Goal: Task Accomplishment & Management: Manage account settings

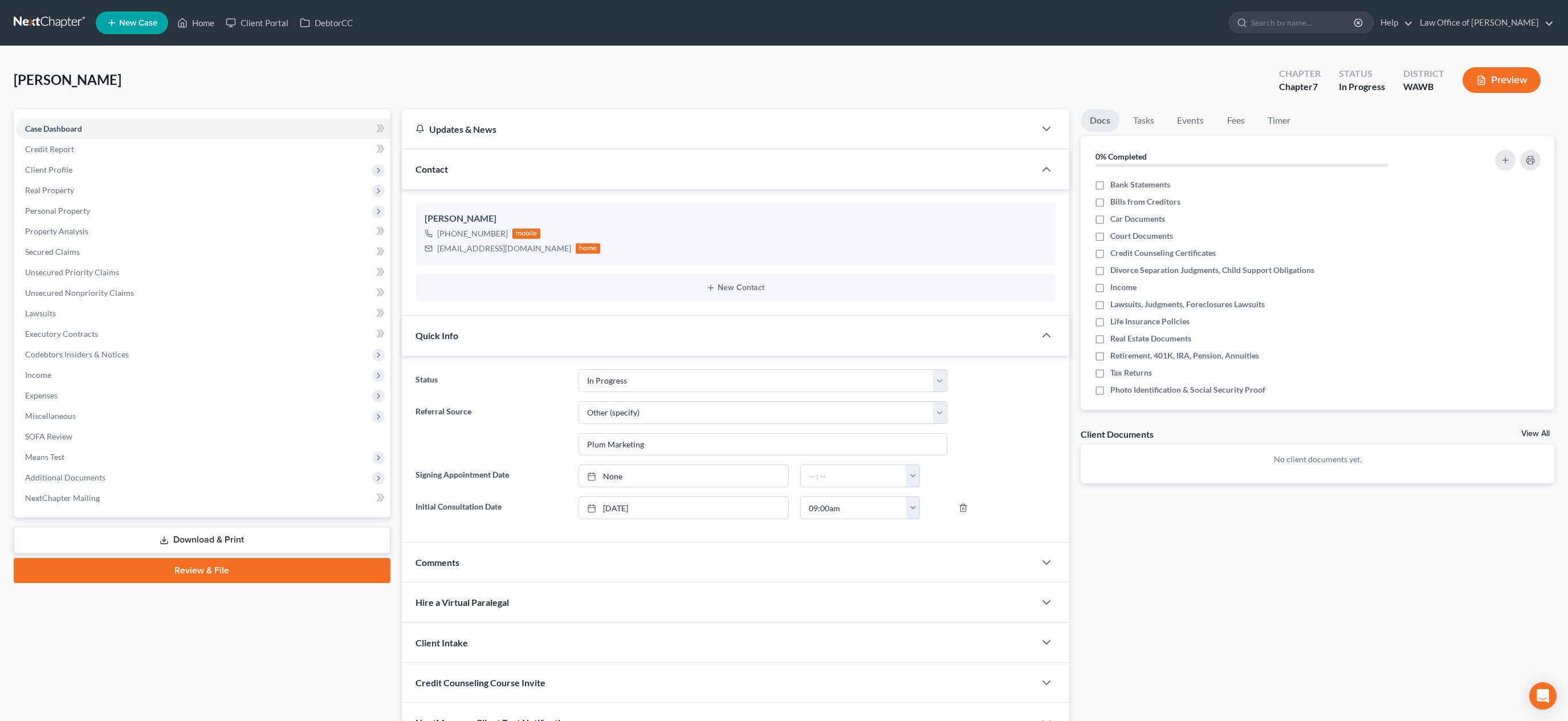
select select "4"
select select "6"
click at [1300, 21] on input "search" at bounding box center [1302, 22] width 104 height 21
type input "[PERSON_NAME]"
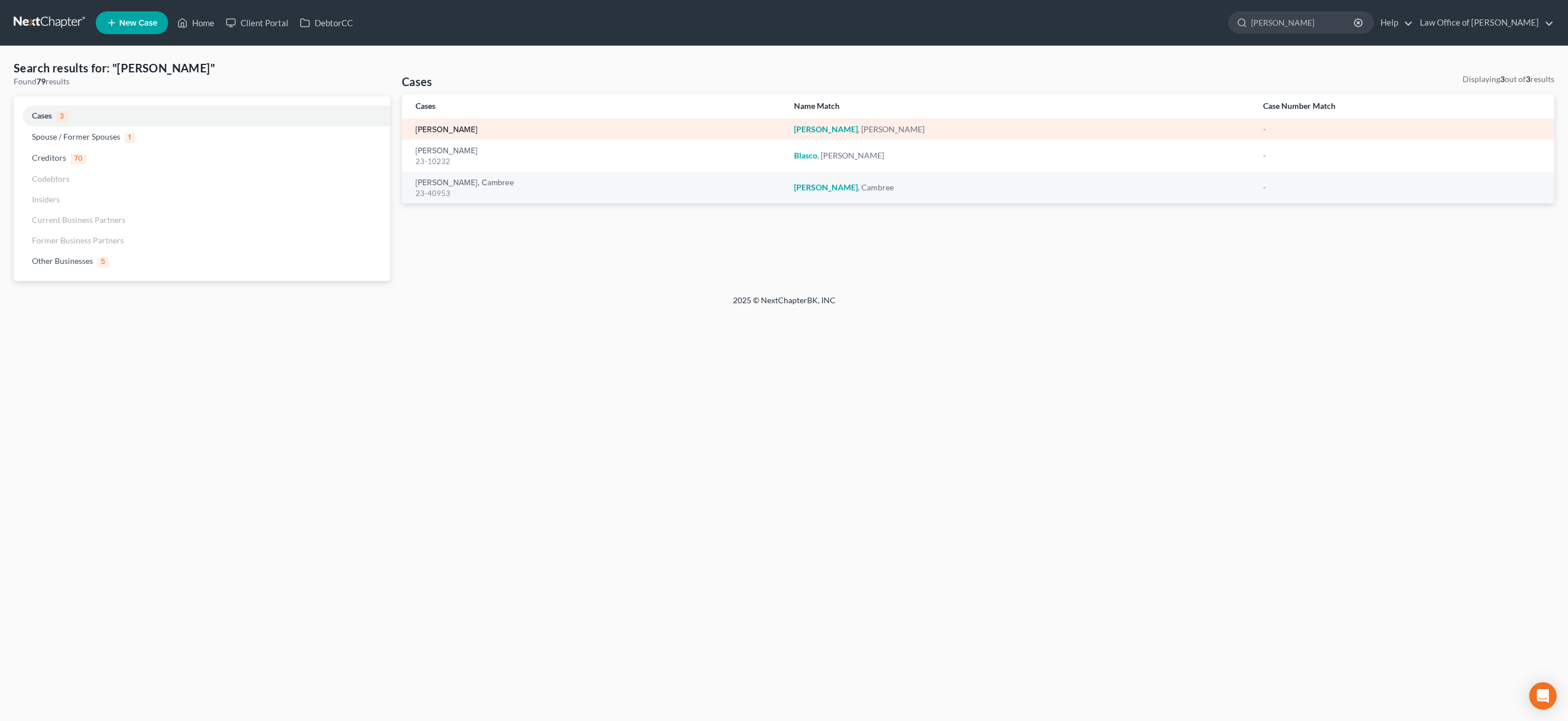
click at [448, 133] on link "[PERSON_NAME]" at bounding box center [446, 130] width 62 height 8
select select "1"
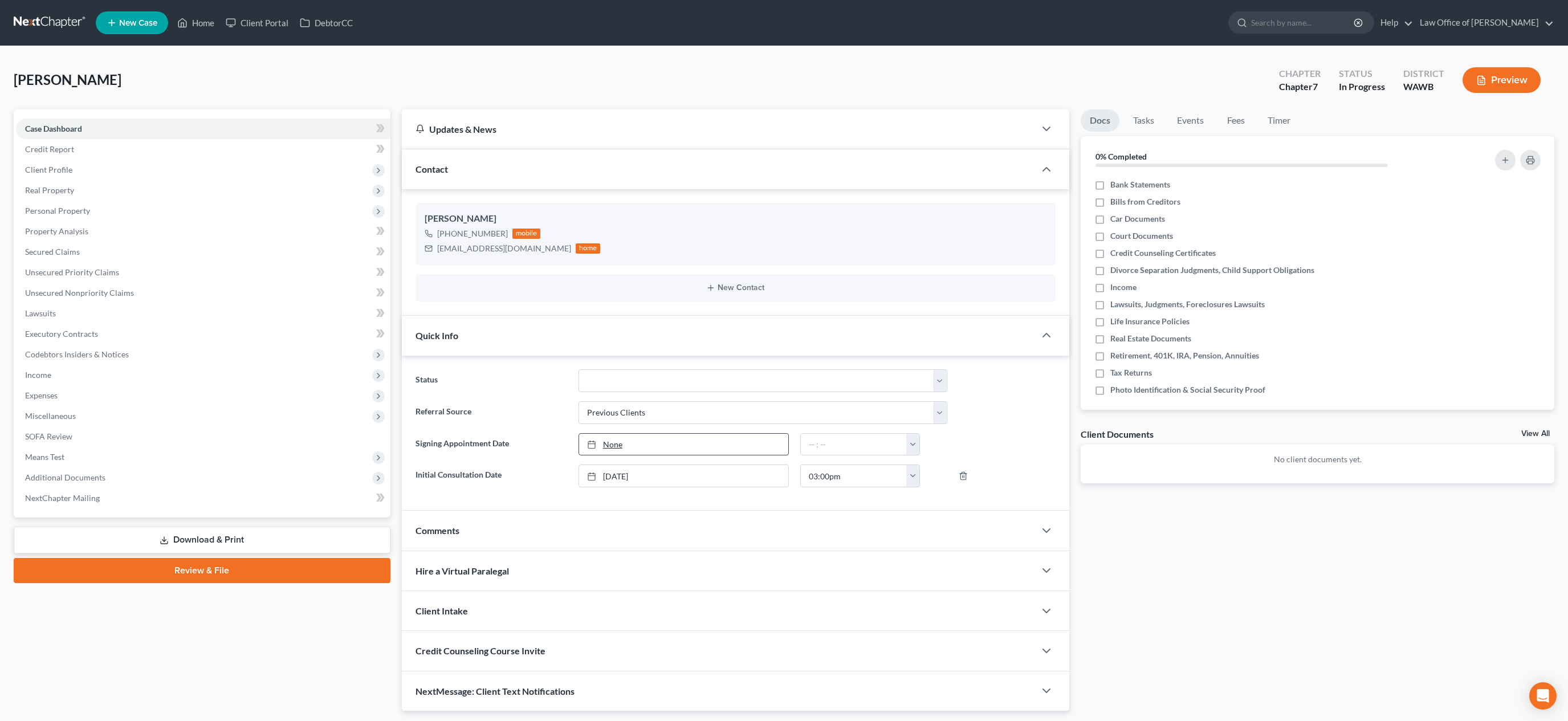
type input "[DATE]"
click at [613, 443] on link "None" at bounding box center [684, 444] width 209 height 21
click at [812, 454] on input "text" at bounding box center [854, 444] width 106 height 21
type input "9:00 am"
click at [1110, 182] on label "Bank Statements" at bounding box center [1139, 184] width 60 height 11
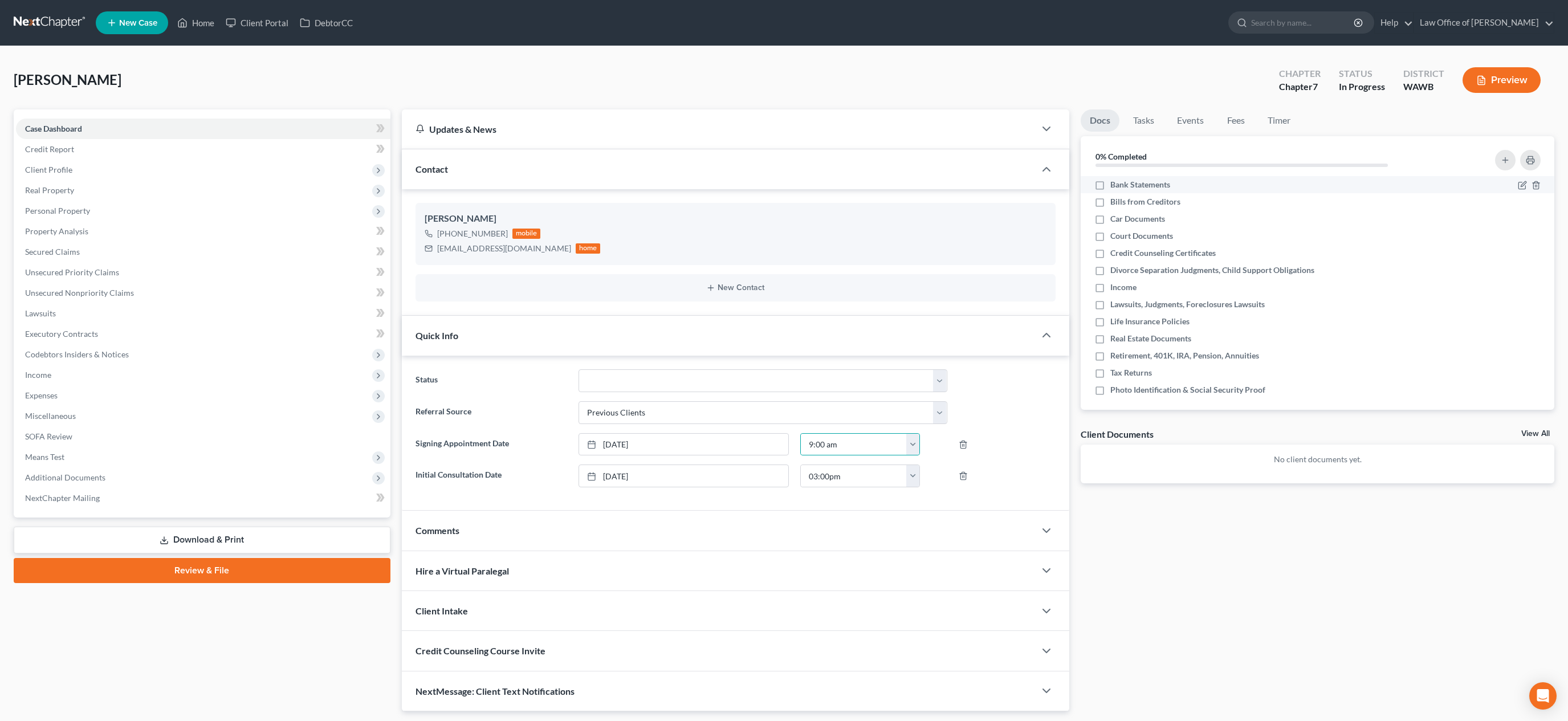
click at [1114, 182] on input "Bank Statements" at bounding box center [1118, 183] width 7 height 7
checkbox input "true"
click at [1110, 207] on label "Bills from Creditors" at bounding box center [1145, 201] width 70 height 11
click at [1114, 204] on input "Bills from Creditors" at bounding box center [1118, 200] width 7 height 7
checkbox input "true"
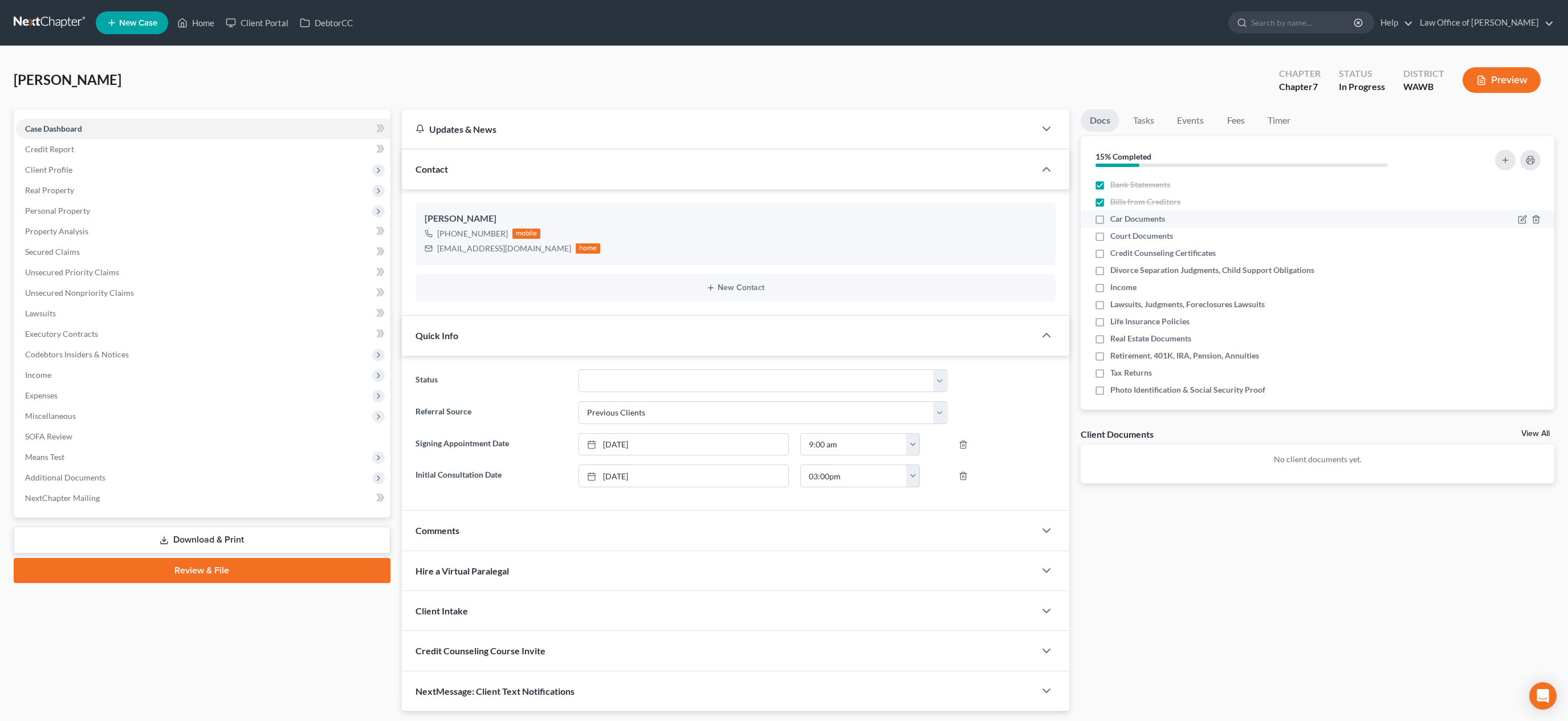
click at [1110, 222] on label "Car Documents" at bounding box center [1137, 218] width 55 height 11
click at [1114, 221] on input "Car Documents" at bounding box center [1118, 217] width 7 height 7
checkbox input "true"
click at [1110, 237] on label "Court Documents" at bounding box center [1141, 235] width 63 height 11
click at [1114, 237] on input "Court Documents" at bounding box center [1118, 234] width 7 height 7
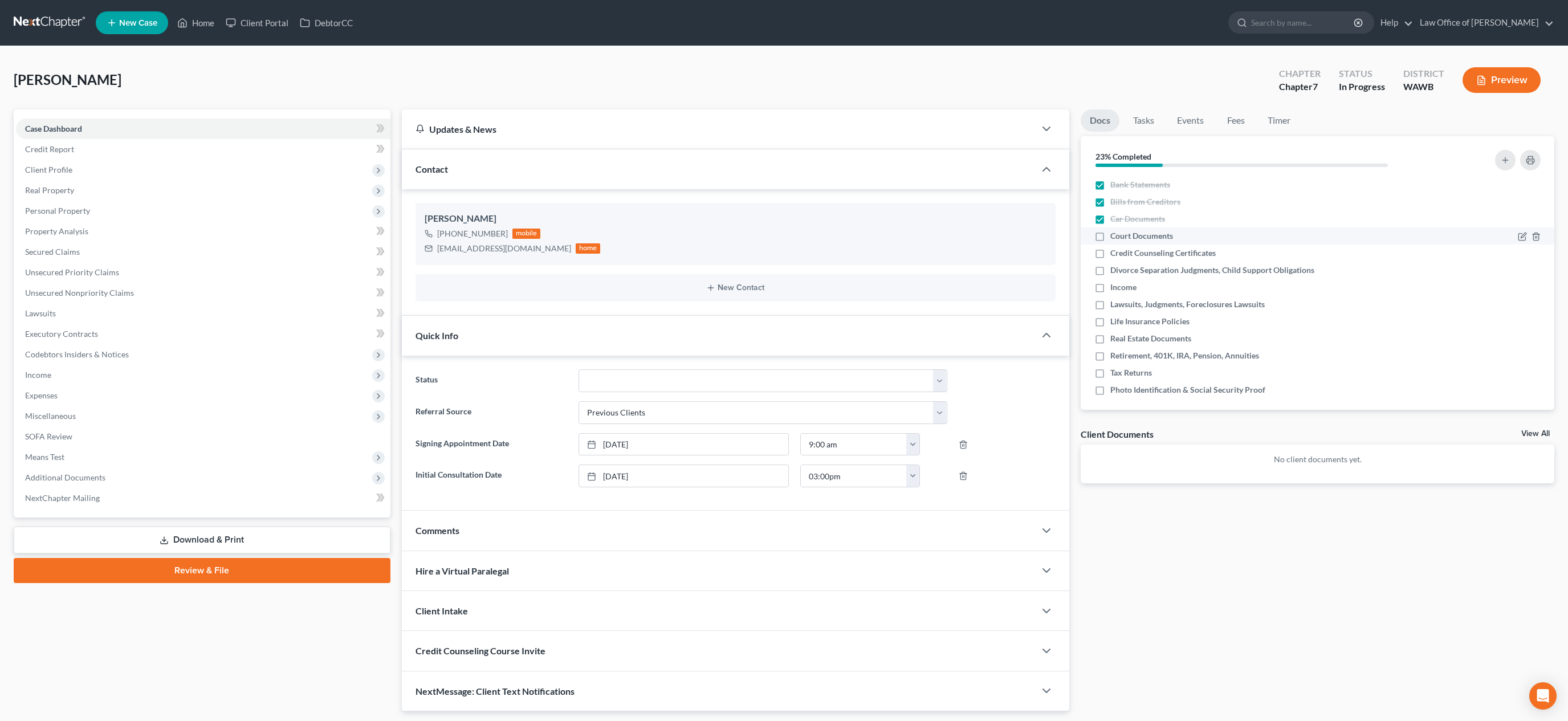
checkbox input "true"
click at [1110, 255] on label "Credit Counseling Certificates" at bounding box center [1162, 252] width 105 height 11
click at [1114, 255] on input "Credit Counseling Certificates" at bounding box center [1118, 251] width 7 height 7
checkbox input "true"
click at [1110, 275] on label "Divorce Separation Judgments, Child Support Obligations" at bounding box center [1212, 270] width 204 height 11
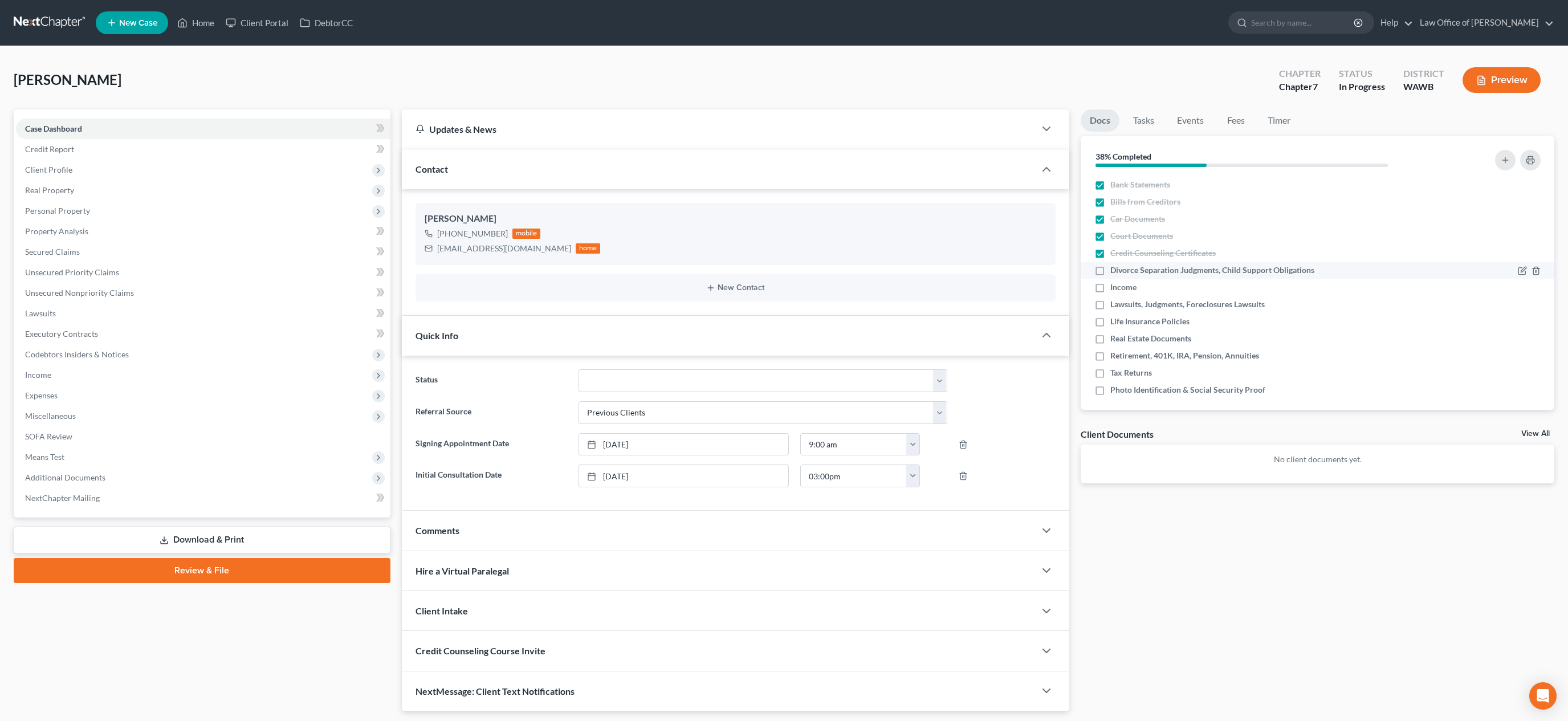
click at [1114, 272] on input "Divorce Separation Judgments, Child Support Obligations" at bounding box center [1118, 269] width 7 height 7
checkbox input "true"
click at [1110, 299] on label "Lawsuits, Judgments, Foreclosures Lawsuits" at bounding box center [1187, 304] width 154 height 11
click at [1114, 299] on input "Lawsuits, Judgments, Foreclosures Lawsuits" at bounding box center [1118, 303] width 7 height 7
checkbox input "true"
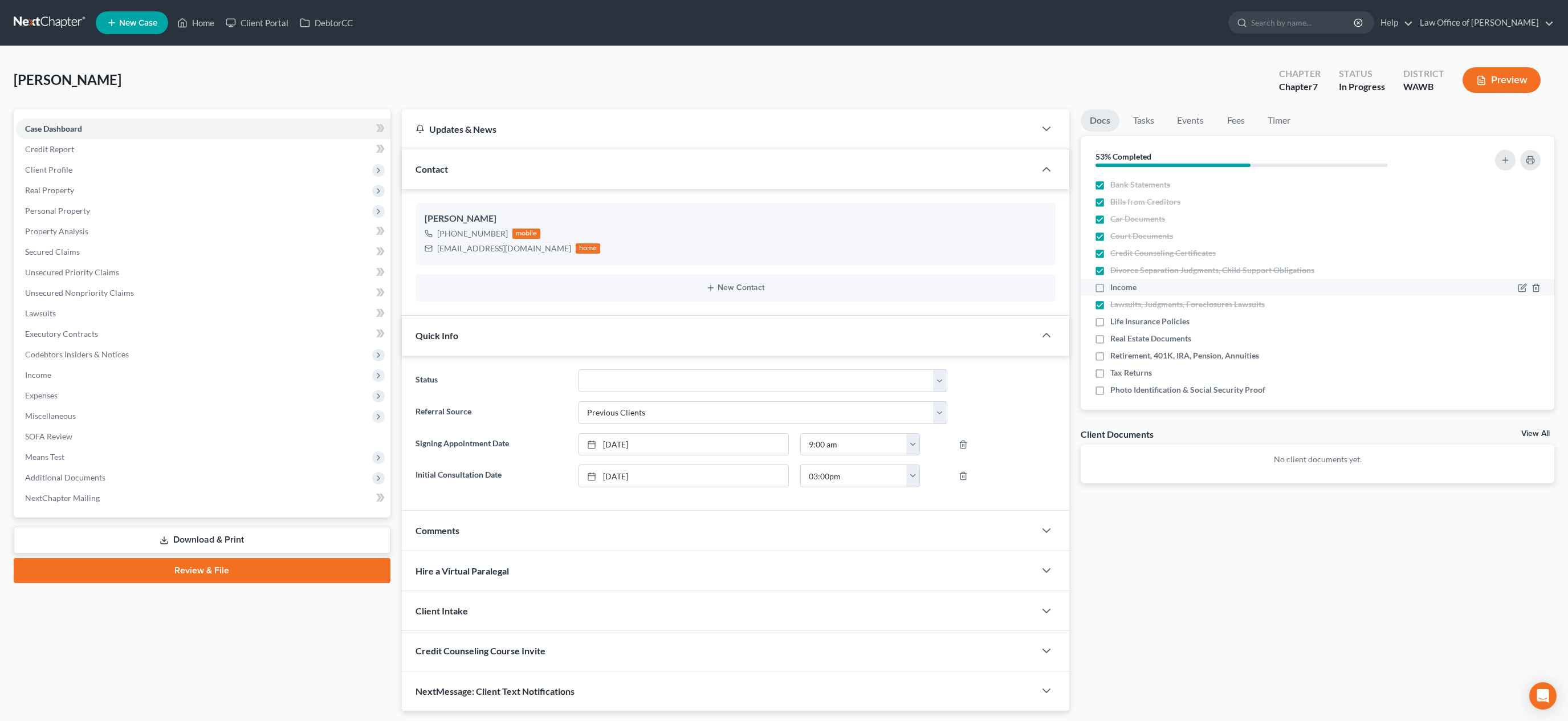
click at [1110, 283] on label "Income" at bounding box center [1123, 287] width 27 height 11
click at [1114, 283] on input "Income" at bounding box center [1118, 286] width 7 height 7
checkbox input "true"
click at [1110, 325] on label "Life Insurance Policies" at bounding box center [1149, 321] width 79 height 11
click at [1114, 323] on input "Life Insurance Policies" at bounding box center [1118, 320] width 7 height 7
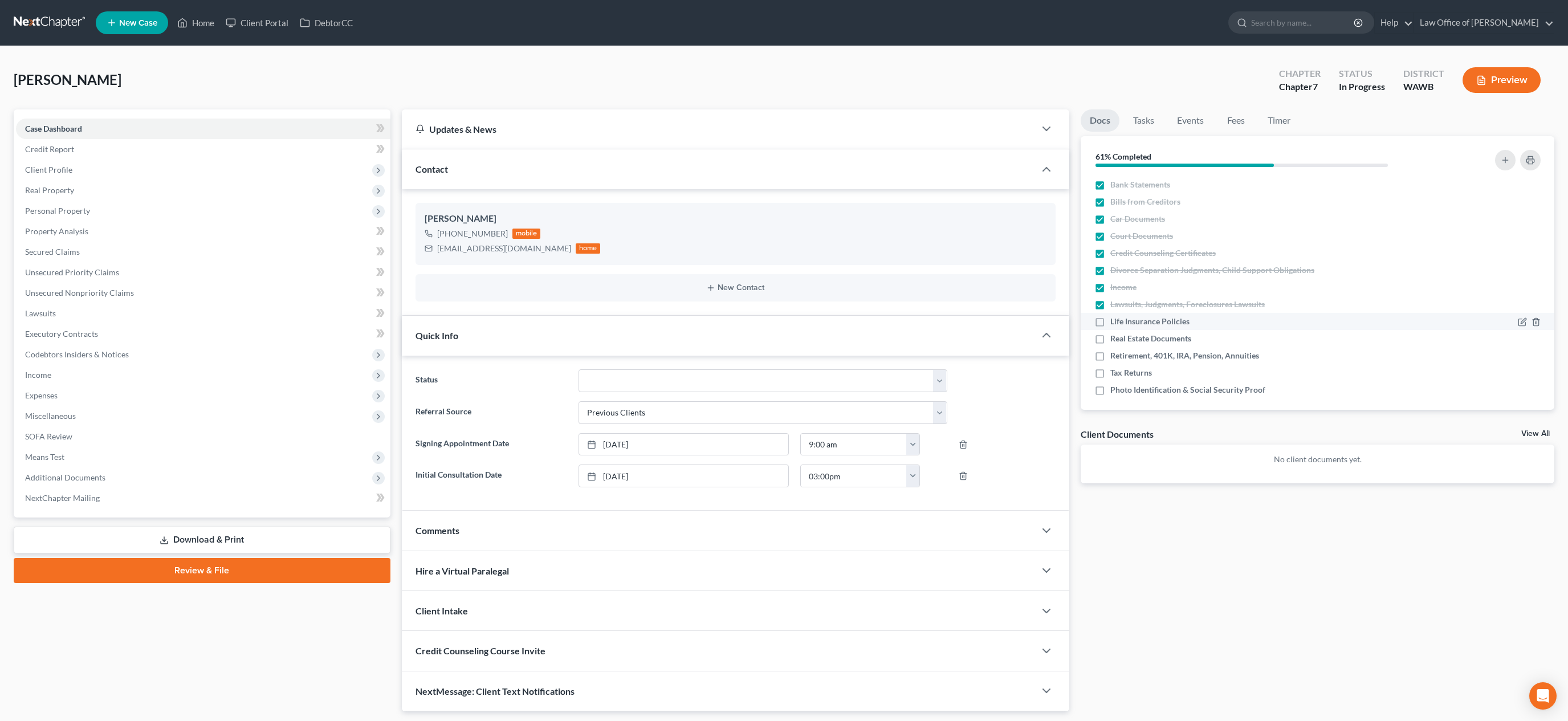
checkbox input "true"
click at [1110, 342] on label "Real Estate Documents" at bounding box center [1151, 338] width 81 height 11
click at [1114, 340] on input "Real Estate Documents" at bounding box center [1118, 337] width 7 height 7
checkbox input "true"
click at [1110, 357] on label "Retirement, 401K, IRA, Pension, Annuities" at bounding box center [1184, 355] width 149 height 11
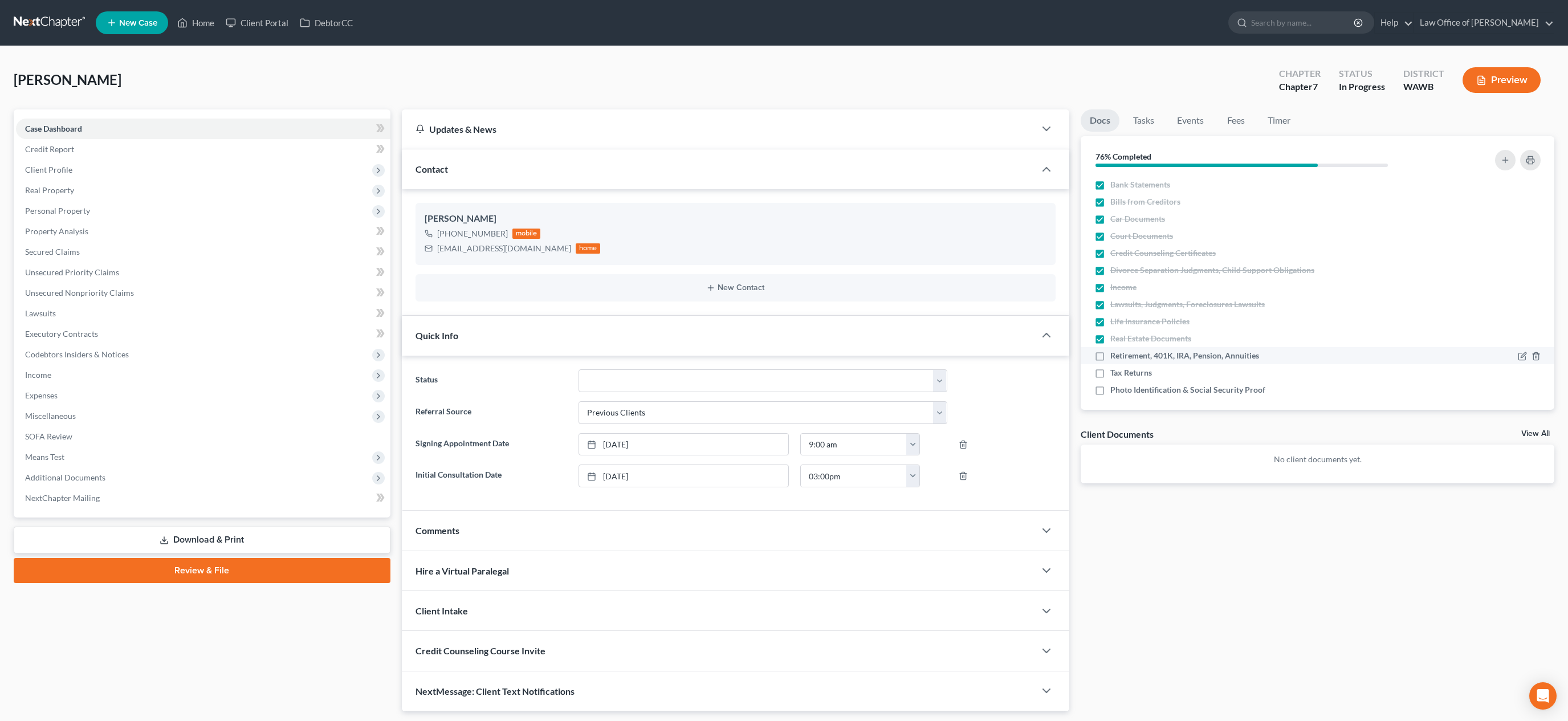
click at [1114, 357] on input "Retirement, 401K, IRA, Pension, Annuities" at bounding box center [1118, 353] width 7 height 7
checkbox input "true"
click at [1110, 372] on label "Tax Returns" at bounding box center [1131, 373] width 41 height 11
click at [1114, 372] on input "Tax Returns" at bounding box center [1118, 371] width 7 height 7
checkbox input "true"
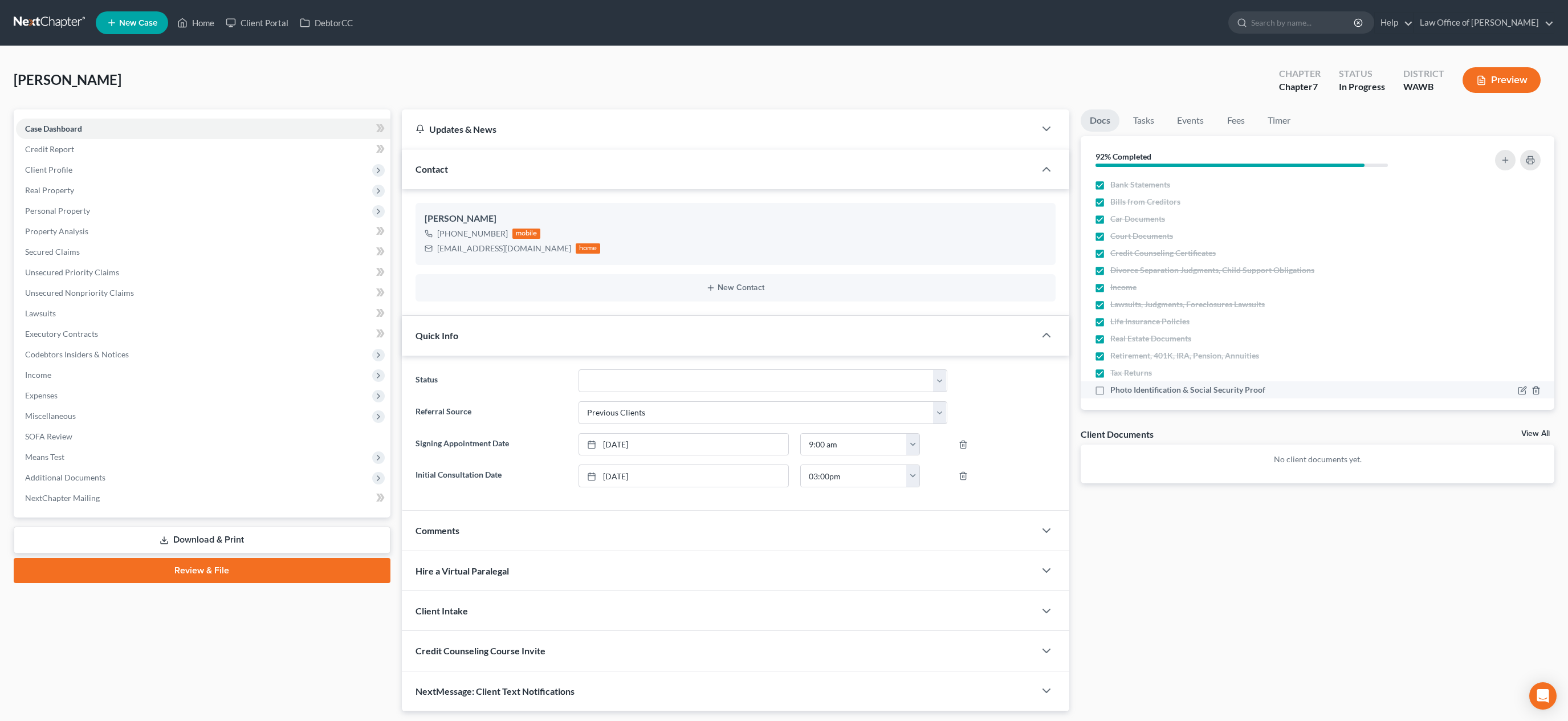
click at [1110, 388] on label "Photo Identification & Social Security Proof" at bounding box center [1187, 390] width 155 height 11
click at [1114, 388] on input "Photo Identification & Social Security Proof" at bounding box center [1118, 388] width 7 height 7
checkbox input "true"
click at [1146, 122] on link "Tasks" at bounding box center [1143, 120] width 39 height 22
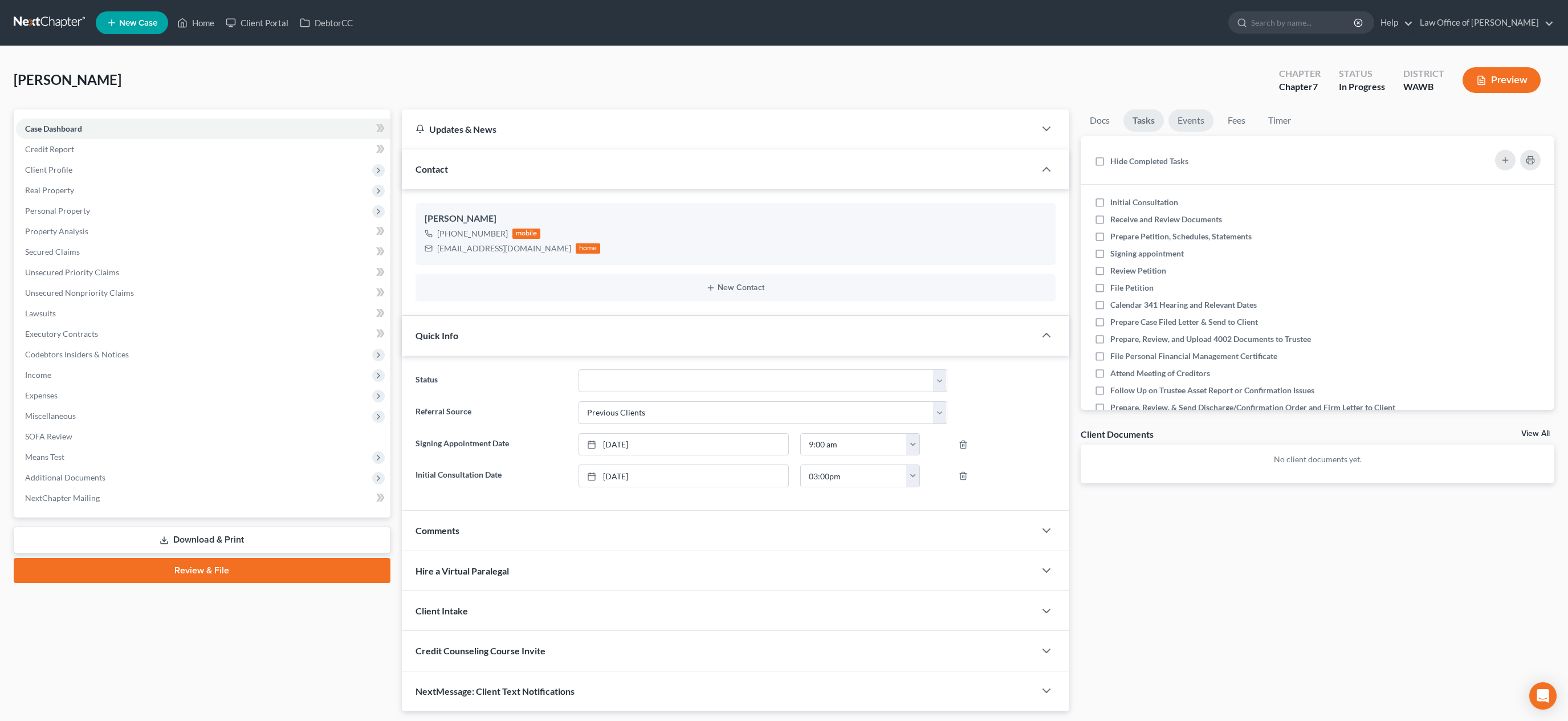
click at [1181, 117] on link "Events" at bounding box center [1190, 120] width 45 height 22
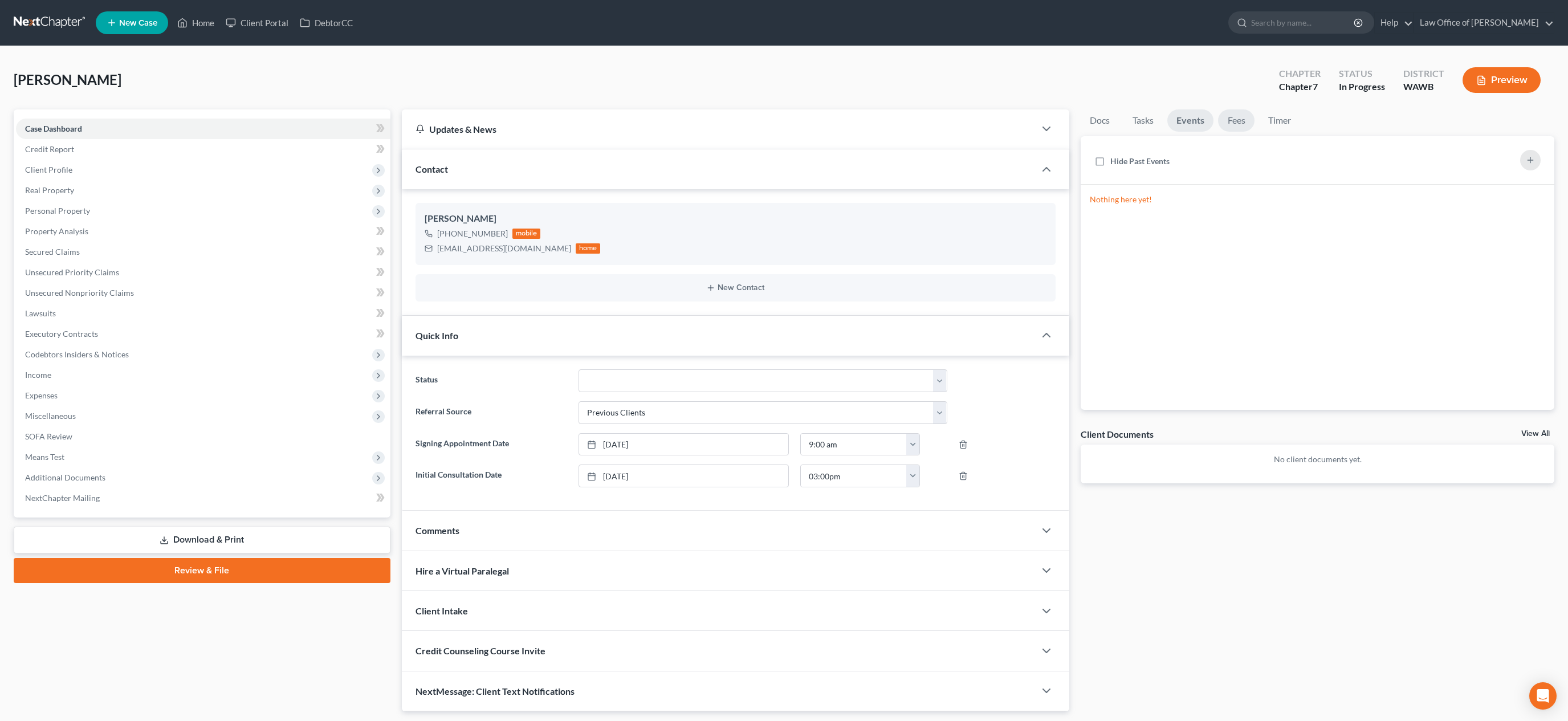
click at [1222, 120] on link "Fees" at bounding box center [1235, 120] width 36 height 22
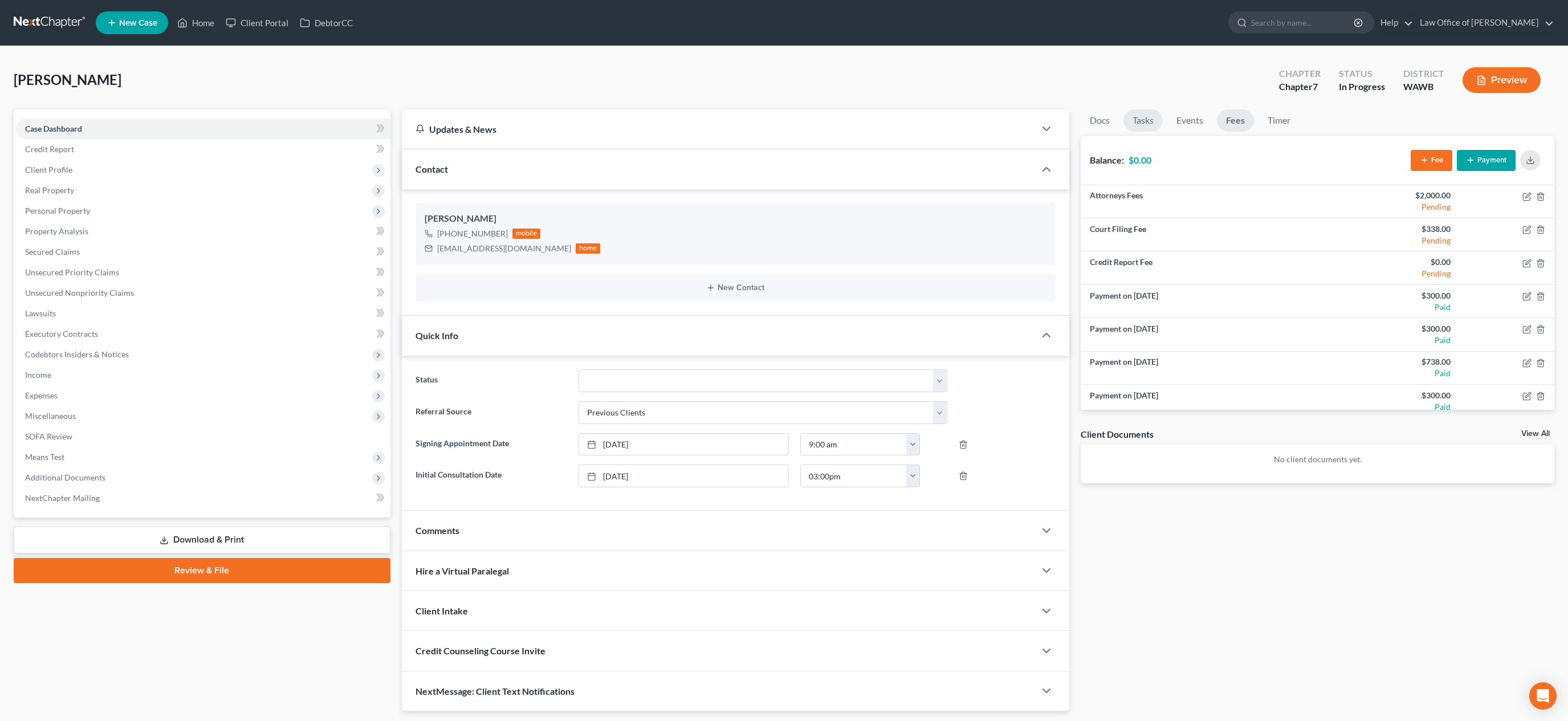
click at [1142, 116] on link "Tasks" at bounding box center [1142, 120] width 39 height 22
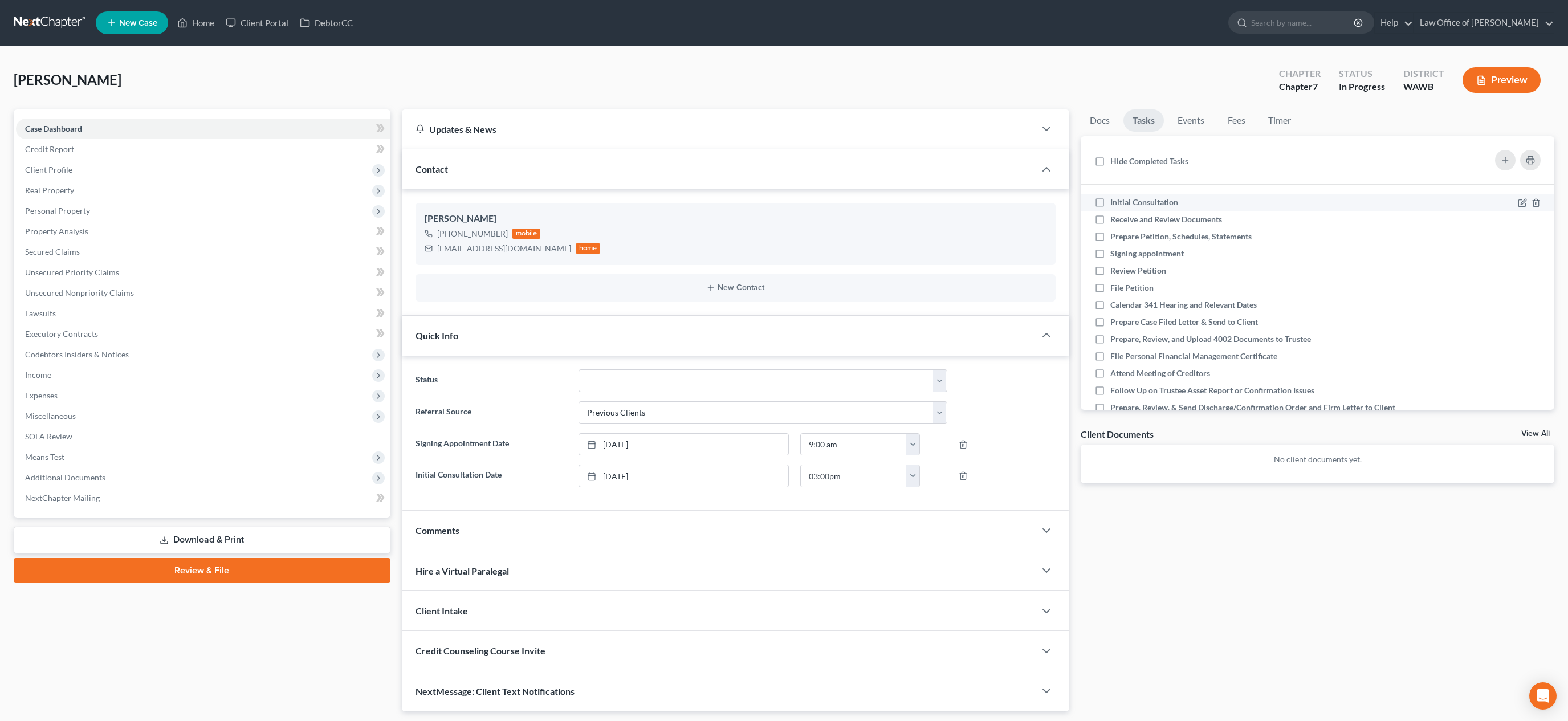
click at [1110, 200] on label "Initial Consultation" at bounding box center [1148, 202] width 77 height 11
click at [1114, 200] on input "Initial Consultation" at bounding box center [1118, 201] width 7 height 7
checkbox input "true"
click at [1110, 216] on label "Receive and Review Documents" at bounding box center [1170, 219] width 121 height 11
click at [1114, 216] on input "Receive and Review Documents" at bounding box center [1118, 218] width 7 height 7
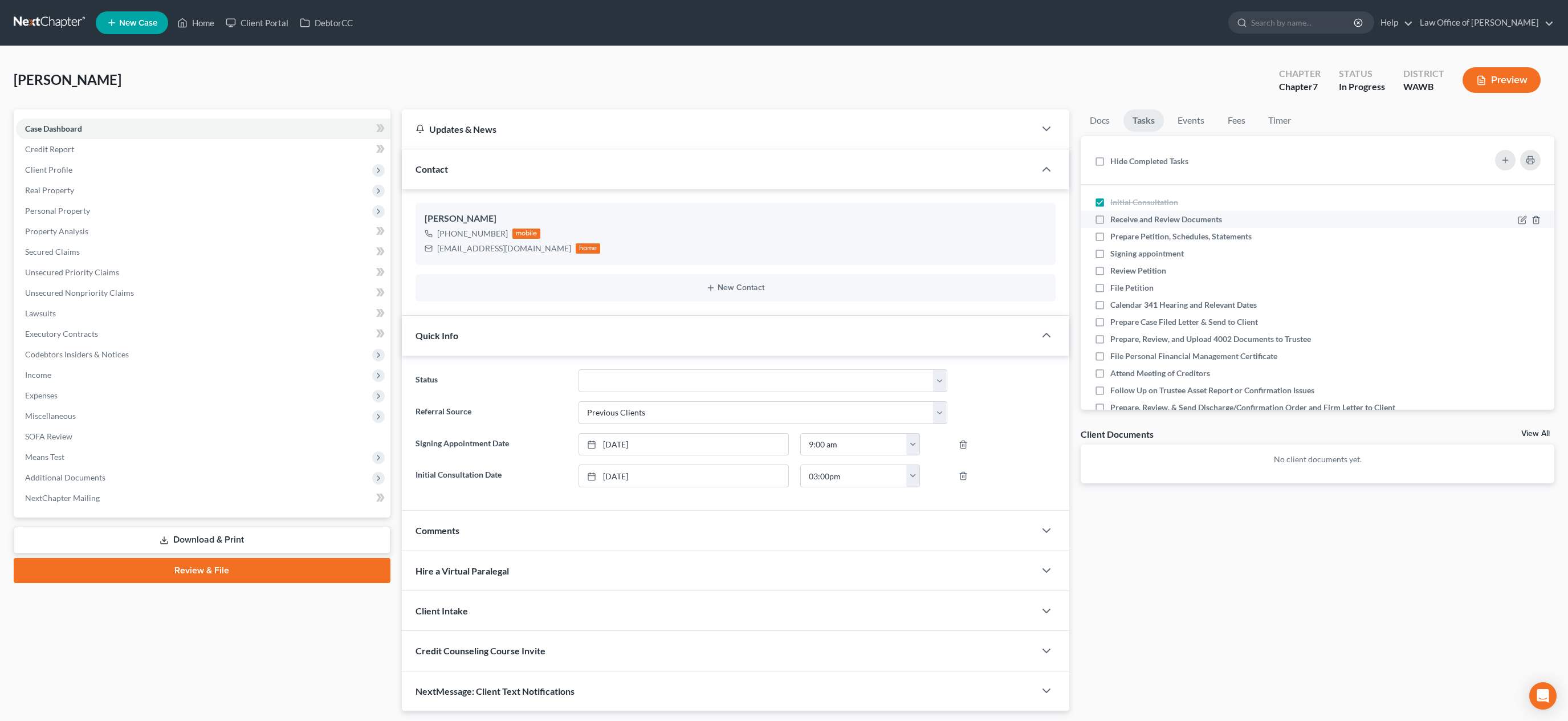
checkbox input "true"
click at [1110, 233] on label "Prepare Petition, Schedules, Statements" at bounding box center [1185, 236] width 150 height 11
click at [1114, 233] on input "Prepare Petition, Schedules, Statements" at bounding box center [1118, 235] width 7 height 7
checkbox input "true"
click at [271, 151] on link "Credit Report" at bounding box center [204, 150] width 375 height 21
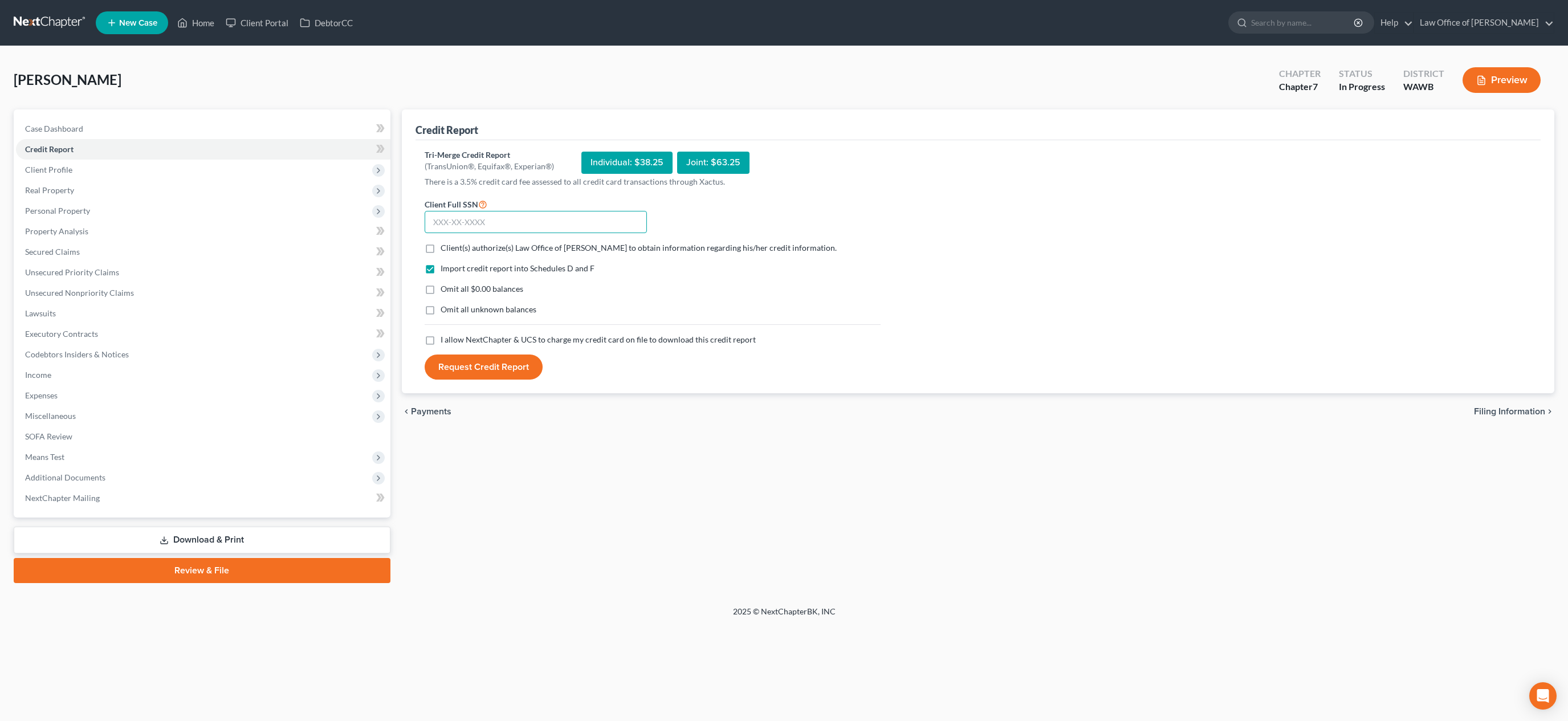
click at [507, 222] on input "text" at bounding box center [535, 222] width 222 height 23
type input "347-54-9763"
click at [440, 252] on label "Client(s) authorize(s) Law Office of [PERSON_NAME] to obtain information regard…" at bounding box center [638, 247] width 396 height 11
click at [445, 249] on input "Client(s) authorize(s) Law Office of [PERSON_NAME] to obtain information regard…" at bounding box center [448, 246] width 7 height 7
checkbox input "true"
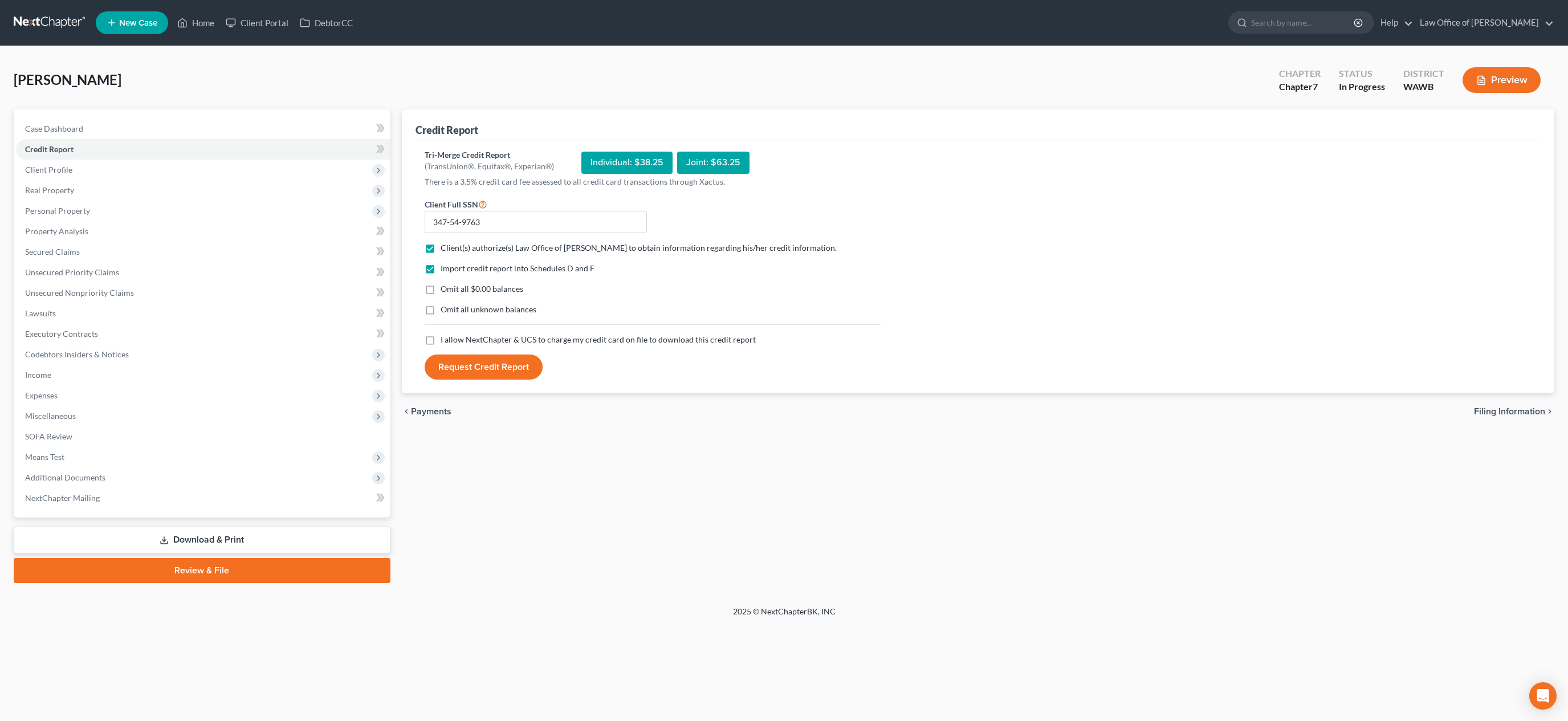
click at [440, 340] on label "I allow NextChapter & UCS to charge my credit card on file to download this cre…" at bounding box center [597, 339] width 315 height 11
click at [445, 340] on input "I allow NextChapter & UCS to charge my credit card on file to download this cre…" at bounding box center [448, 338] width 7 height 7
checkbox input "true"
click at [465, 364] on button "Request Credit Report" at bounding box center [484, 368] width 118 height 25
click at [214, 165] on span "Client Profile" at bounding box center [204, 170] width 375 height 21
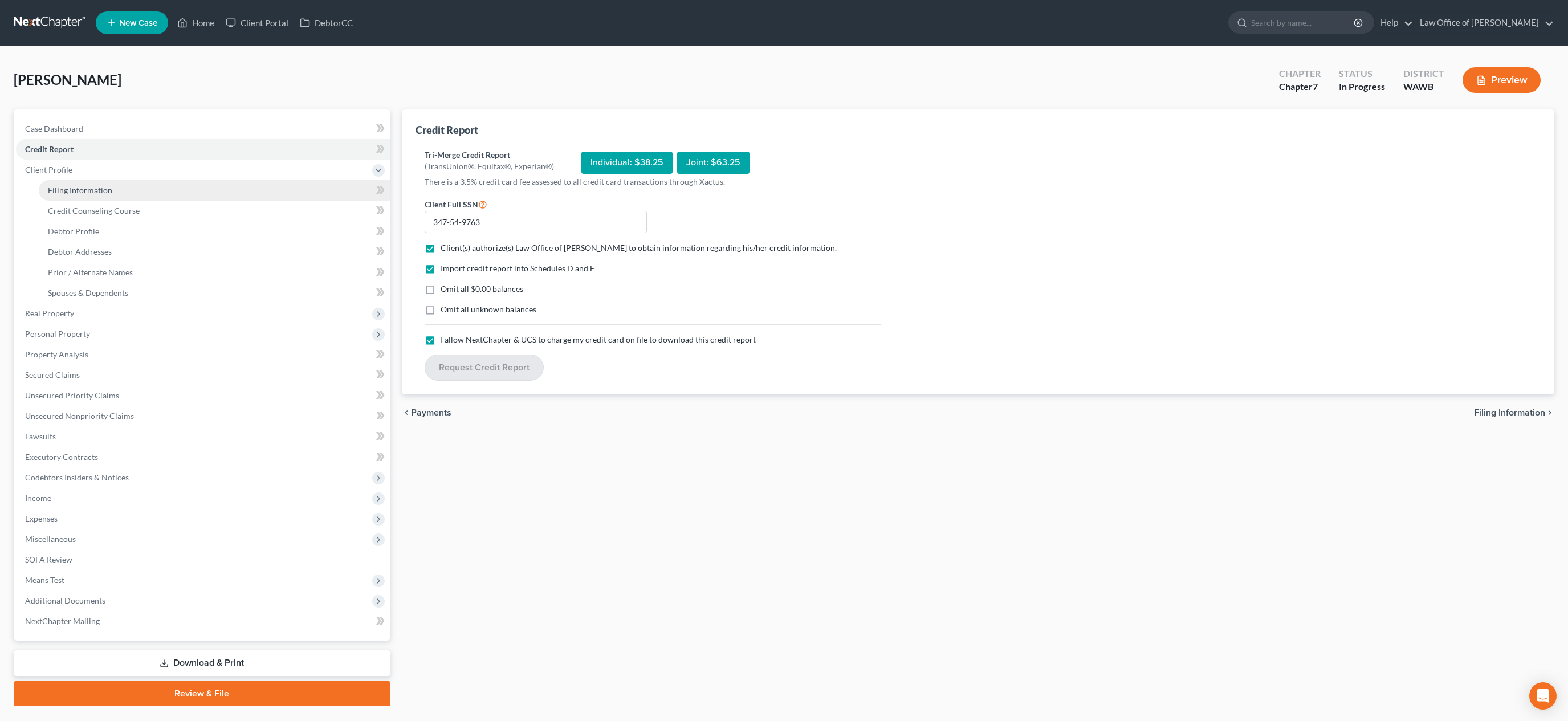
click at [215, 188] on link "Filing Information" at bounding box center [215, 190] width 352 height 21
select select "1"
select select "0"
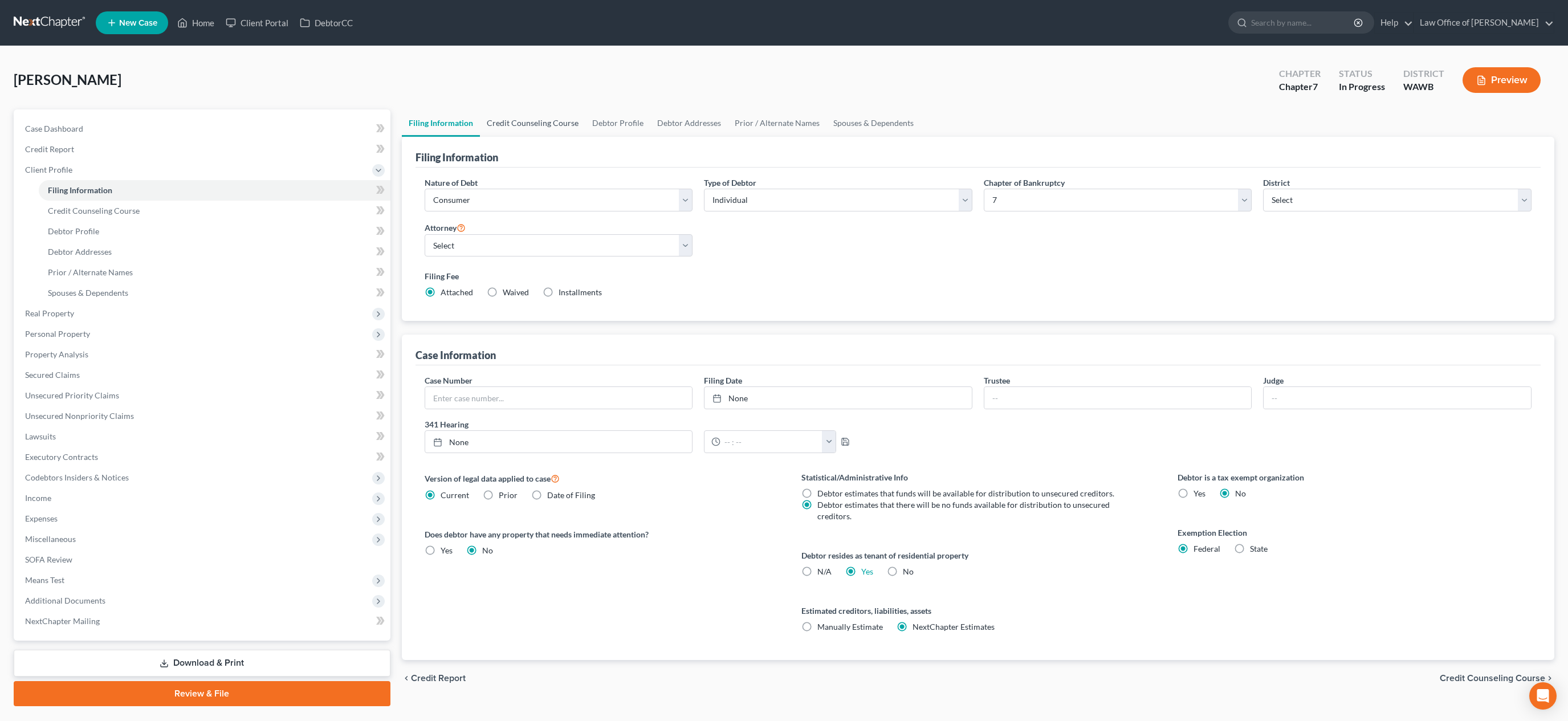
click at [545, 115] on link "Credit Counseling Course" at bounding box center [533, 123] width 105 height 27
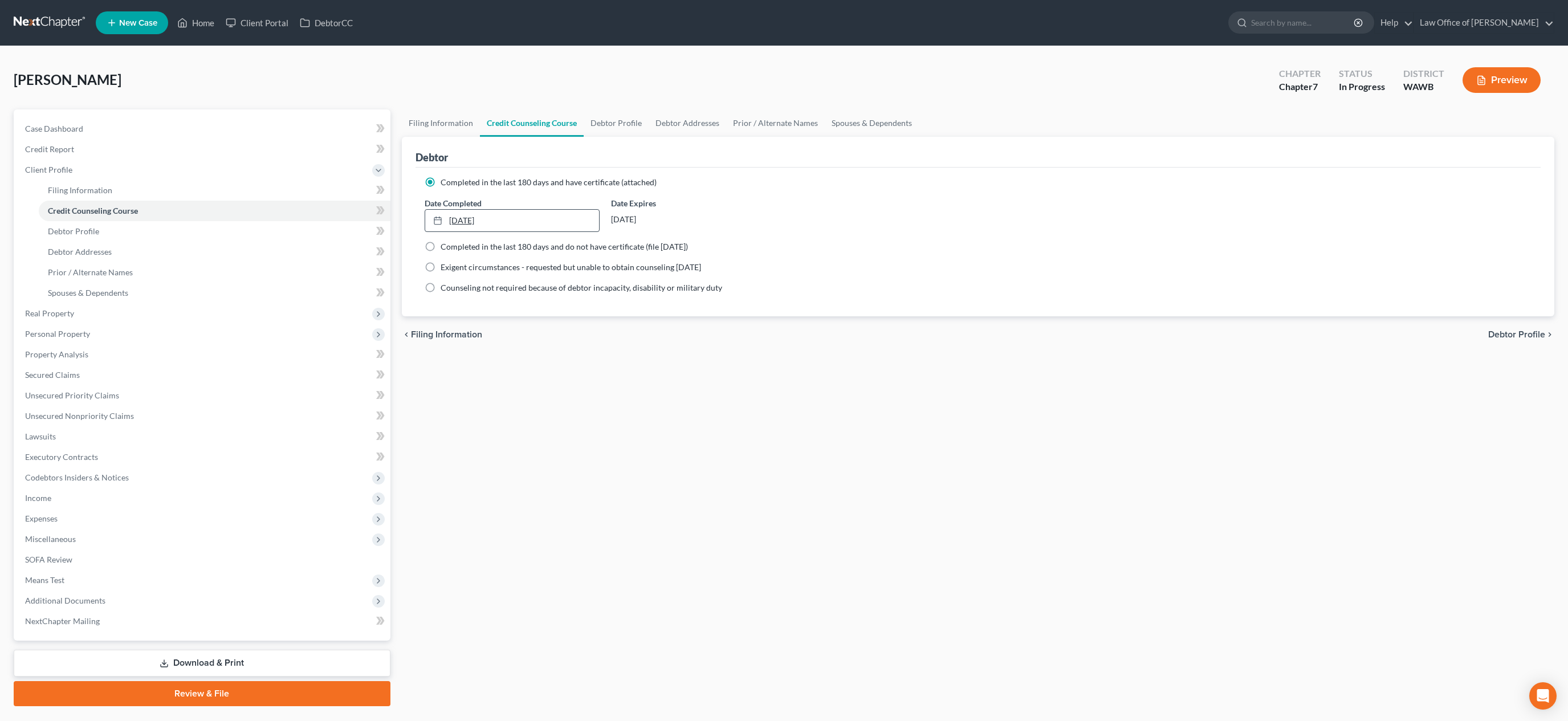
type input "[DATE]"
click at [520, 230] on link "[DATE]" at bounding box center [512, 220] width 174 height 21
click at [429, 275] on icon "chevron_left" at bounding box center [436, 277] width 15 height 9
click at [618, 120] on link "Debtor Profile" at bounding box center [616, 123] width 65 height 27
select select "3"
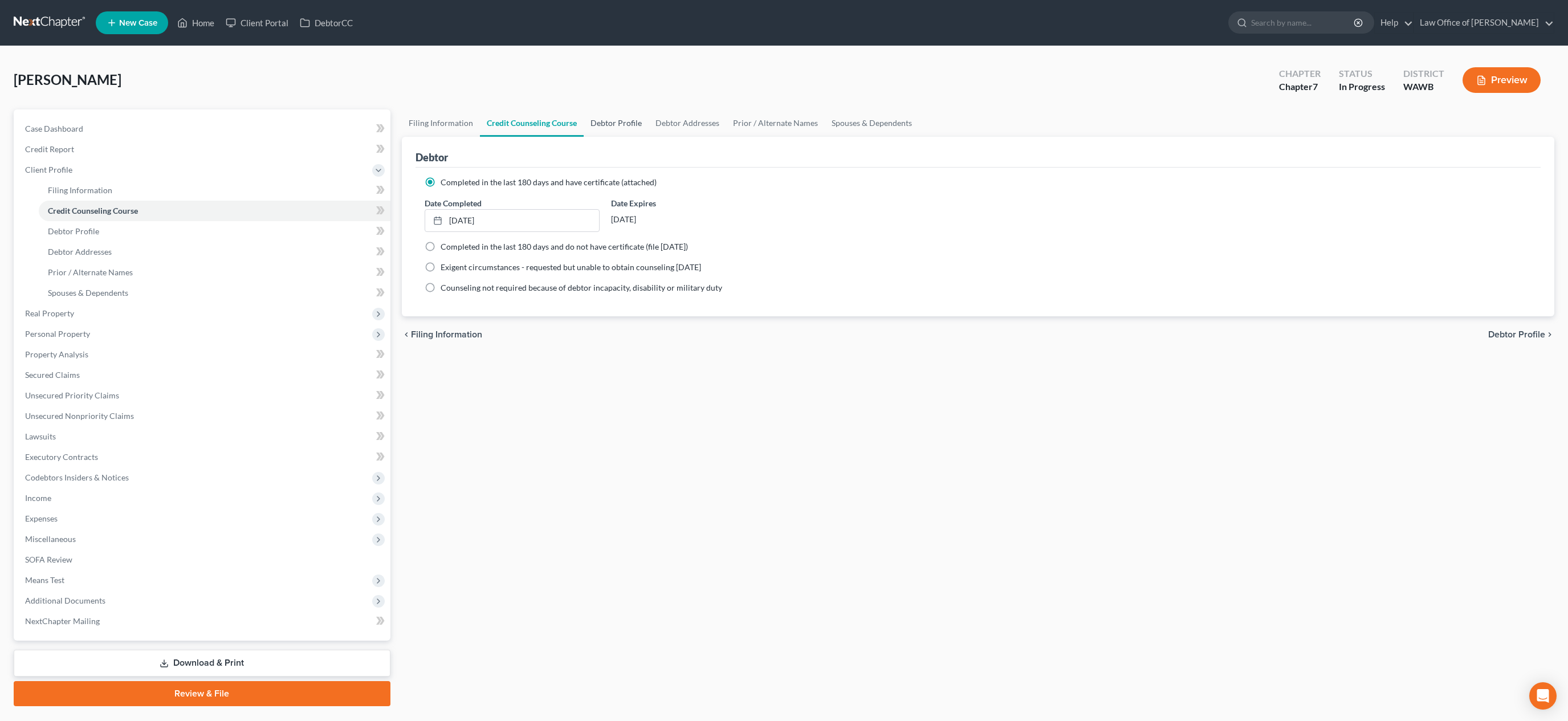
select select "0"
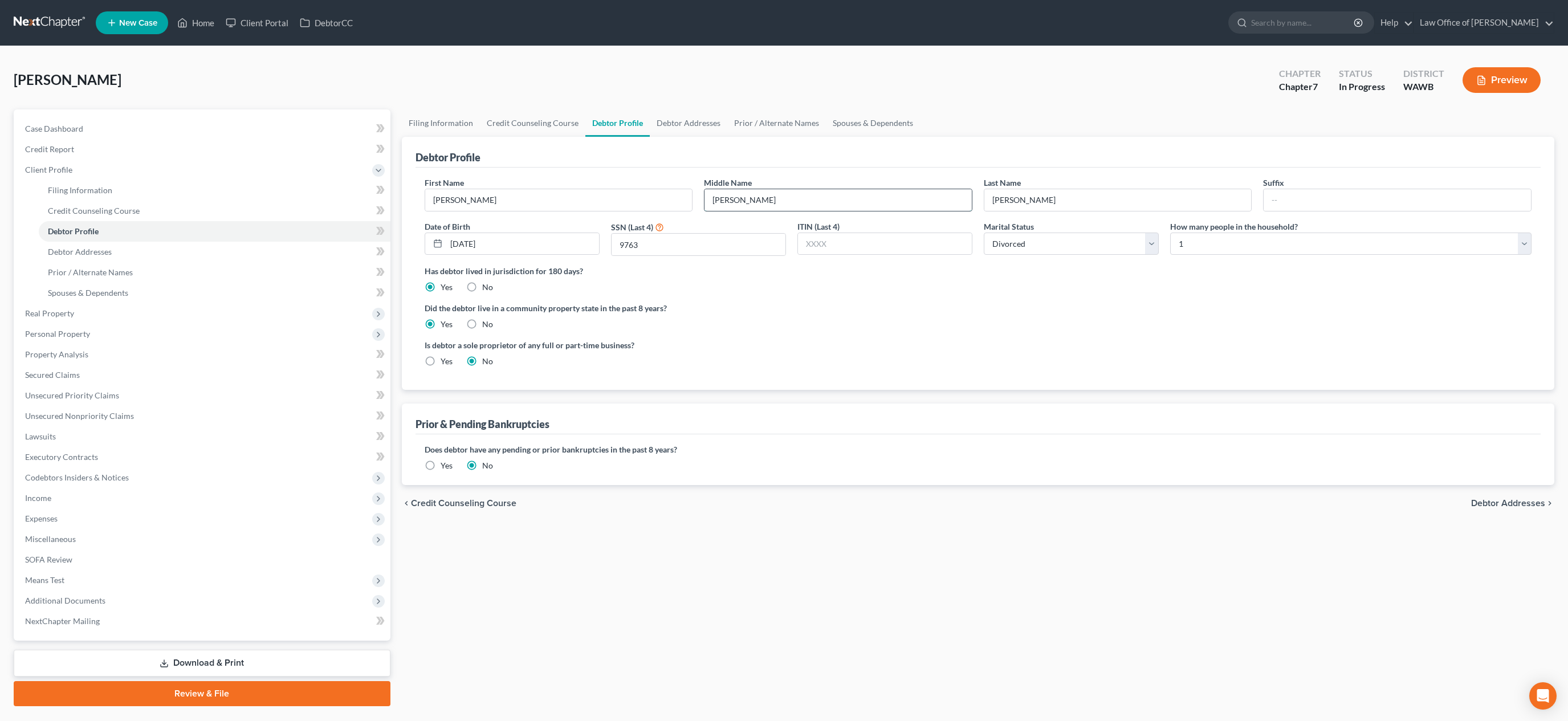
click at [785, 207] on input "[PERSON_NAME]" at bounding box center [838, 200] width 267 height 21
click at [693, 122] on link "Debtor Addresses" at bounding box center [688, 123] width 77 height 27
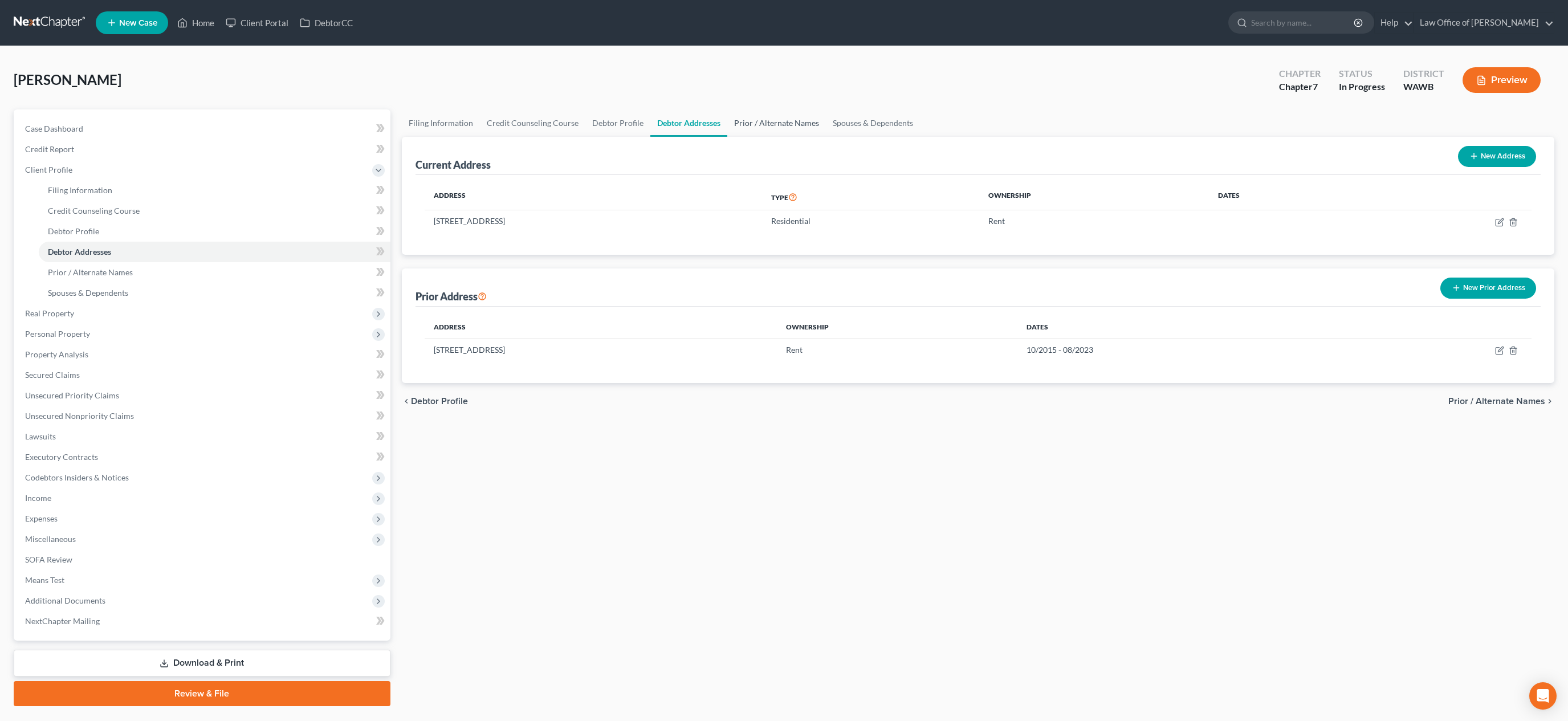
click at [776, 123] on link "Prior / Alternate Names" at bounding box center [777, 123] width 99 height 27
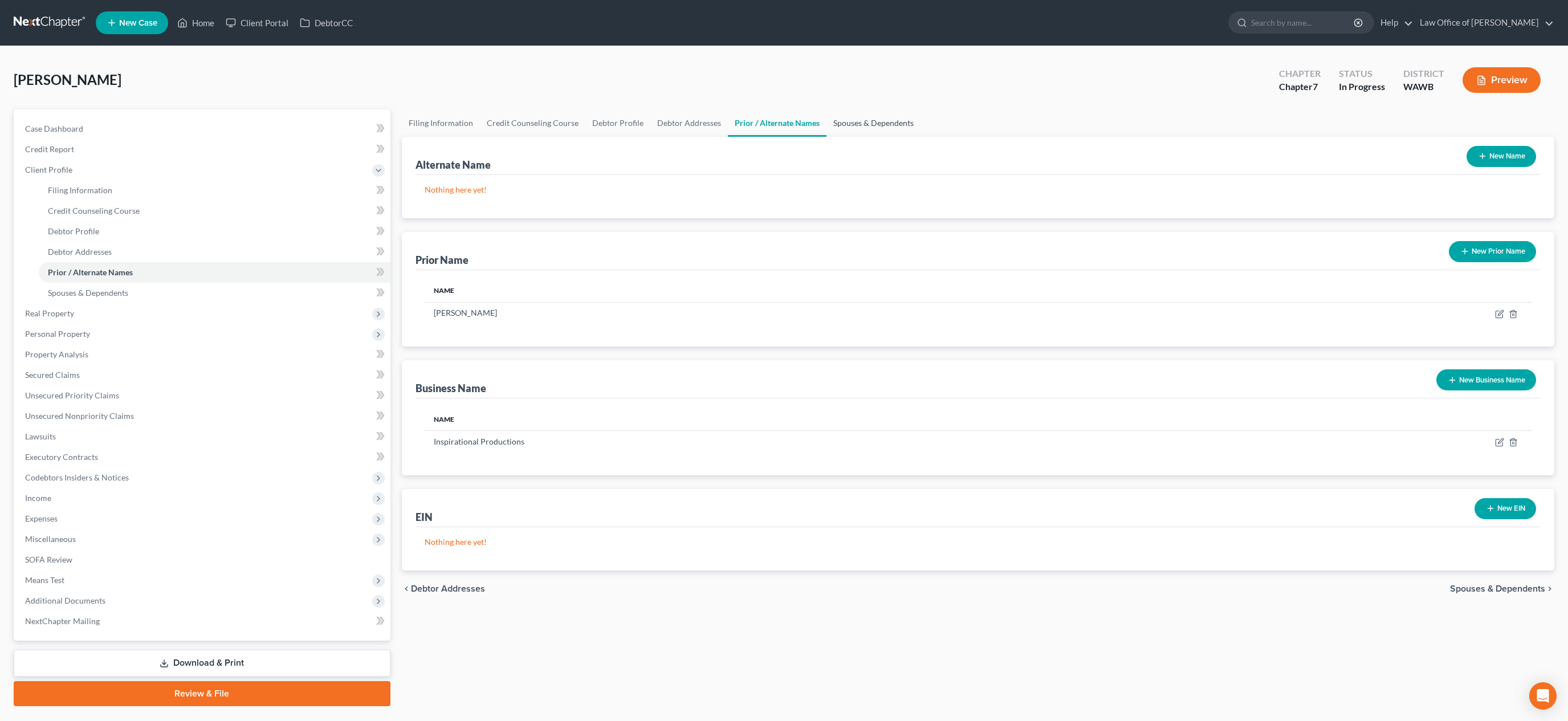
click at [859, 124] on link "Spouses & Dependents" at bounding box center [873, 123] width 94 height 27
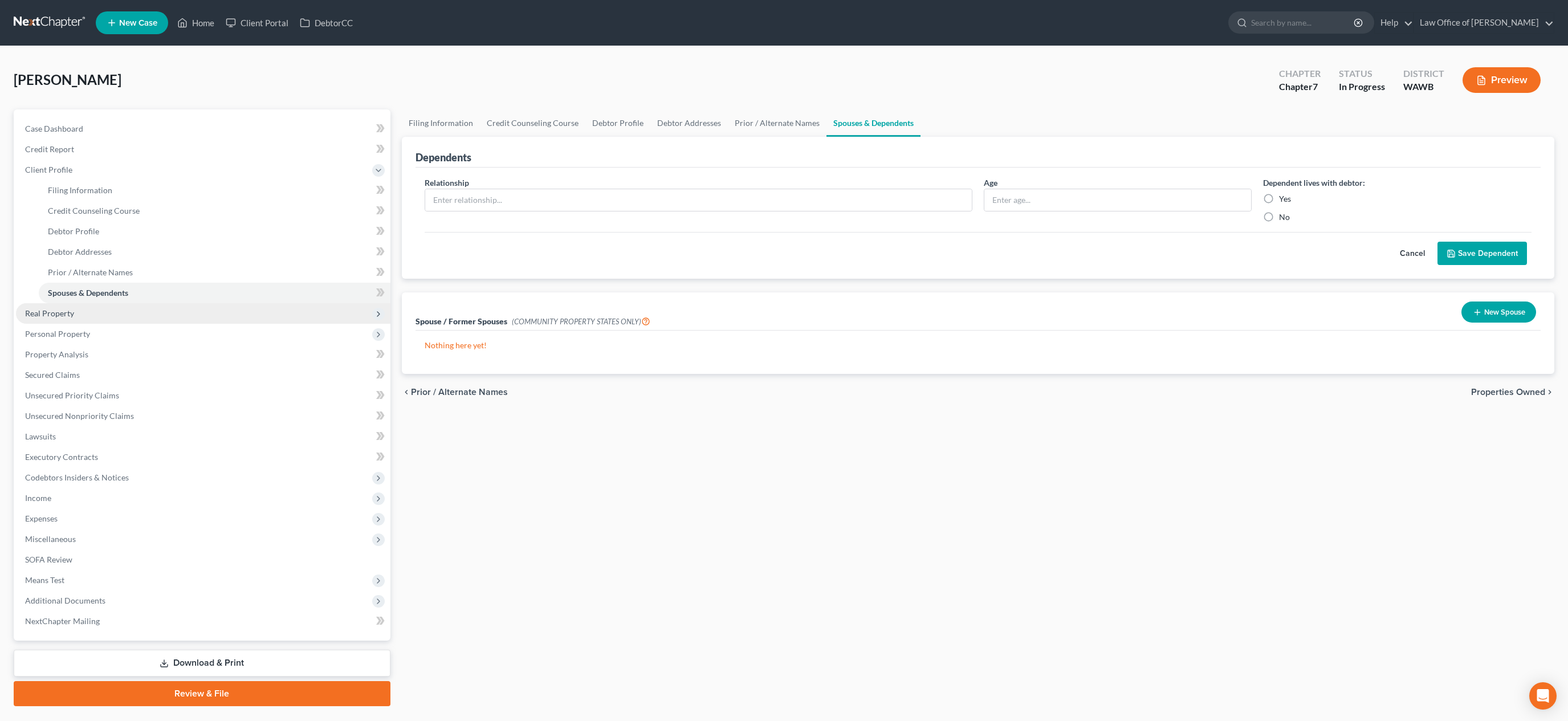
click at [342, 317] on span "Real Property" at bounding box center [204, 314] width 375 height 21
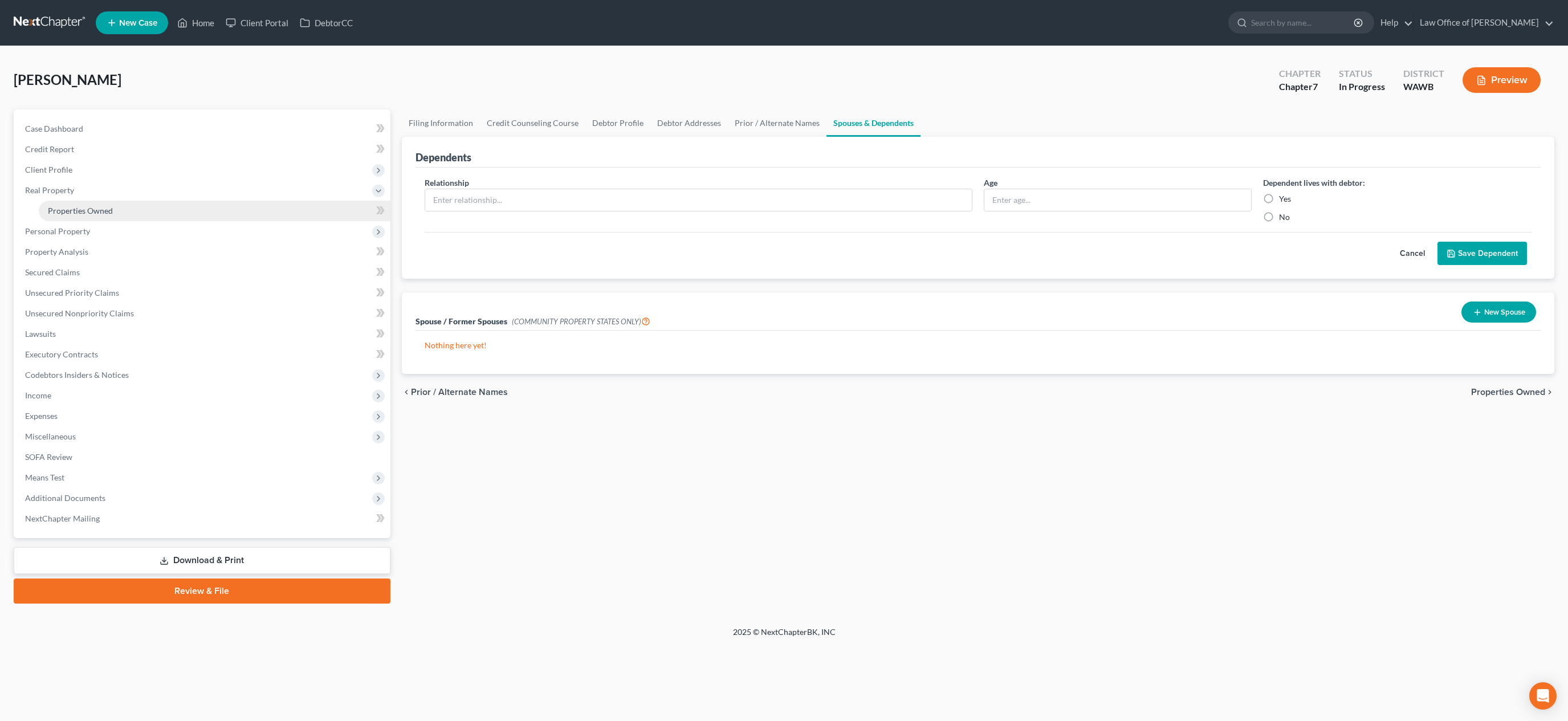
click at [302, 219] on link "Properties Owned" at bounding box center [215, 211] width 352 height 21
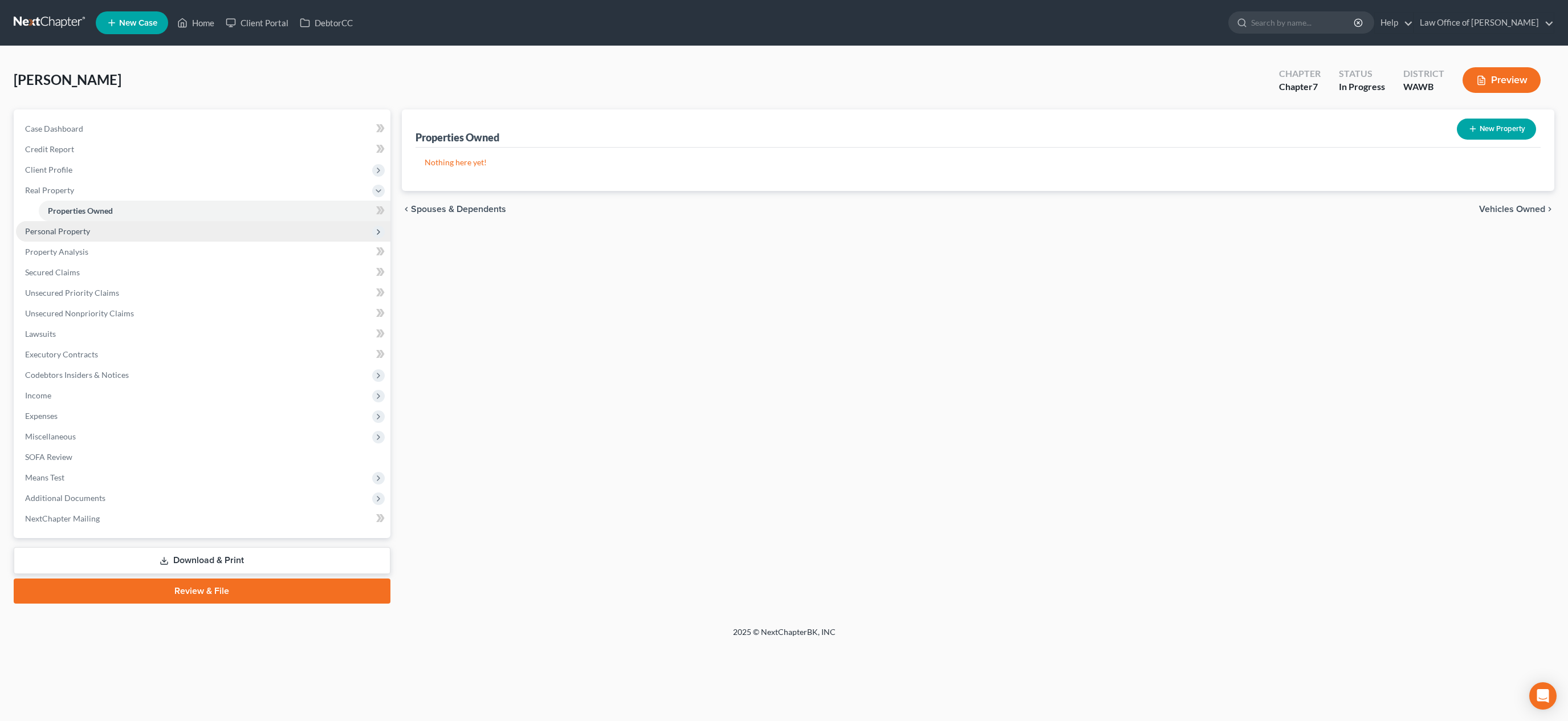
click at [286, 232] on span "Personal Property" at bounding box center [204, 232] width 375 height 21
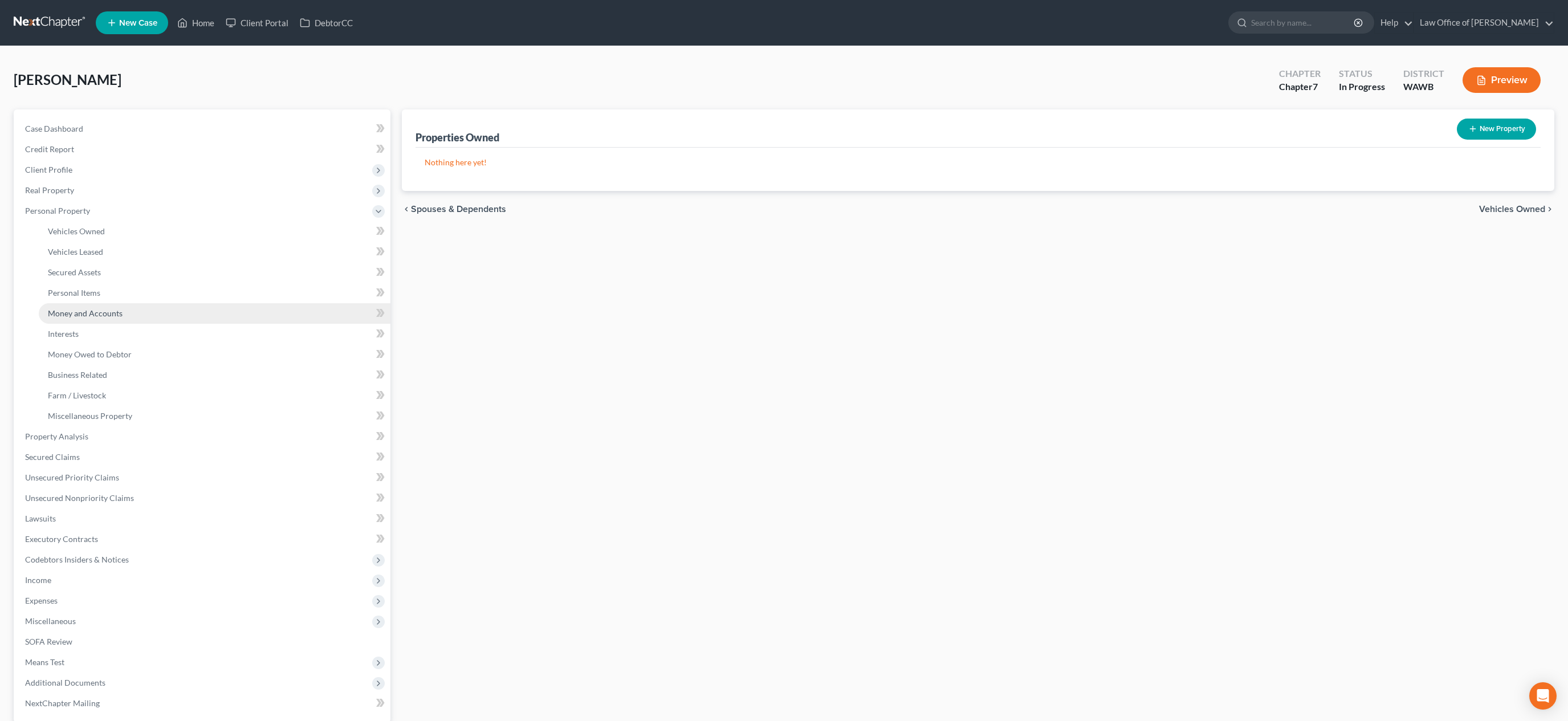
click at [252, 305] on link "Money and Accounts" at bounding box center [215, 314] width 352 height 21
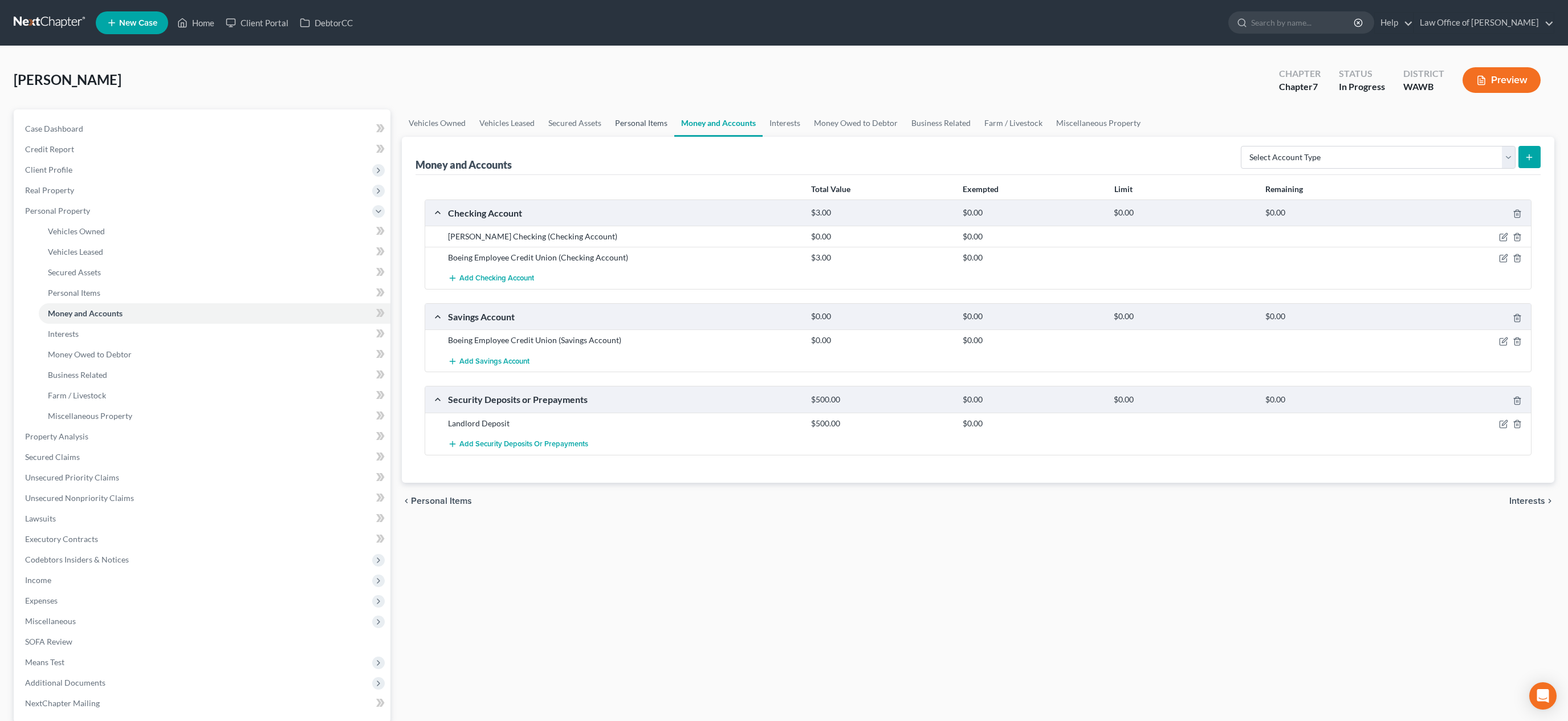
click at [651, 129] on link "Personal Items" at bounding box center [641, 123] width 66 height 27
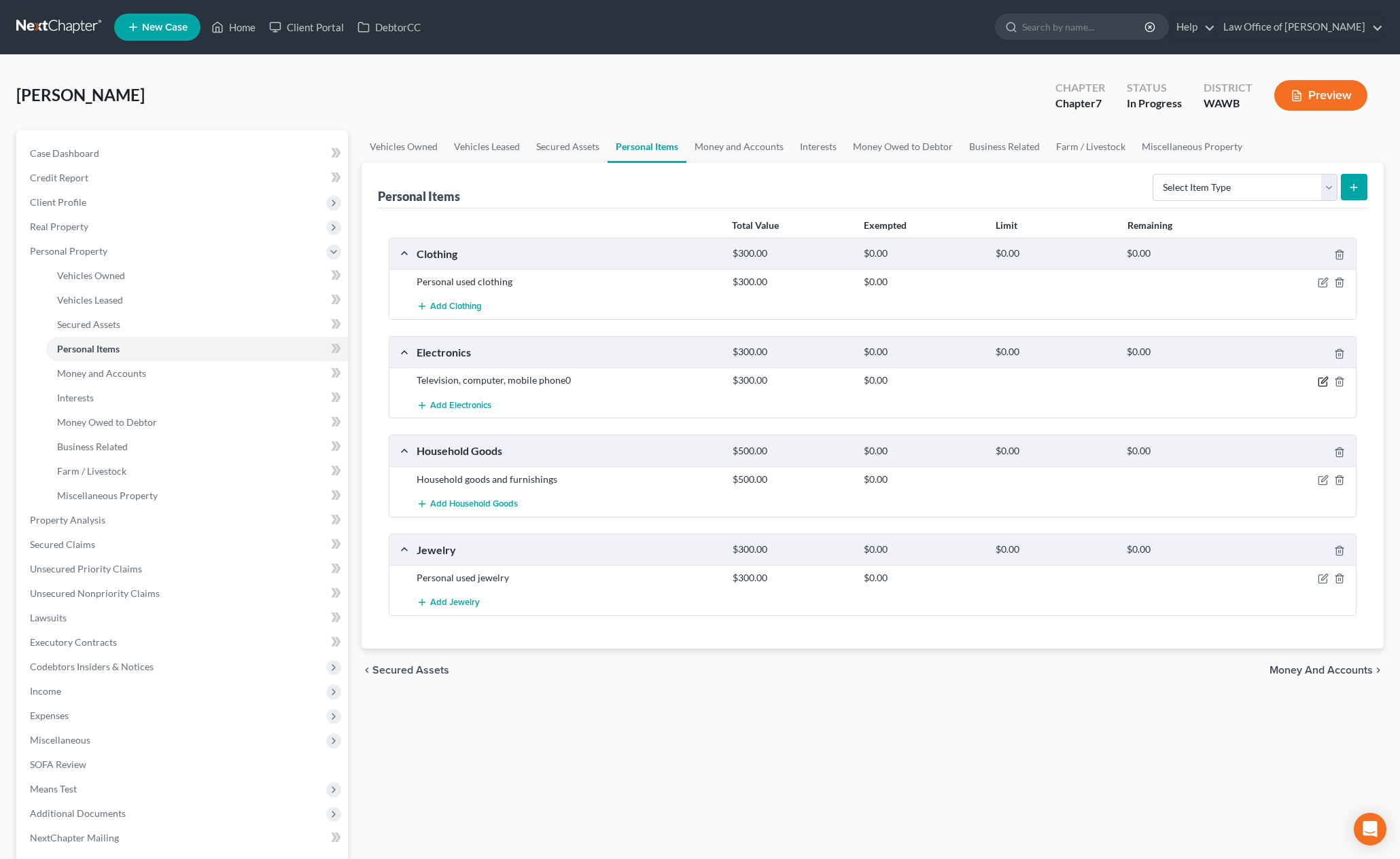
click at [1322, 382] on icon "button" at bounding box center [1323, 382] width 11 height 11
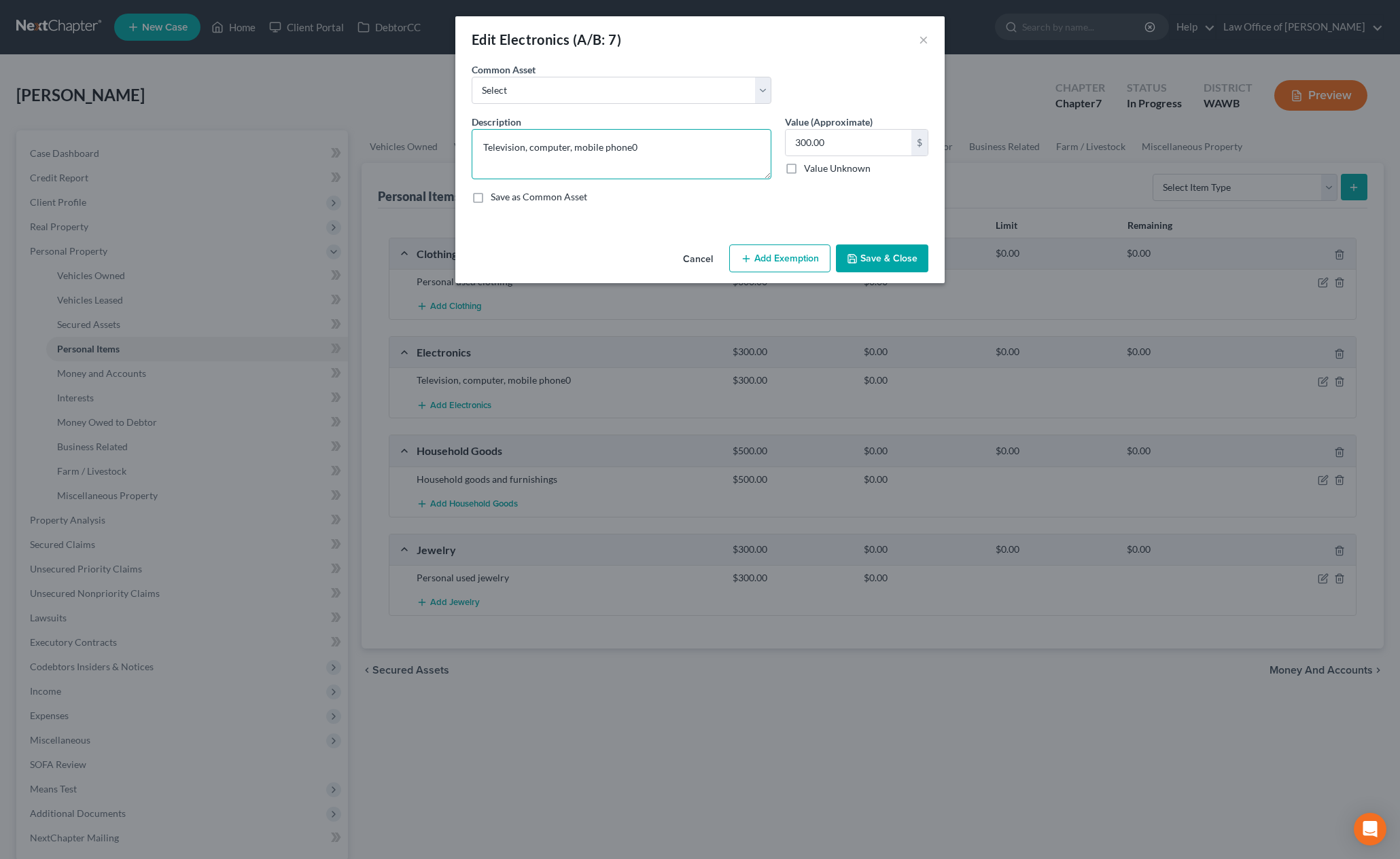
click at [664, 153] on textarea "Television, computer, mobile phone0" at bounding box center [621, 154] width 300 height 50
type textarea "Television, computer, mobile phone"
click at [898, 258] on button "Save & Close" at bounding box center [881, 258] width 92 height 28
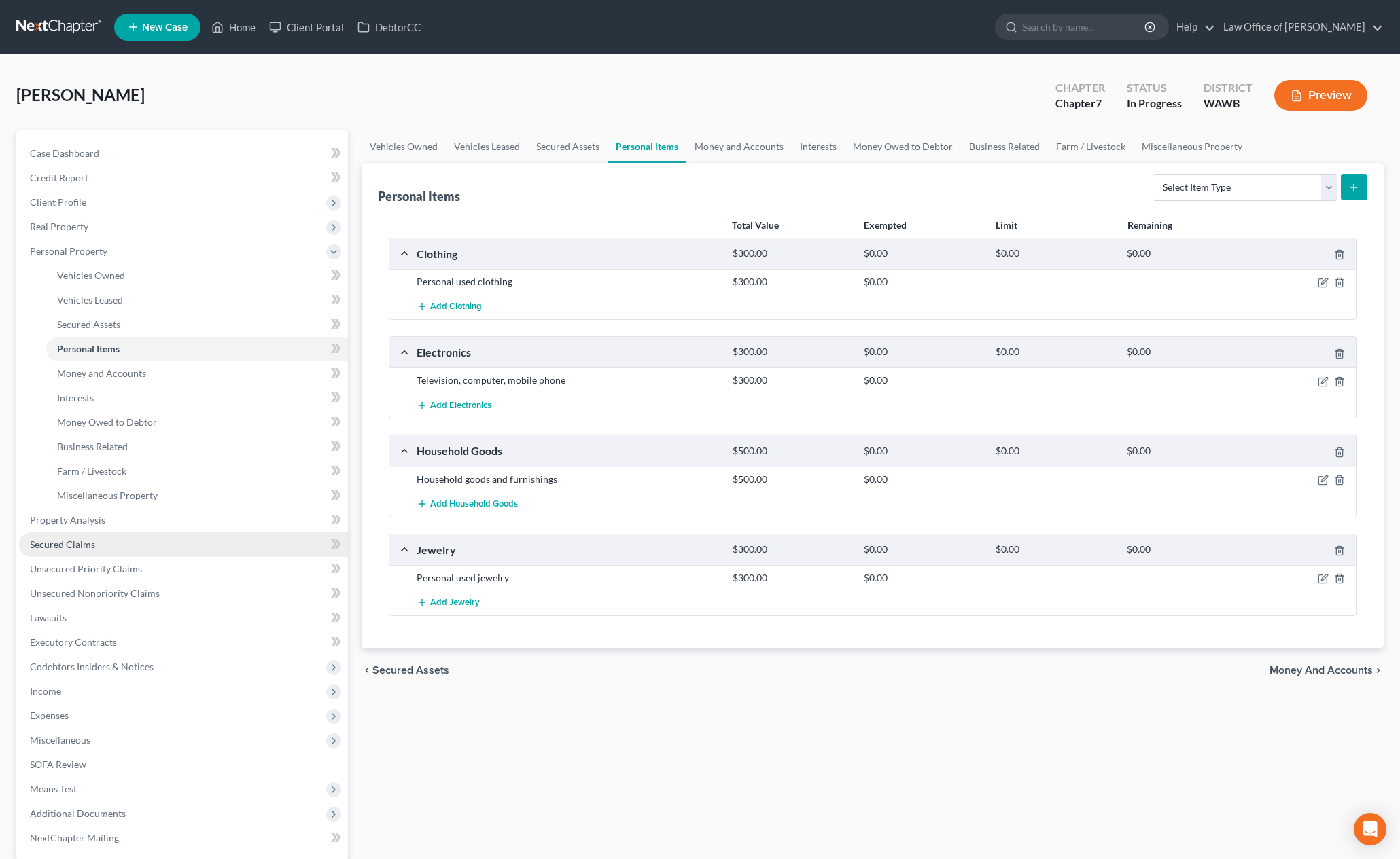
click at [113, 542] on link "Secured Claims" at bounding box center [184, 545] width 329 height 25
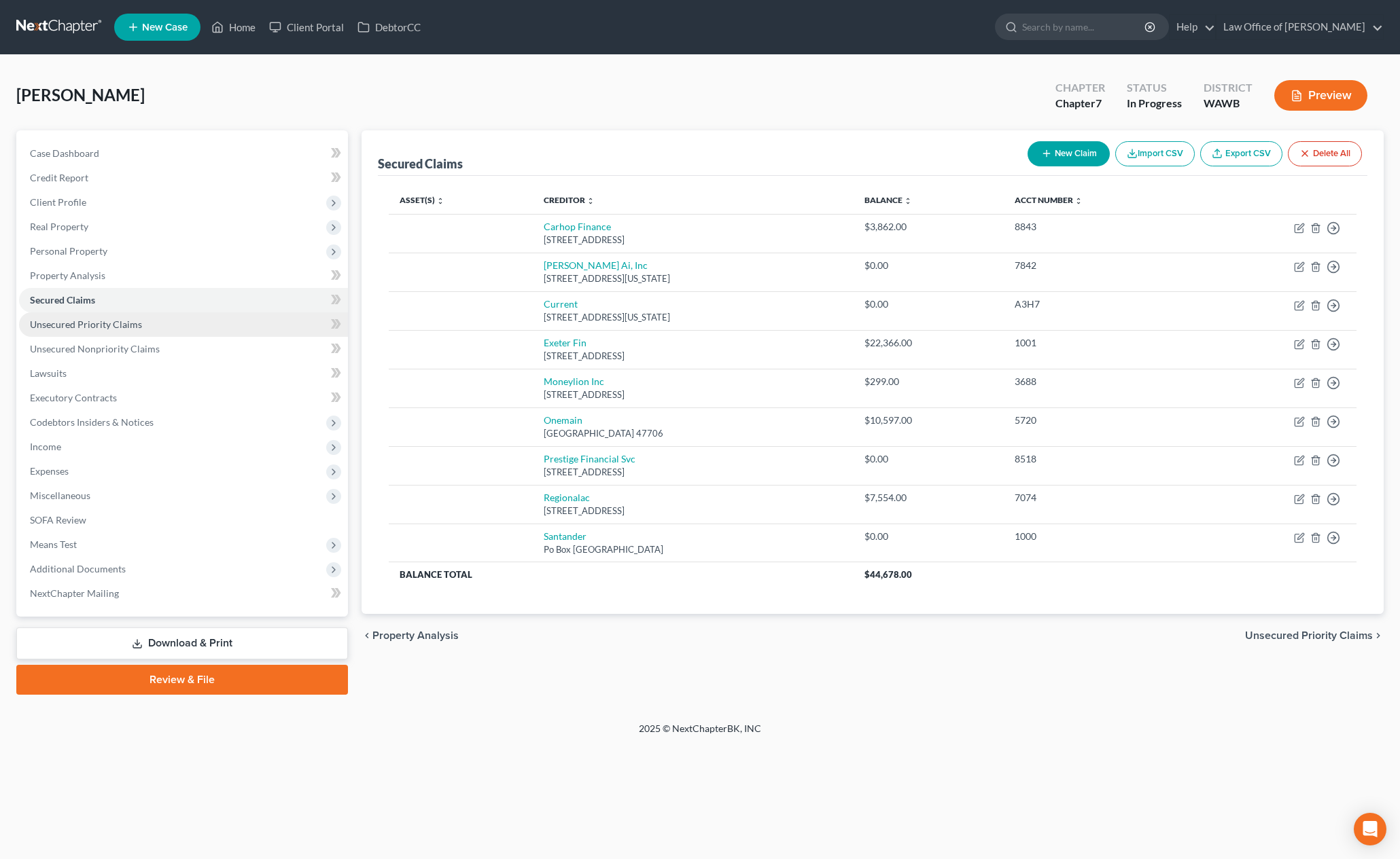
click at [149, 324] on link "Unsecured Priority Claims" at bounding box center [184, 324] width 329 height 25
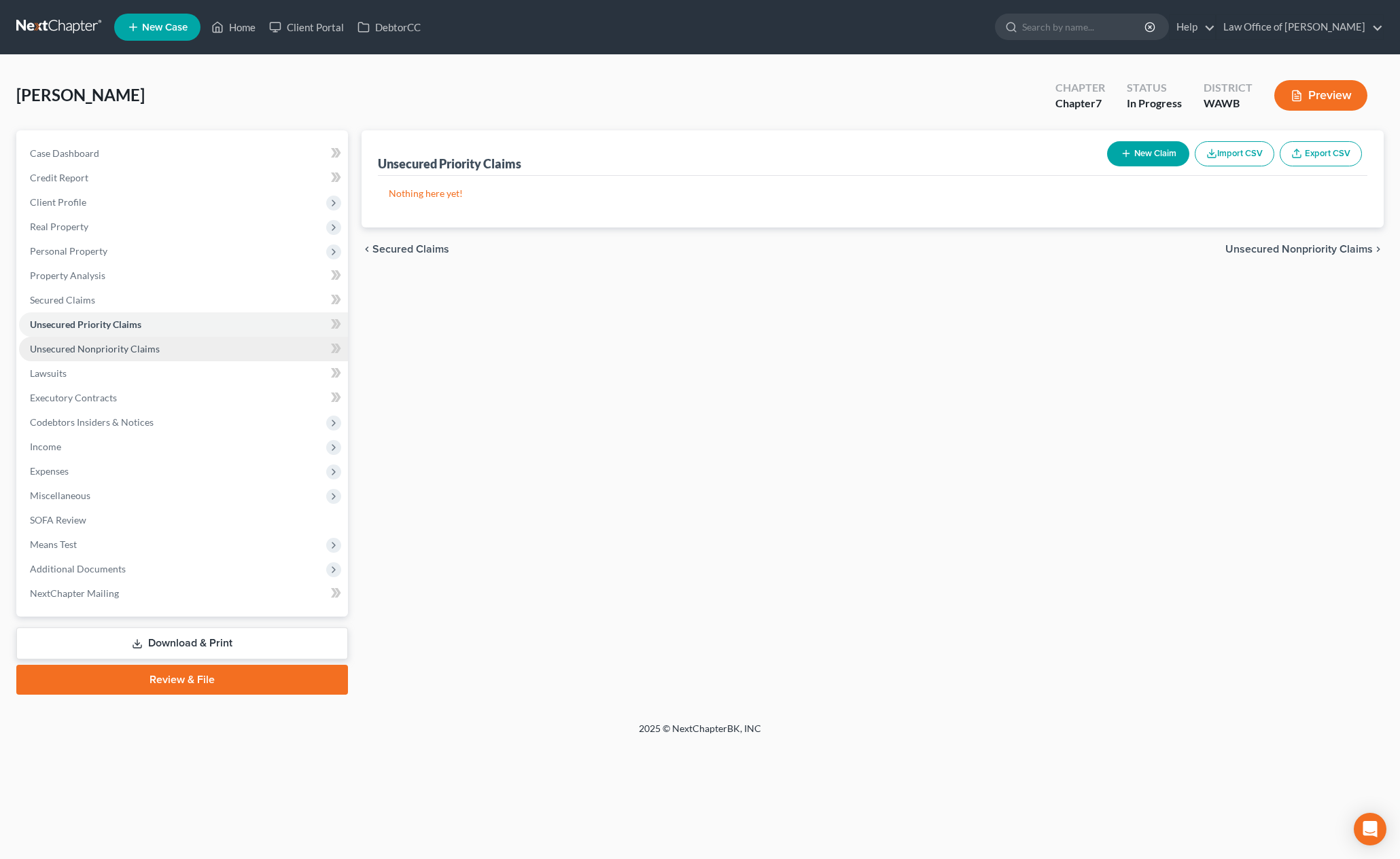
click at [148, 346] on span "Unsecured Nonpriority Claims" at bounding box center [95, 348] width 130 height 11
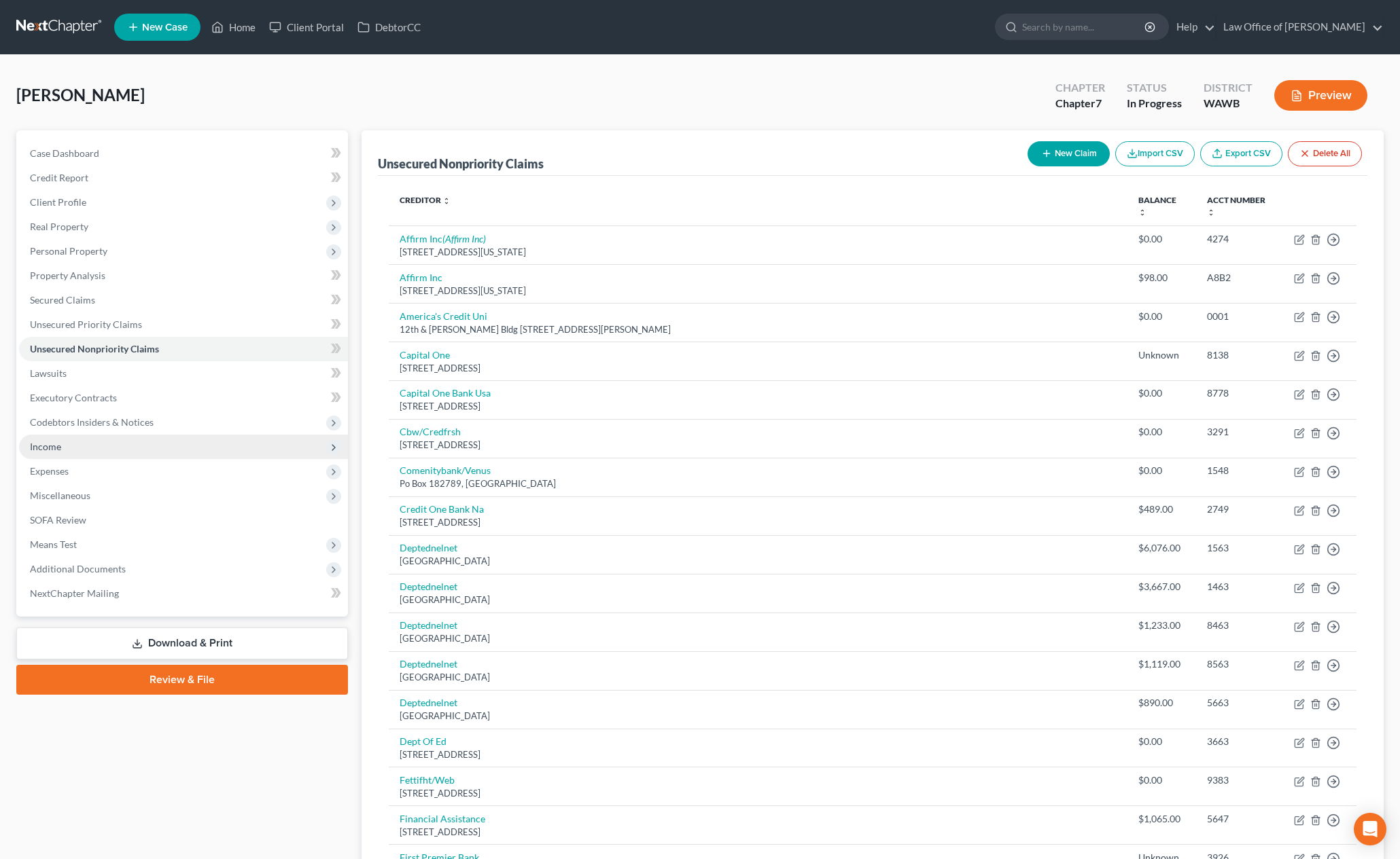
click at [139, 449] on span "Income" at bounding box center [184, 448] width 329 height 25
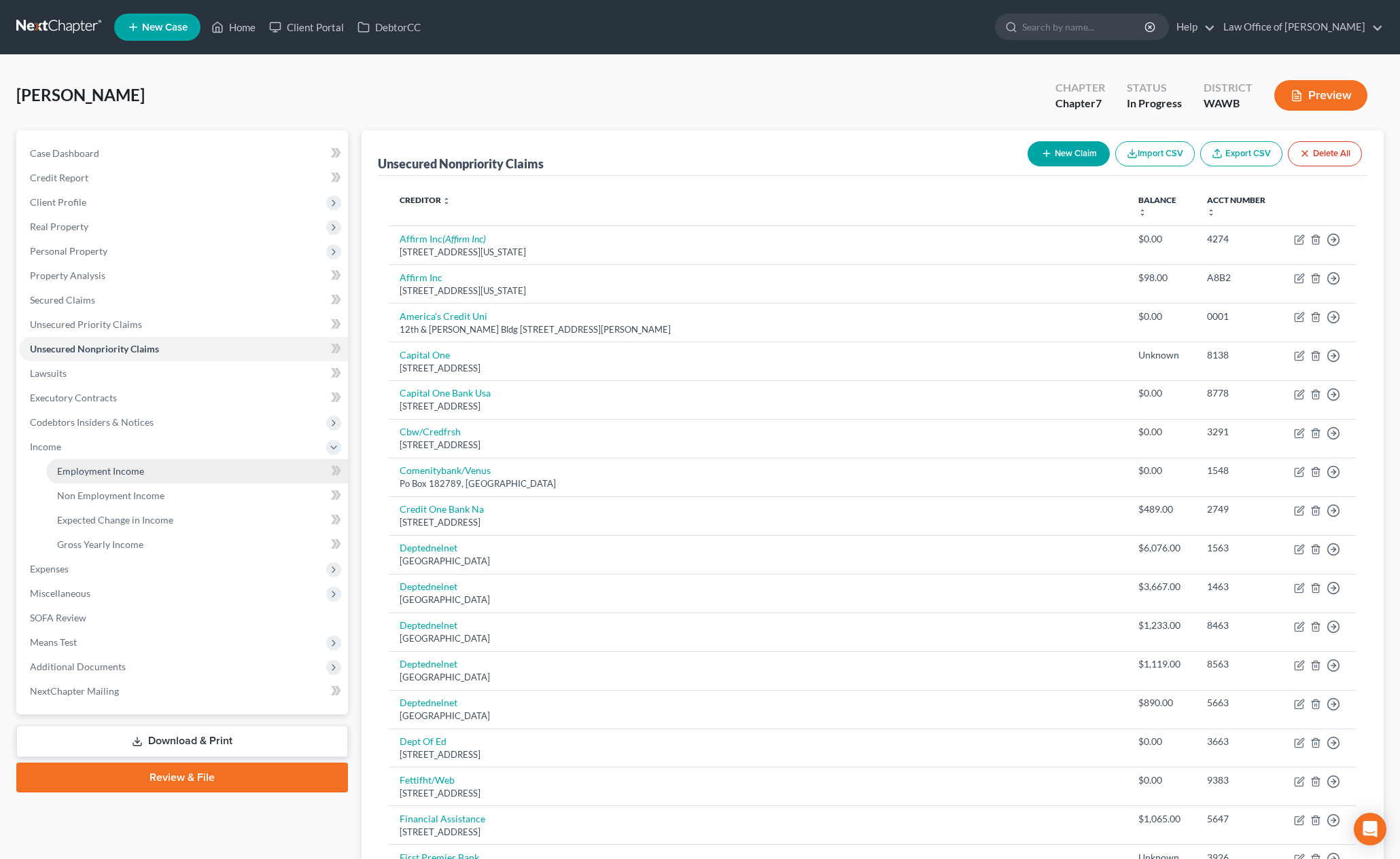
click at [134, 469] on span "Employment Income" at bounding box center [100, 470] width 87 height 11
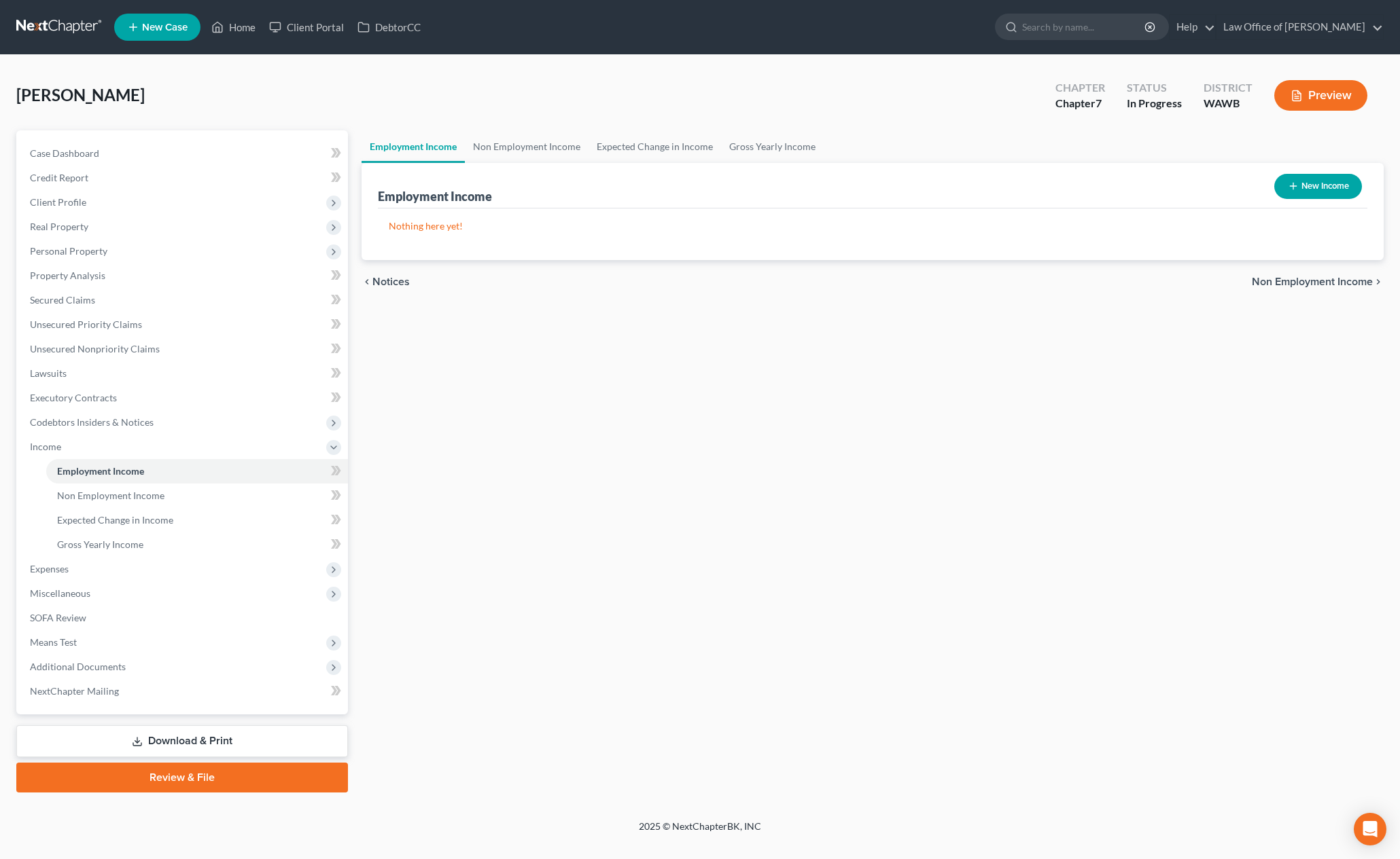
click at [1323, 186] on button "New Income" at bounding box center [1318, 186] width 88 height 25
select select "0"
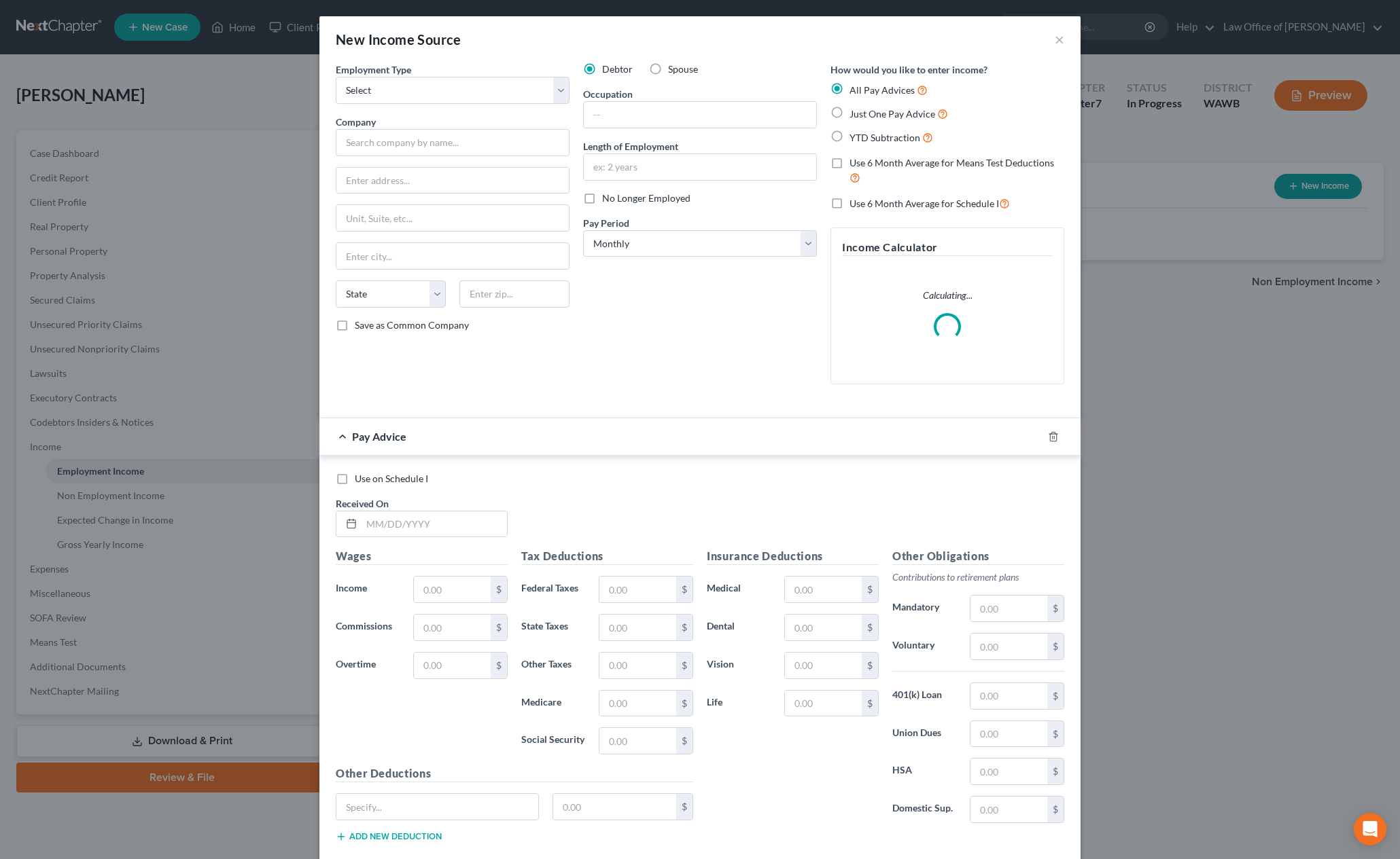
click at [497, 106] on div "Employment Type * Select Full or [DEMOGRAPHIC_DATA] Employment Self Employment …" at bounding box center [452, 229] width 247 height 333
click at [488, 96] on select "Select Full or [DEMOGRAPHIC_DATA] Employment Self Employment" at bounding box center [453, 90] width 234 height 27
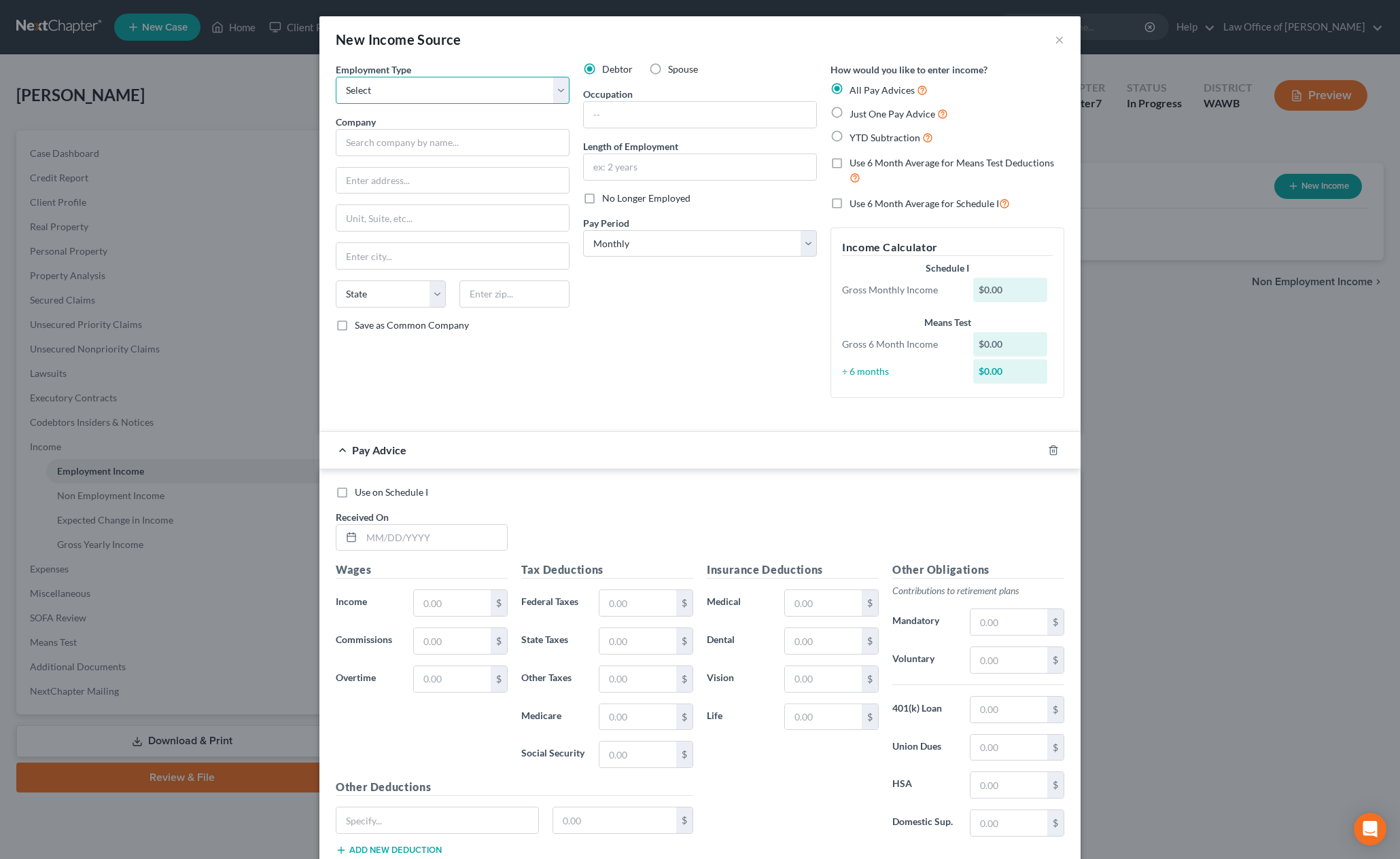
select select "0"
click at [336, 76] on select "Select Full or [DEMOGRAPHIC_DATA] Employment Self Employment" at bounding box center [453, 90] width 234 height 27
click at [446, 145] on input "text" at bounding box center [453, 142] width 234 height 27
type input "[PERSON_NAME] Agency Inc"
type input "7"
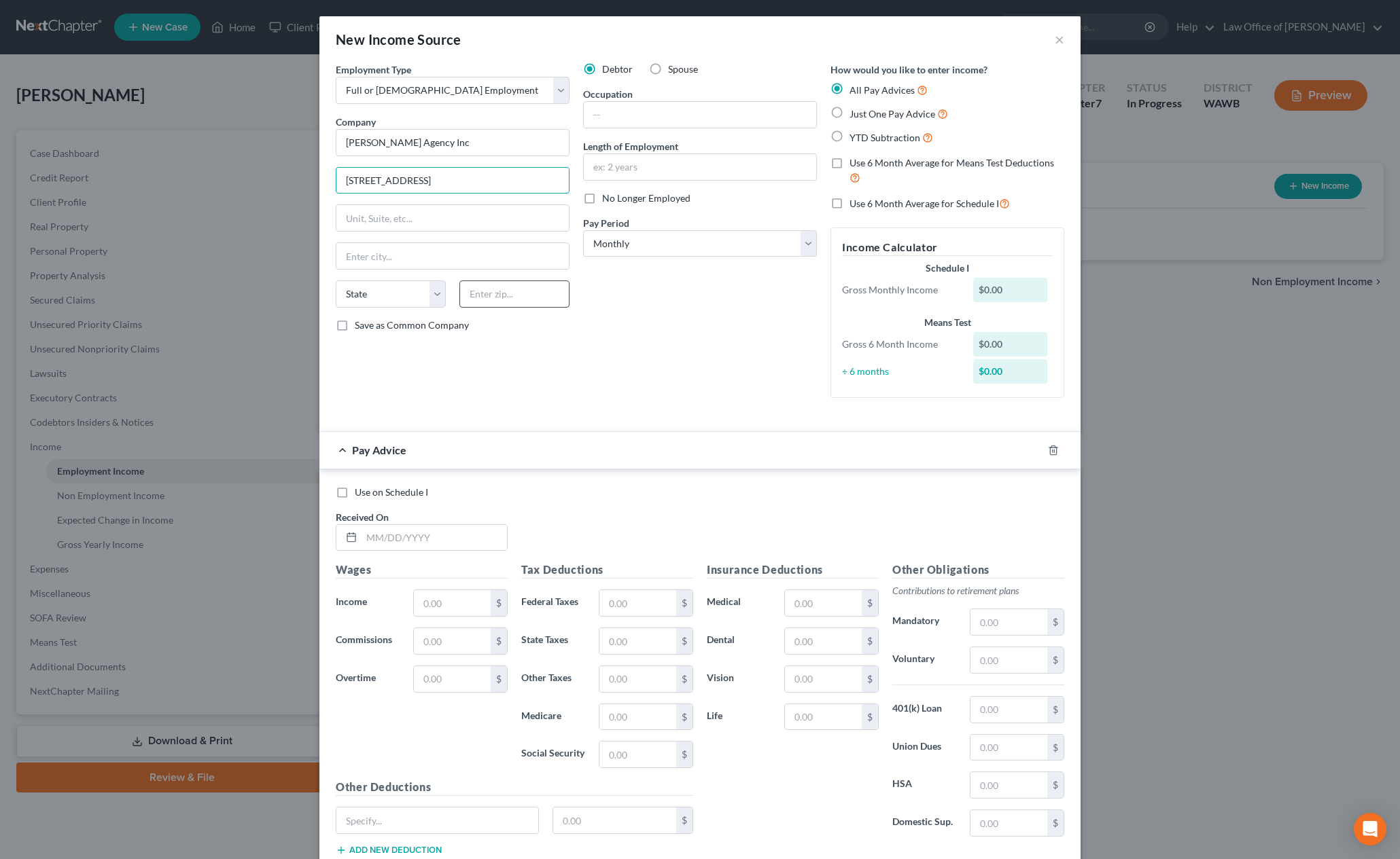
type input "[STREET_ADDRESS]"
click at [522, 293] on input "text" at bounding box center [514, 294] width 110 height 27
type input "98101"
type input "[GEOGRAPHIC_DATA]"
select select "50"
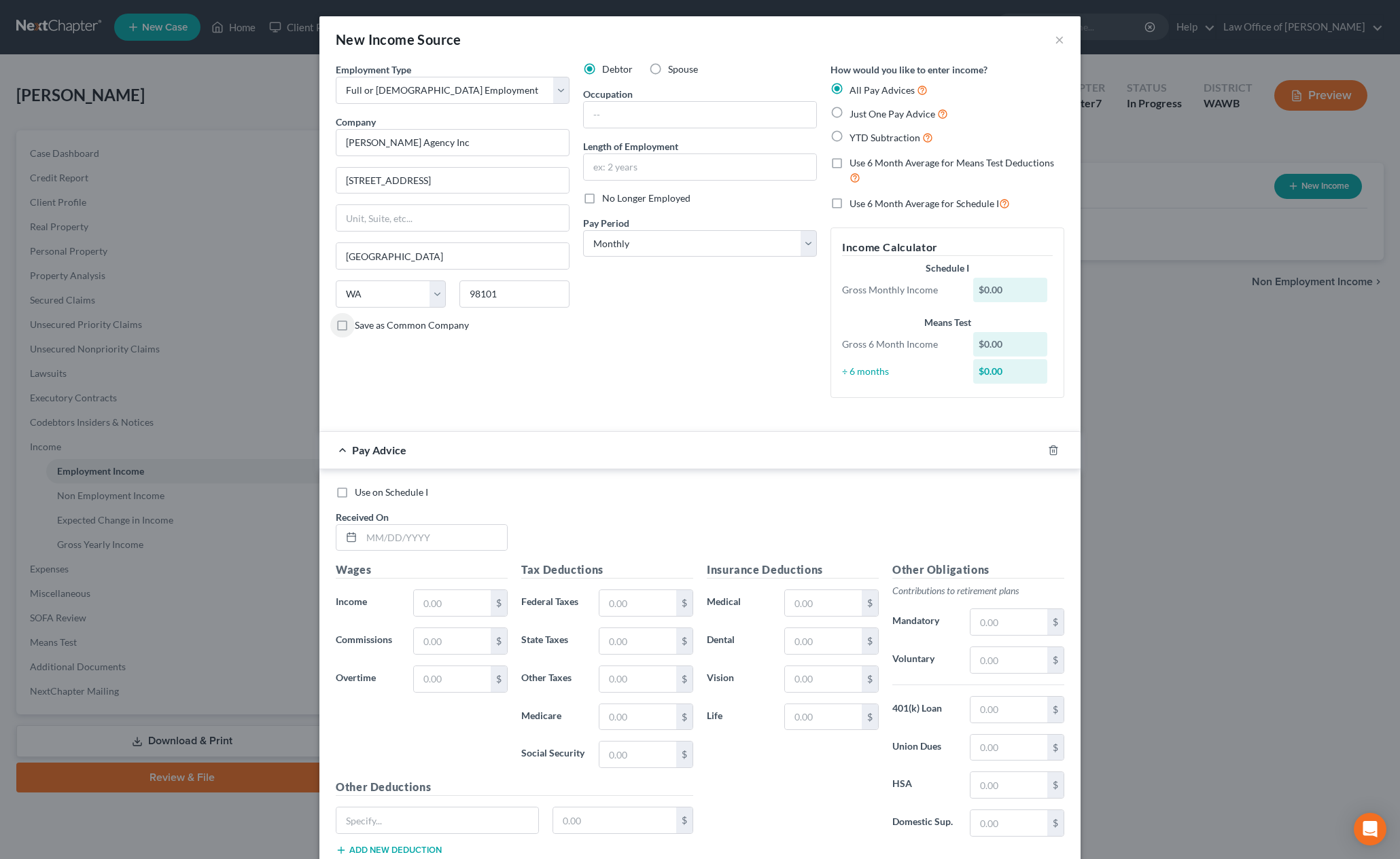
click at [856, 116] on span "Just One Pay Advice" at bounding box center [892, 113] width 85 height 11
click at [856, 115] on input "Just One Pay Advice" at bounding box center [859, 111] width 9 height 9
radio input "true"
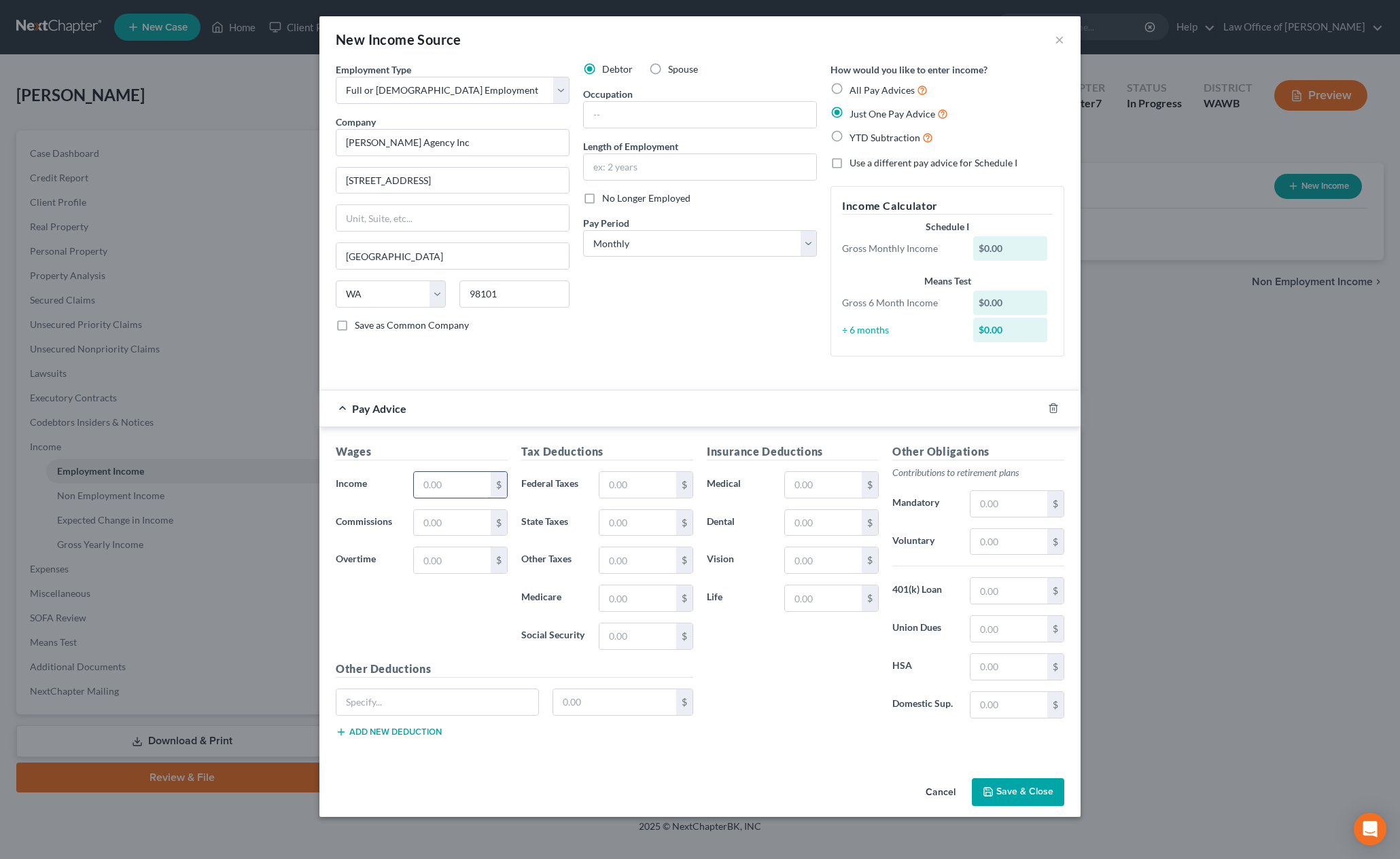
click at [448, 494] on input "text" at bounding box center [452, 484] width 77 height 25
click at [451, 485] on input "text" at bounding box center [452, 484] width 77 height 25
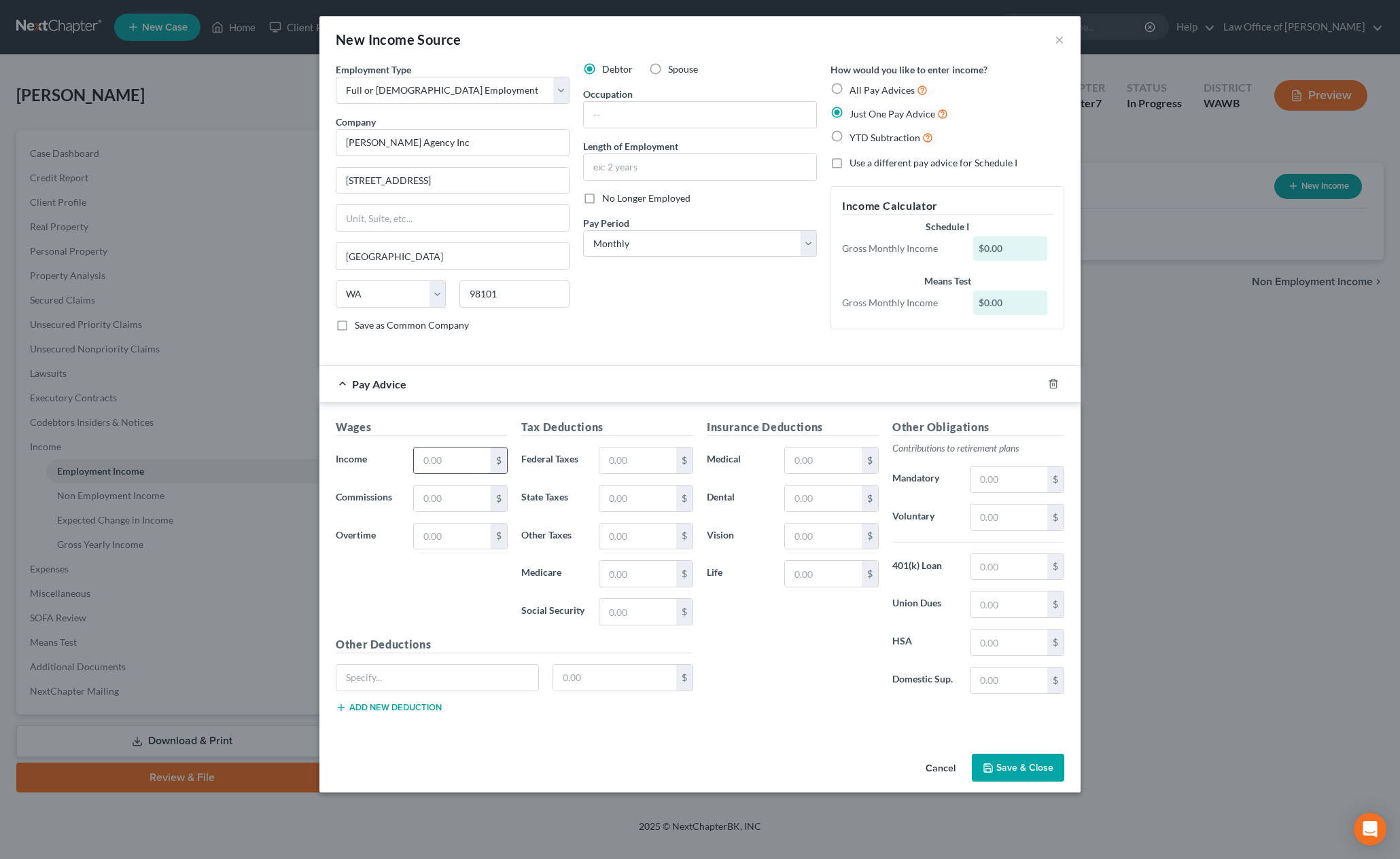
click at [446, 462] on input "text" at bounding box center [452, 460] width 77 height 25
type input "5,109.00"
click at [660, 449] on input "text" at bounding box center [638, 460] width 77 height 25
type input "906.00"
click at [1025, 514] on input "text" at bounding box center [1008, 517] width 77 height 25
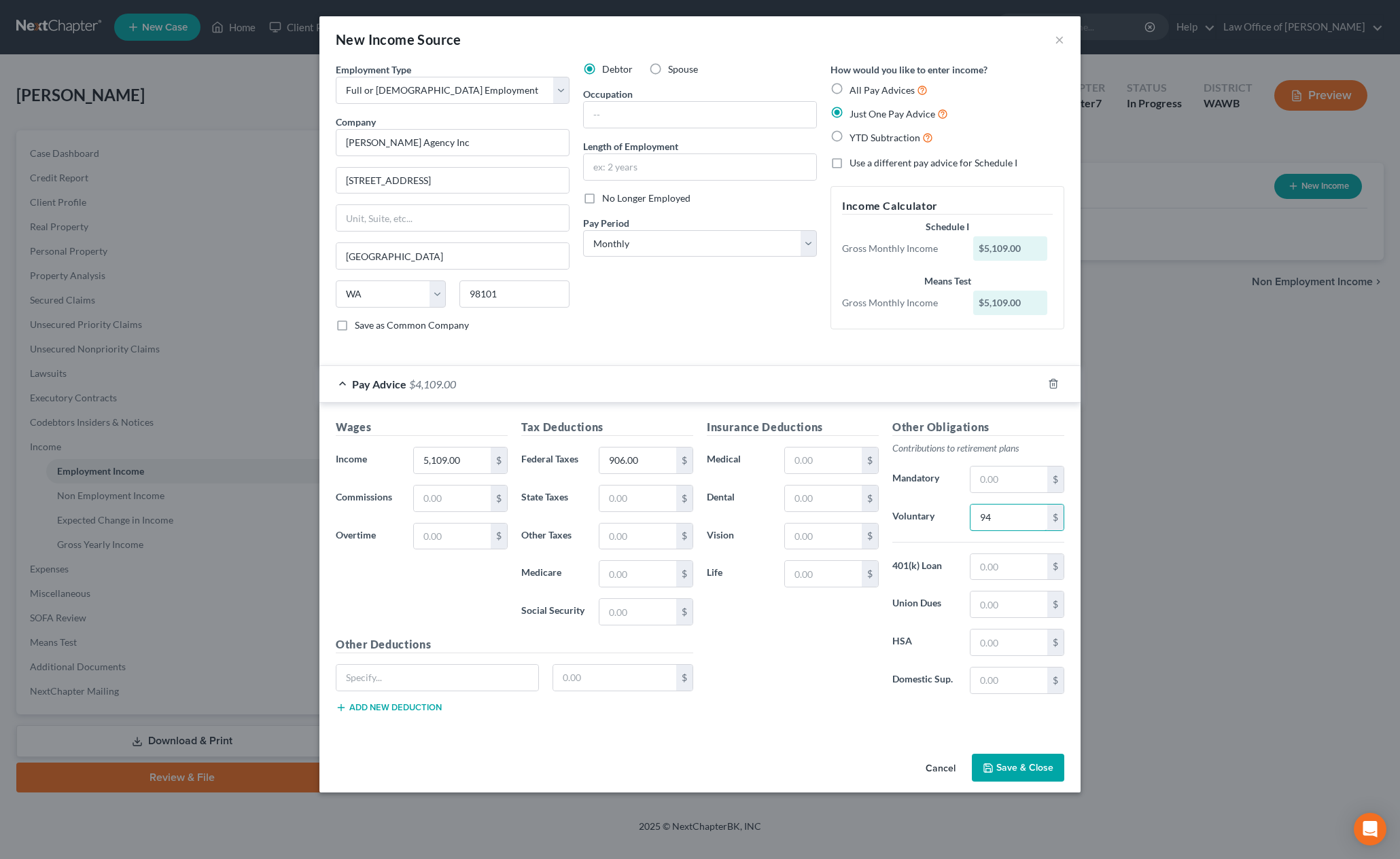
type input "94"
click at [806, 480] on div "Insurance Deductions Medical $ Dental $ Vision $ Life $" at bounding box center [792, 562] width 186 height 286
click at [804, 494] on input "text" at bounding box center [822, 498] width 77 height 25
type input "3"
click at [999, 625] on div "Other Obligations Contributions to retirement plans Mandatory $ Voluntary 94 $ …" at bounding box center [978, 562] width 186 height 286
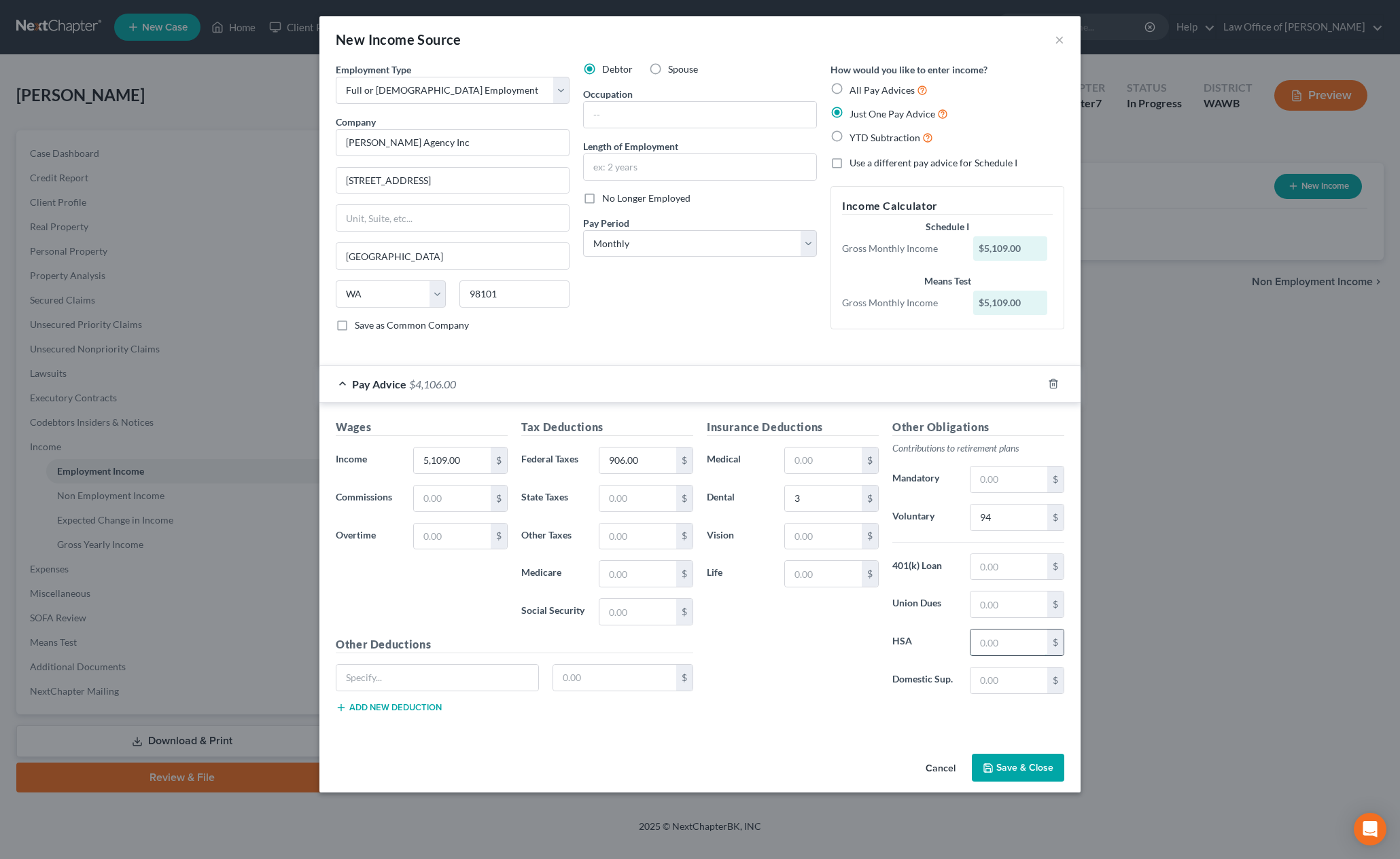
click at [999, 644] on input "text" at bounding box center [1008, 642] width 77 height 25
type input "42"
click at [1003, 764] on button "Save & Close" at bounding box center [1017, 768] width 92 height 28
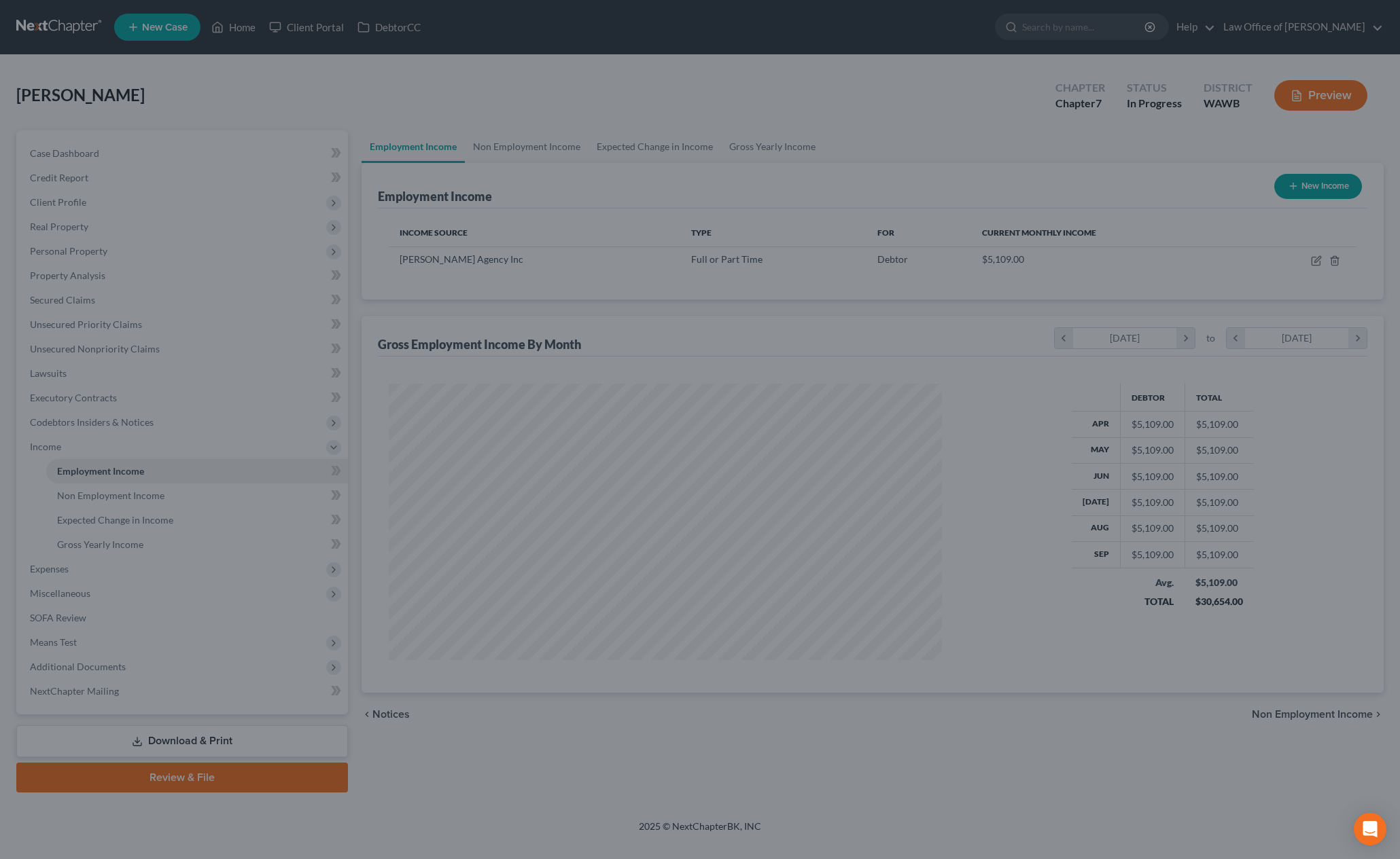
scroll to position [276, 580]
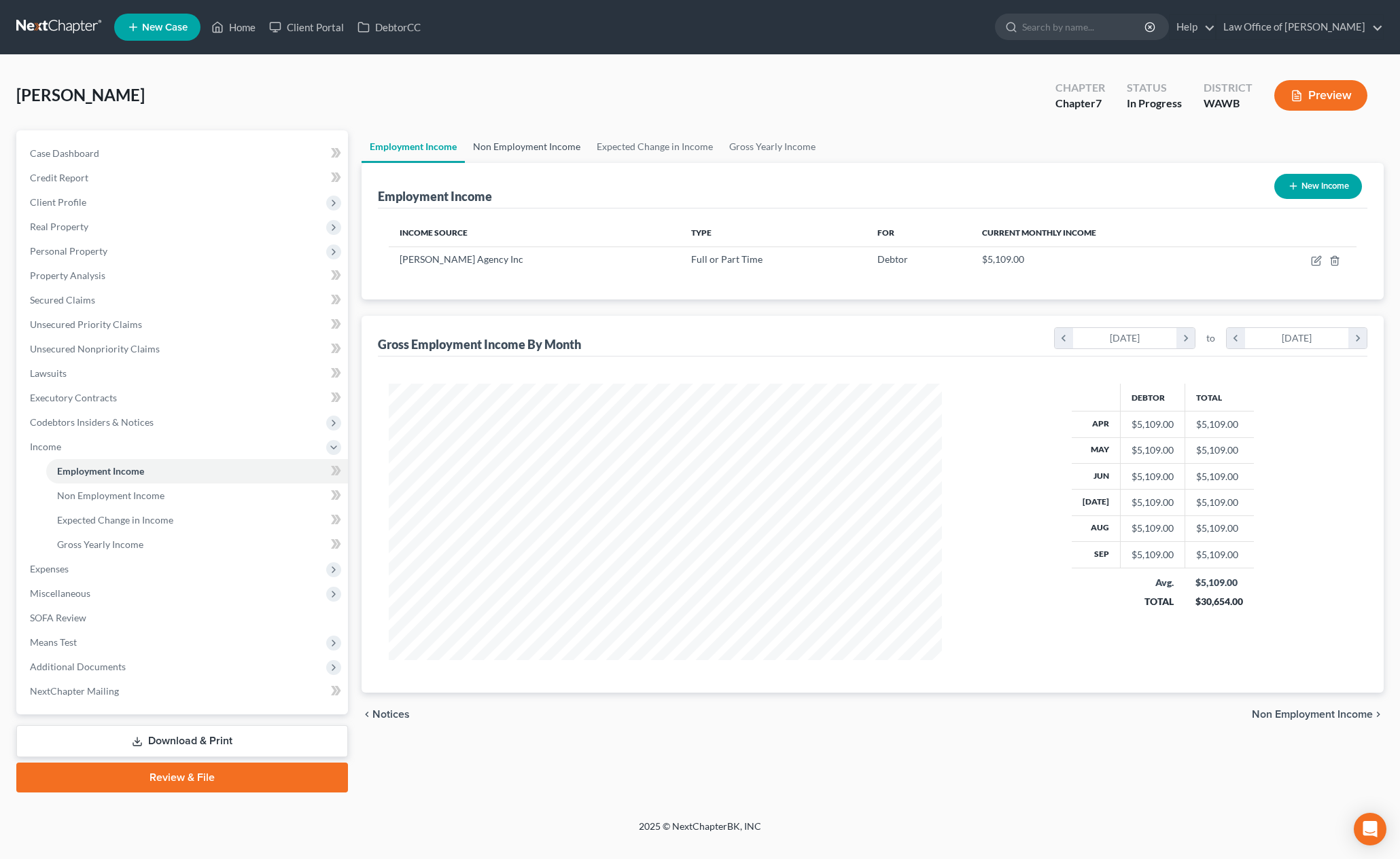
click at [523, 145] on link "Non Employment Income" at bounding box center [527, 146] width 124 height 33
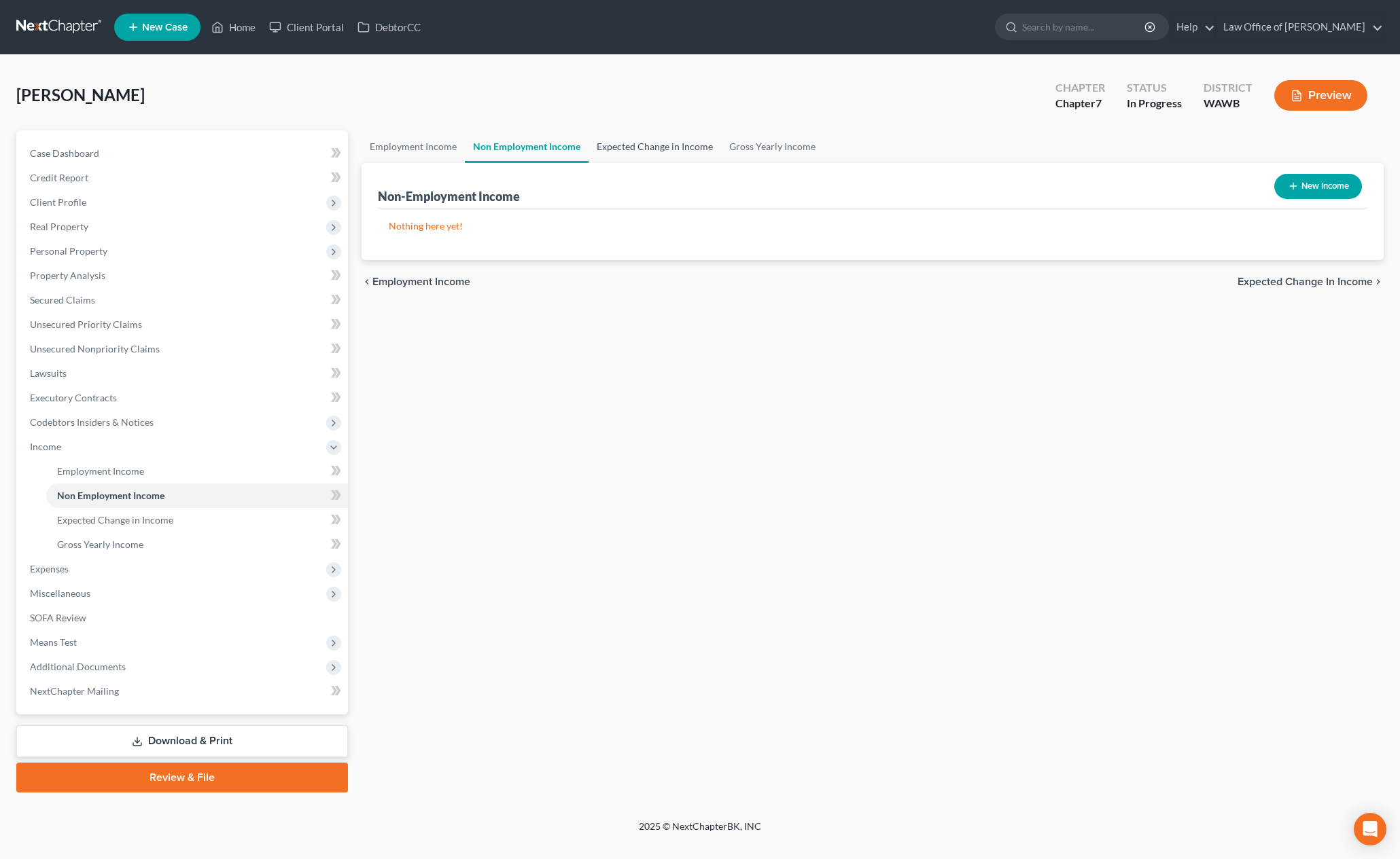
click at [627, 148] on link "Expected Change in Income" at bounding box center [654, 146] width 133 height 33
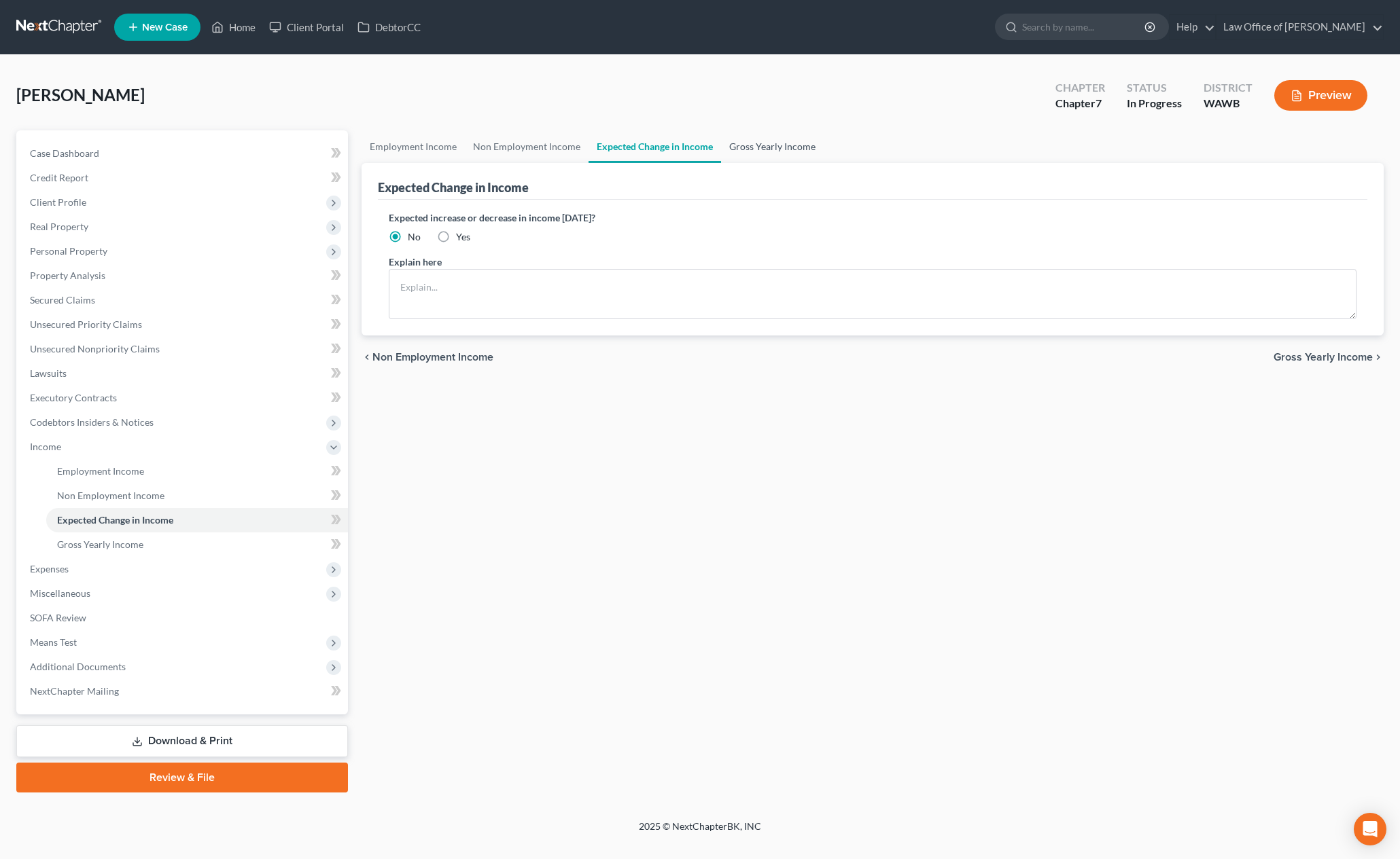
click at [763, 139] on link "Gross Yearly Income" at bounding box center [772, 146] width 103 height 33
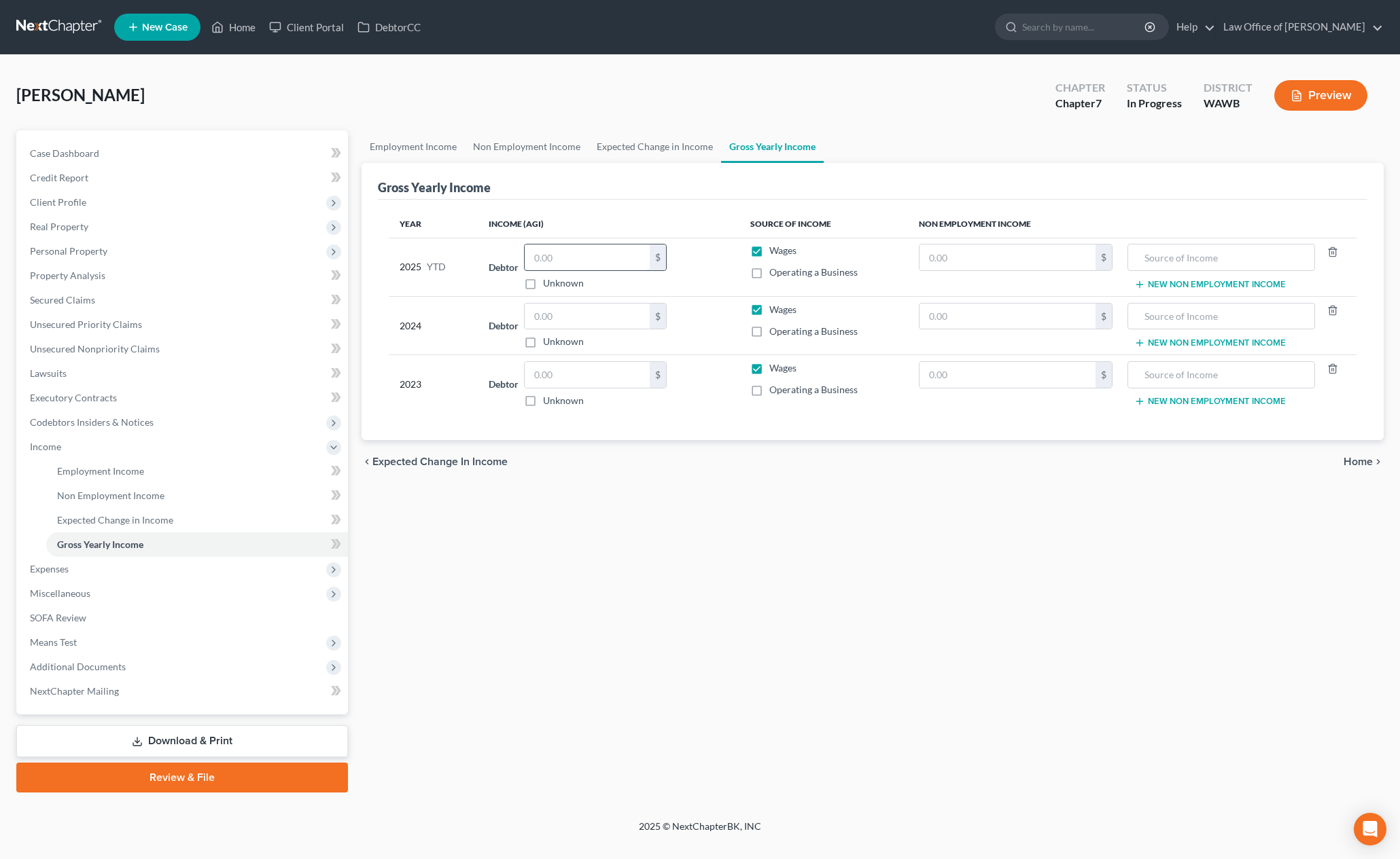
click at [576, 260] on input "text" at bounding box center [587, 257] width 125 height 25
type input "40,870.00"
click at [576, 373] on input "text" at bounding box center [587, 375] width 125 height 25
type input "32,425.00"
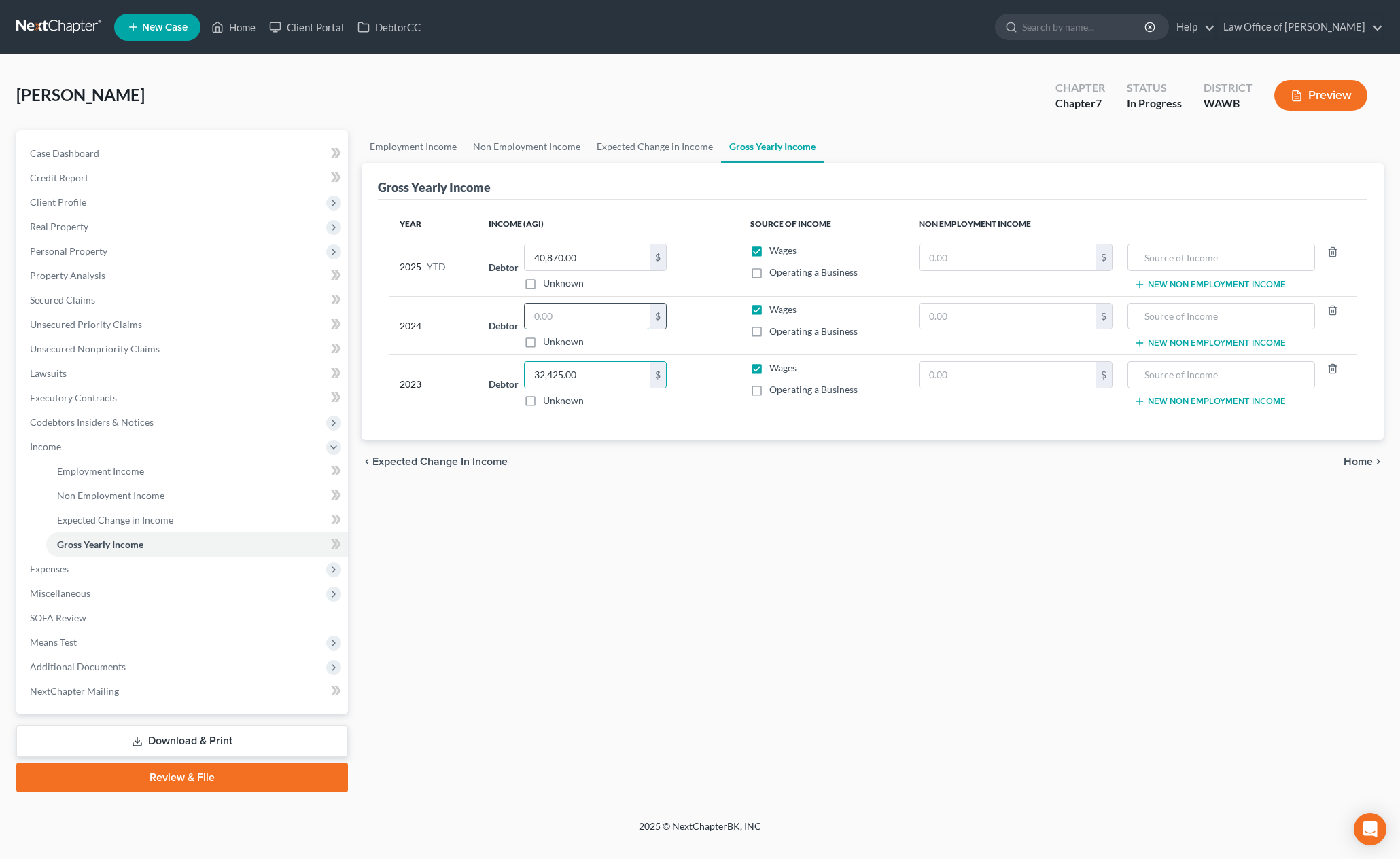
click at [575, 312] on input "text" at bounding box center [587, 316] width 125 height 25
type input "40,036.00"
click at [242, 567] on span "Expenses" at bounding box center [184, 570] width 329 height 25
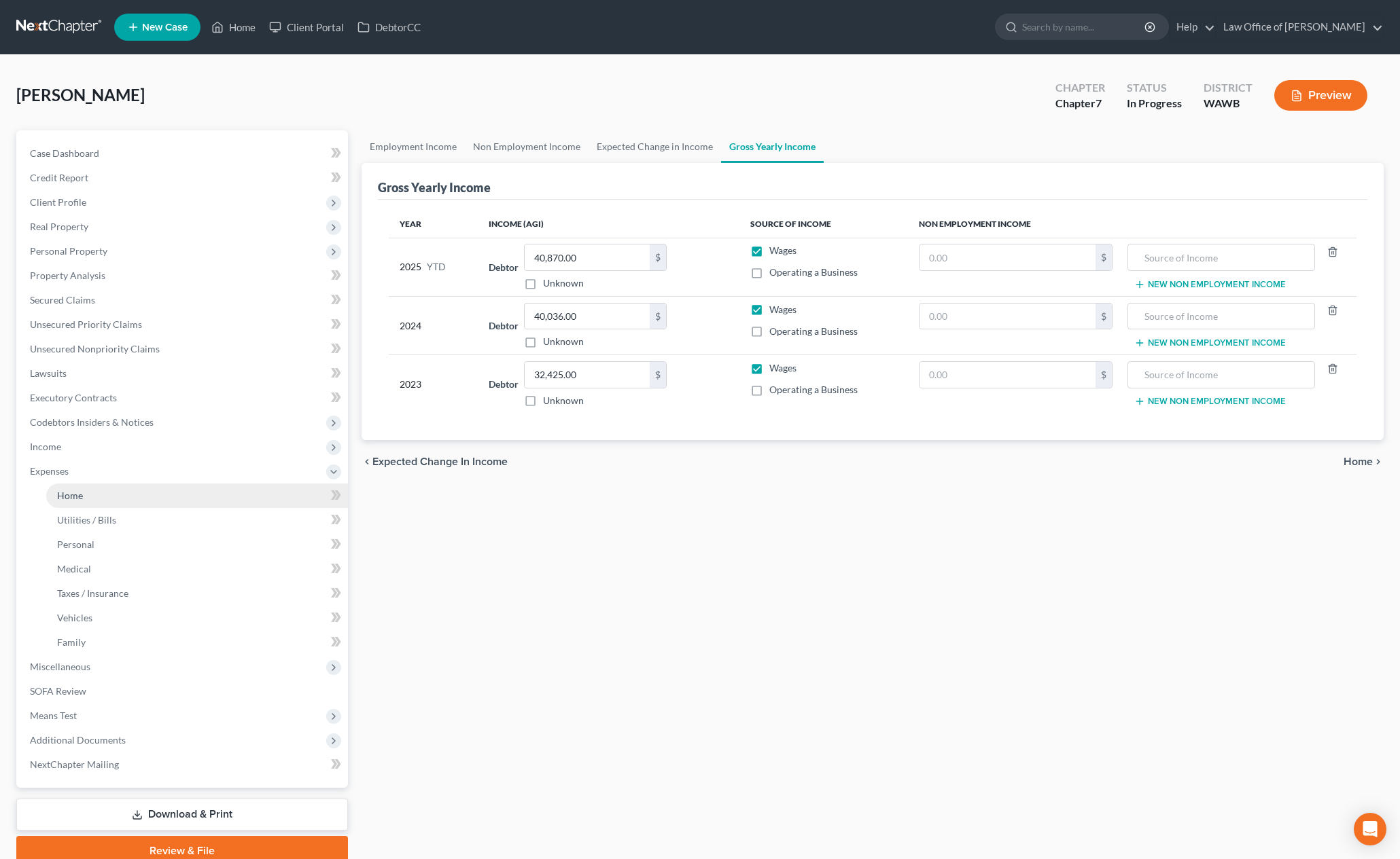
click at [222, 497] on link "Home" at bounding box center [197, 496] width 302 height 25
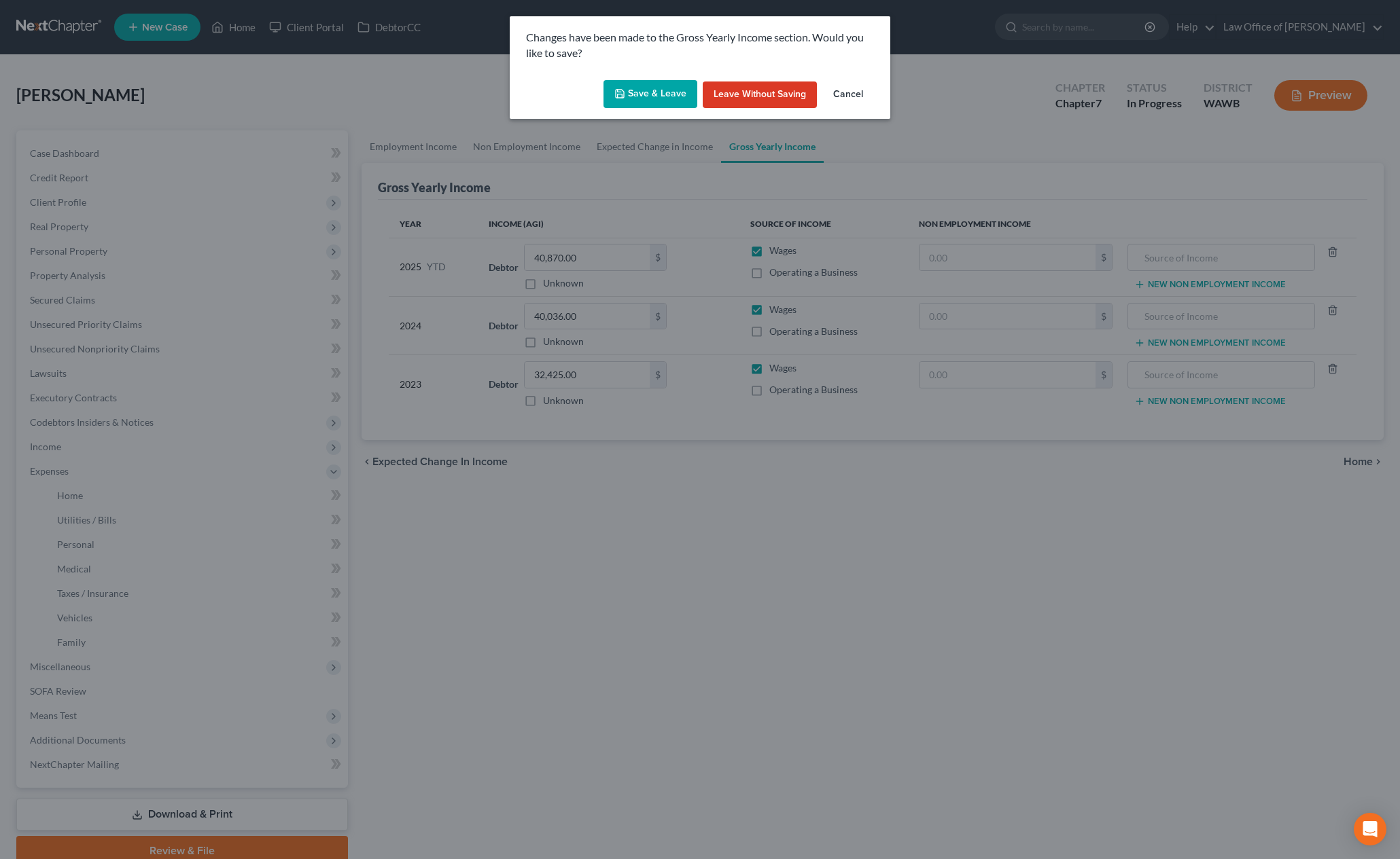
click at [635, 98] on button "Save & Leave" at bounding box center [650, 94] width 94 height 28
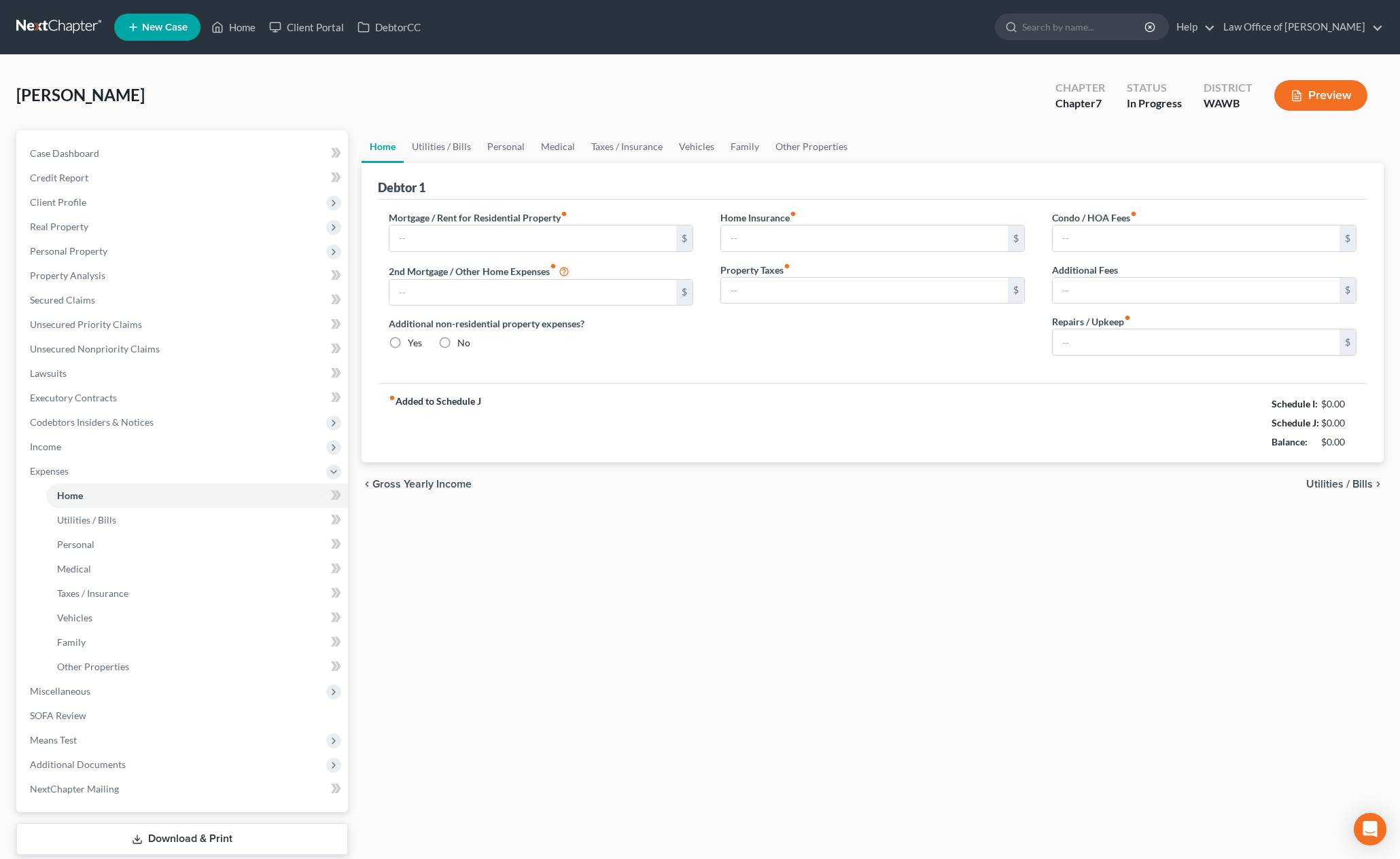
type input "1,375.00"
type input "0.00"
radio input "true"
type input "0.00"
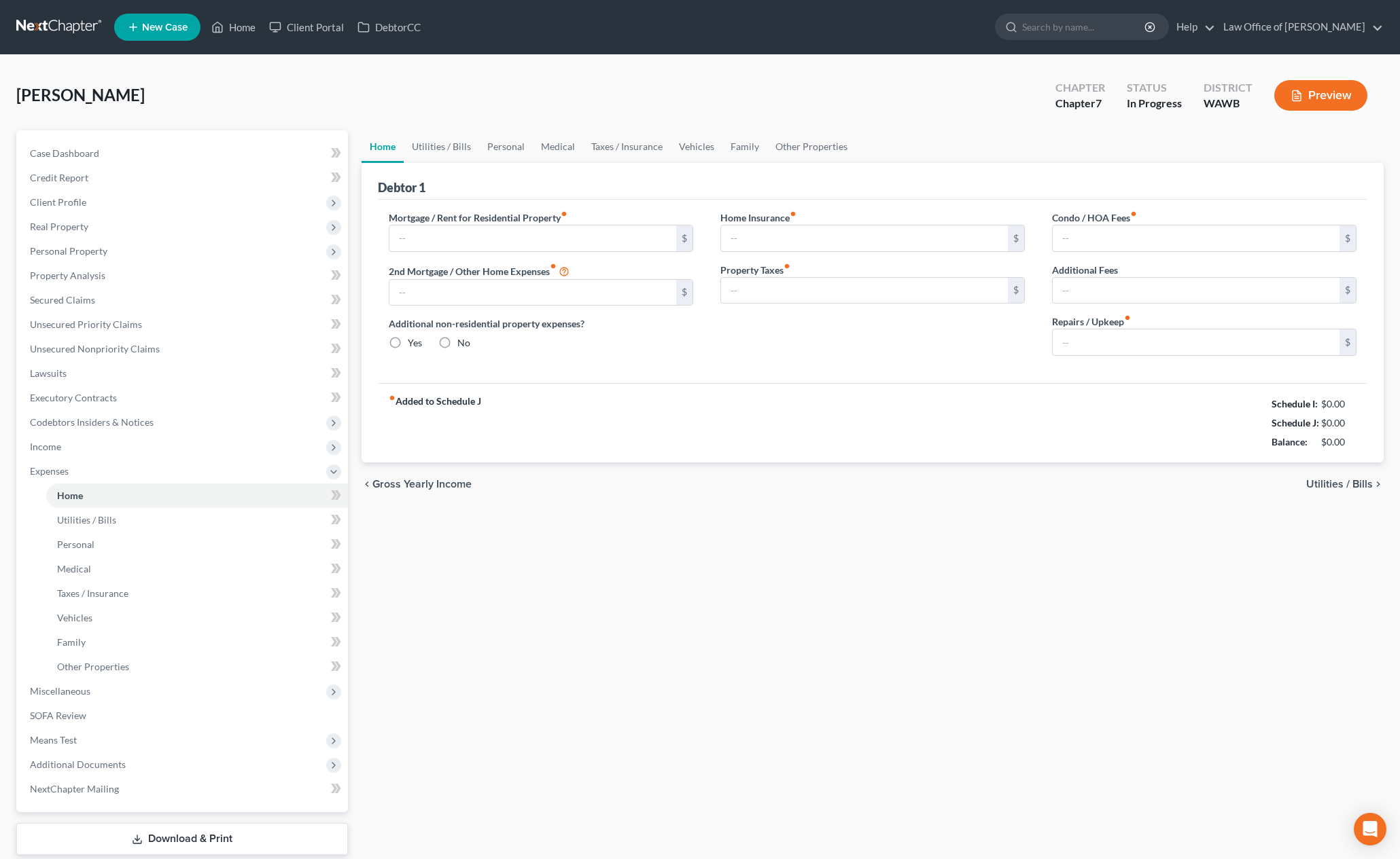
type input "0.00"
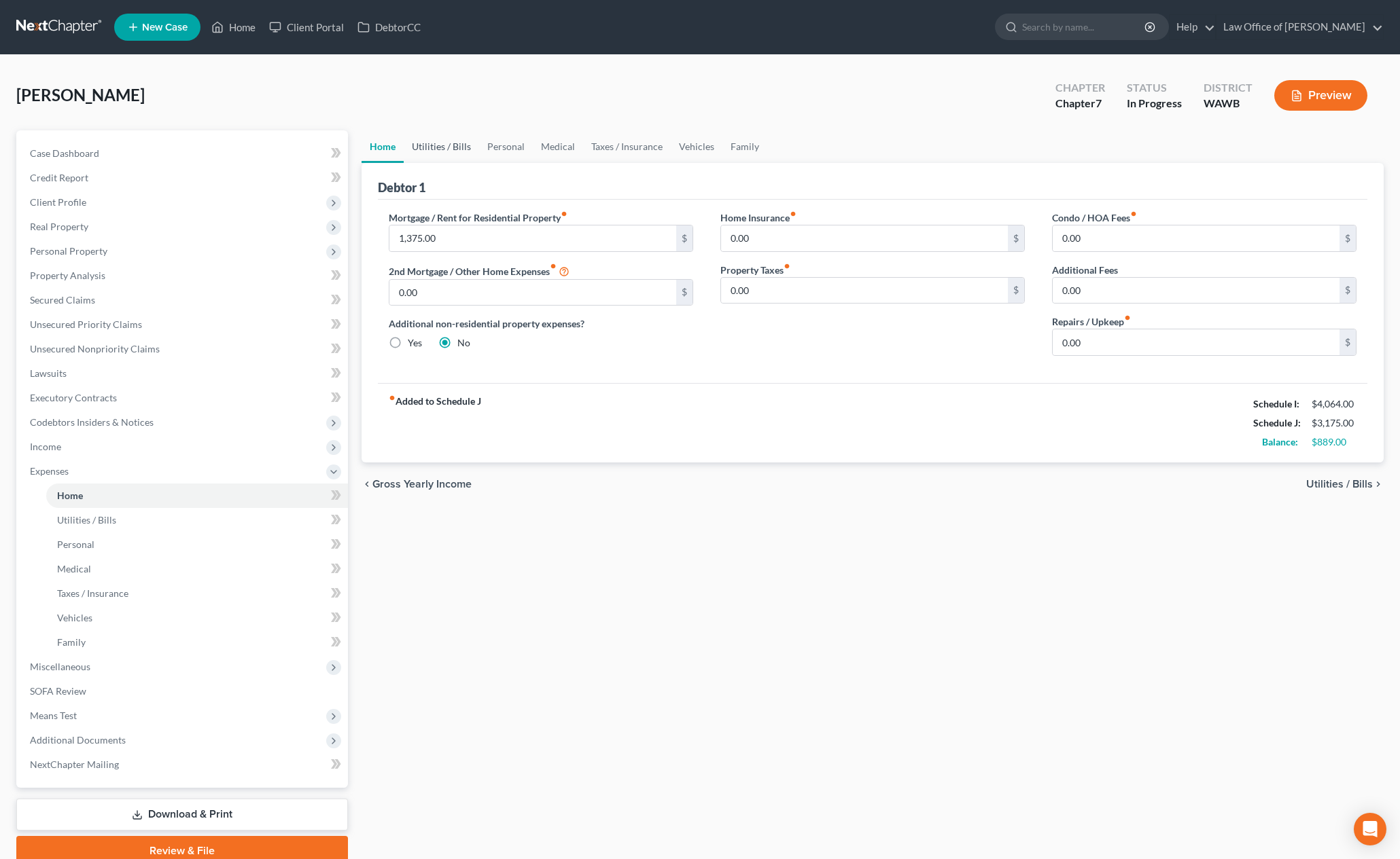
click at [435, 152] on link "Utilities / Bills" at bounding box center [441, 146] width 76 height 33
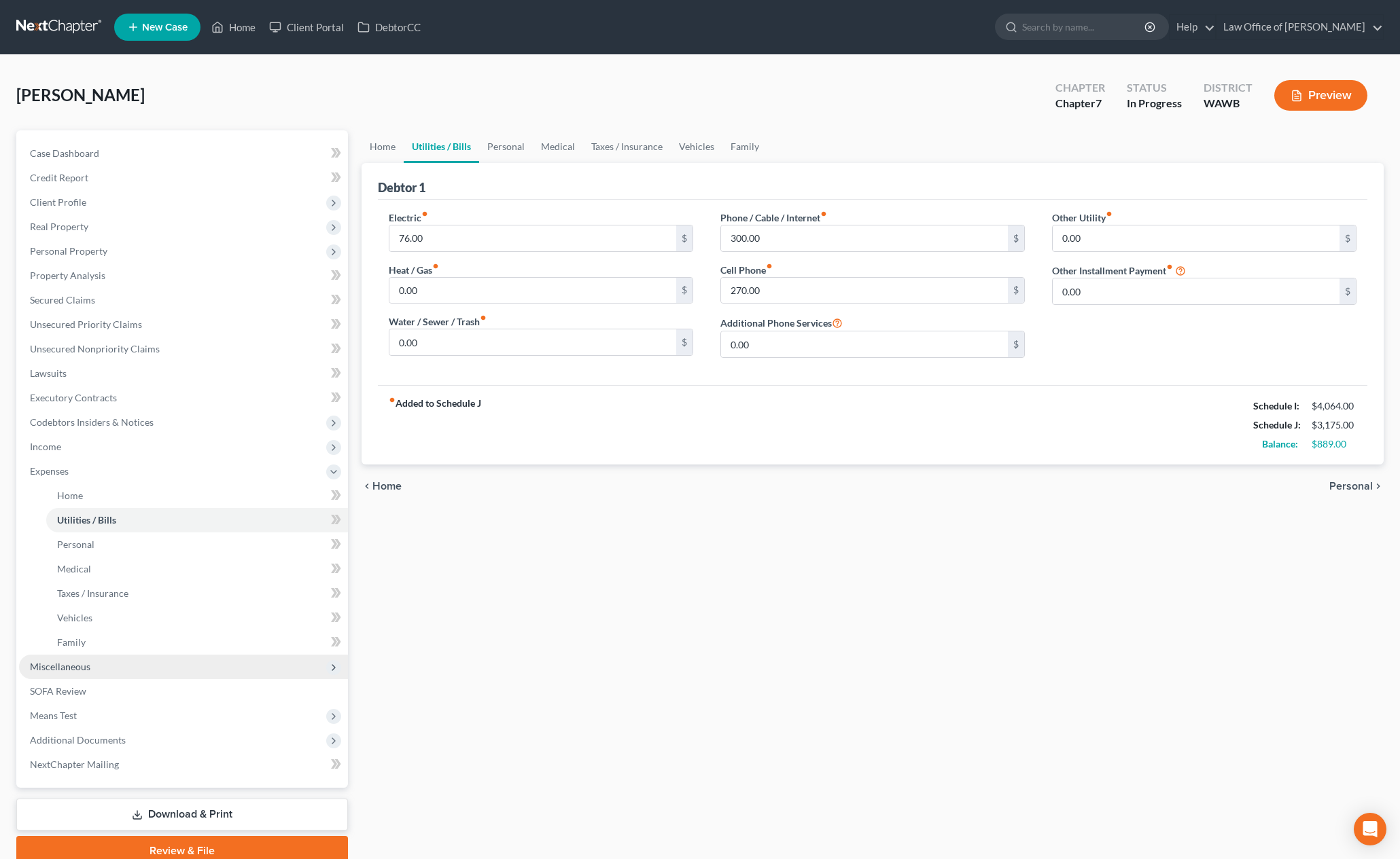
click at [193, 665] on span "Miscellaneous" at bounding box center [184, 667] width 329 height 25
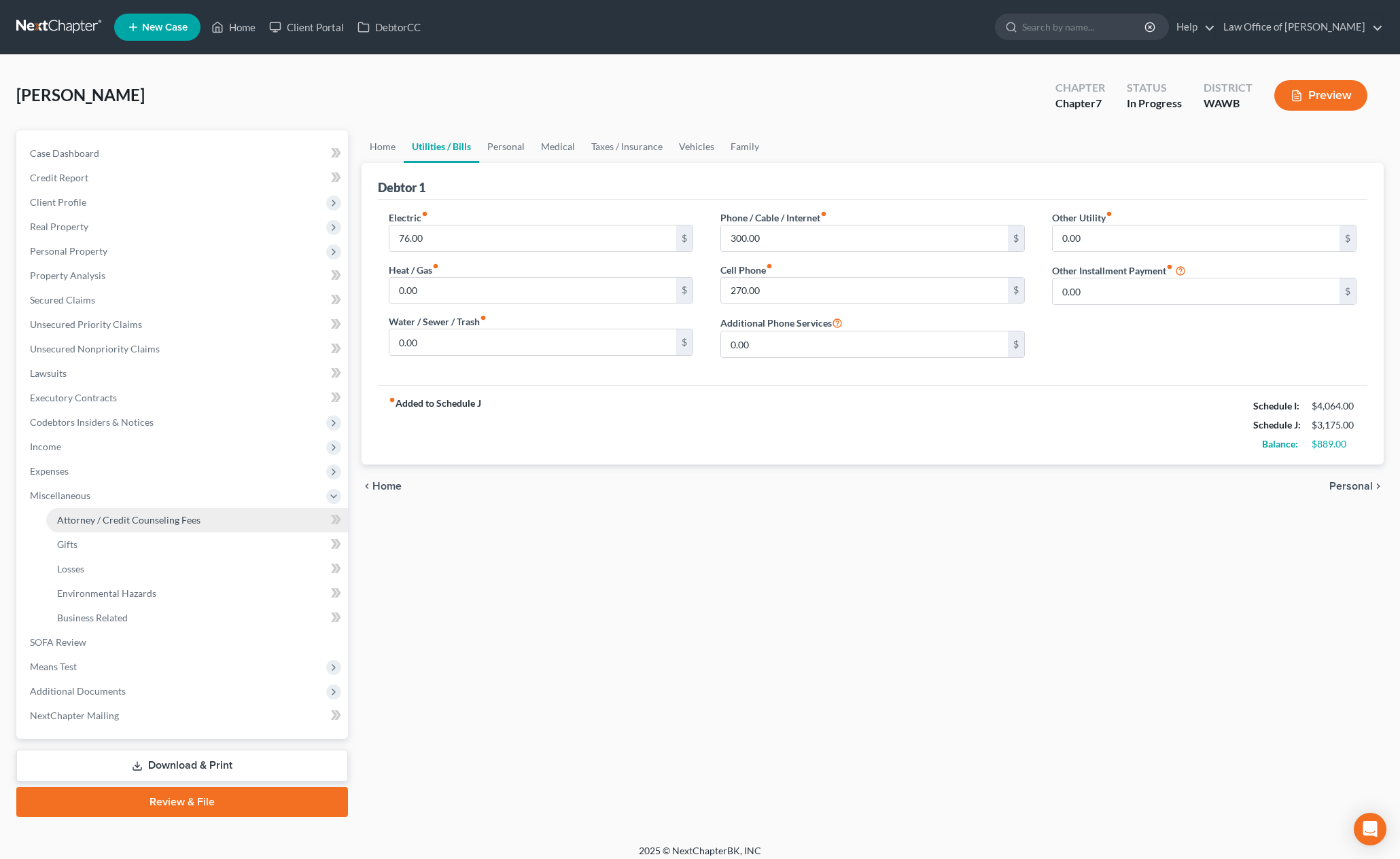
click at [206, 519] on link "Attorney / Credit Counseling Fees" at bounding box center [197, 520] width 302 height 25
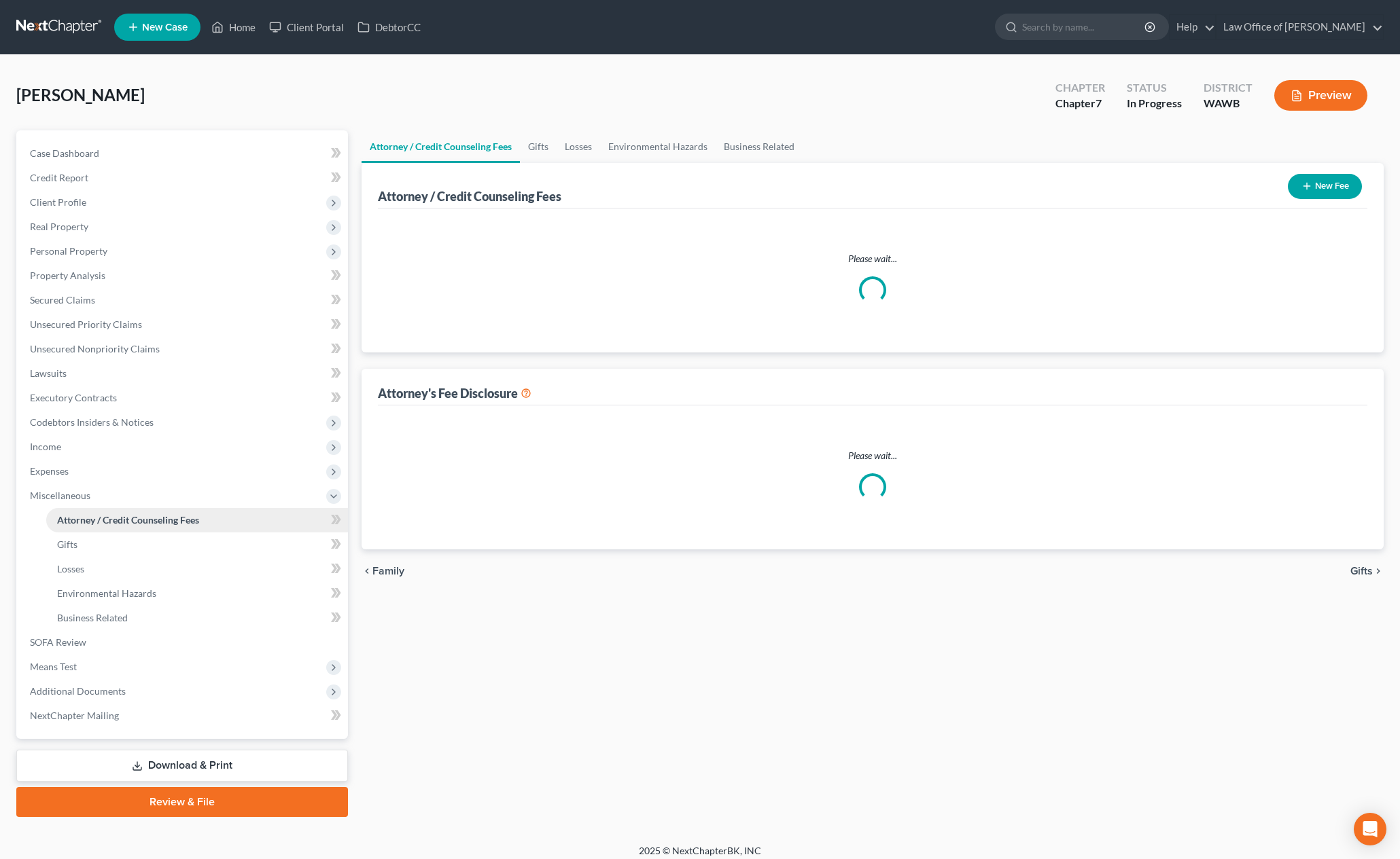
select select "0"
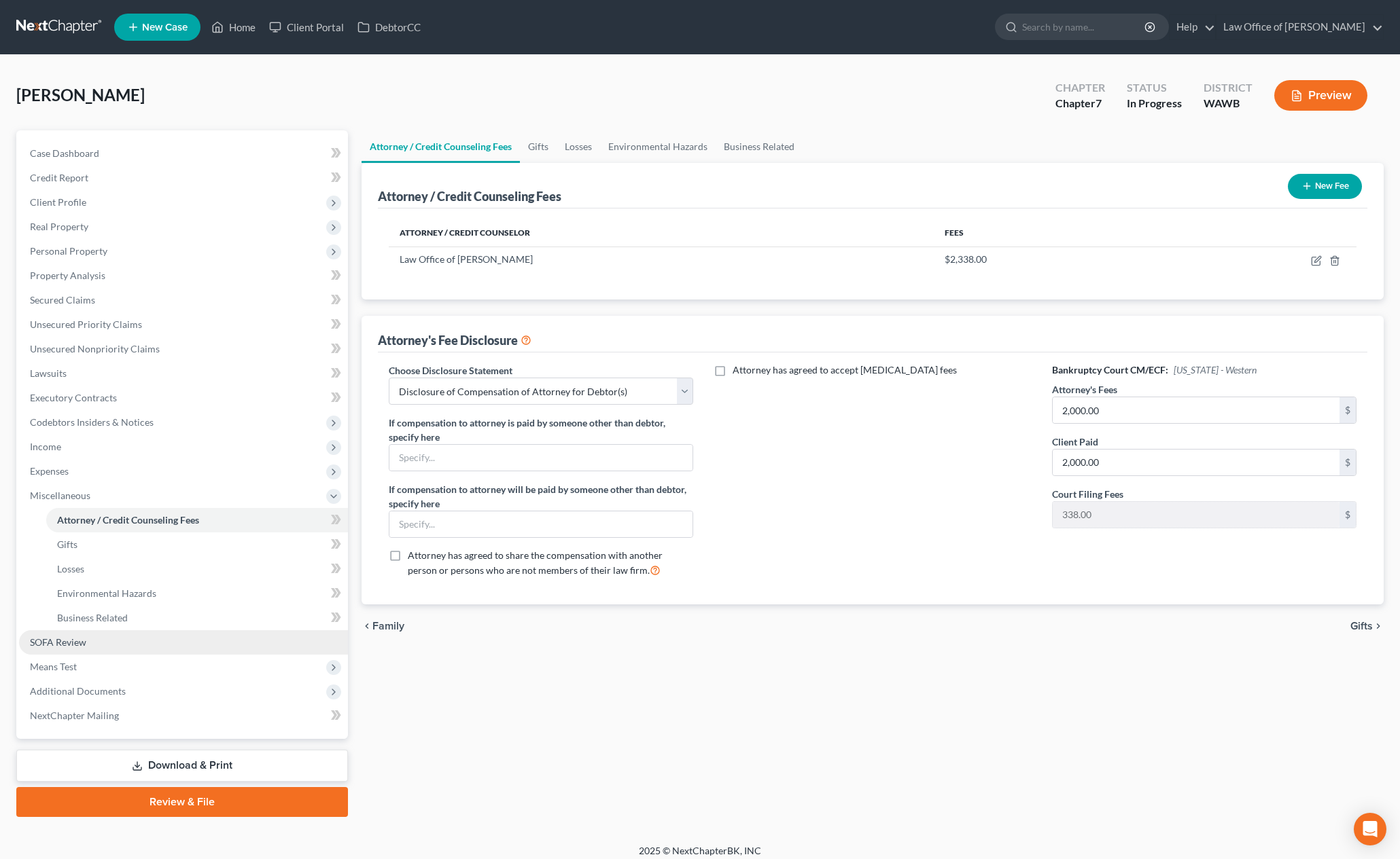
click at [85, 641] on span "SOFA Review" at bounding box center [58, 642] width 56 height 11
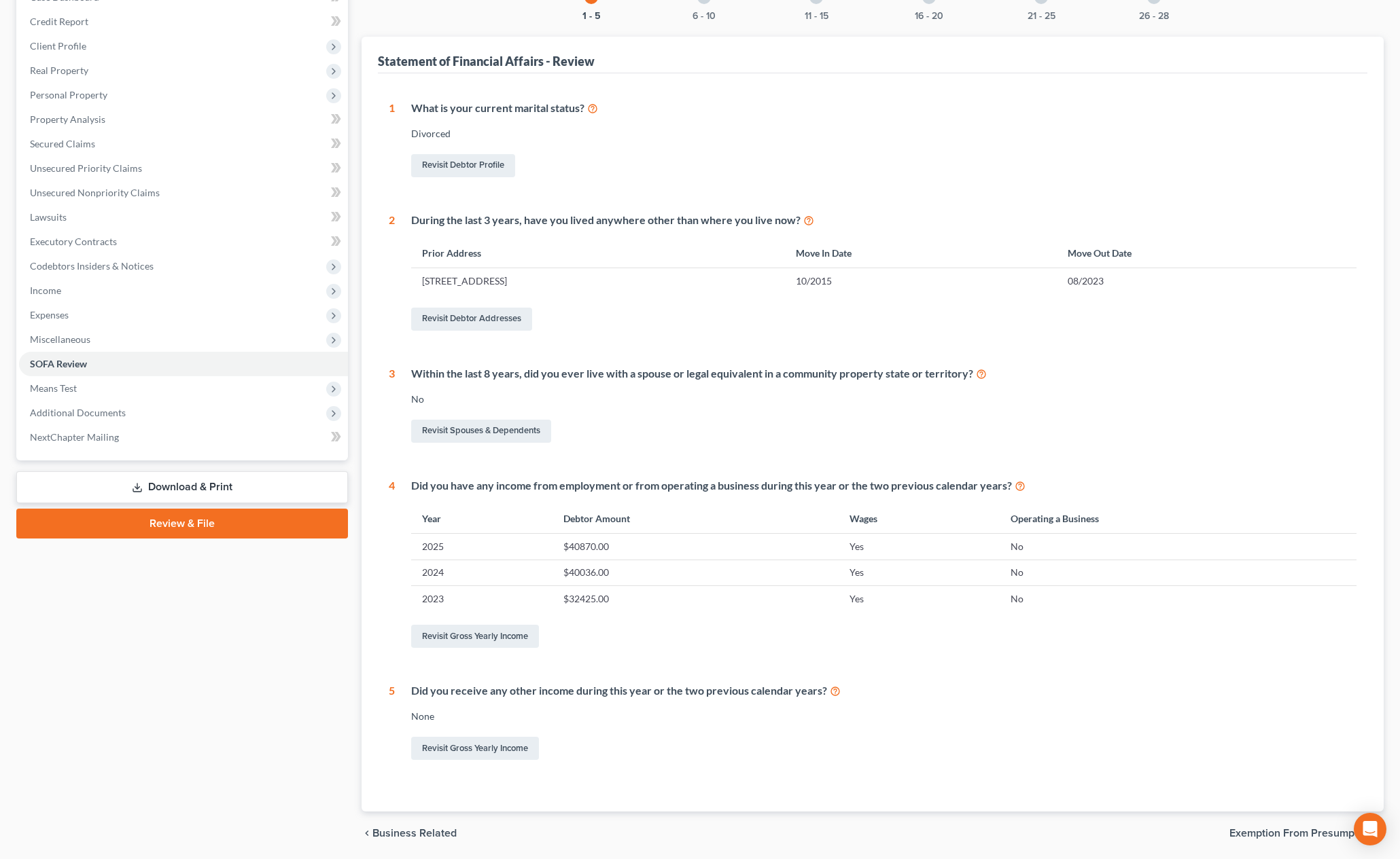
scroll to position [204, 0]
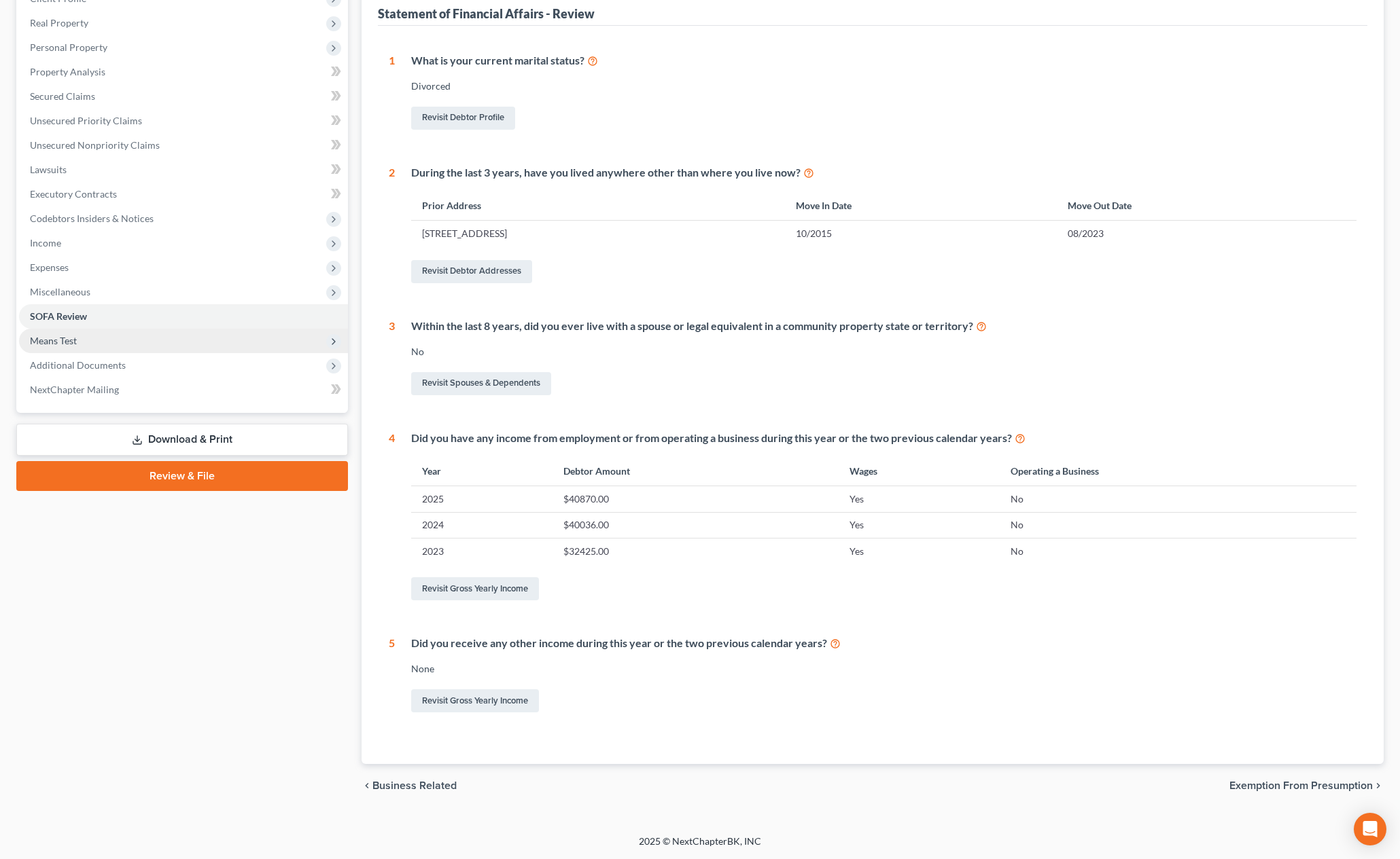
click at [178, 349] on span "Means Test" at bounding box center [184, 341] width 329 height 25
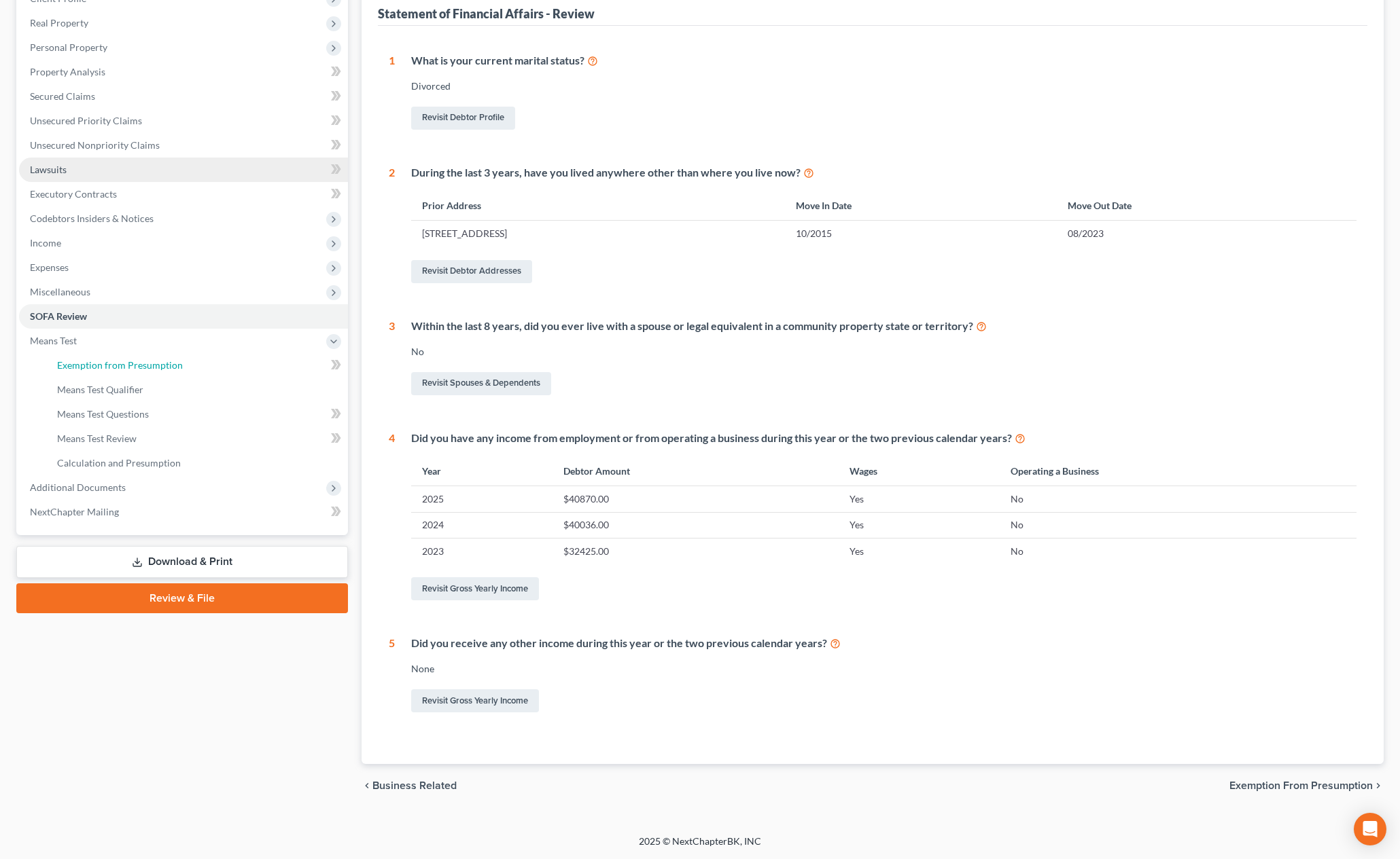
click at [175, 366] on span "Exemption from Presumption" at bounding box center [120, 365] width 126 height 11
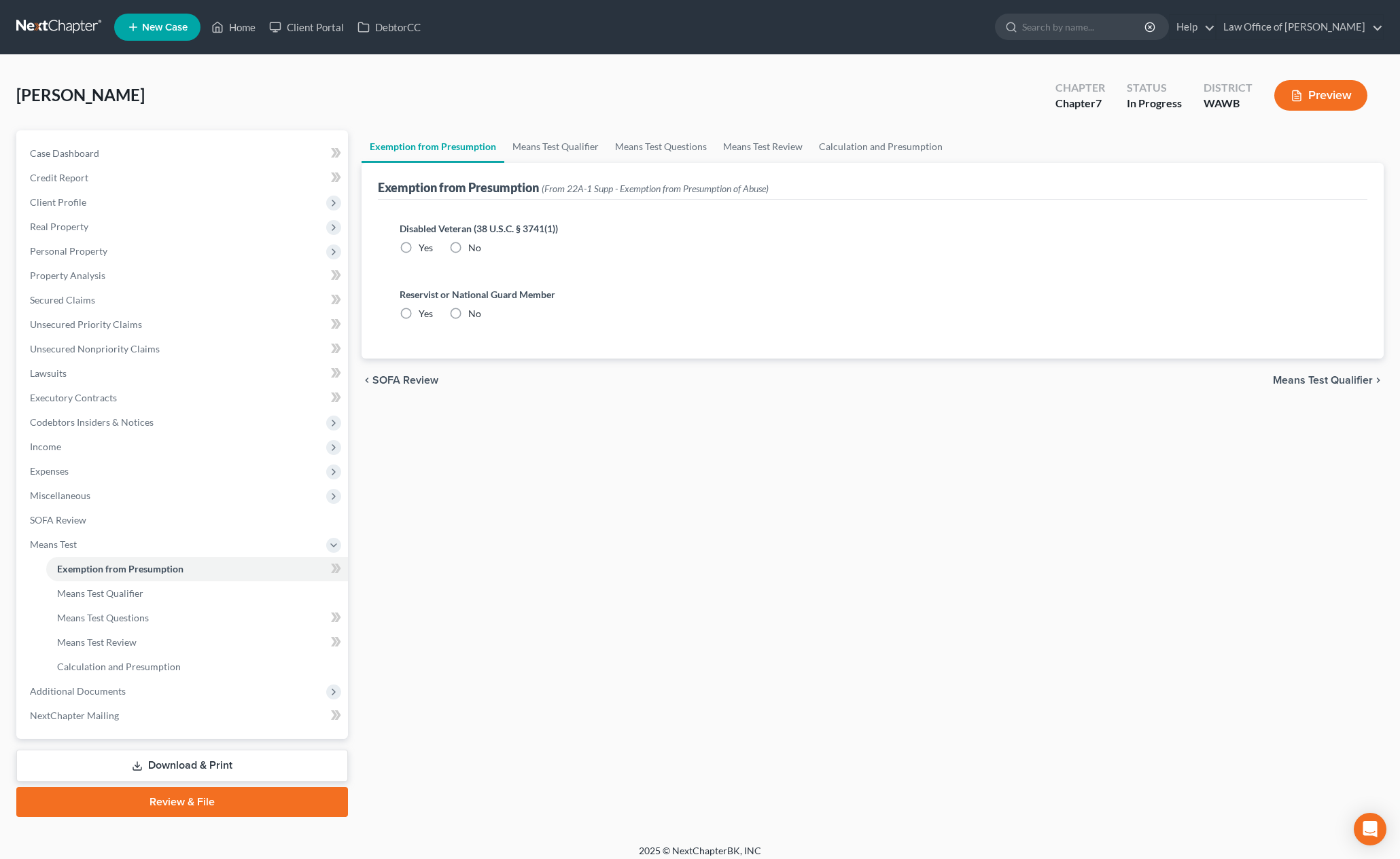
click at [468, 244] on label "No" at bounding box center [474, 247] width 13 height 13
click at [474, 244] on input "No" at bounding box center [478, 245] width 9 height 9
radio input "true"
click at [468, 317] on label "No" at bounding box center [474, 313] width 13 height 13
click at [474, 316] on input "No" at bounding box center [478, 311] width 9 height 9
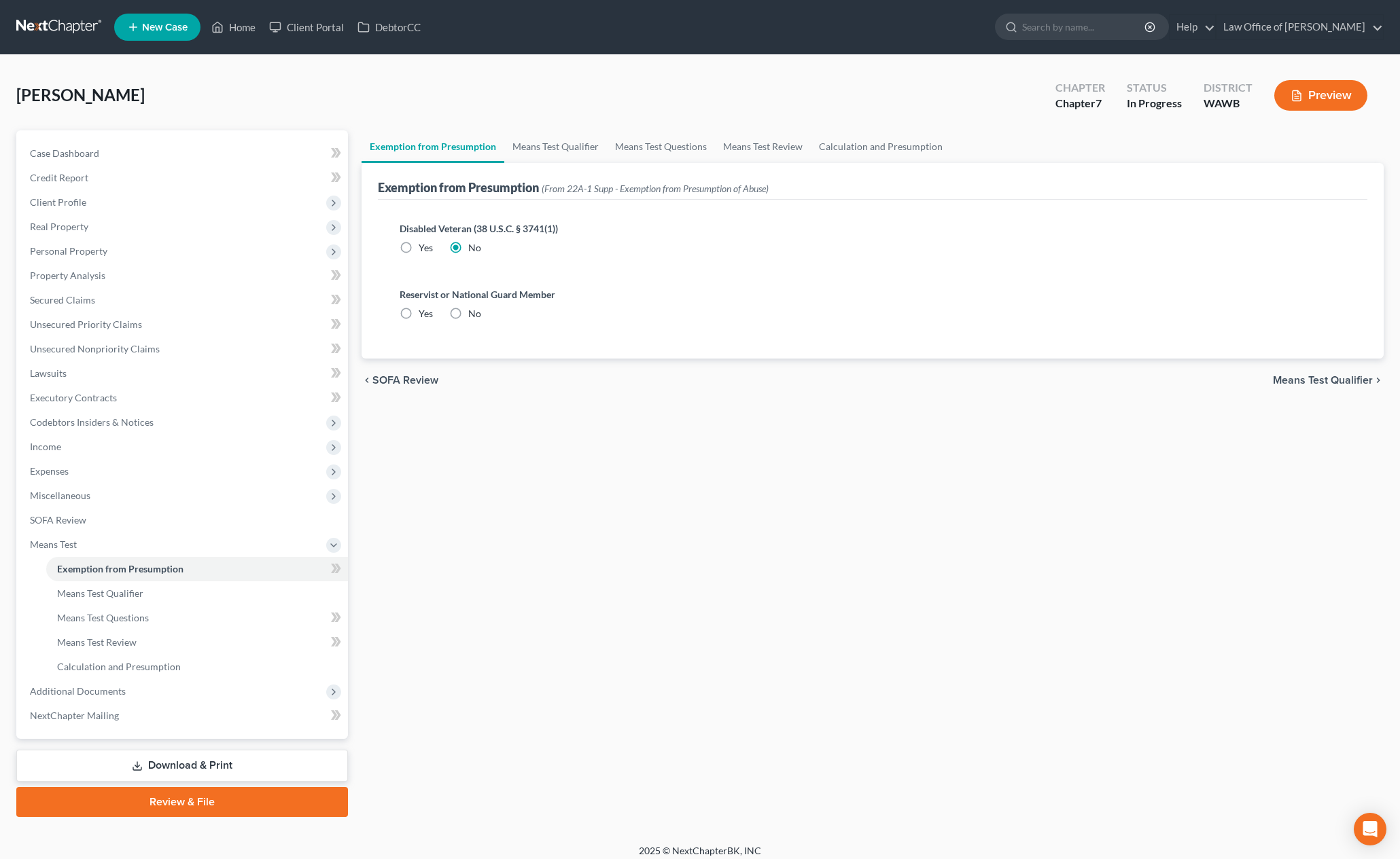
radio input "true"
click at [570, 151] on link "Means Test Qualifier" at bounding box center [555, 146] width 103 height 33
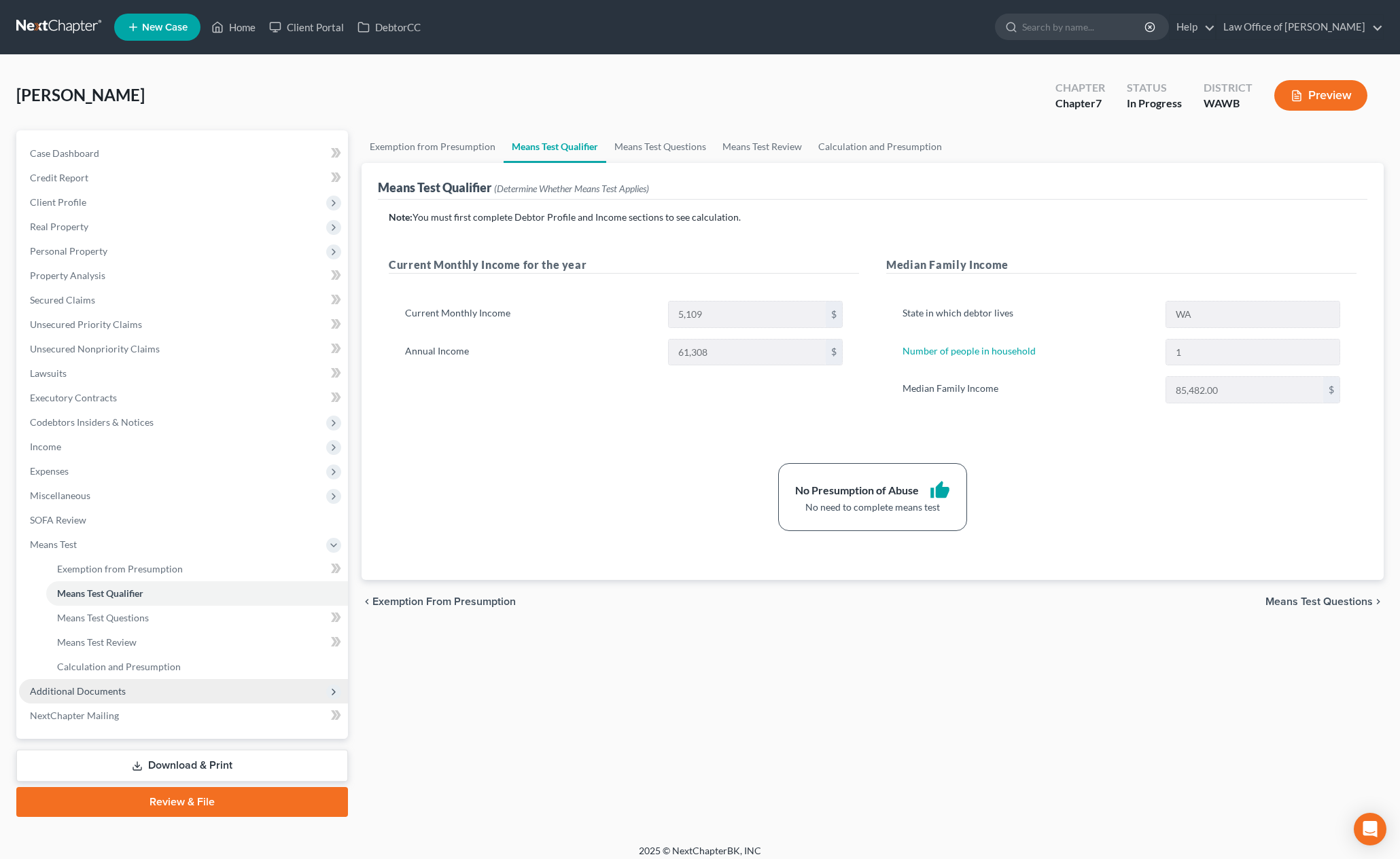
click at [90, 692] on span "Additional Documents" at bounding box center [77, 691] width 96 height 11
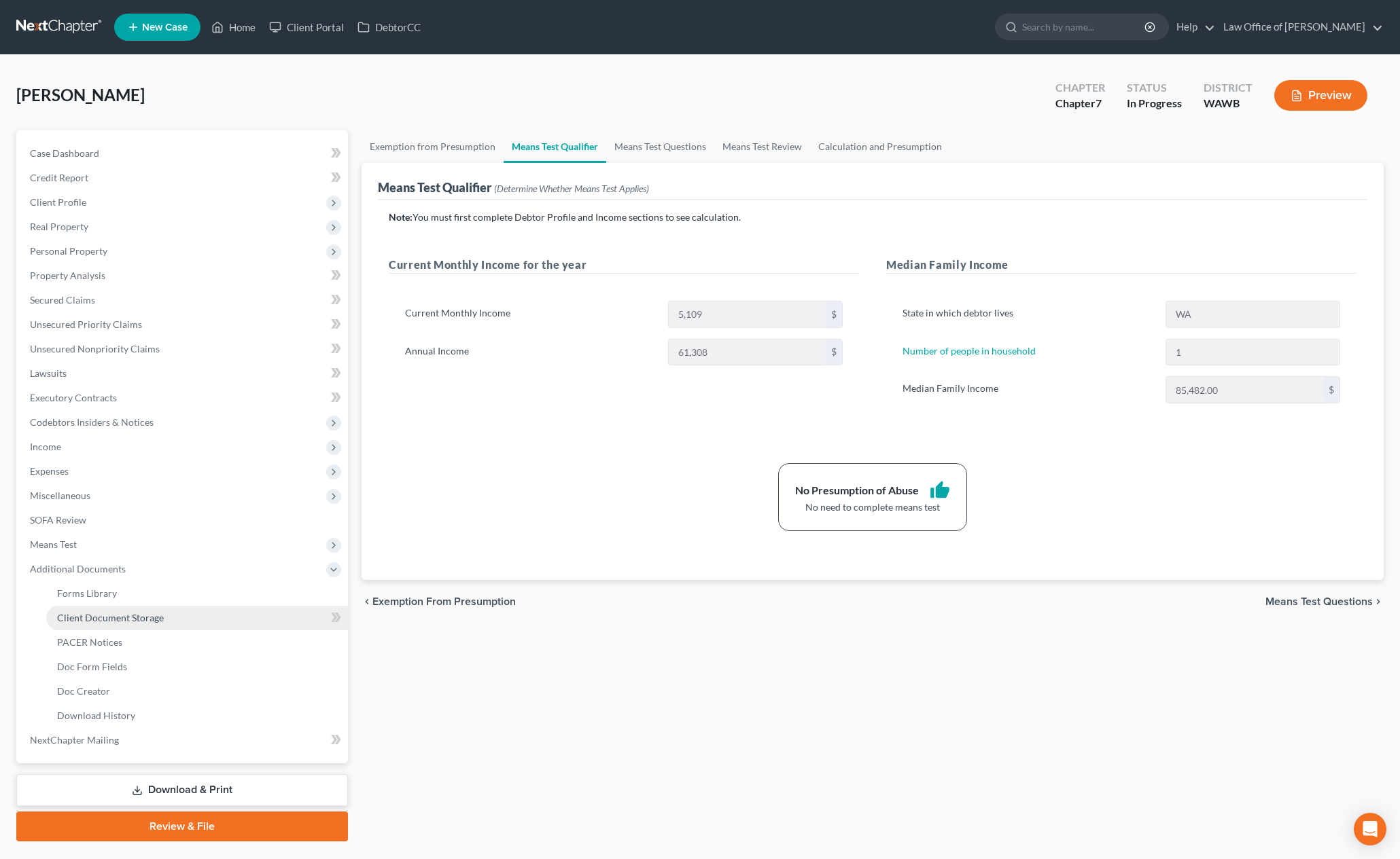
click at [91, 617] on span "Client Document Storage" at bounding box center [110, 617] width 106 height 11
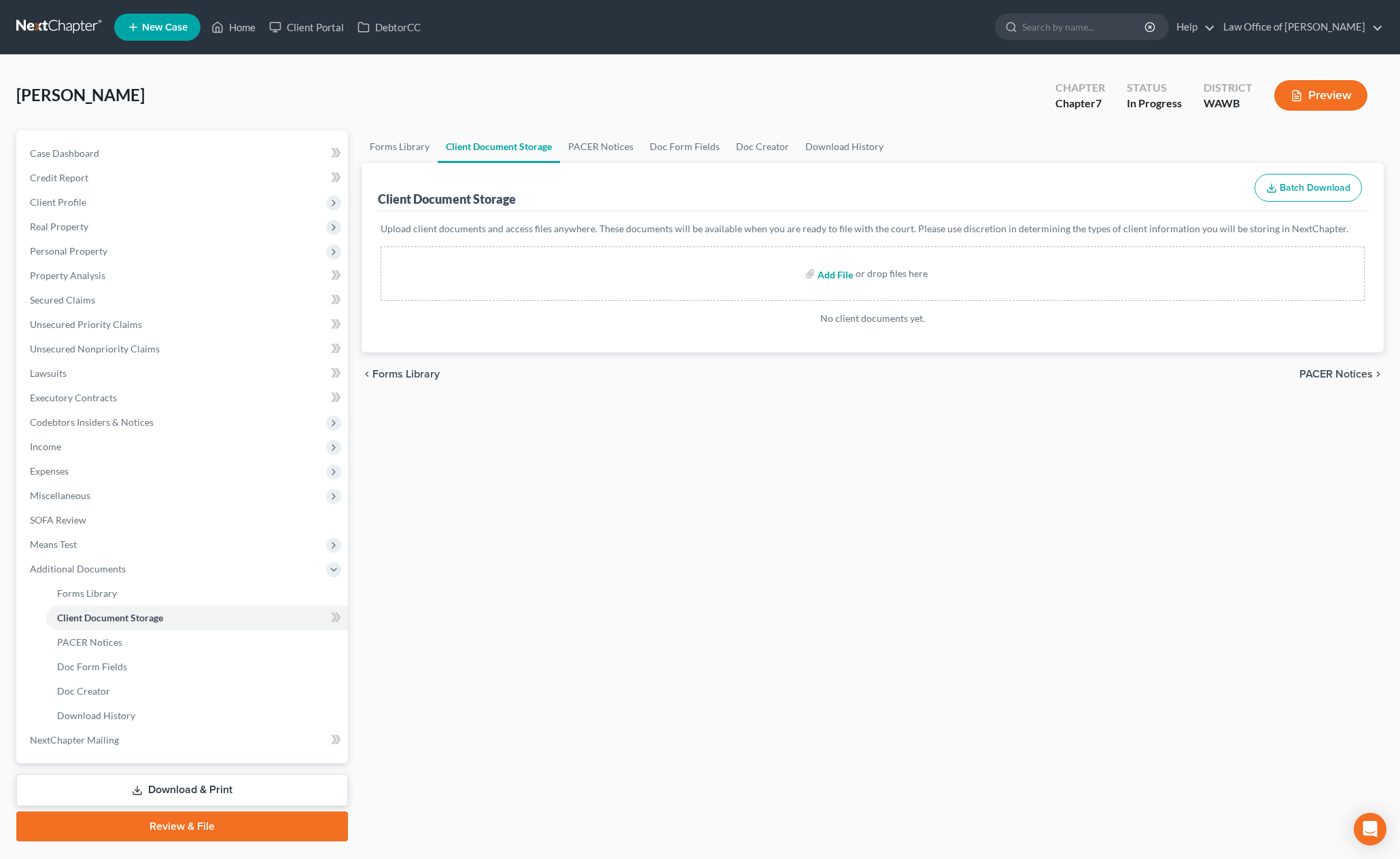
click at [828, 273] on input "file" at bounding box center [834, 273] width 33 height 25
type input "C:\fakepath\CCC1 - [PERSON_NAME].pdf"
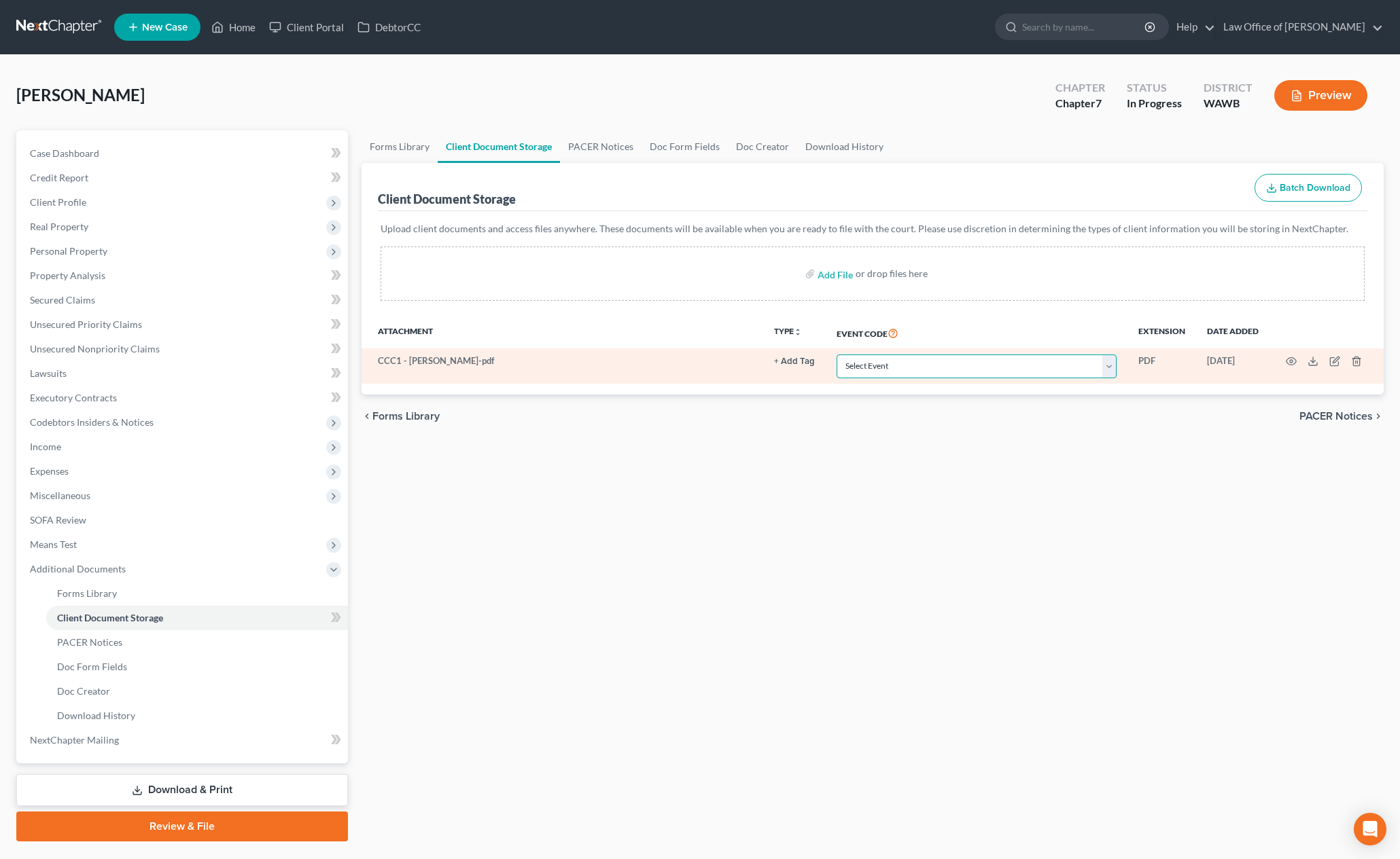
click at [1055, 361] on select "Select Event Certificate of Credit Counseling for Debtor Certificate of Credit …" at bounding box center [976, 366] width 280 height 24
select select "0"
click at [838, 354] on select "Select Event Certificate of Credit Counseling for Debtor Certificate of Credit …" at bounding box center [976, 366] width 280 height 24
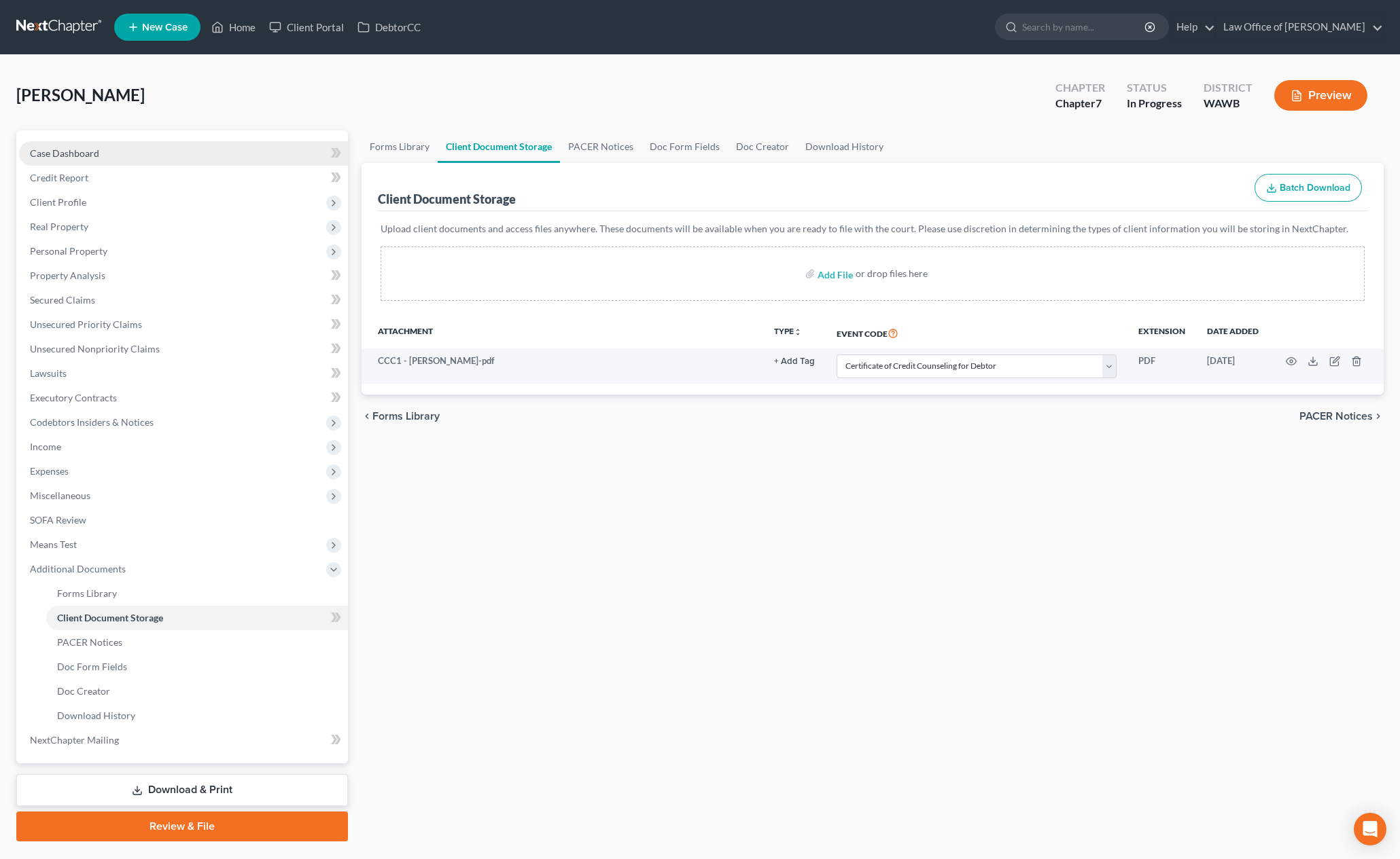
click at [139, 143] on link "Case Dashboard" at bounding box center [184, 154] width 329 height 25
select select "1"
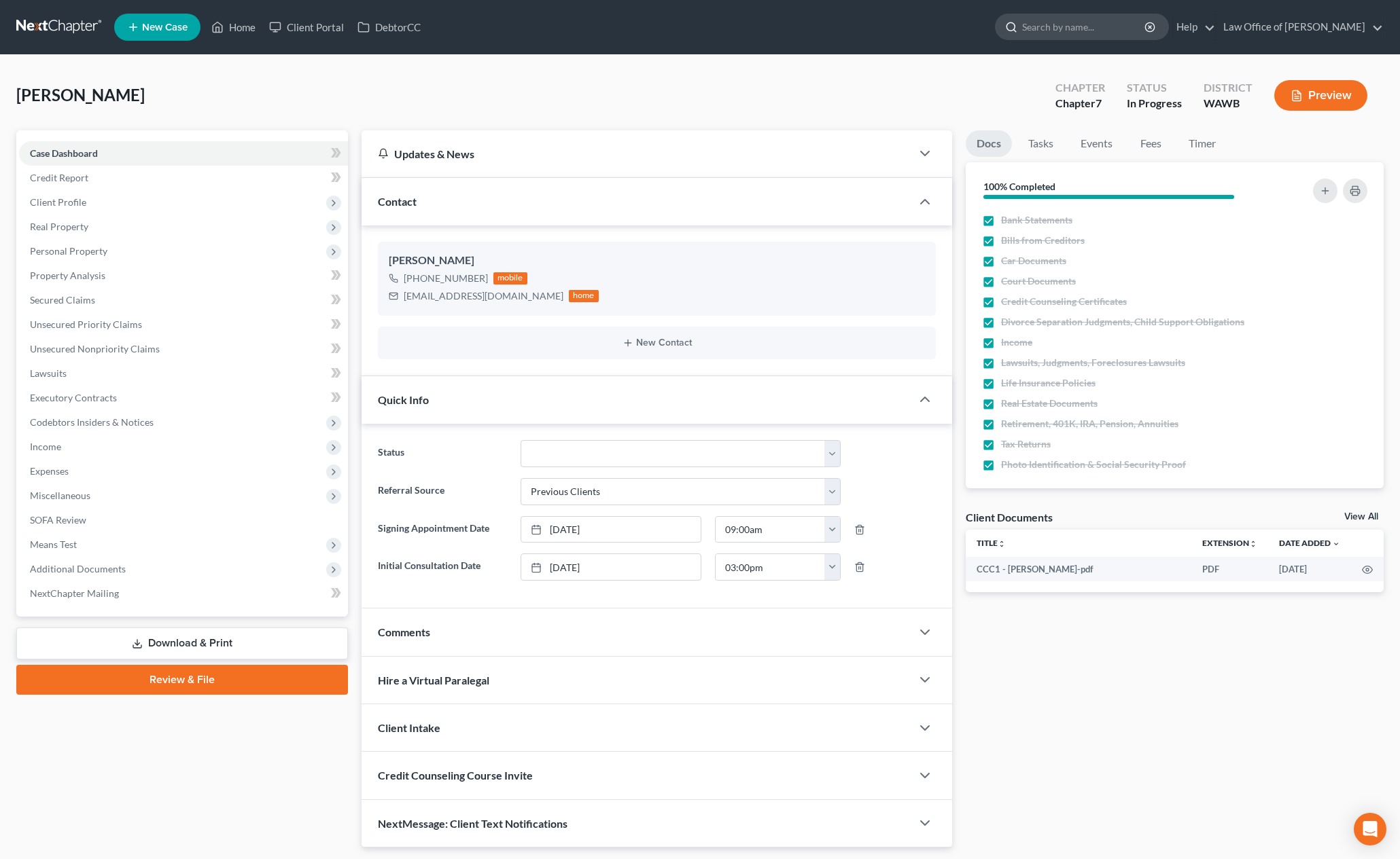
click at [1079, 14] on input "search" at bounding box center [1083, 26] width 124 height 25
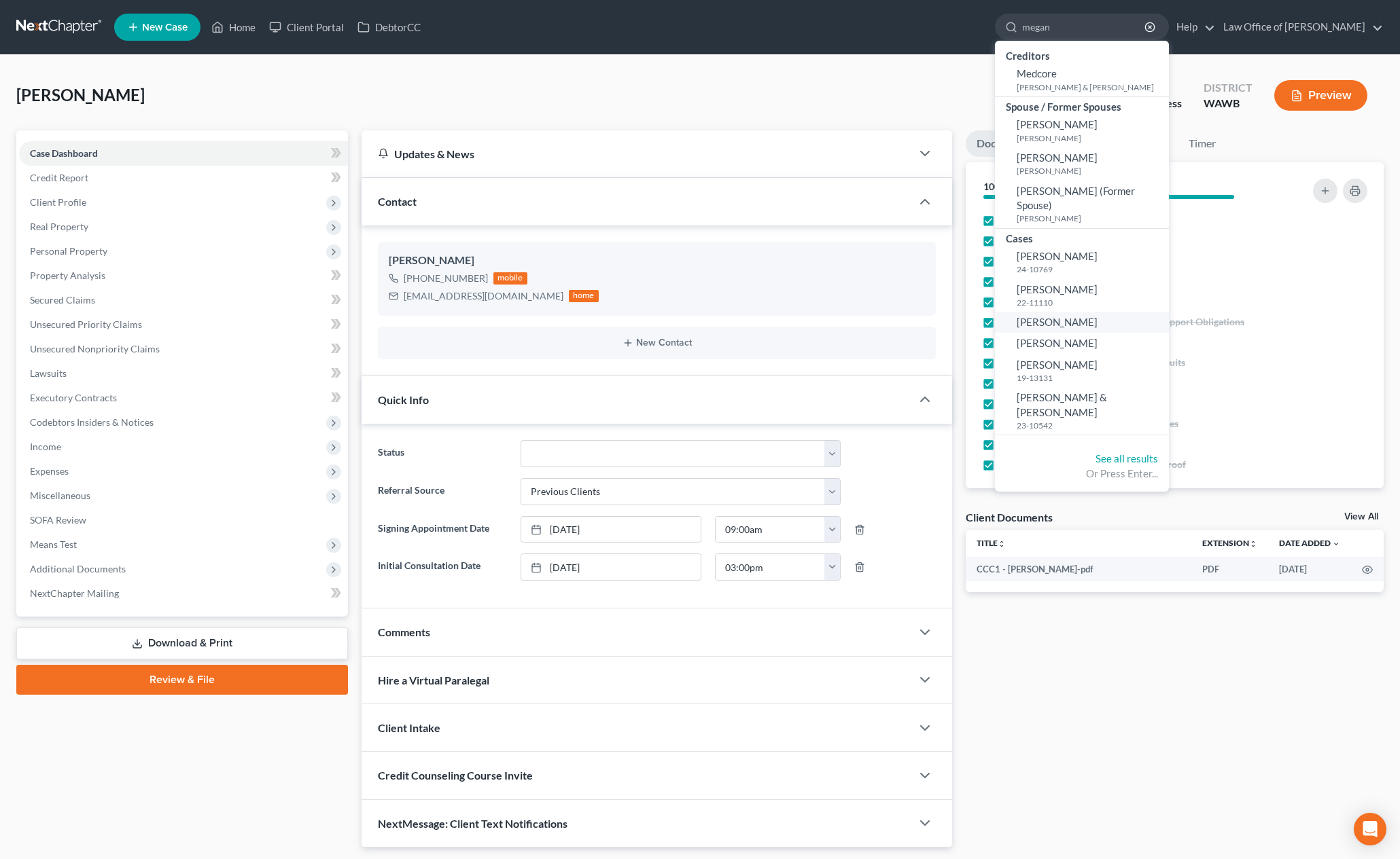
type input "megan"
click at [1094, 312] on link "[PERSON_NAME]" at bounding box center [1082, 323] width 174 height 21
select select "6"
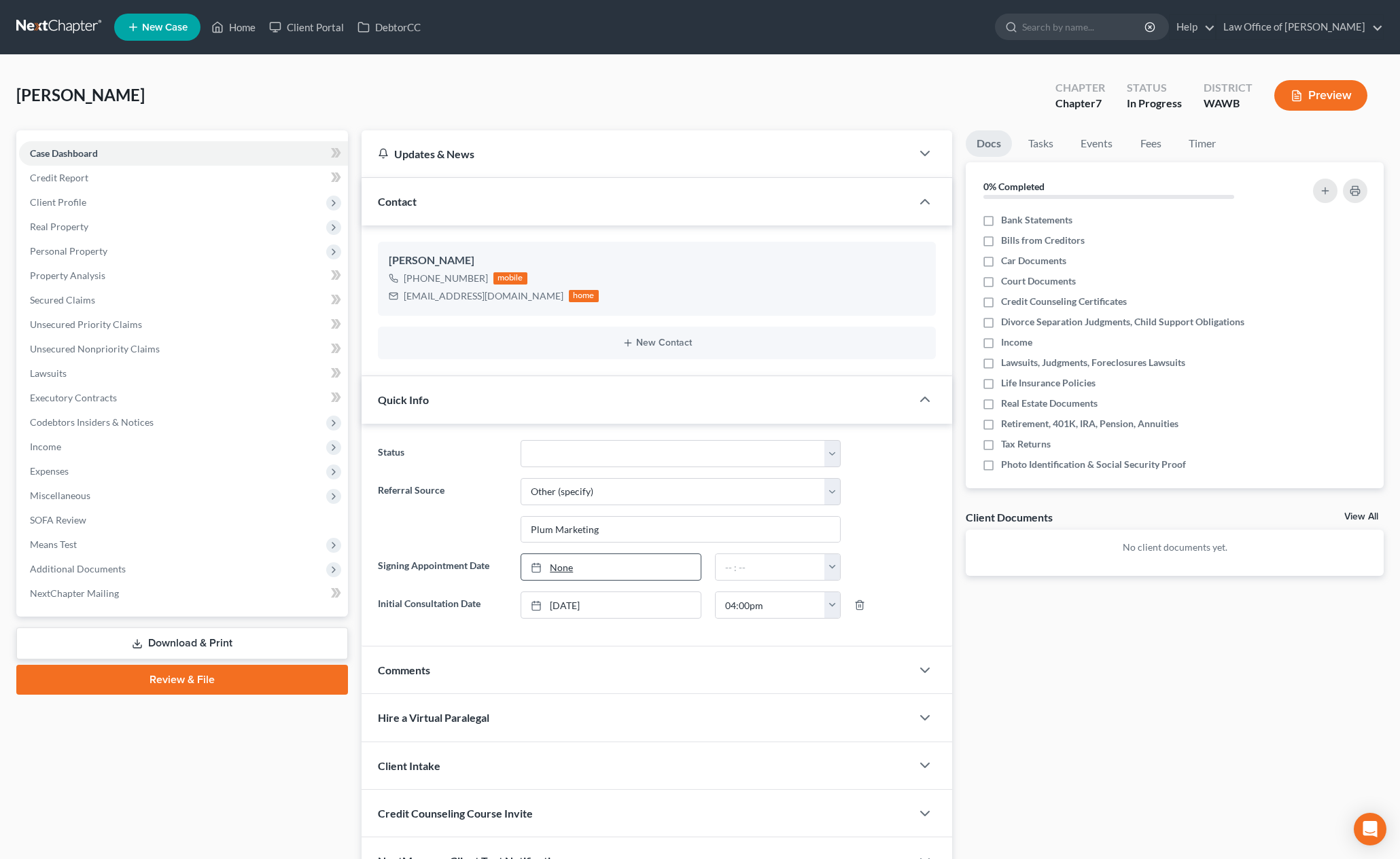
type input "[DATE]"
click at [566, 575] on link "[DATE]" at bounding box center [611, 567] width 179 height 25
click at [579, 568] on link "[DATE]" at bounding box center [611, 567] width 179 height 25
click at [762, 564] on input "text" at bounding box center [770, 567] width 109 height 25
type input "10:00 am"
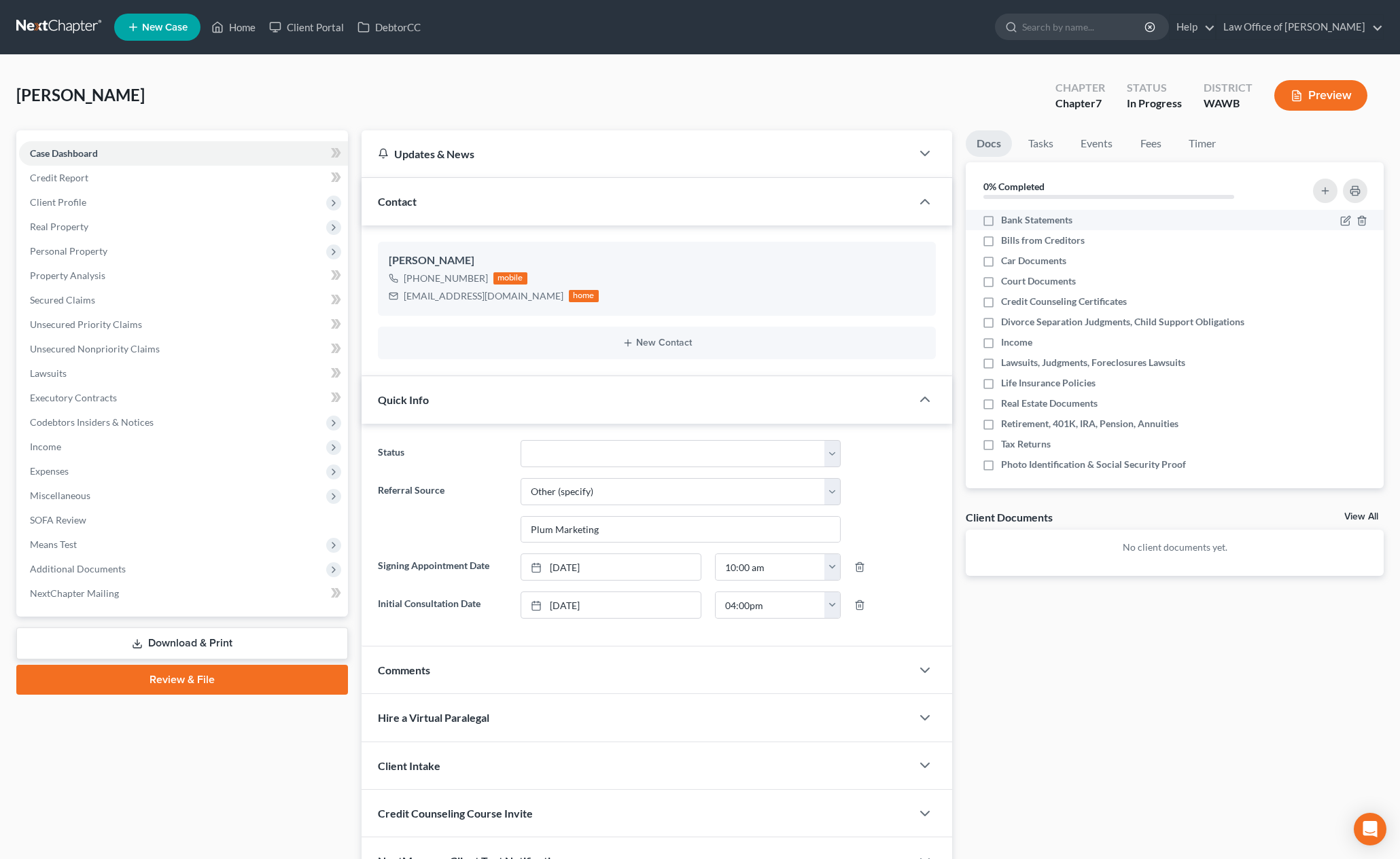
click at [1001, 221] on label "Bank Statements" at bounding box center [1036, 220] width 71 height 13
click at [1006, 221] on input "Bank Statements" at bounding box center [1010, 218] width 9 height 9
checkbox input "true"
click at [1001, 235] on label "Bills from Creditors" at bounding box center [1042, 240] width 84 height 13
click at [1006, 235] on input "Bills from Creditors" at bounding box center [1010, 238] width 9 height 9
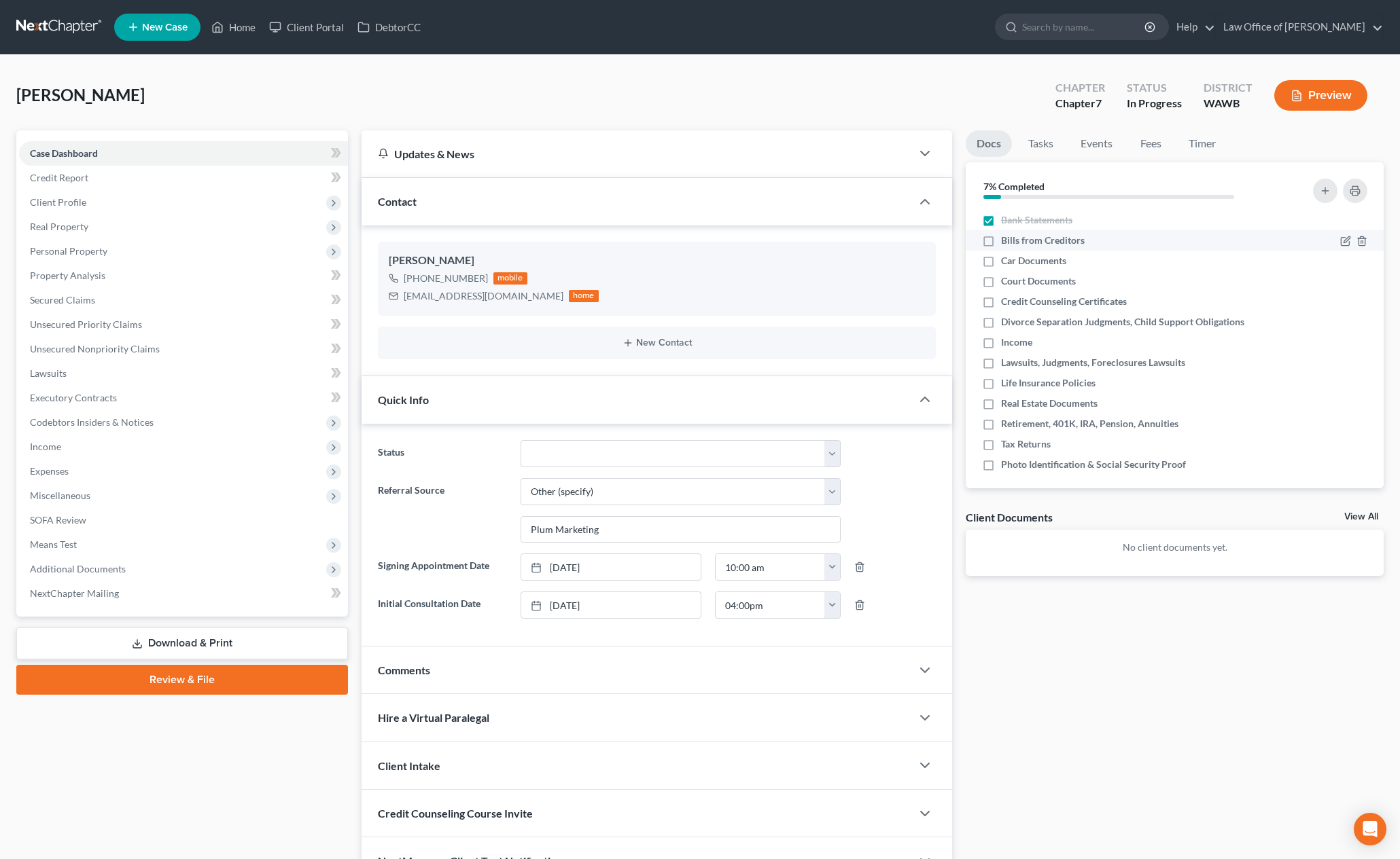
checkbox input "true"
click at [1001, 257] on label "Car Documents" at bounding box center [1033, 260] width 65 height 13
click at [1006, 257] on input "Car Documents" at bounding box center [1010, 258] width 9 height 9
checkbox input "true"
click at [1001, 275] on label "Court Documents" at bounding box center [1038, 280] width 75 height 13
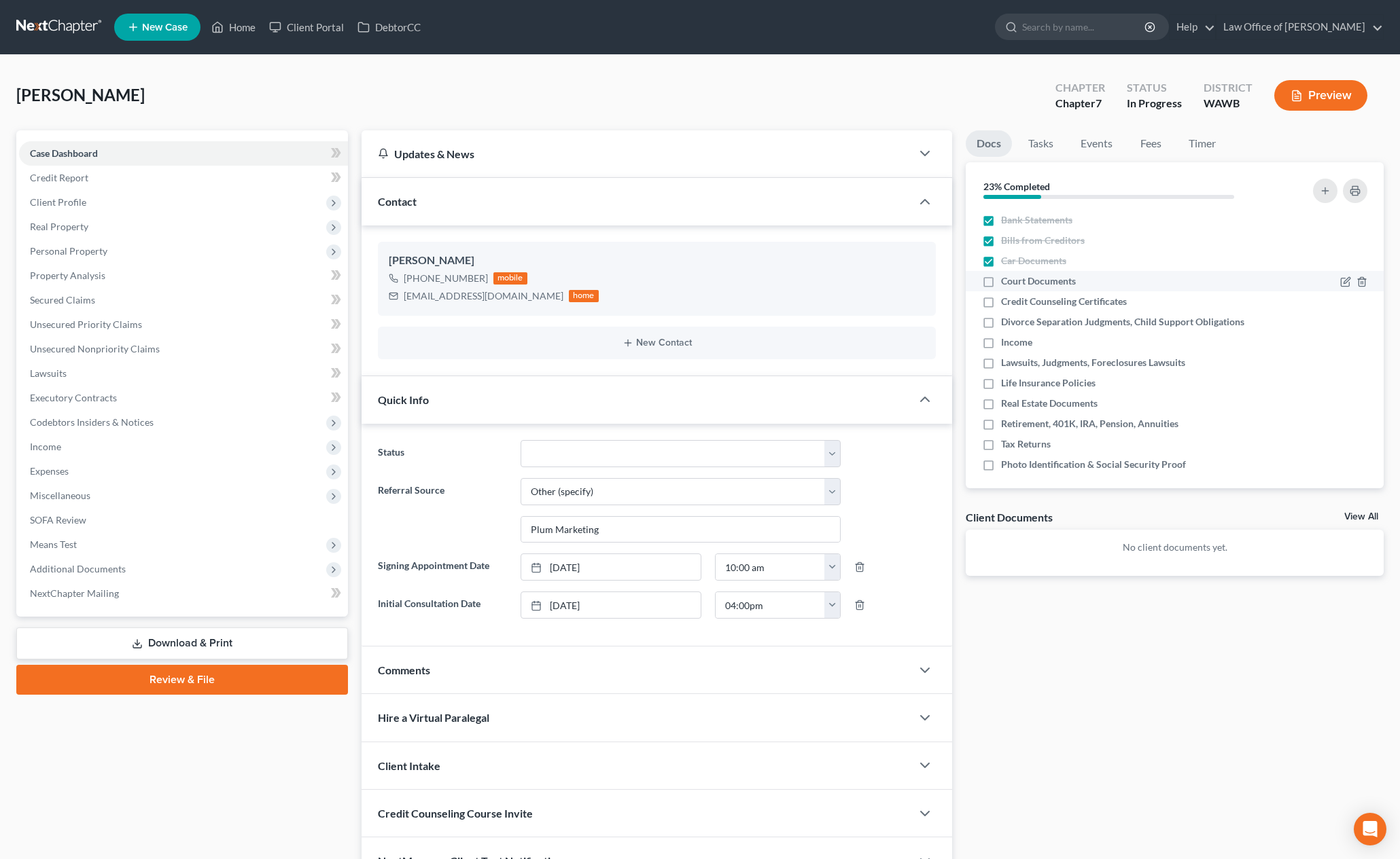
click at [1006, 275] on input "Court Documents" at bounding box center [1010, 279] width 9 height 9
checkbox input "true"
click at [1001, 303] on label "Credit Counseling Certificates" at bounding box center [1063, 301] width 126 height 13
click at [1006, 303] on input "Credit Counseling Certificates" at bounding box center [1010, 299] width 9 height 9
checkbox input "true"
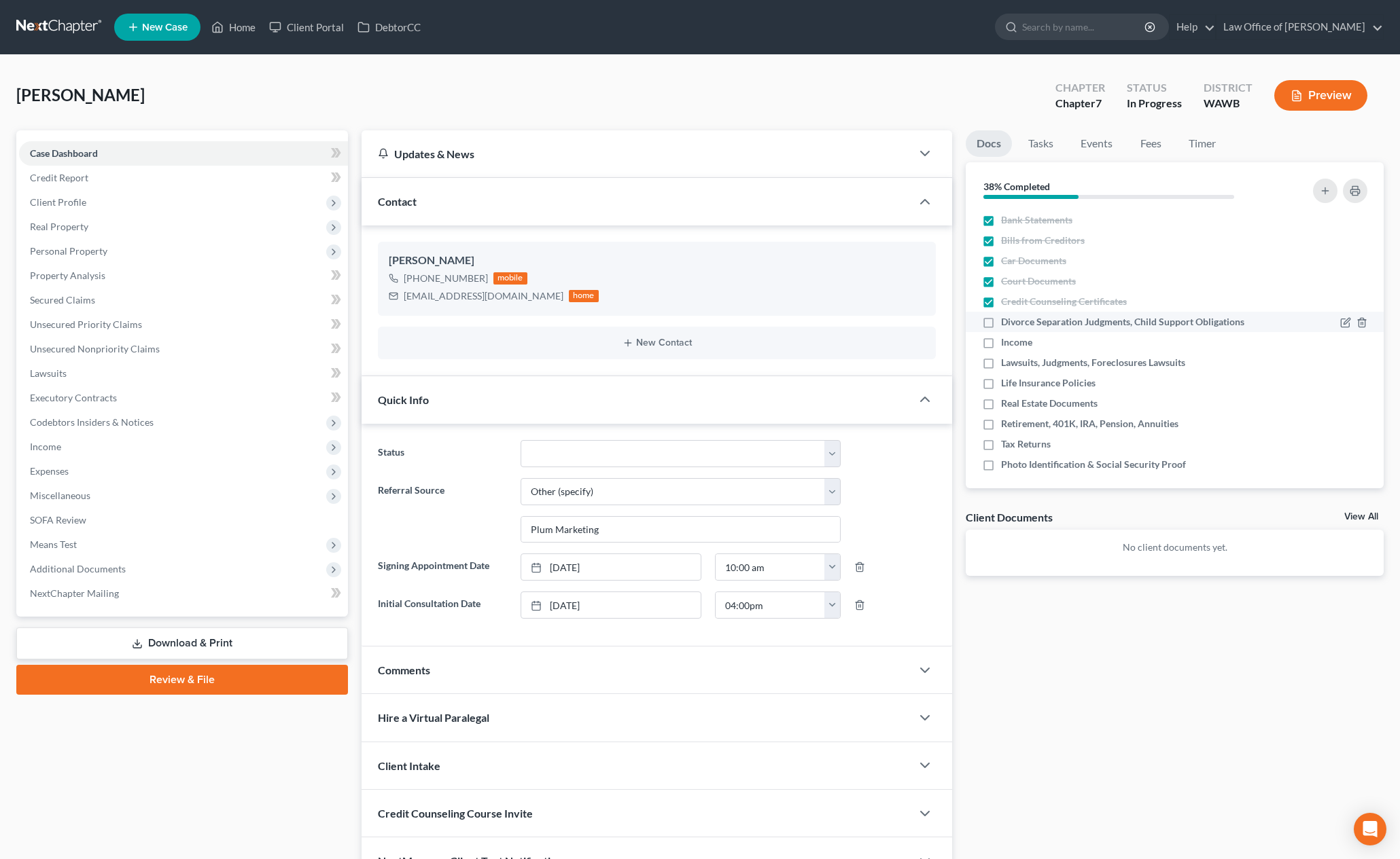
click at [1001, 324] on label "Divorce Separation Judgments, Child Support Obligations" at bounding box center [1122, 322] width 244 height 13
click at [1006, 324] on input "Divorce Separation Judgments, Child Support Obligations" at bounding box center [1010, 320] width 9 height 9
checkbox input "true"
click at [1001, 345] on label "Income" at bounding box center [1017, 342] width 32 height 13
click at [1006, 345] on input "Income" at bounding box center [1010, 340] width 9 height 9
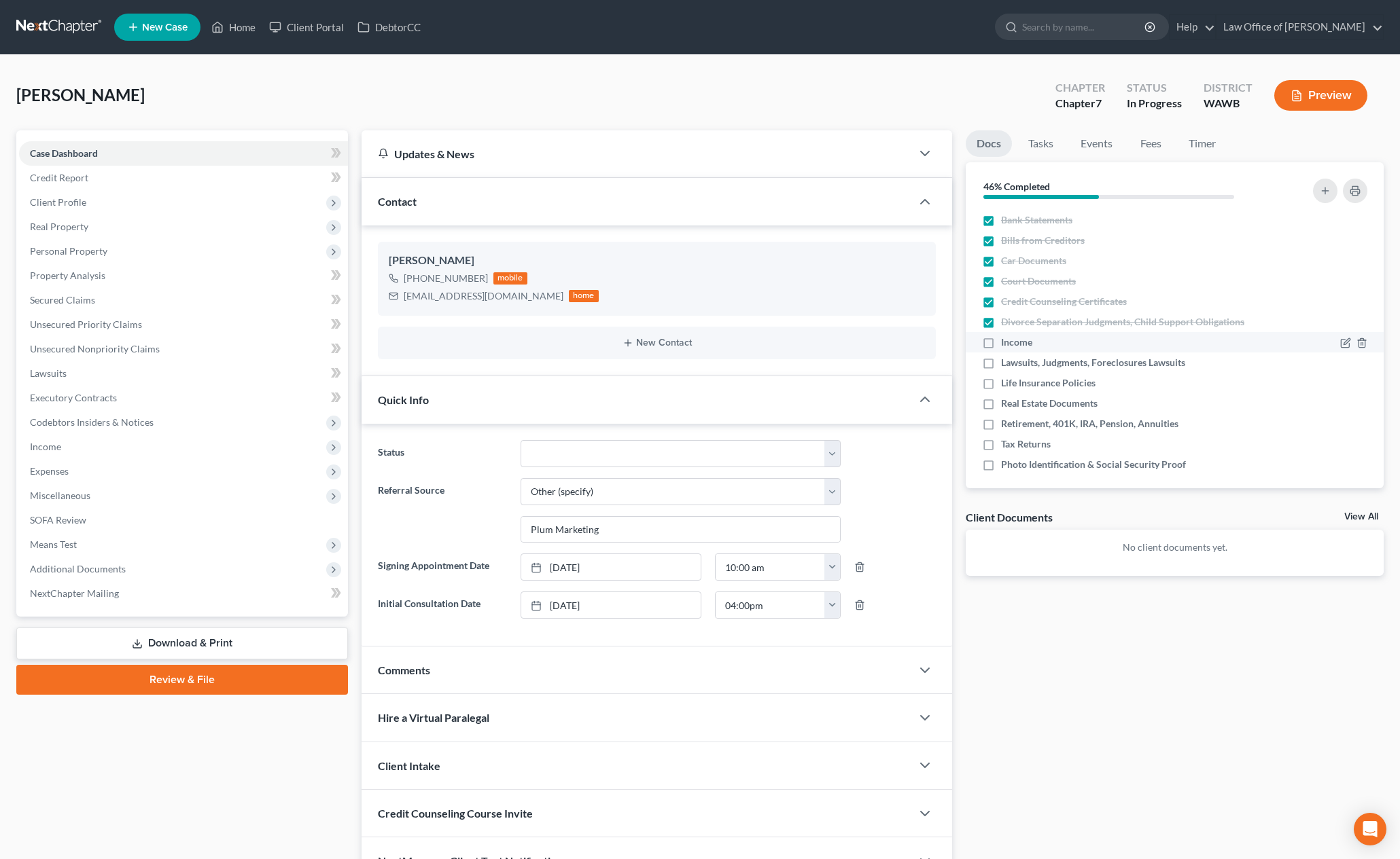
checkbox input "true"
click at [1001, 368] on label "Lawsuits, Judgments, Foreclosures Lawsuits" at bounding box center [1092, 362] width 184 height 13
click at [1006, 365] on input "Lawsuits, Judgments, Foreclosures Lawsuits" at bounding box center [1010, 360] width 9 height 9
checkbox input "true"
click at [1001, 382] on label "Life Insurance Policies" at bounding box center [1047, 382] width 94 height 13
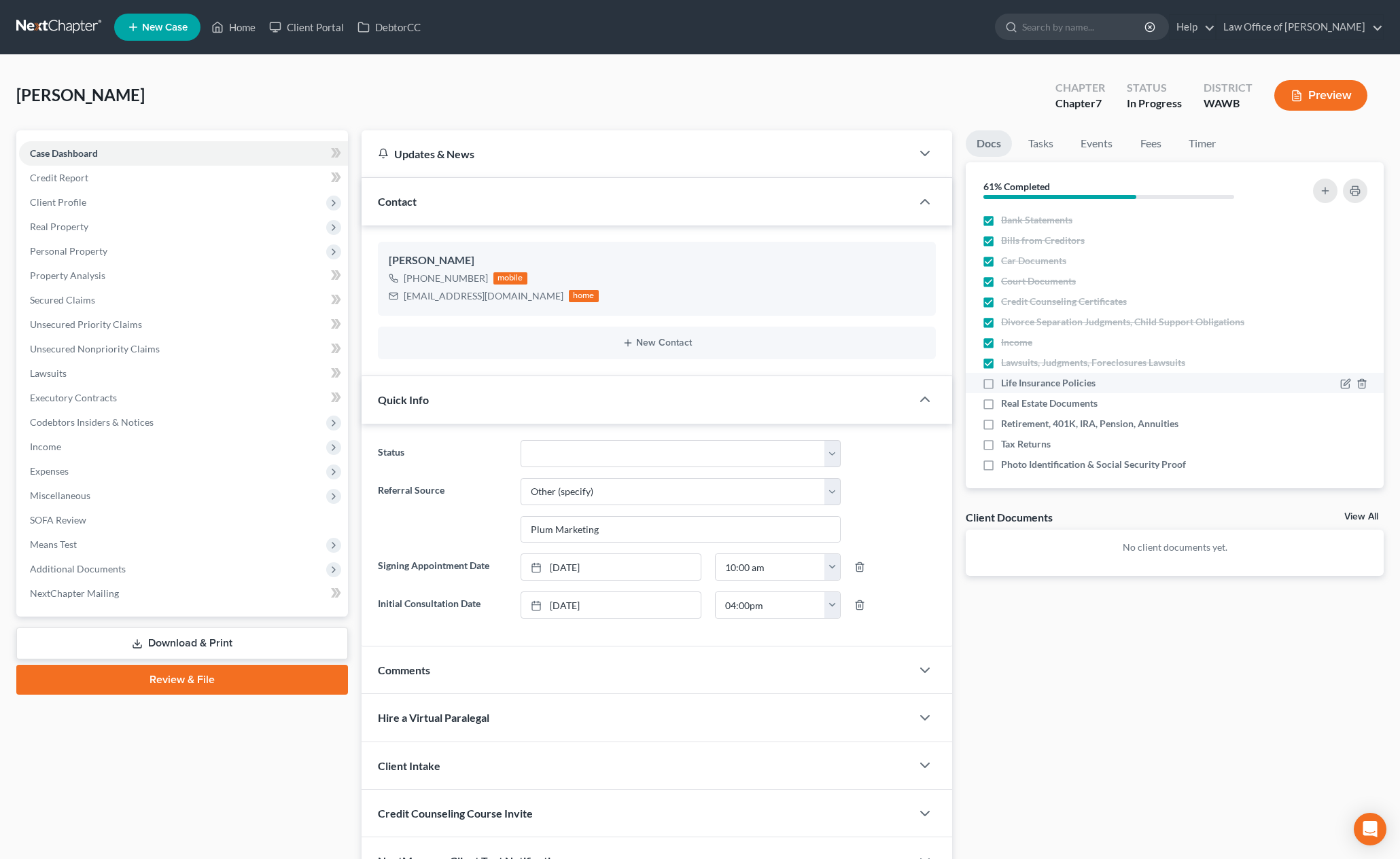
click at [1006, 382] on input "Life Insurance Policies" at bounding box center [1010, 381] width 9 height 9
checkbox input "true"
click at [1001, 408] on label "Real Estate Documents" at bounding box center [1049, 403] width 97 height 13
click at [1006, 405] on input "Real Estate Documents" at bounding box center [1010, 401] width 9 height 9
checkbox input "true"
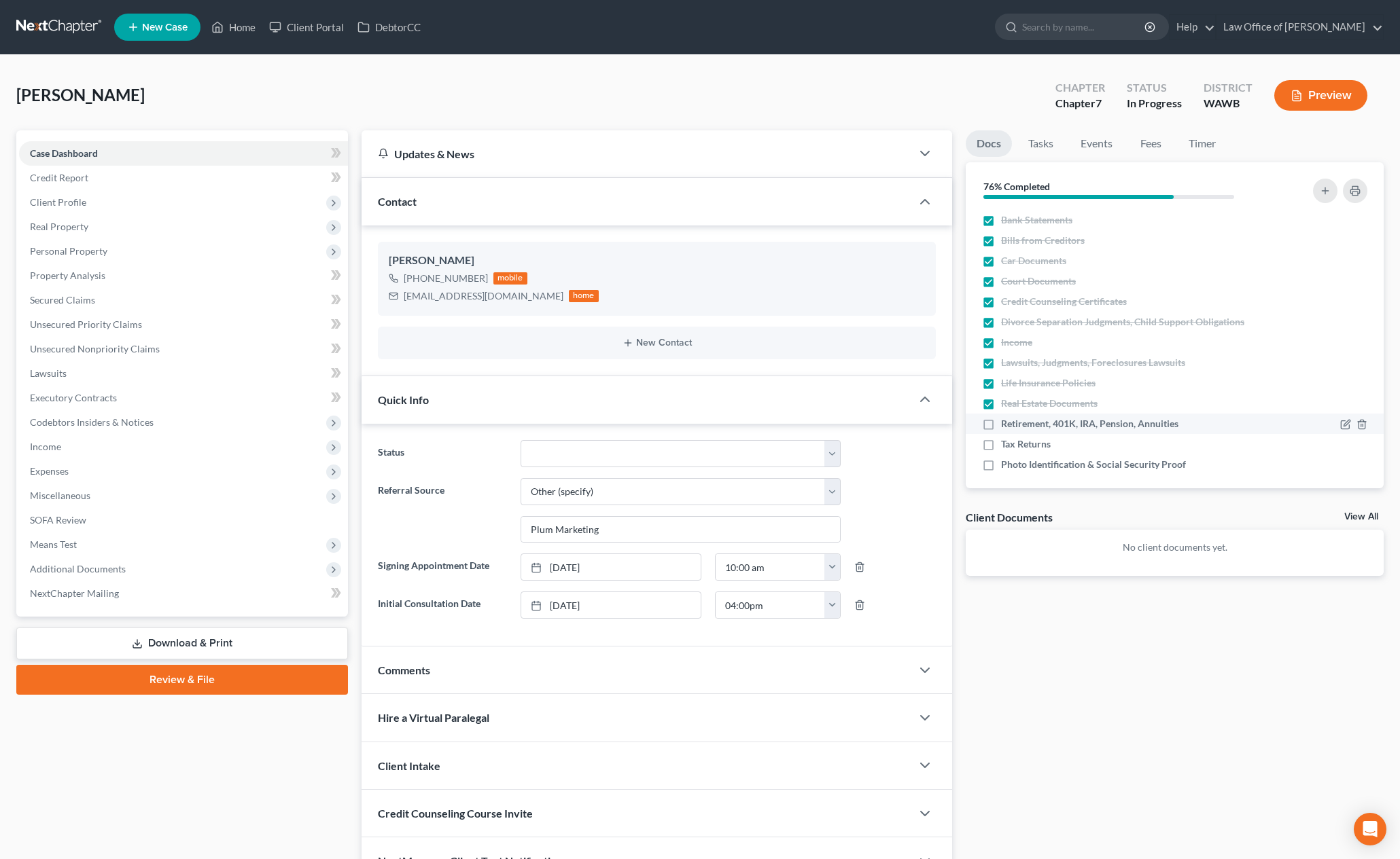
click at [1001, 423] on label "Retirement, 401K, IRA, Pension, Annuities" at bounding box center [1090, 423] width 178 height 13
click at [1006, 423] on input "Retirement, 401K, IRA, Pension, Annuities" at bounding box center [1010, 421] width 9 height 9
checkbox input "true"
click at [1001, 442] on label "Tax Returns" at bounding box center [1025, 444] width 49 height 13
click at [1006, 442] on input "Tax Returns" at bounding box center [1010, 442] width 9 height 9
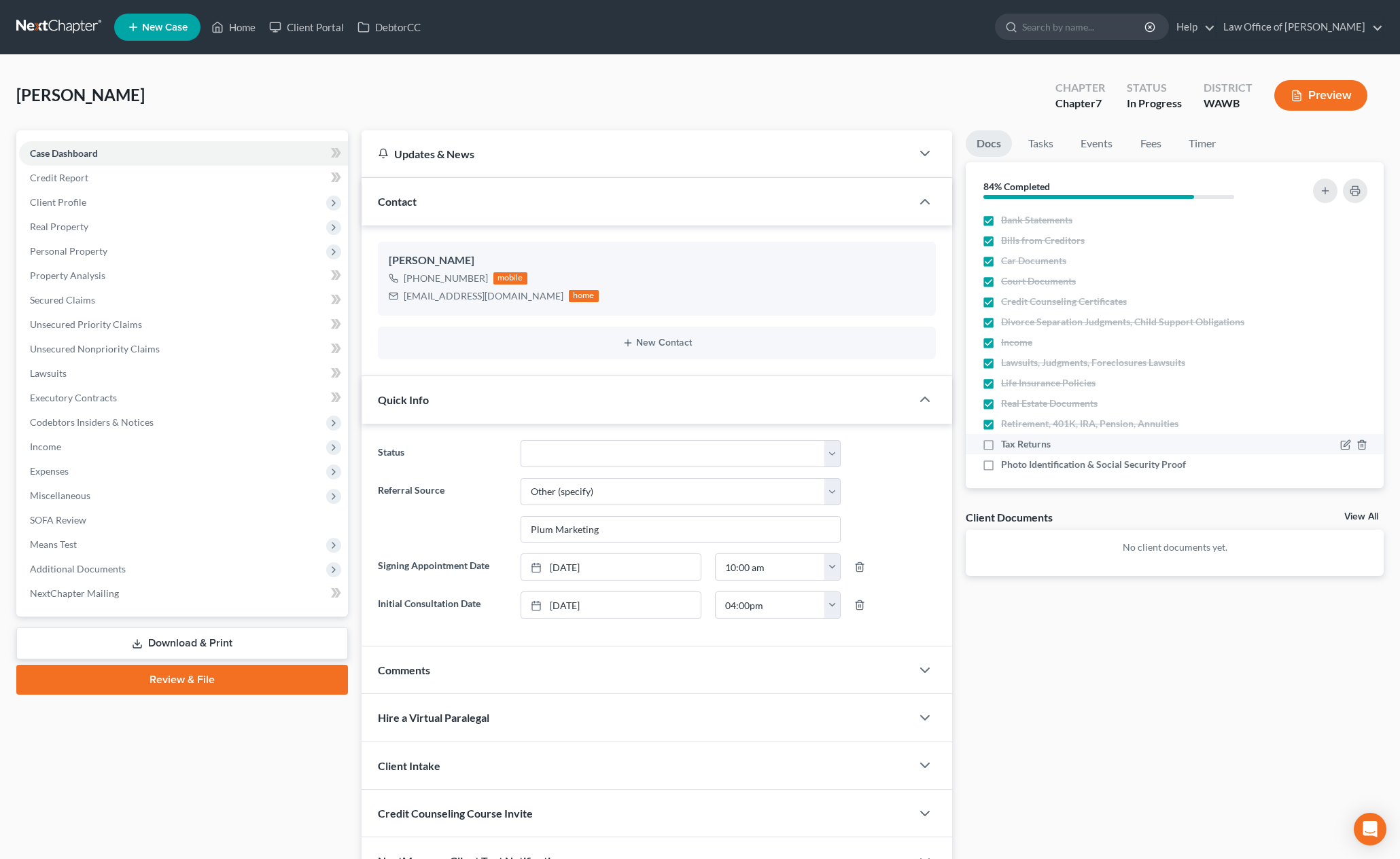
checkbox input "true"
click at [1001, 459] on label "Photo Identification & Social Security Proof" at bounding box center [1093, 464] width 185 height 13
click at [1006, 459] on input "Photo Identification & Social Security Proof" at bounding box center [1010, 462] width 9 height 9
checkbox input "true"
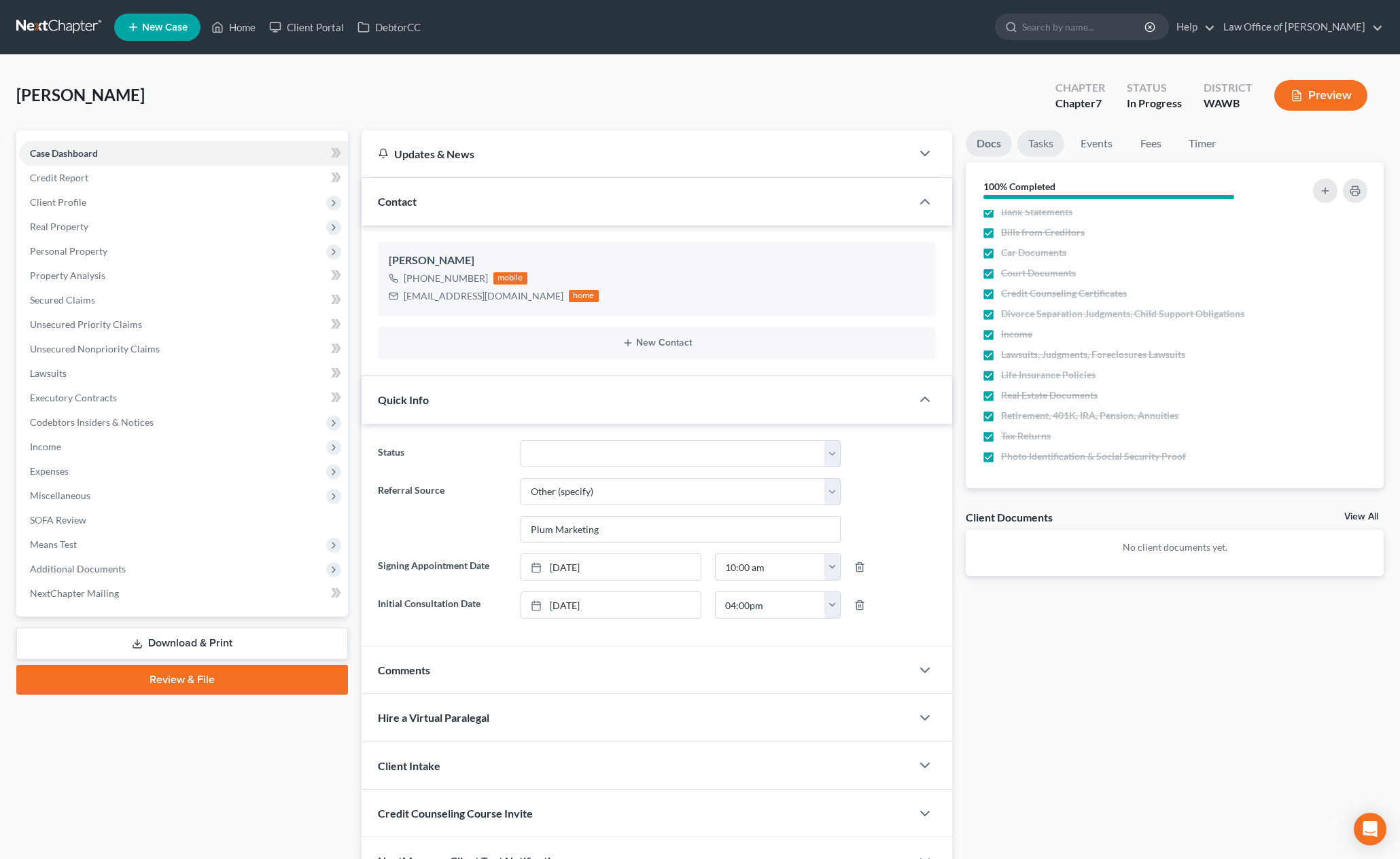
click at [1039, 149] on link "Tasks" at bounding box center [1040, 143] width 47 height 26
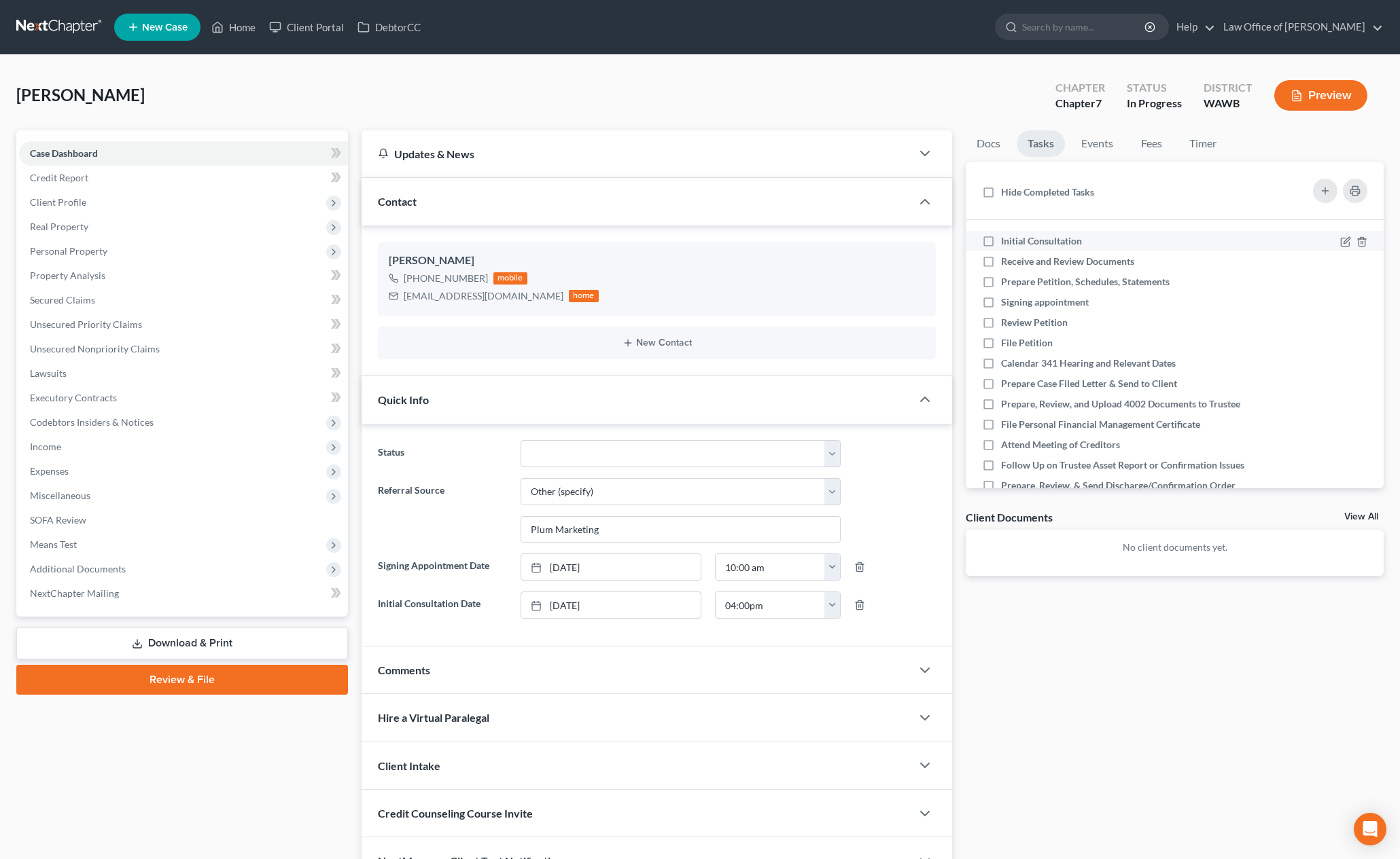
click at [1001, 238] on label "Initial Consultation" at bounding box center [1046, 241] width 91 height 13
click at [1006, 238] on input "Initial Consultation" at bounding box center [1010, 239] width 9 height 9
checkbox input "true"
click at [1001, 261] on label "Receive and Review Documents" at bounding box center [1073, 261] width 144 height 13
click at [1006, 261] on input "Receive and Review Documents" at bounding box center [1010, 259] width 9 height 9
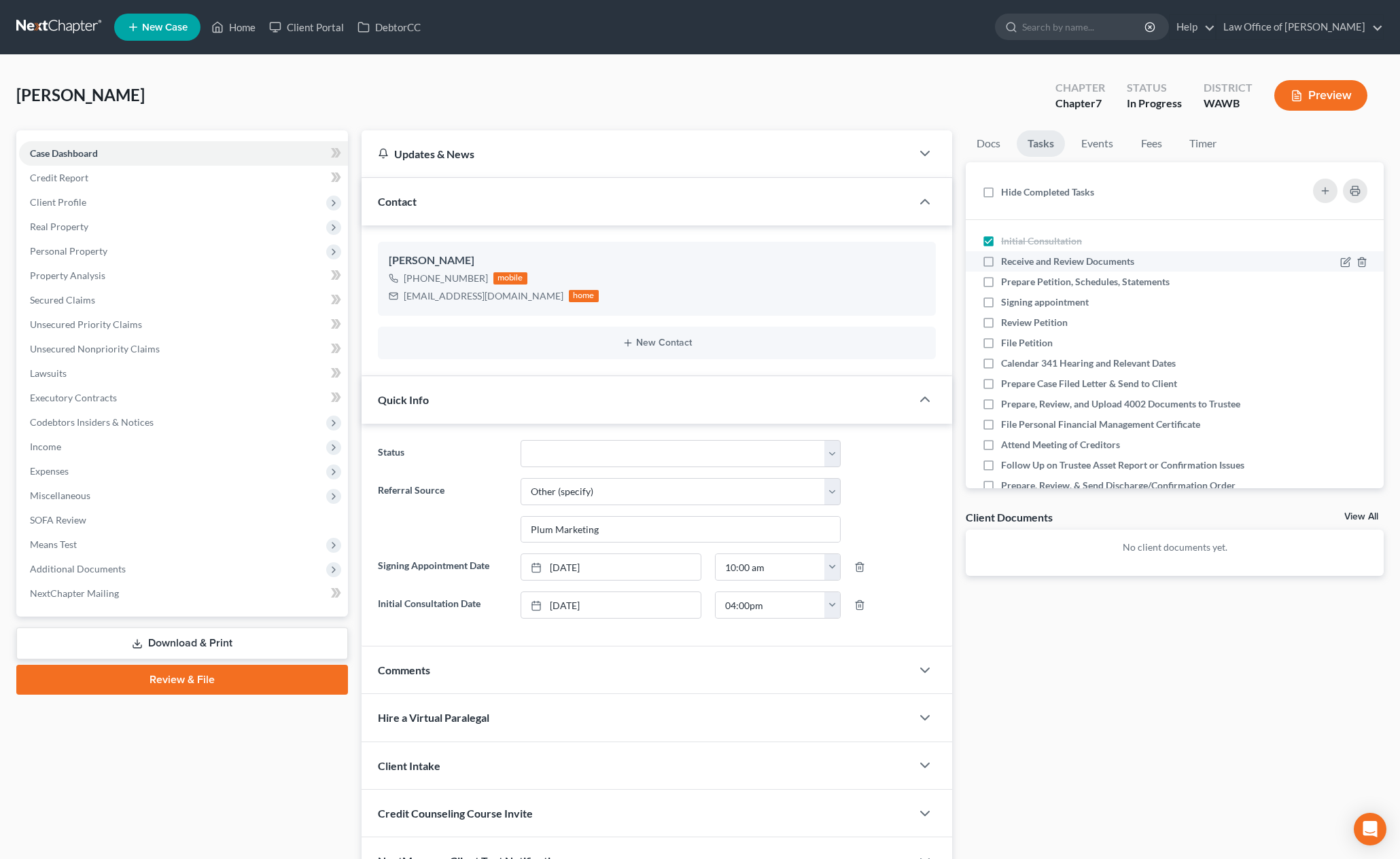
checkbox input "true"
click at [1001, 281] on label "Prepare Petition, Schedules, Statements" at bounding box center [1090, 281] width 179 height 13
click at [1006, 281] on input "Prepare Petition, Schedules, Statements" at bounding box center [1010, 280] width 9 height 9
checkbox input "true"
click at [1087, 142] on link "Events" at bounding box center [1097, 143] width 54 height 26
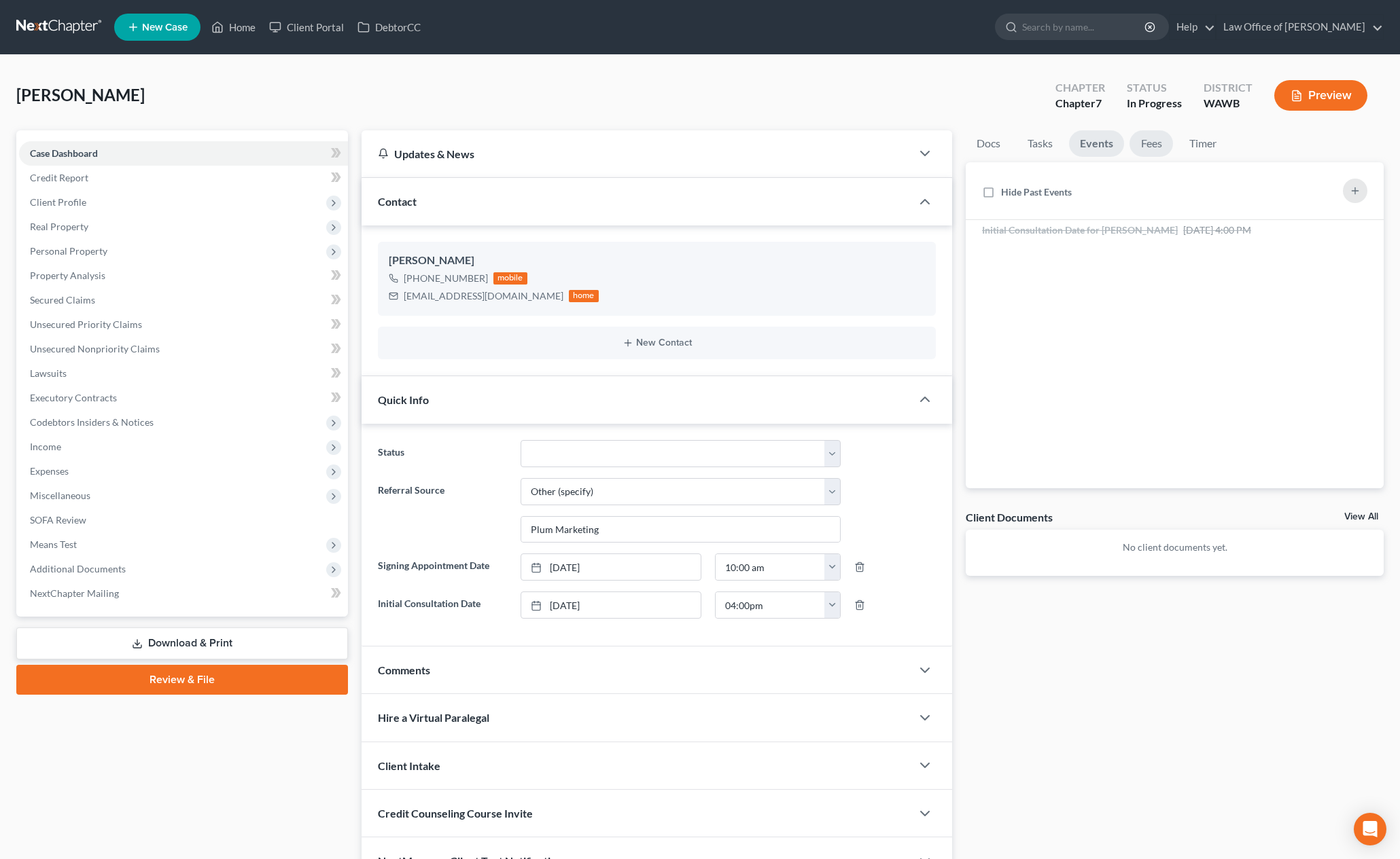
click at [1141, 141] on link "Fees" at bounding box center [1150, 143] width 43 height 26
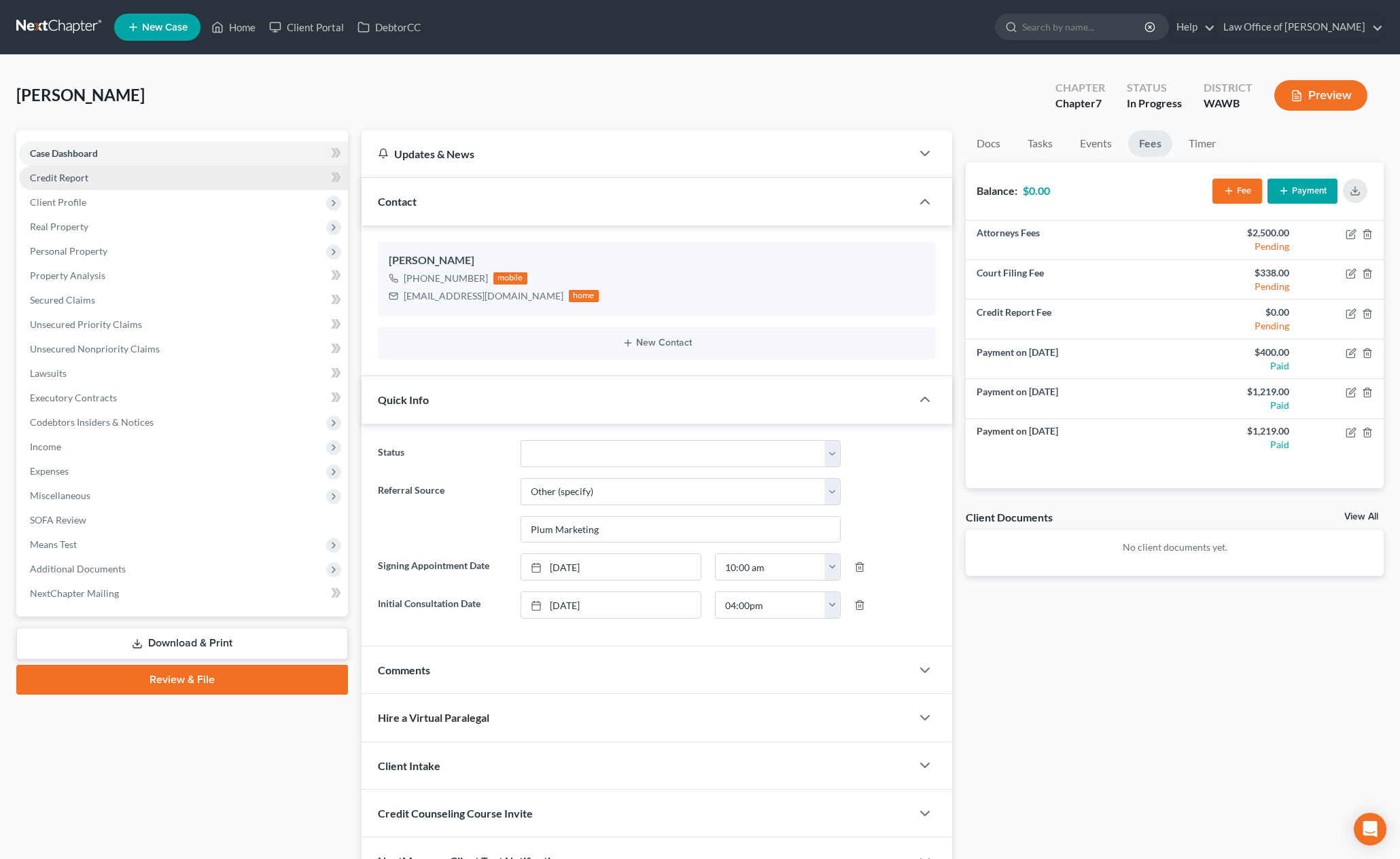
click at [231, 175] on link "Credit Report" at bounding box center [184, 178] width 329 height 25
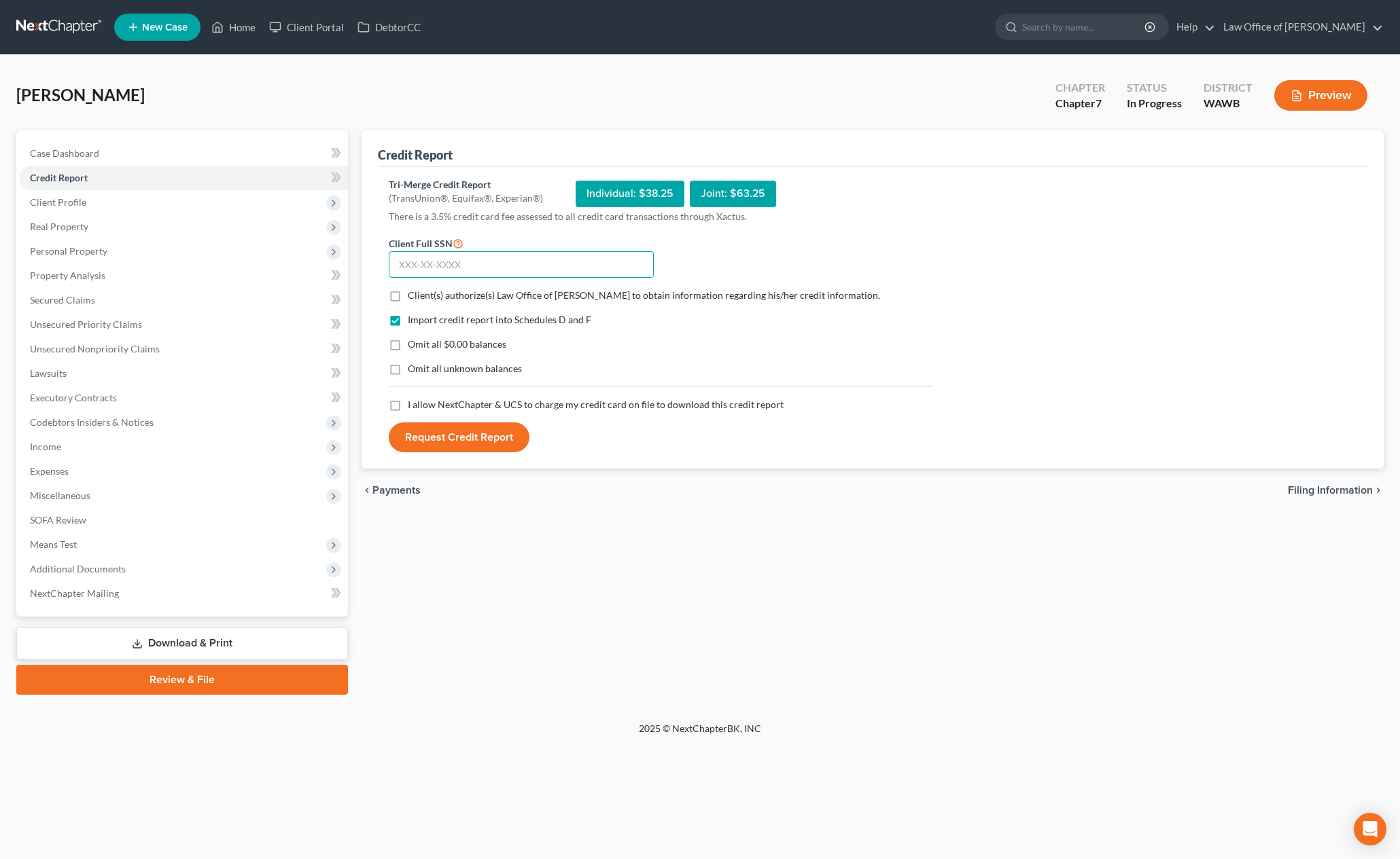
click at [562, 260] on input "text" at bounding box center [521, 265] width 265 height 27
type input "539-13-9497"
click at [408, 292] on label "Client(s) authorize(s) Law Office of [PERSON_NAME] to obtain information regard…" at bounding box center [644, 295] width 472 height 13
click at [413, 292] on input "Client(s) authorize(s) Law Office of [PERSON_NAME] to obtain information regard…" at bounding box center [418, 293] width 9 height 9
checkbox input "true"
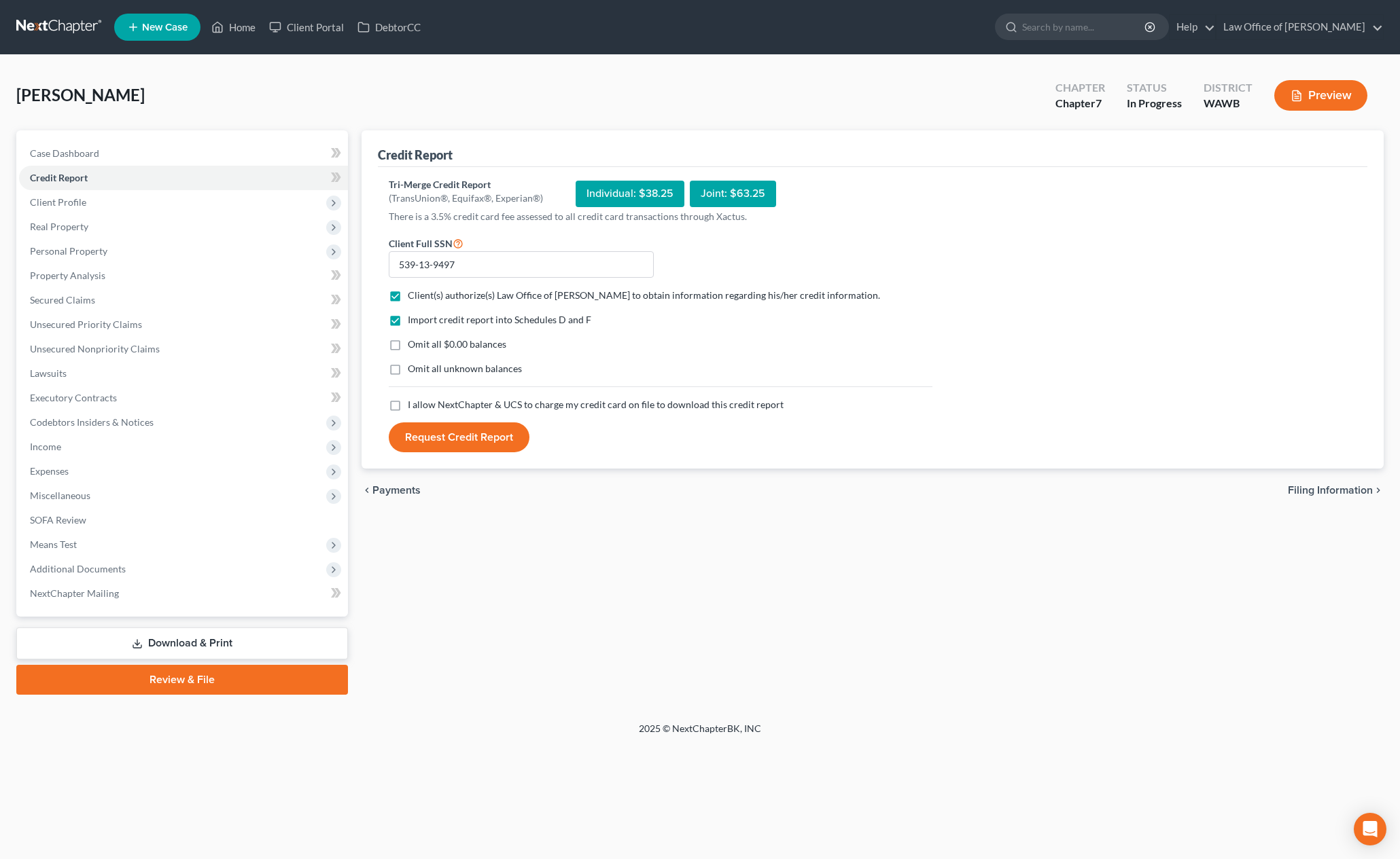
click at [408, 405] on label "I allow NextChapter & UCS to charge my credit card on file to download this cre…" at bounding box center [595, 404] width 376 height 13
click at [413, 405] on input "I allow NextChapter & UCS to charge my credit card on file to download this cre…" at bounding box center [418, 403] width 9 height 9
checkbox input "true"
click at [460, 441] on button "Request Credit Report" at bounding box center [459, 438] width 141 height 30
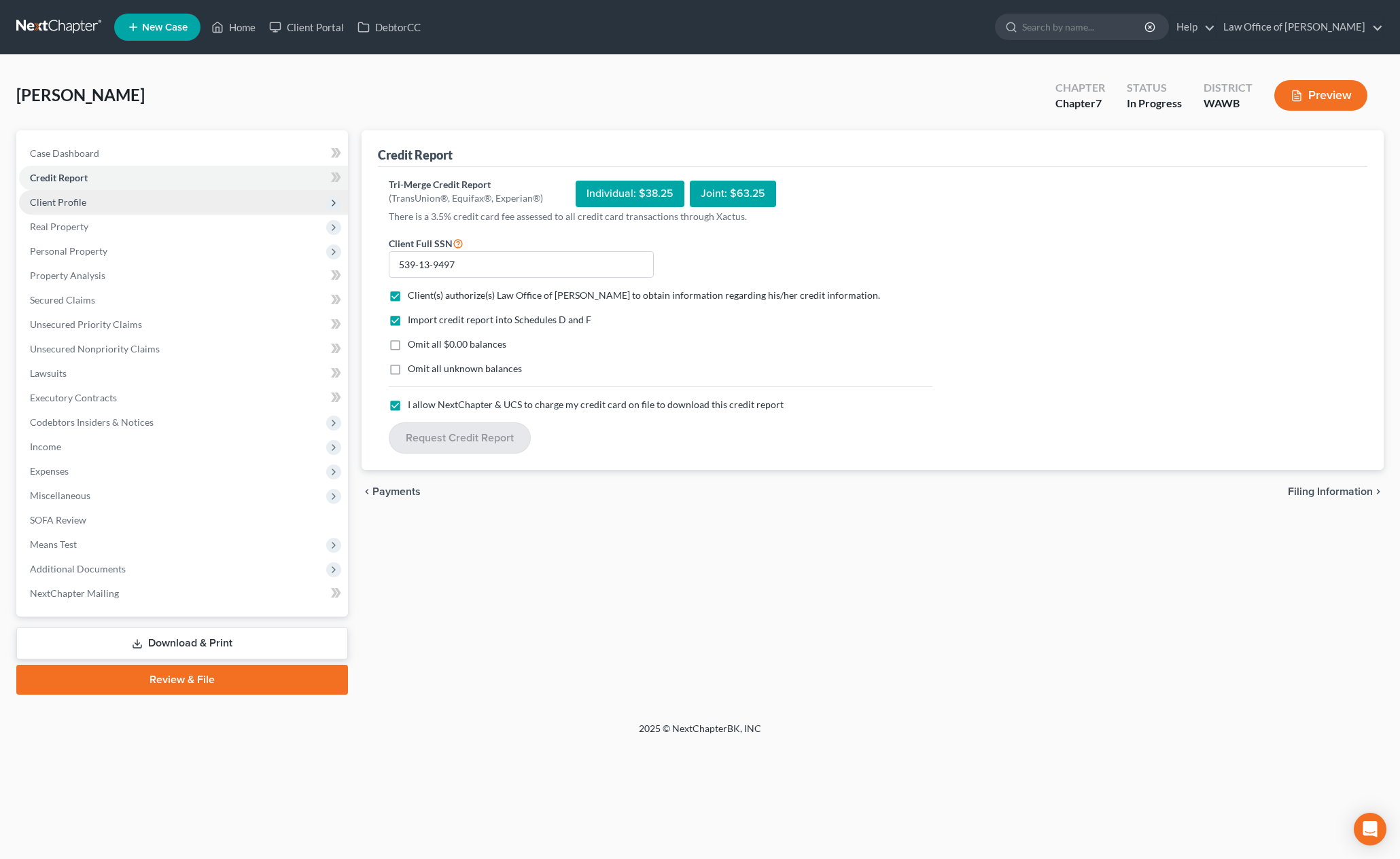
click at [178, 206] on span "Client Profile" at bounding box center [184, 202] width 329 height 25
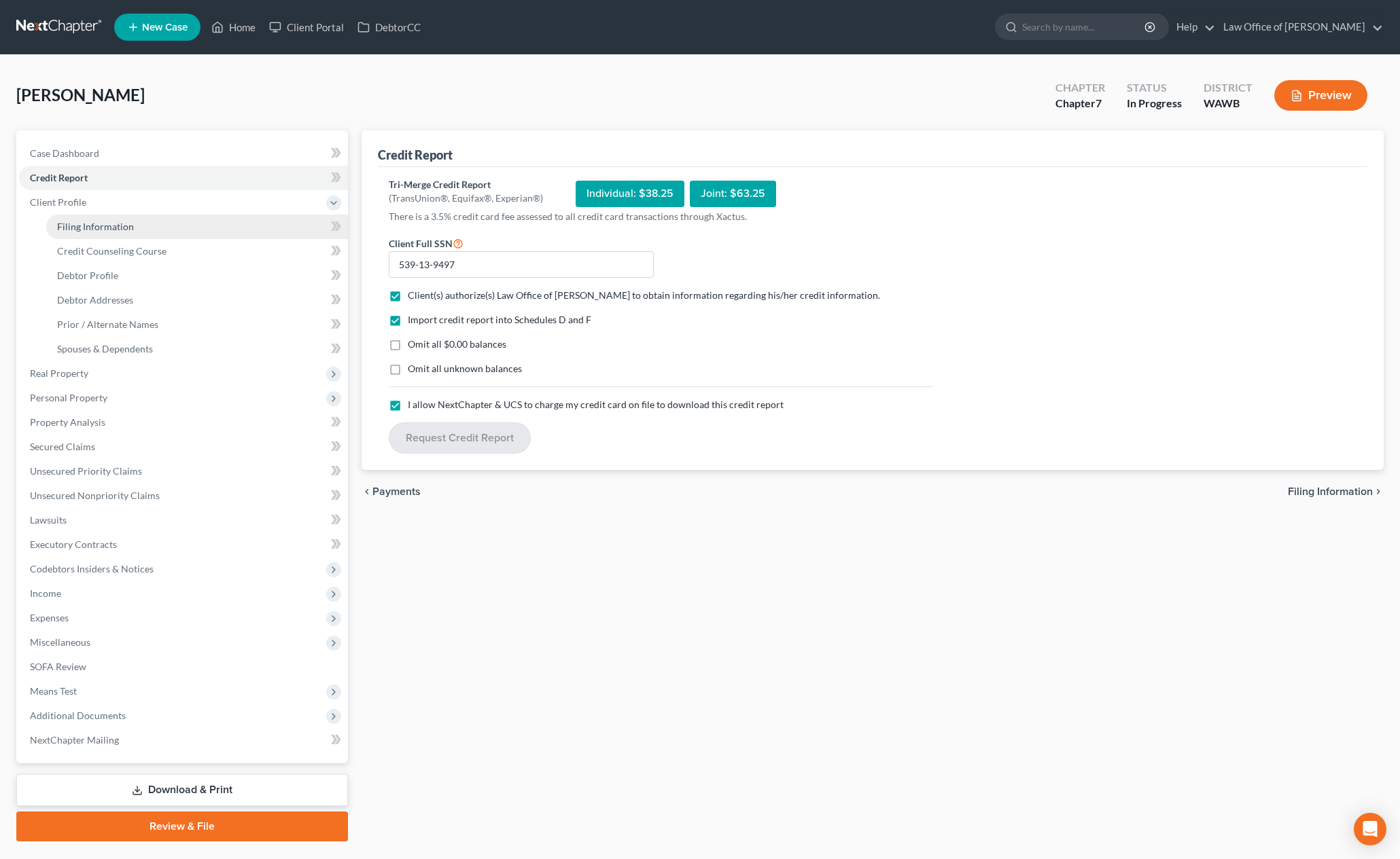
click at [177, 221] on link "Filing Information" at bounding box center [197, 227] width 302 height 25
select select "1"
select select "0"
select select "87"
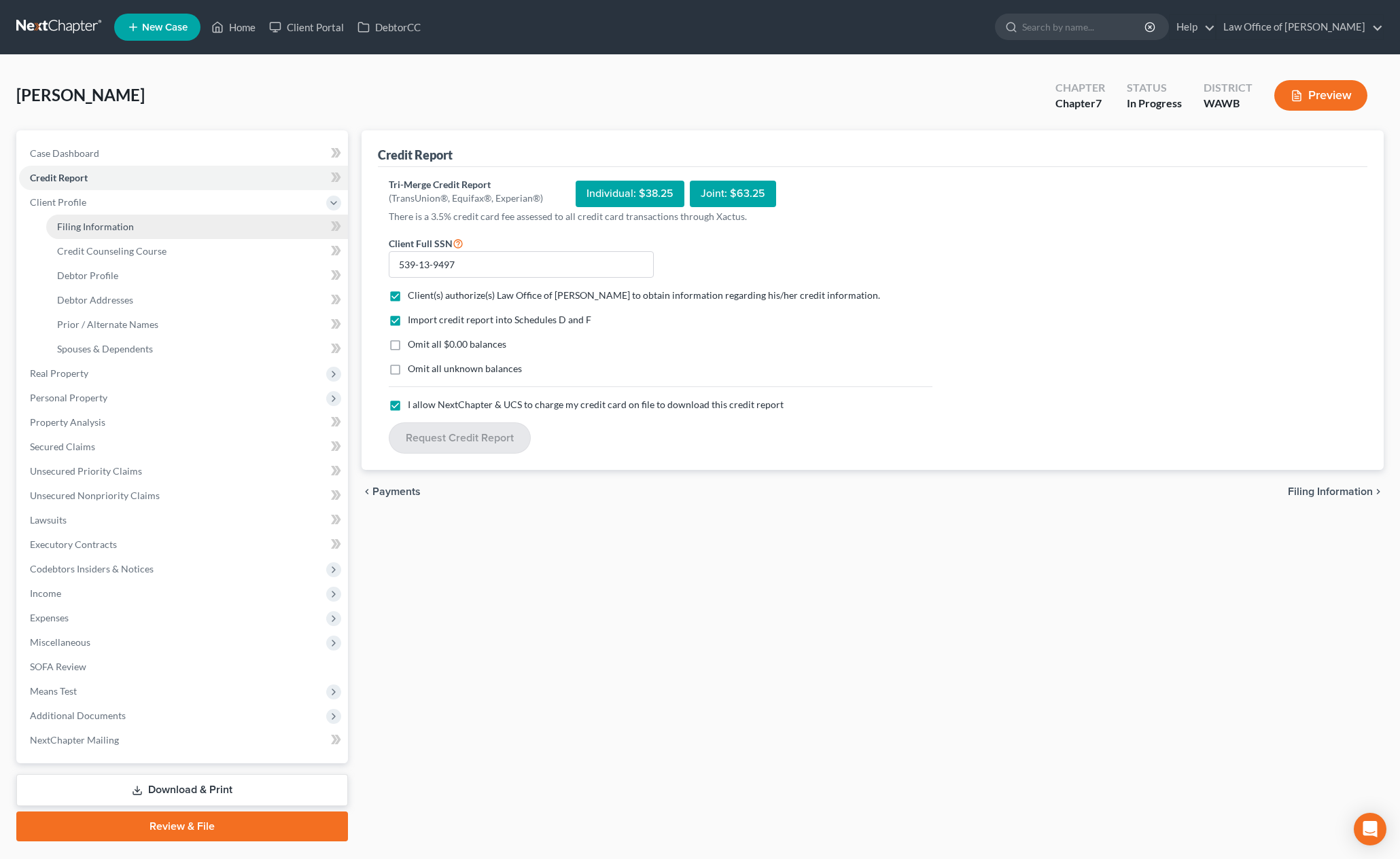
select select "0"
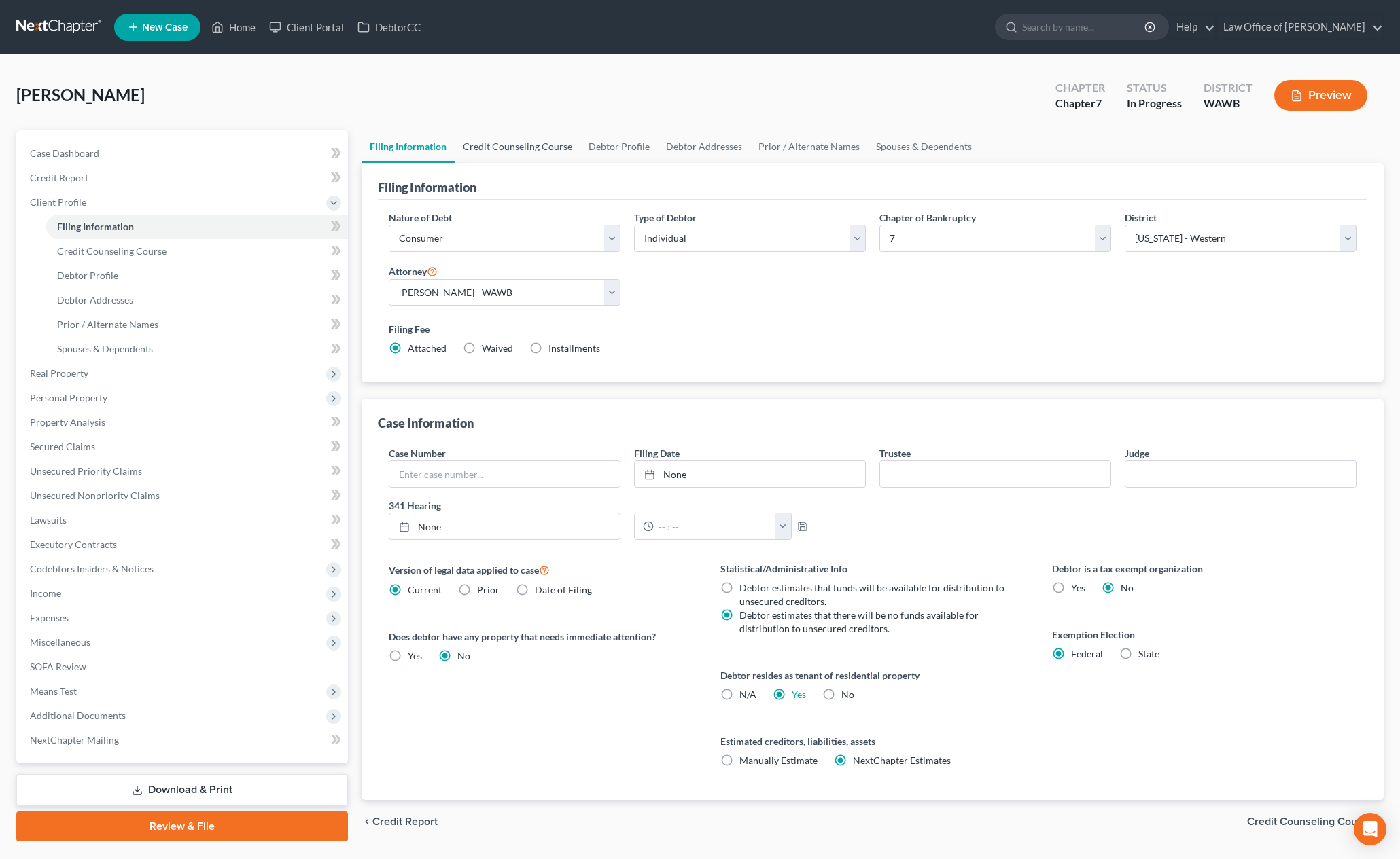
click at [521, 145] on link "Credit Counseling Course" at bounding box center [517, 146] width 126 height 33
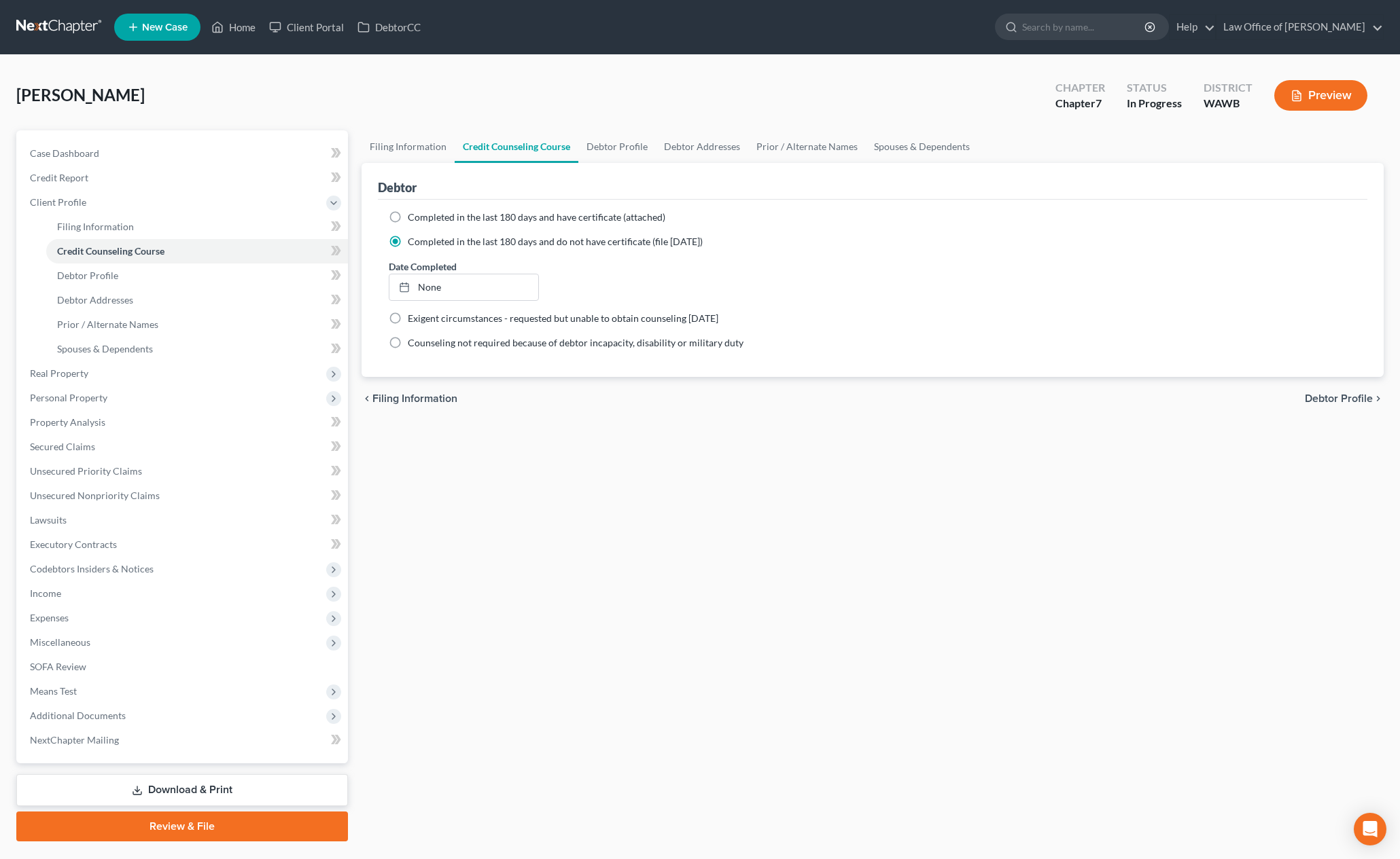
click at [426, 215] on span "Completed in the last 180 days and have certificate (attached)" at bounding box center [536, 216] width 258 height 11
click at [422, 215] on input "Completed in the last 180 days and have certificate (attached)" at bounding box center [418, 215] width 9 height 9
radio input "true"
radio input "false"
type input "[DATE]"
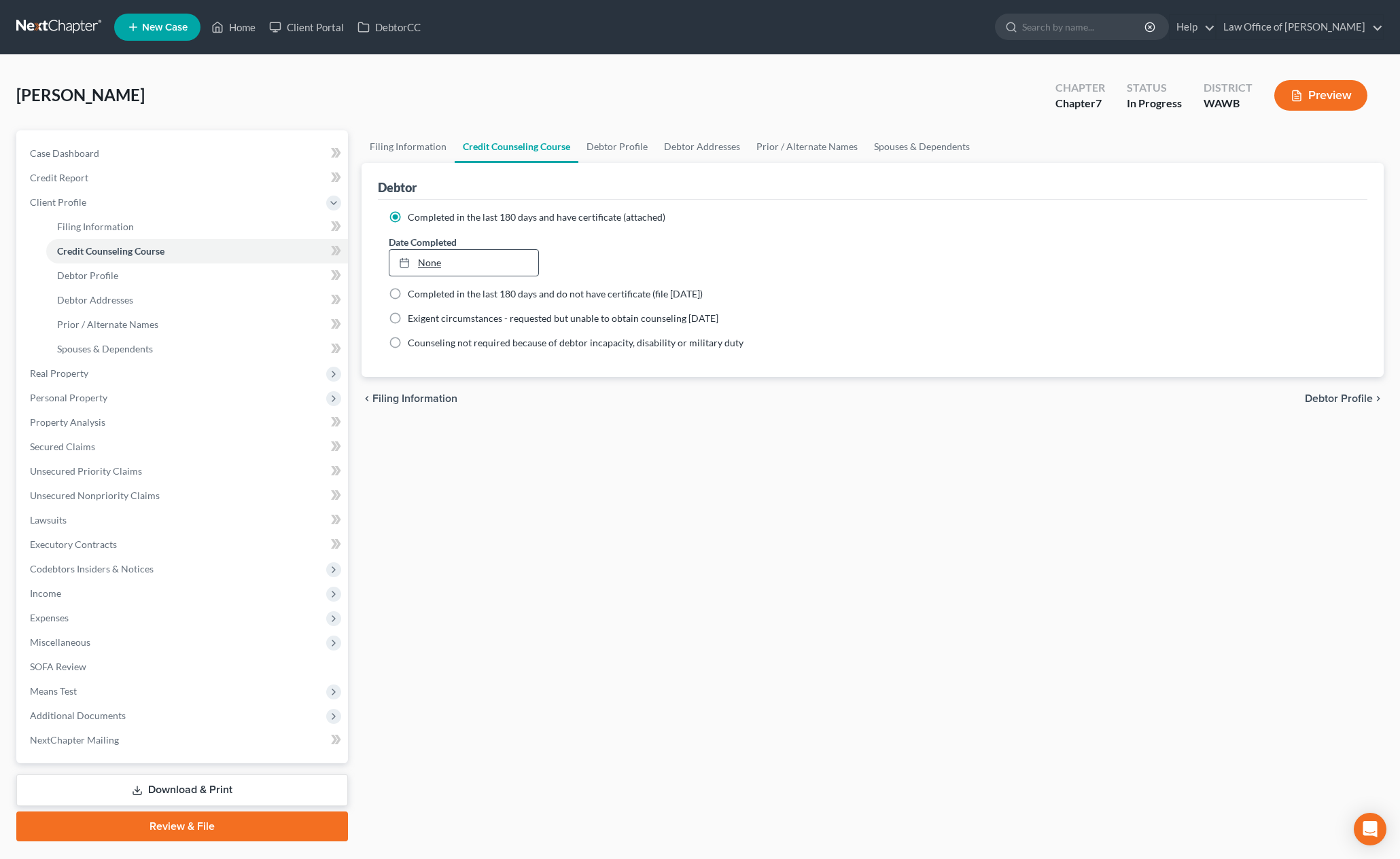
click at [457, 260] on link "None" at bounding box center [463, 262] width 149 height 25
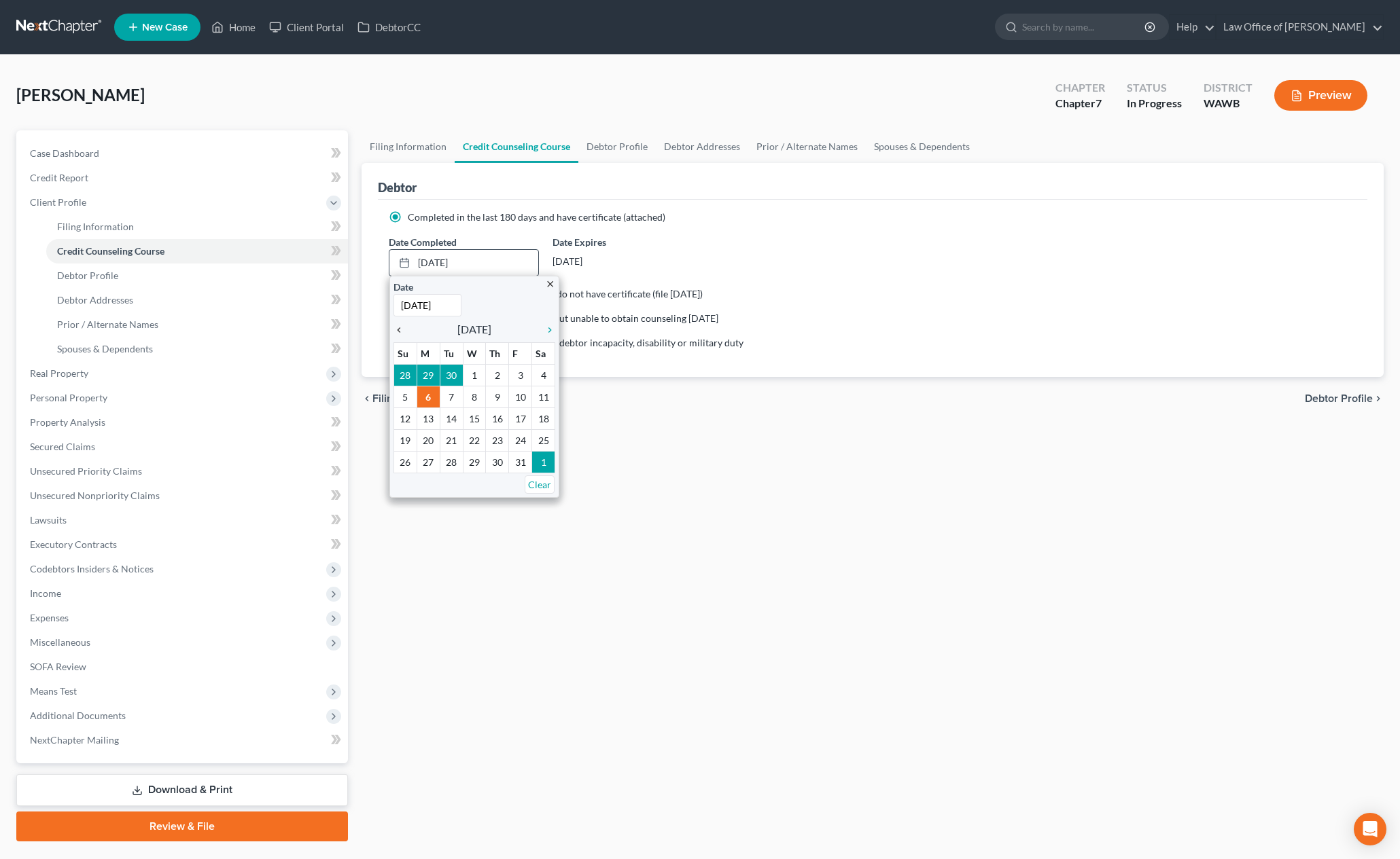
click at [401, 324] on icon "chevron_left" at bounding box center [402, 330] width 18 height 11
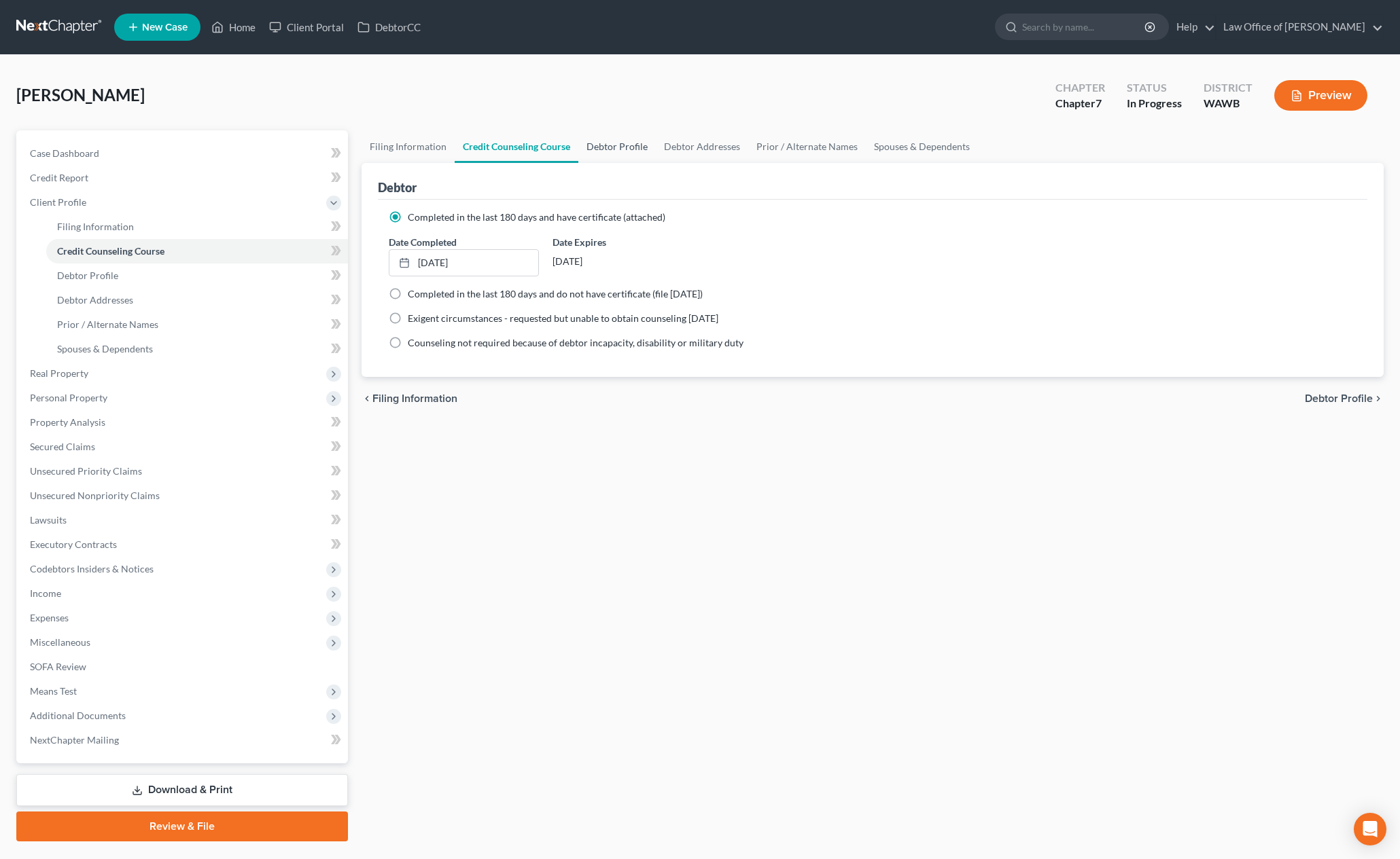
click at [621, 157] on link "Debtor Profile" at bounding box center [617, 146] width 77 height 33
select select "0"
select select "1"
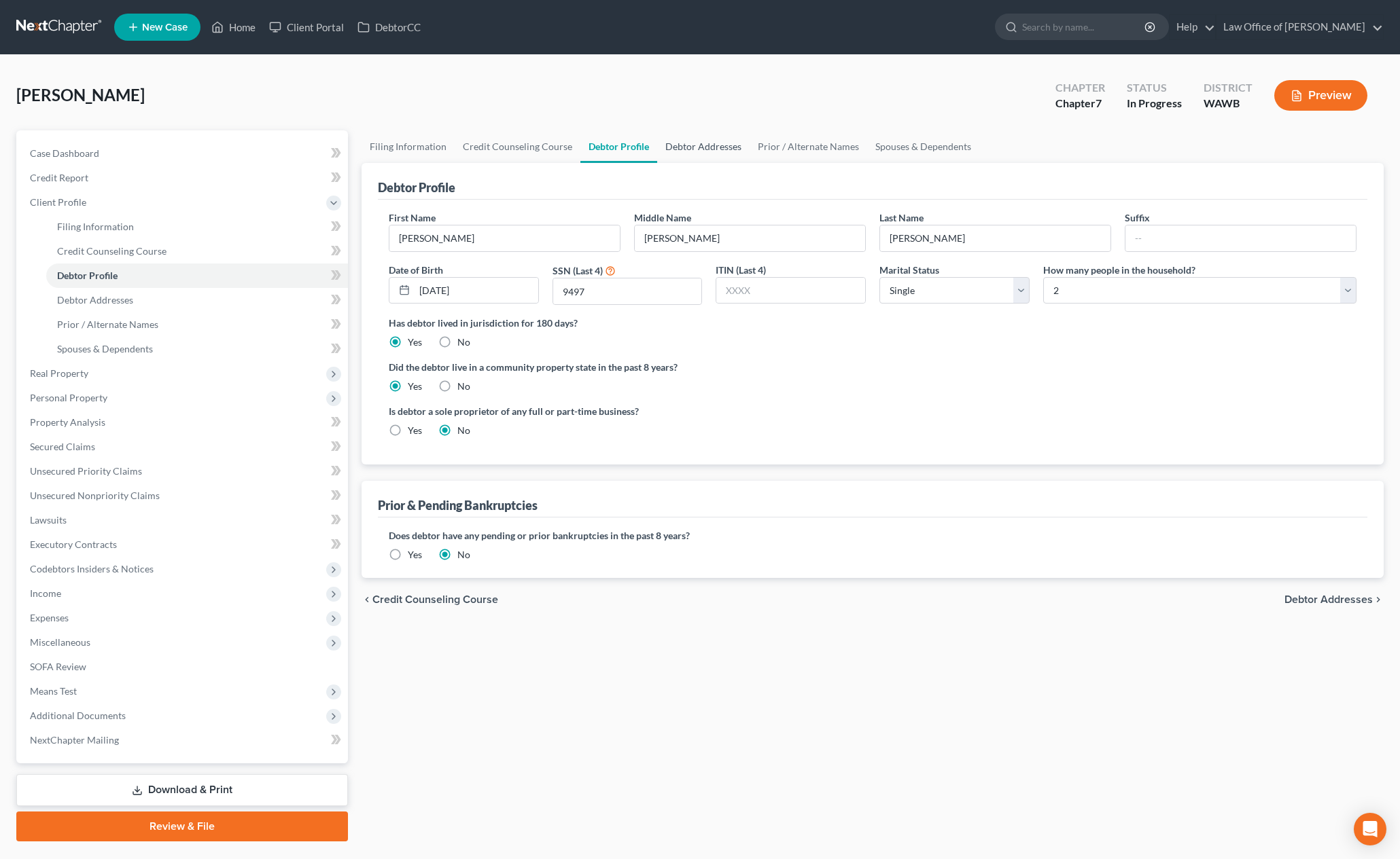
click at [710, 146] on link "Debtor Addresses" at bounding box center [703, 146] width 92 height 33
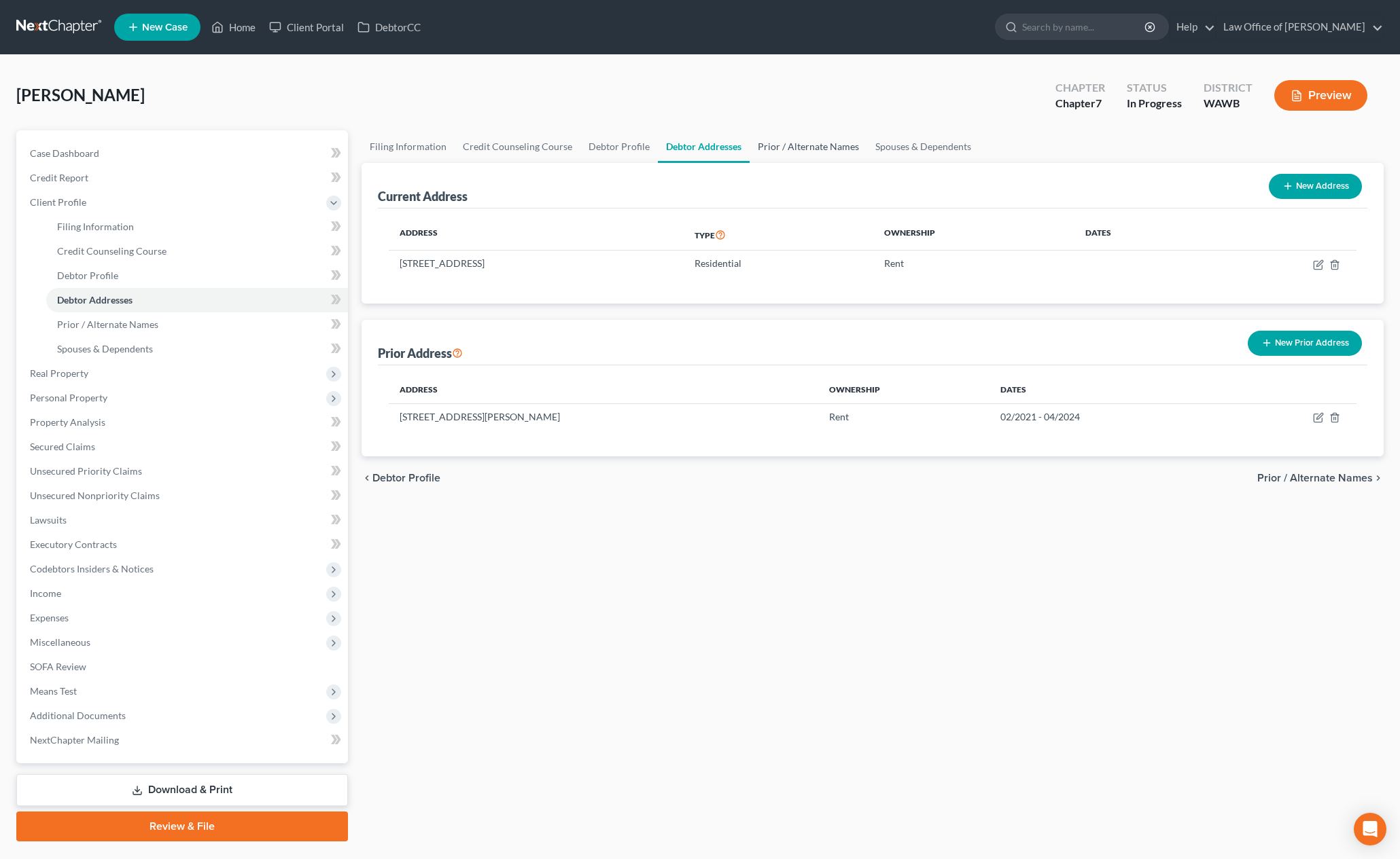
click at [779, 143] on link "Prior / Alternate Names" at bounding box center [808, 146] width 118 height 33
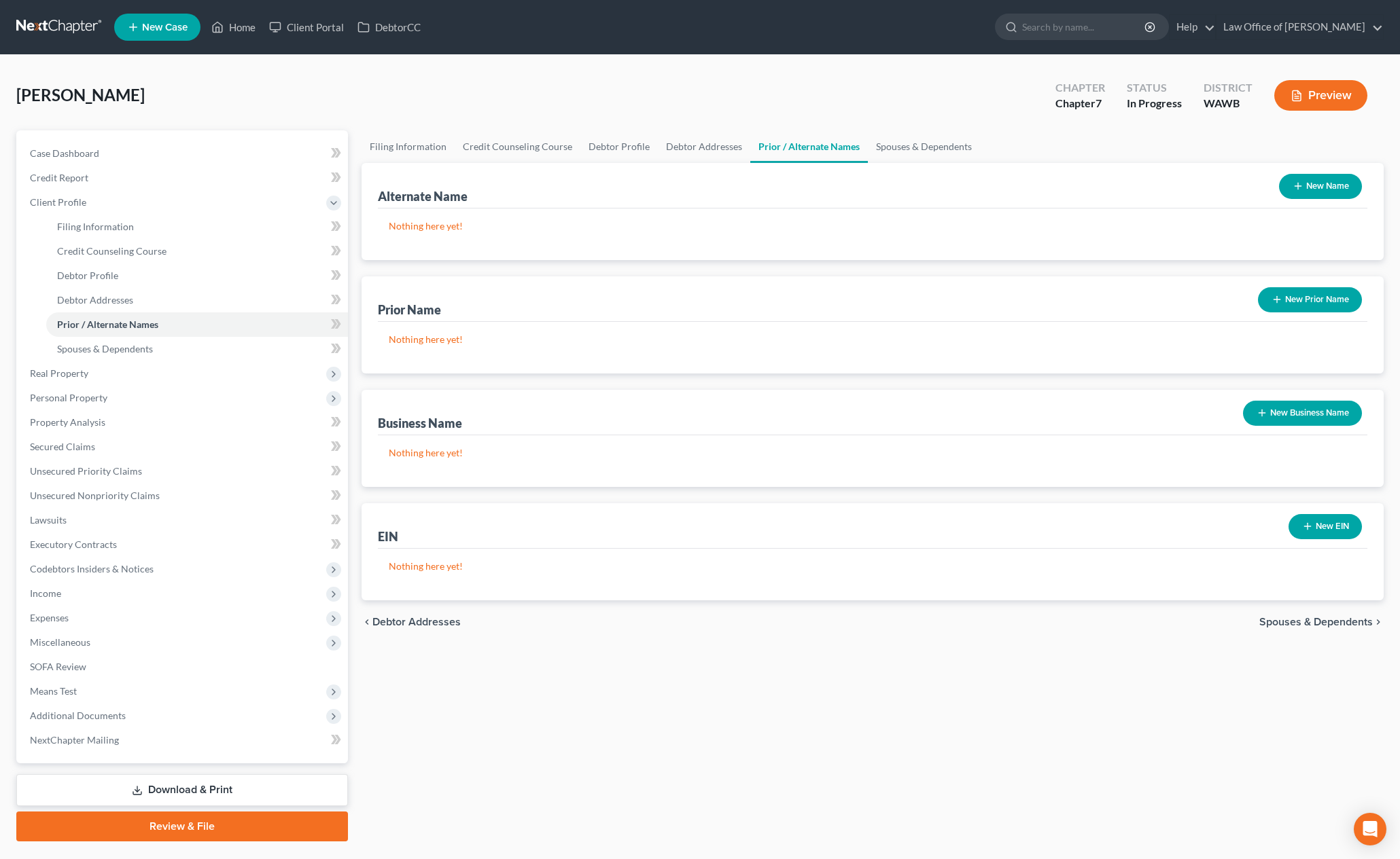
click at [858, 145] on link "Prior / Alternate Names" at bounding box center [809, 146] width 118 height 33
click at [902, 143] on link "Spouses & Dependents" at bounding box center [923, 146] width 112 height 33
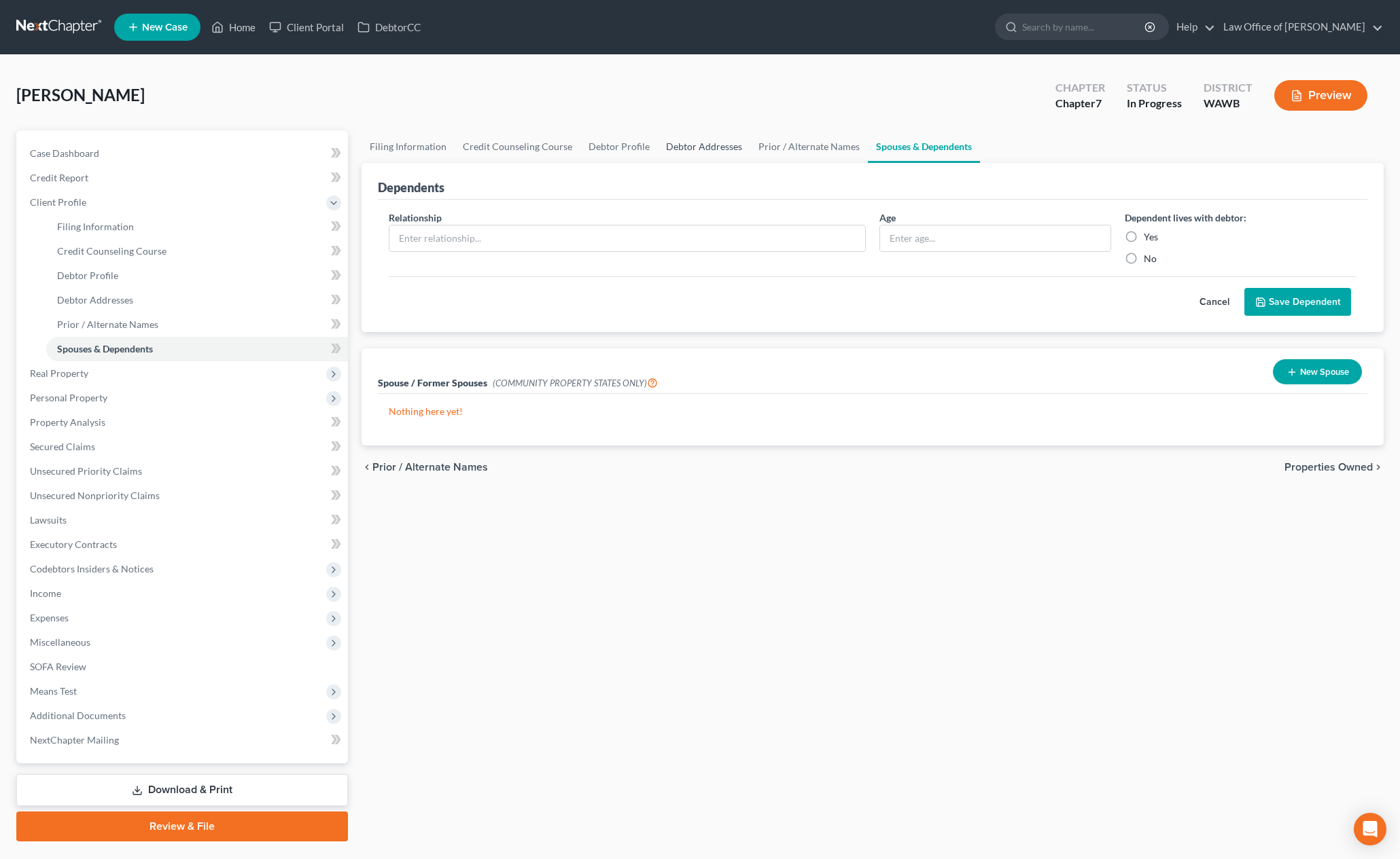
click at [716, 149] on link "Debtor Addresses" at bounding box center [704, 146] width 92 height 33
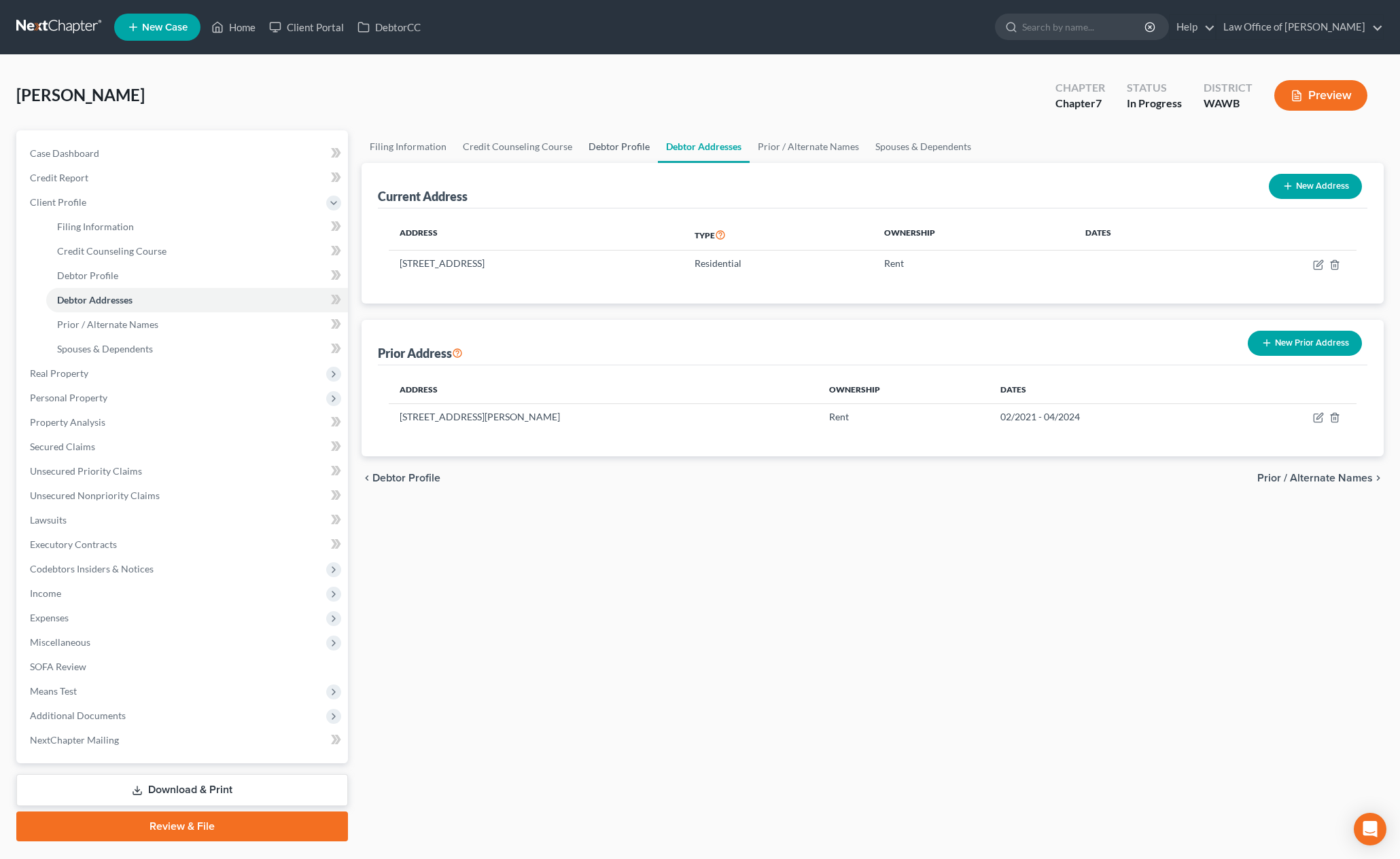
click at [592, 140] on link "Debtor Profile" at bounding box center [619, 146] width 77 height 33
select select "0"
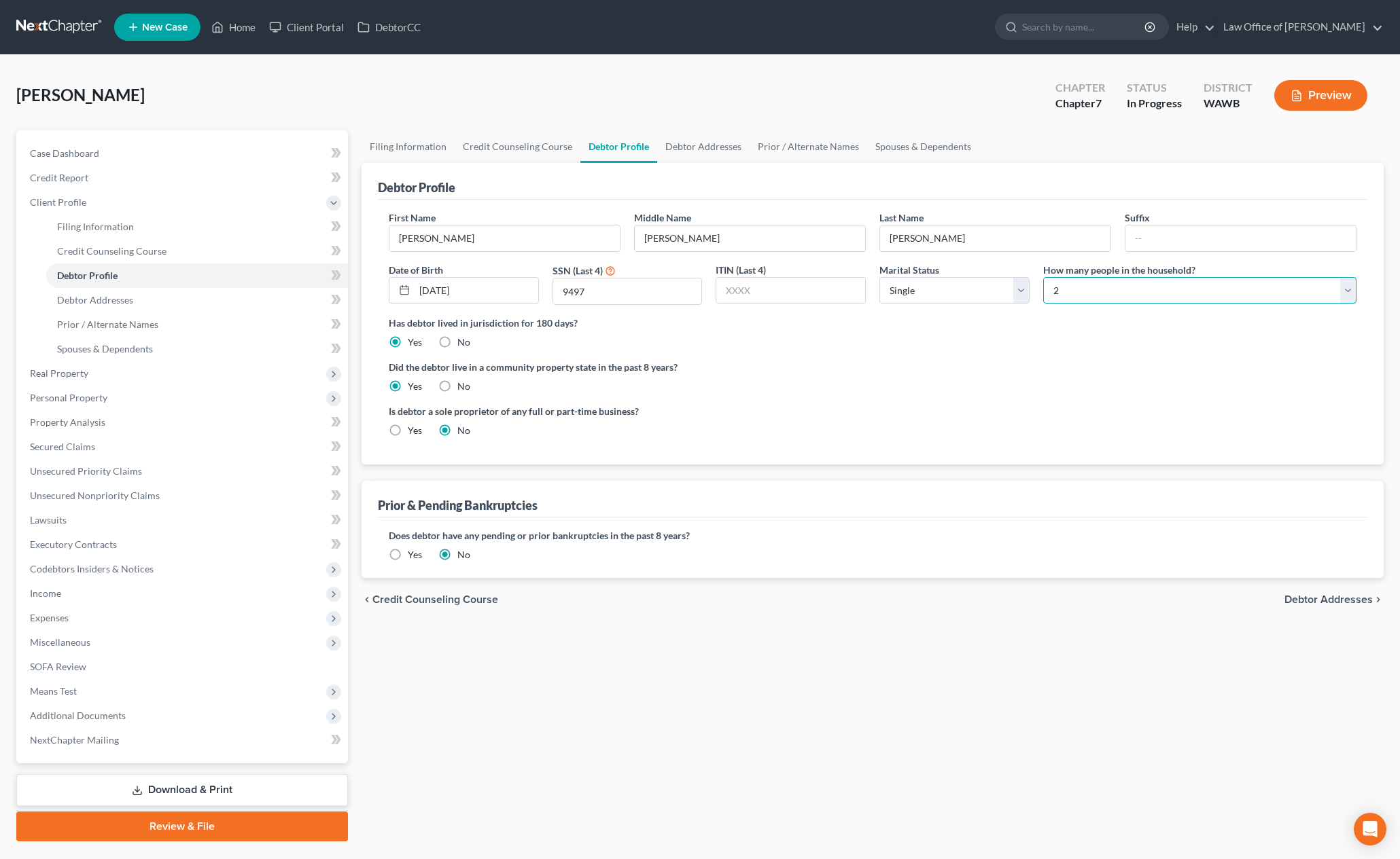
click at [1116, 297] on select "Select 1 2 3 4 5 6 7 8 9 10 11 12 13 14 15 16 17 18 19 20" at bounding box center [1199, 290] width 313 height 27
select select "0"
click at [1043, 277] on select "Select 1 2 3 4 5 6 7 8 9 10 11 12 13 14 15 16 17 18 19 20" at bounding box center [1199, 290] width 313 height 27
click at [122, 405] on span "Personal Property" at bounding box center [184, 398] width 329 height 25
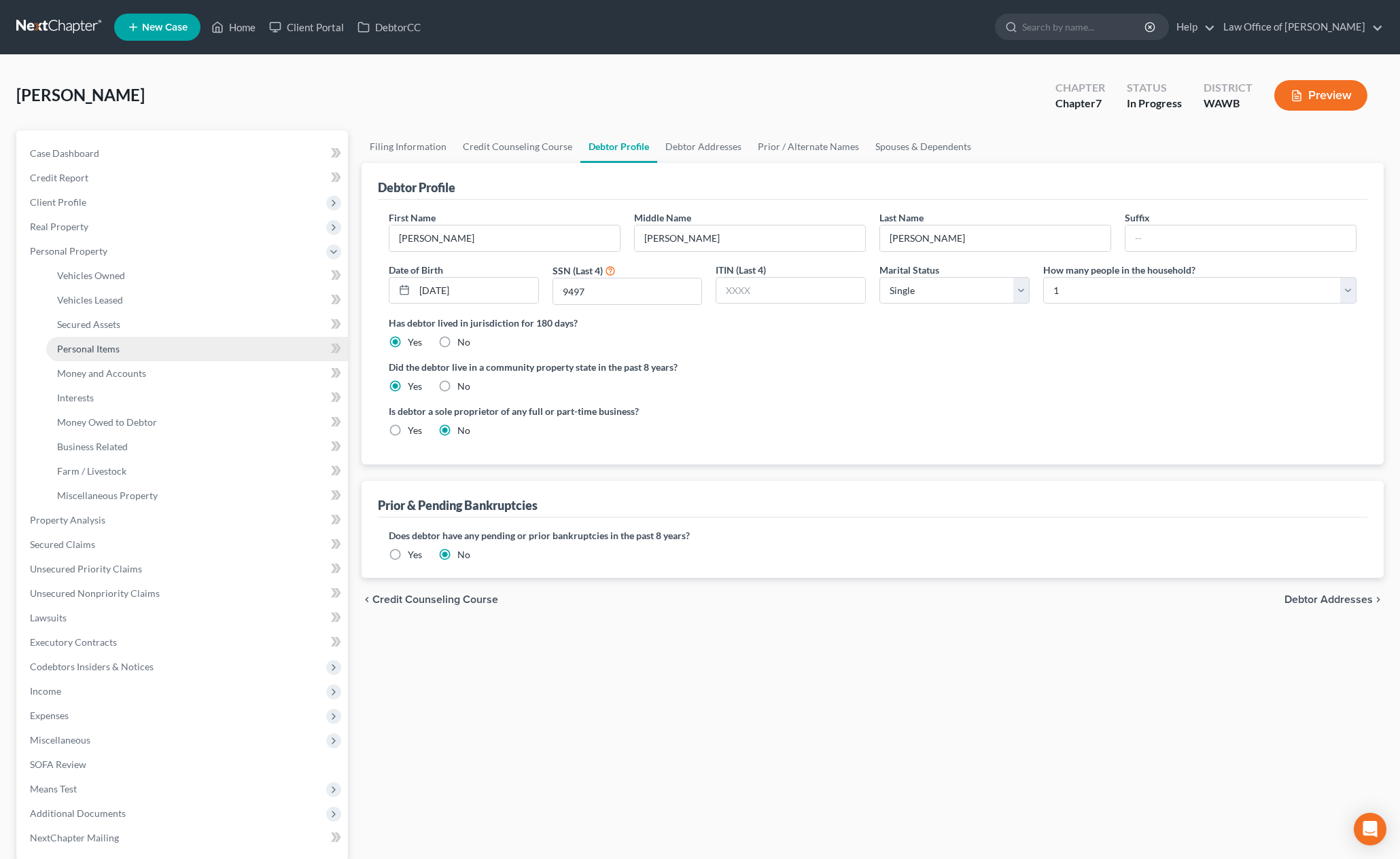
click at [143, 342] on link "Personal Items" at bounding box center [197, 349] width 302 height 25
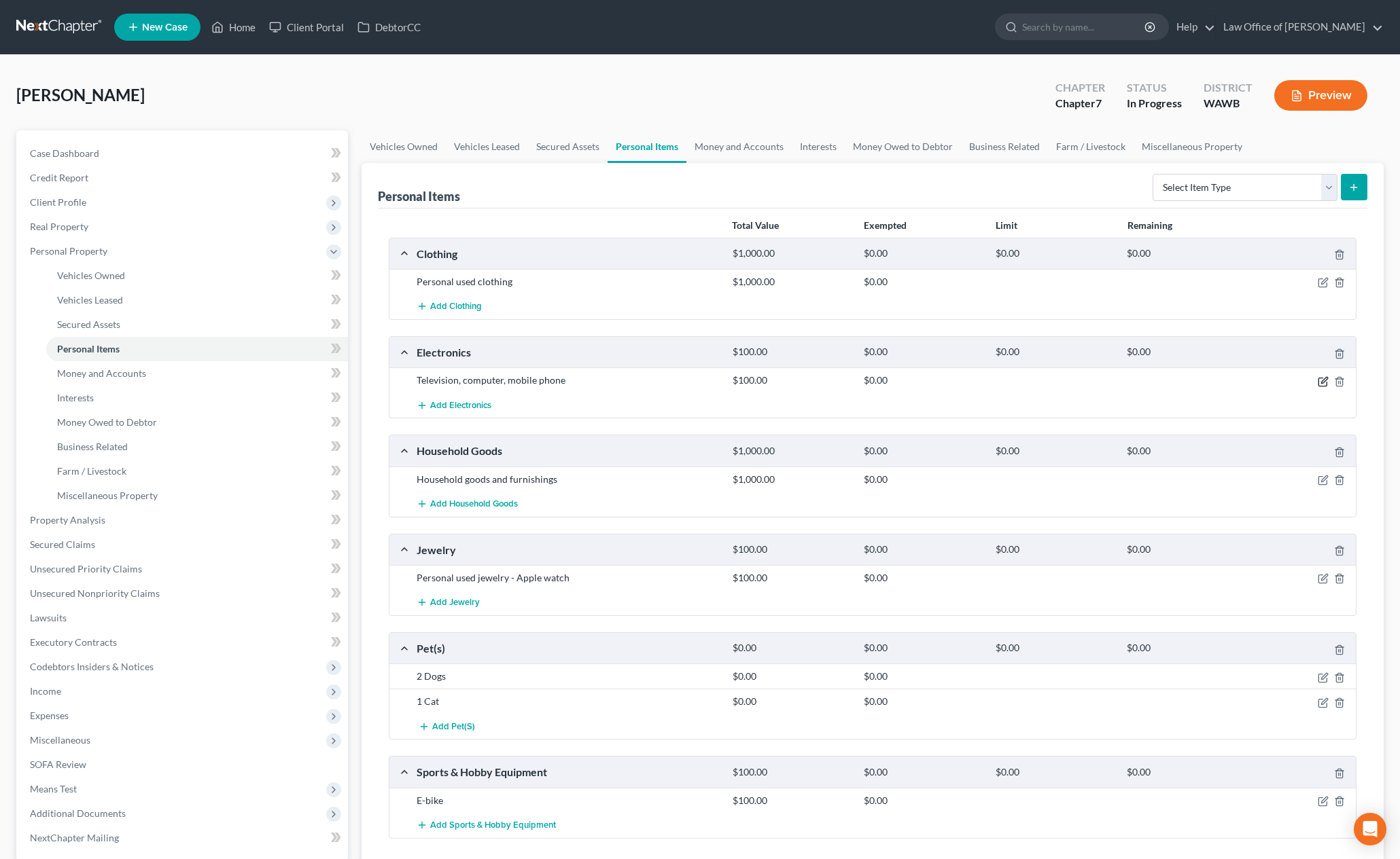
click at [1323, 376] on div at bounding box center [1304, 380] width 106 height 13
click at [1323, 386] on icon "button" at bounding box center [1323, 382] width 11 height 11
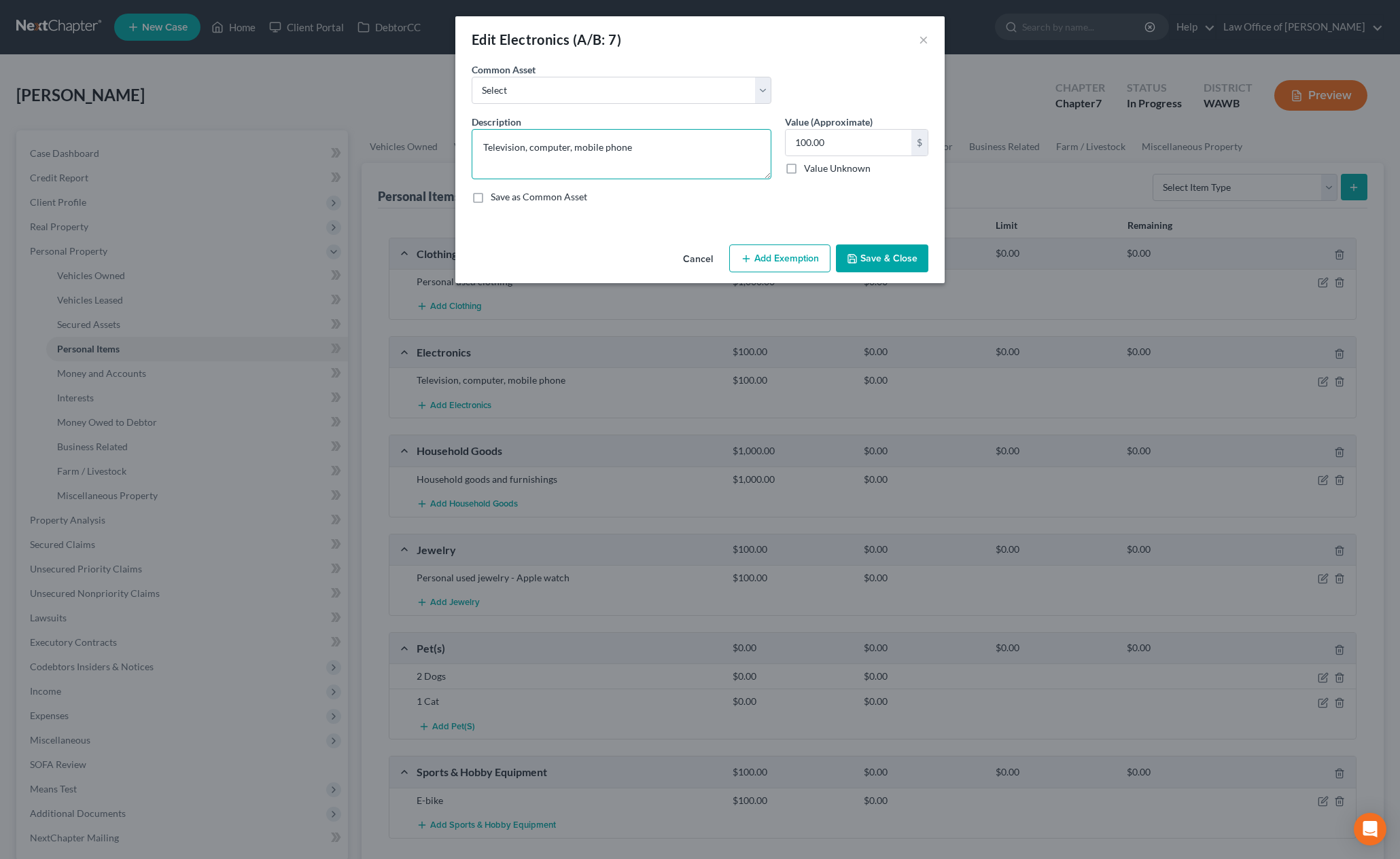
drag, startPoint x: 671, startPoint y: 153, endPoint x: 357, endPoint y: 133, distance: 314.6
click at [357, 133] on div "Edit Electronics (A/B: 7) × An exemption set must first be selected from the Fi…" at bounding box center [700, 429] width 1400 height 859
type textarea "O"
type textarea "Phone"
click at [880, 258] on button "Save & Close" at bounding box center [881, 258] width 92 height 28
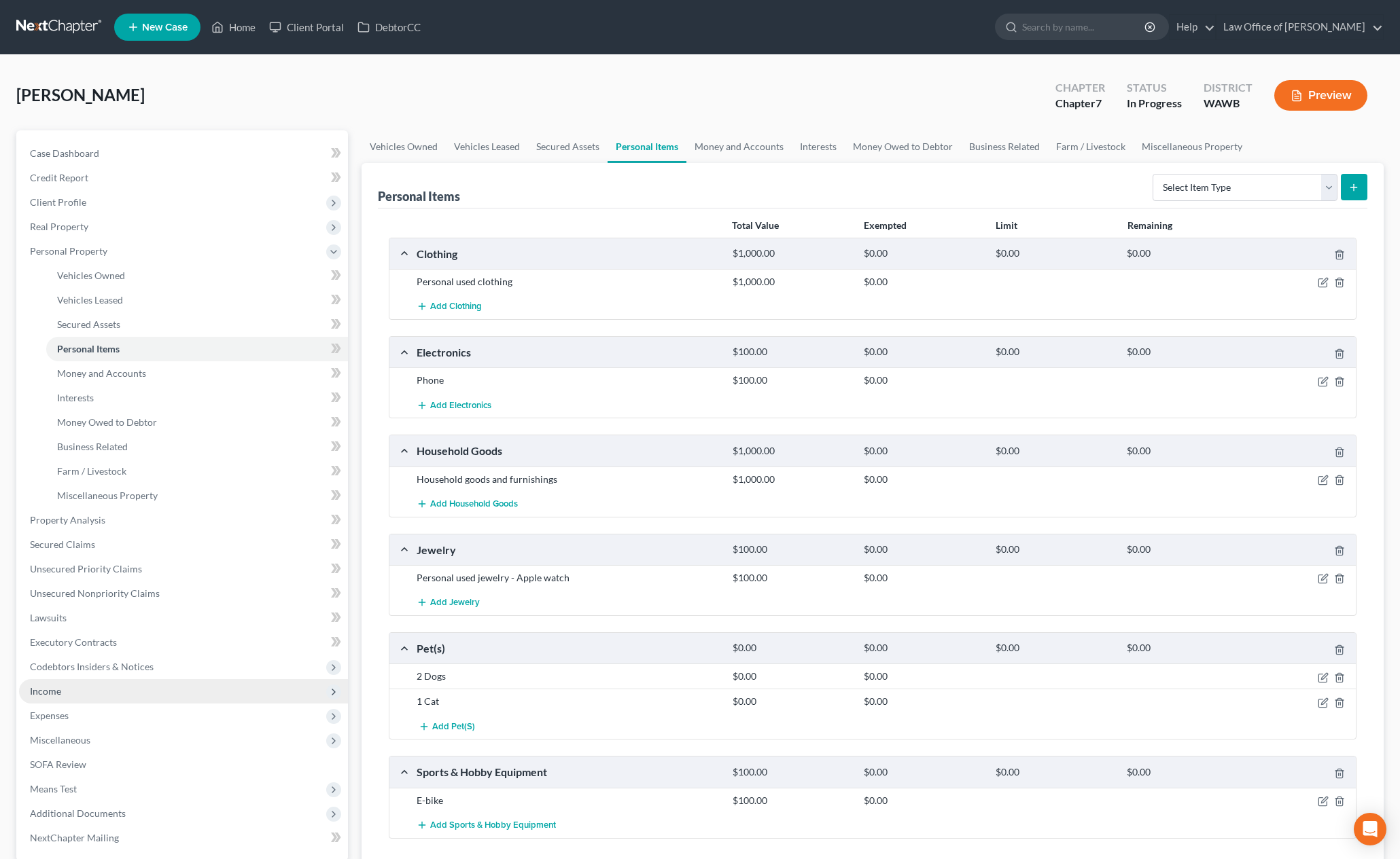
click at [179, 701] on span "Income" at bounding box center [184, 692] width 329 height 25
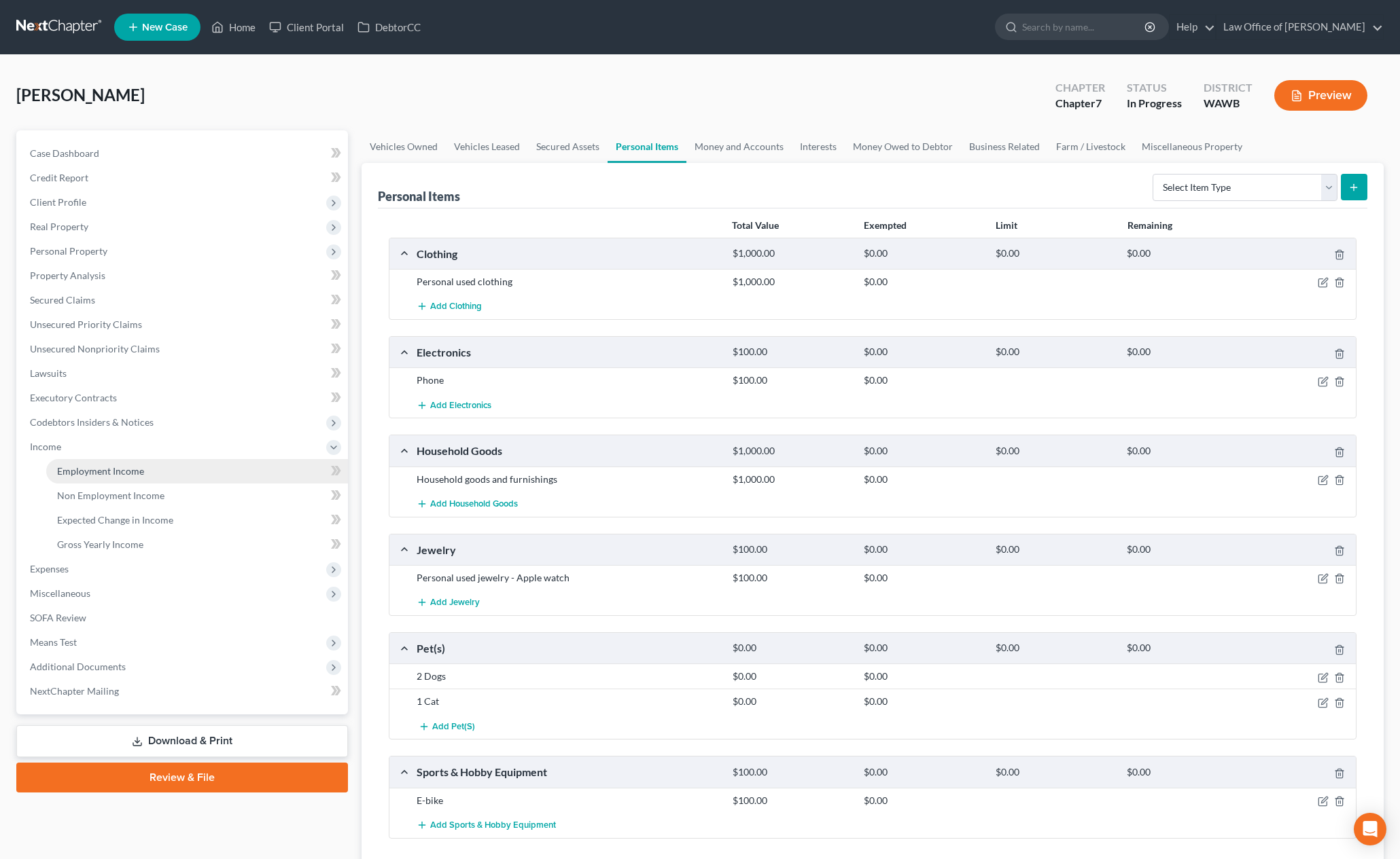
click at [214, 469] on link "Employment Income" at bounding box center [197, 471] width 302 height 25
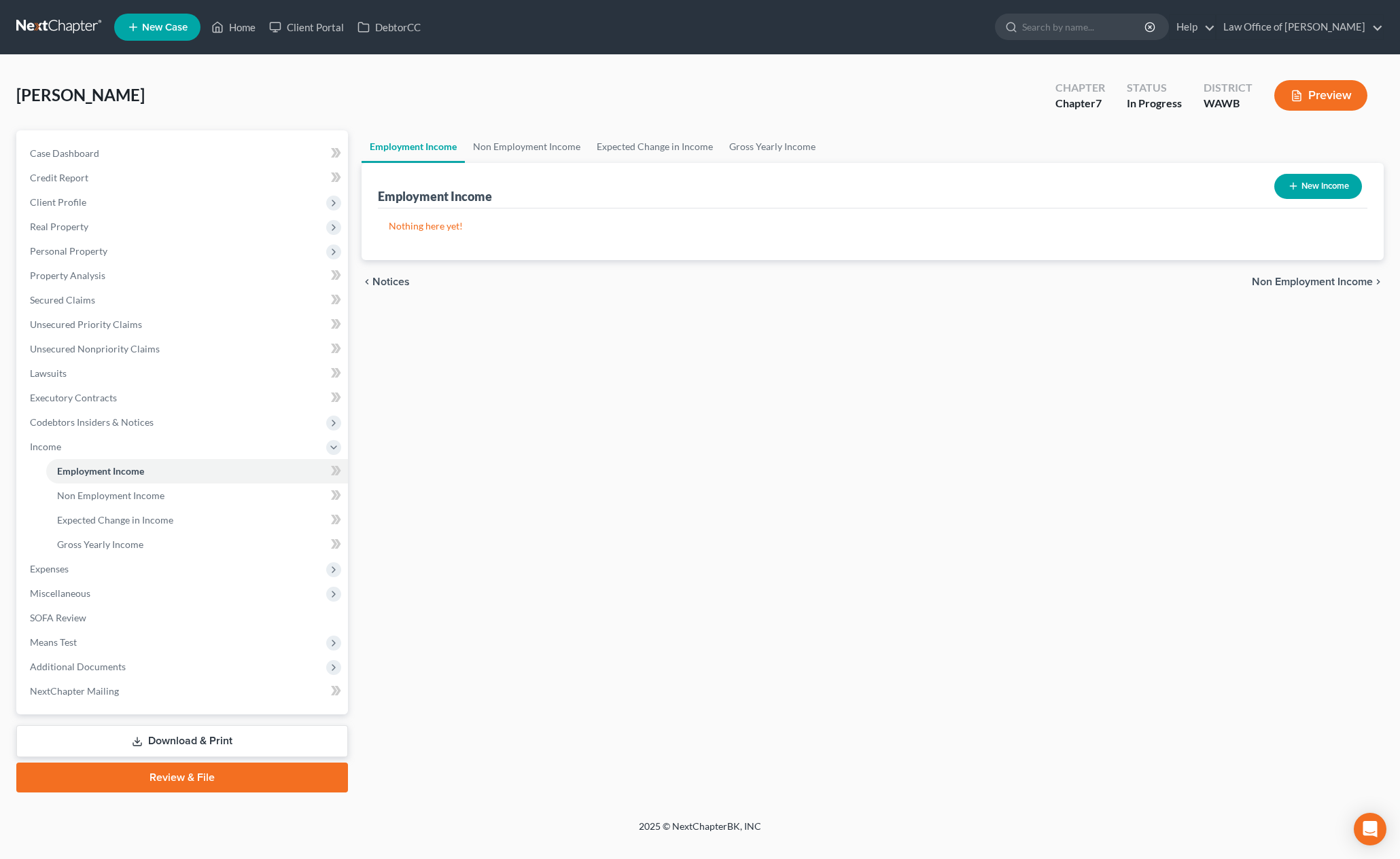
click at [1323, 186] on button "New Income" at bounding box center [1318, 186] width 88 height 25
select select "0"
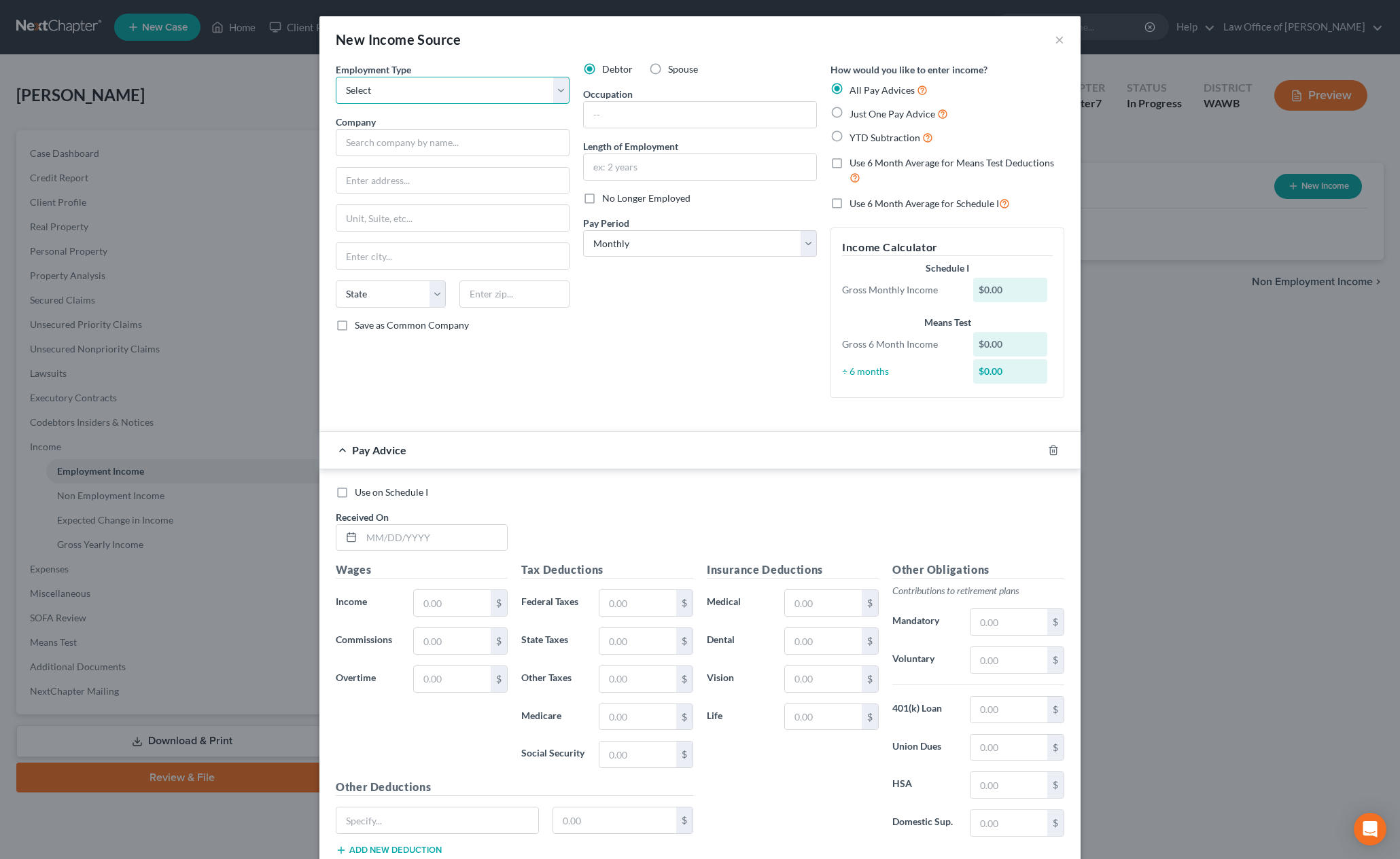
click at [428, 84] on select "Select Full or [DEMOGRAPHIC_DATA] Employment Self Employment" at bounding box center [453, 90] width 234 height 27
select select "0"
click at [336, 76] on select "Select Full or [DEMOGRAPHIC_DATA] Employment Self Employment" at bounding box center [453, 90] width 234 height 27
click at [424, 145] on input "text" at bounding box center [453, 142] width 234 height 27
type input "Overlake Medical Clinics LLC"
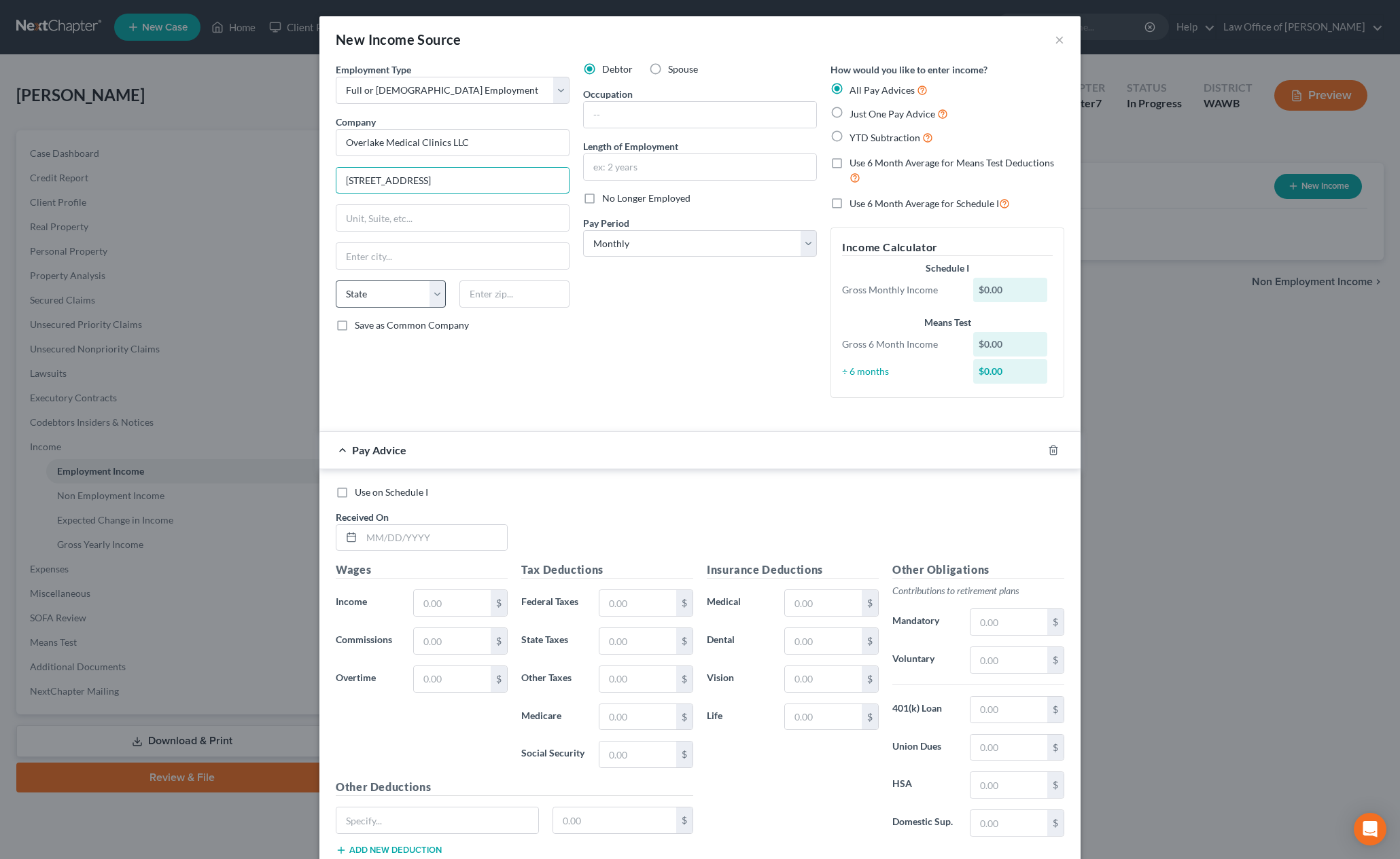
type input "[STREET_ADDRESS]"
click at [507, 301] on input "text" at bounding box center [514, 294] width 110 height 27
type input "98004"
type input "Bellevue"
select select "50"
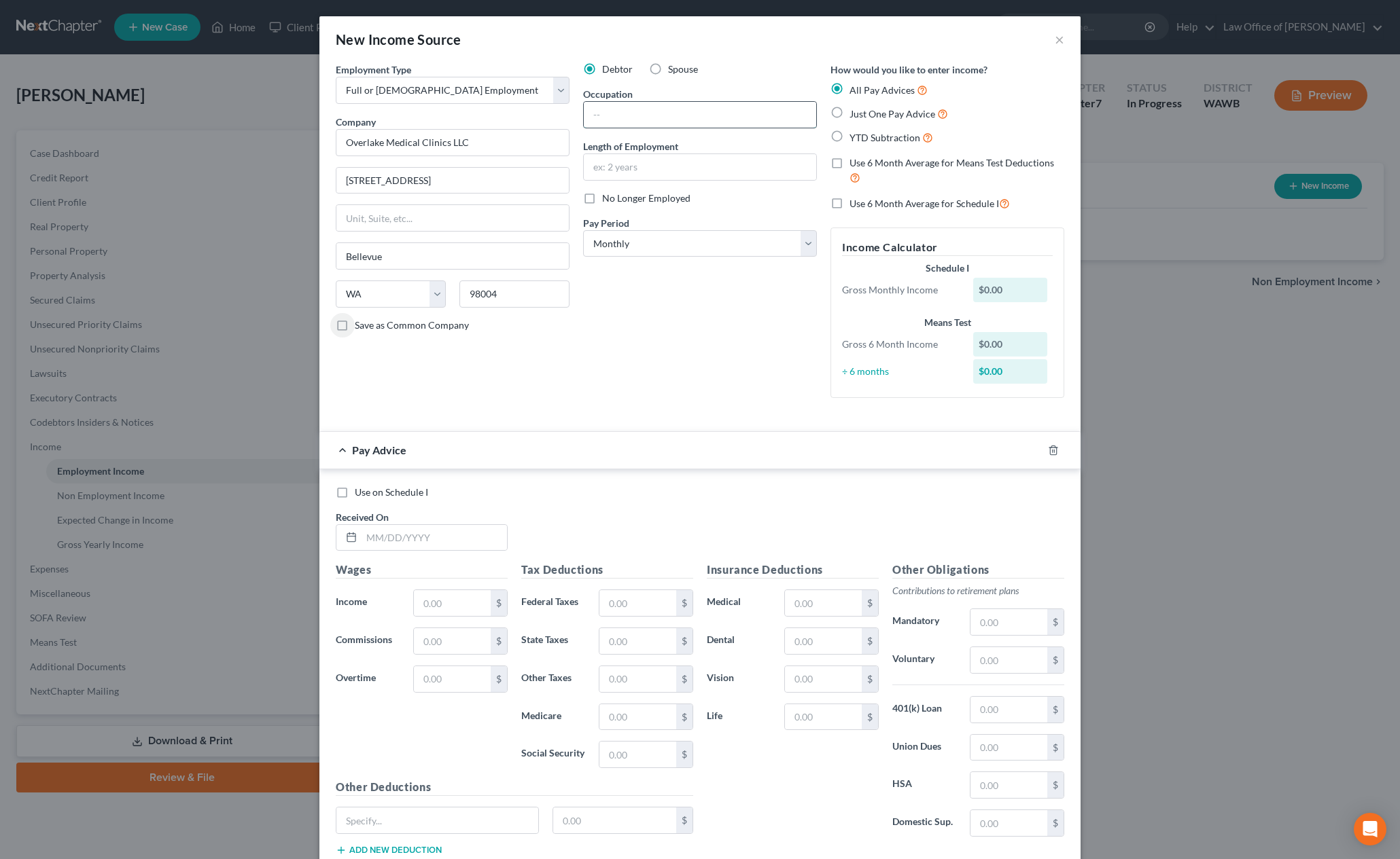
click at [665, 115] on input "text" at bounding box center [700, 114] width 232 height 25
type input "Program Coordinator"
type input "2 years"
click at [849, 109] on label "Just One Pay Advice" at bounding box center [899, 114] width 98 height 16
click at [855, 109] on input "Just One Pay Advice" at bounding box center [859, 111] width 9 height 9
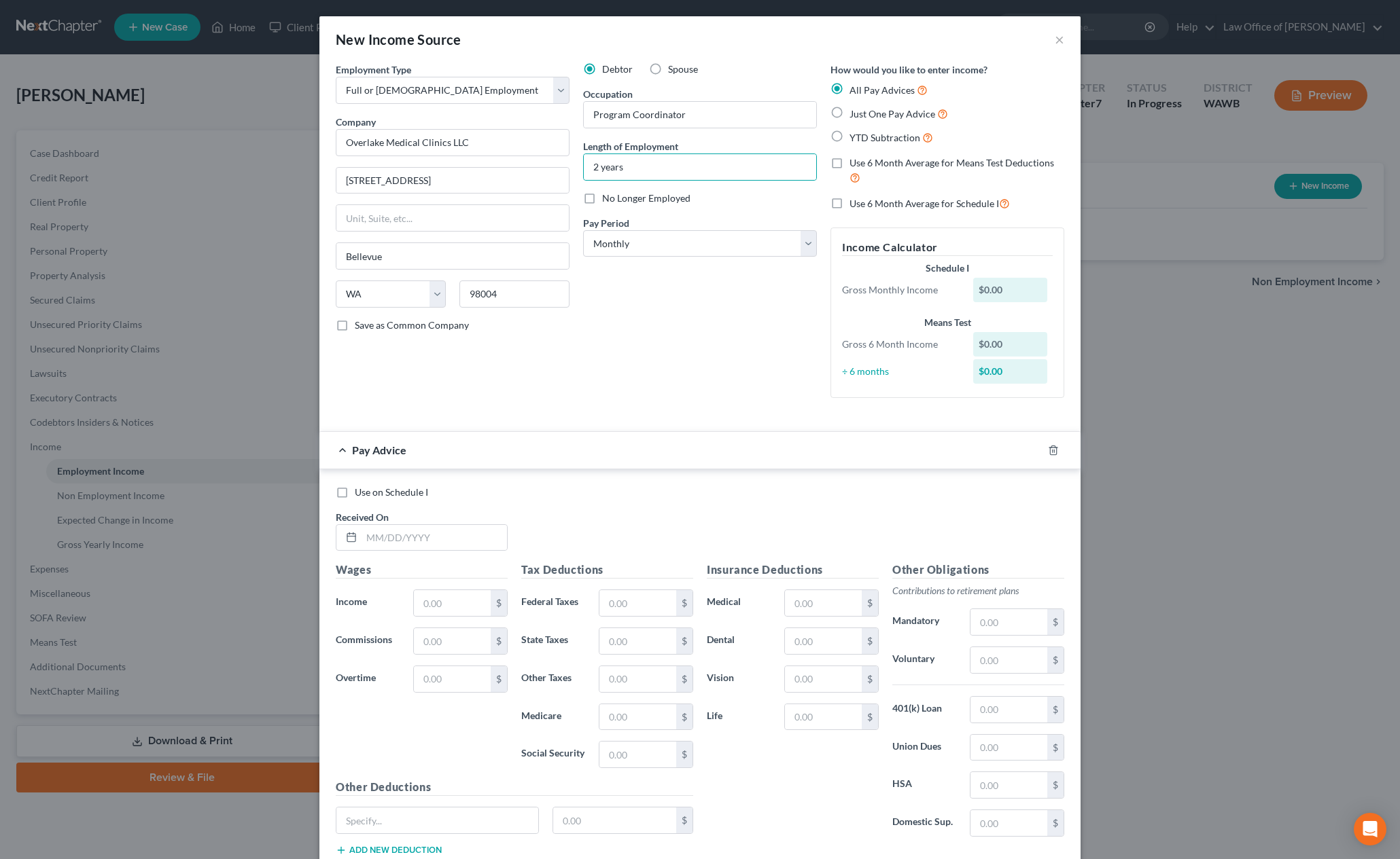
radio input "true"
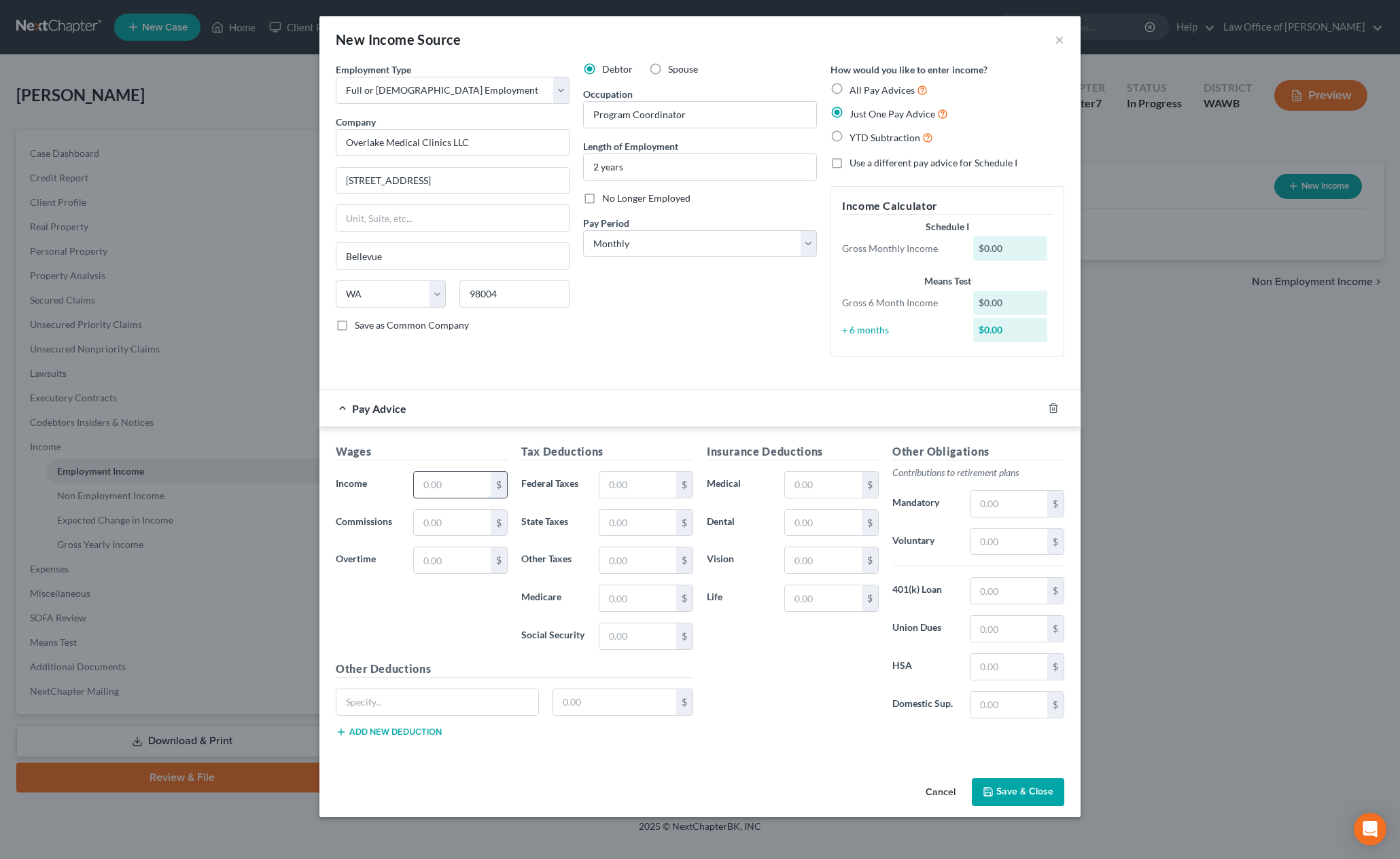
click at [462, 491] on input "text" at bounding box center [452, 484] width 77 height 25
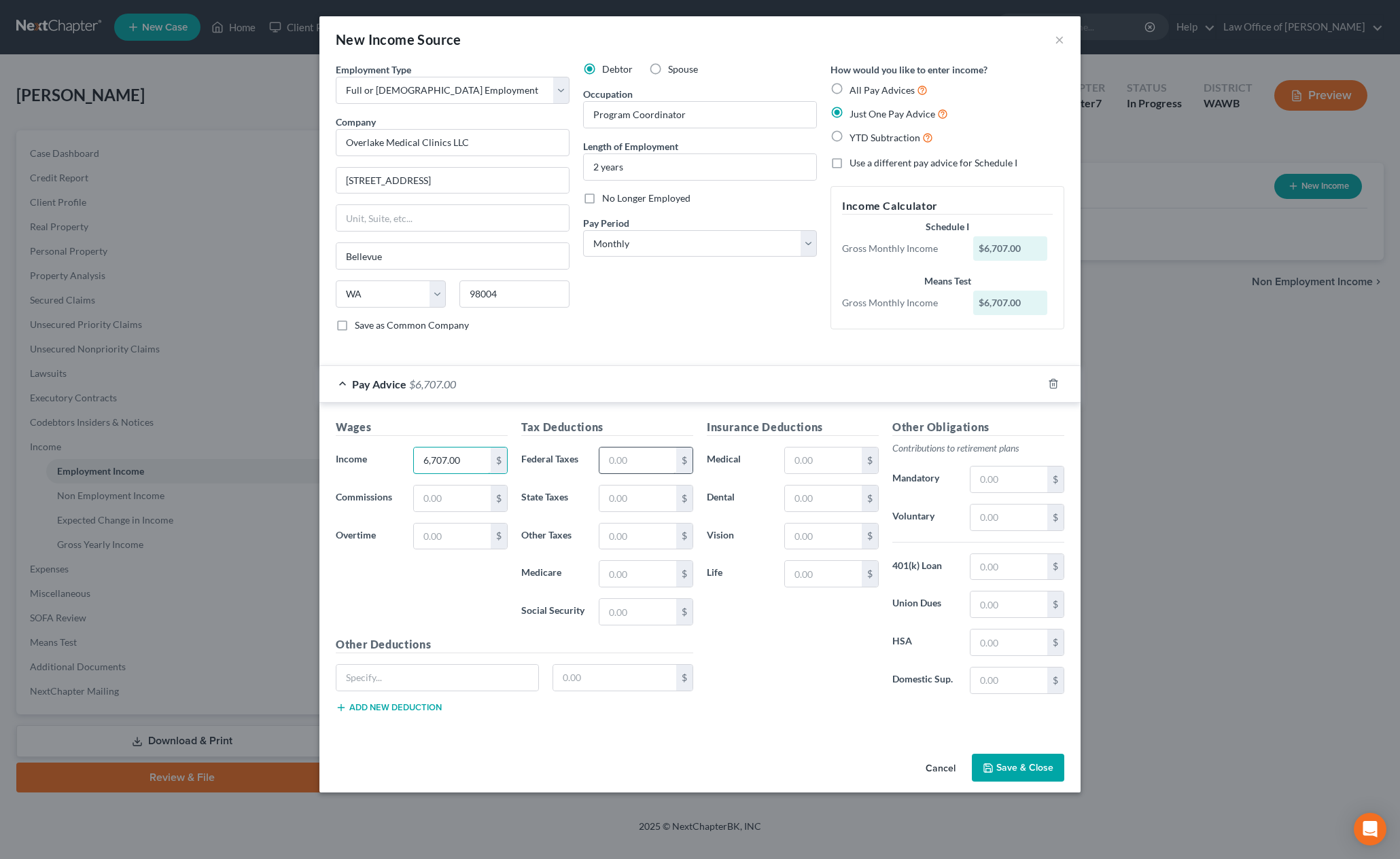
type input "6,707.00"
click at [632, 455] on input "text" at bounding box center [638, 460] width 77 height 25
type input "1,487"
click at [994, 516] on input "text" at bounding box center [1008, 517] width 77 height 25
type input "1"
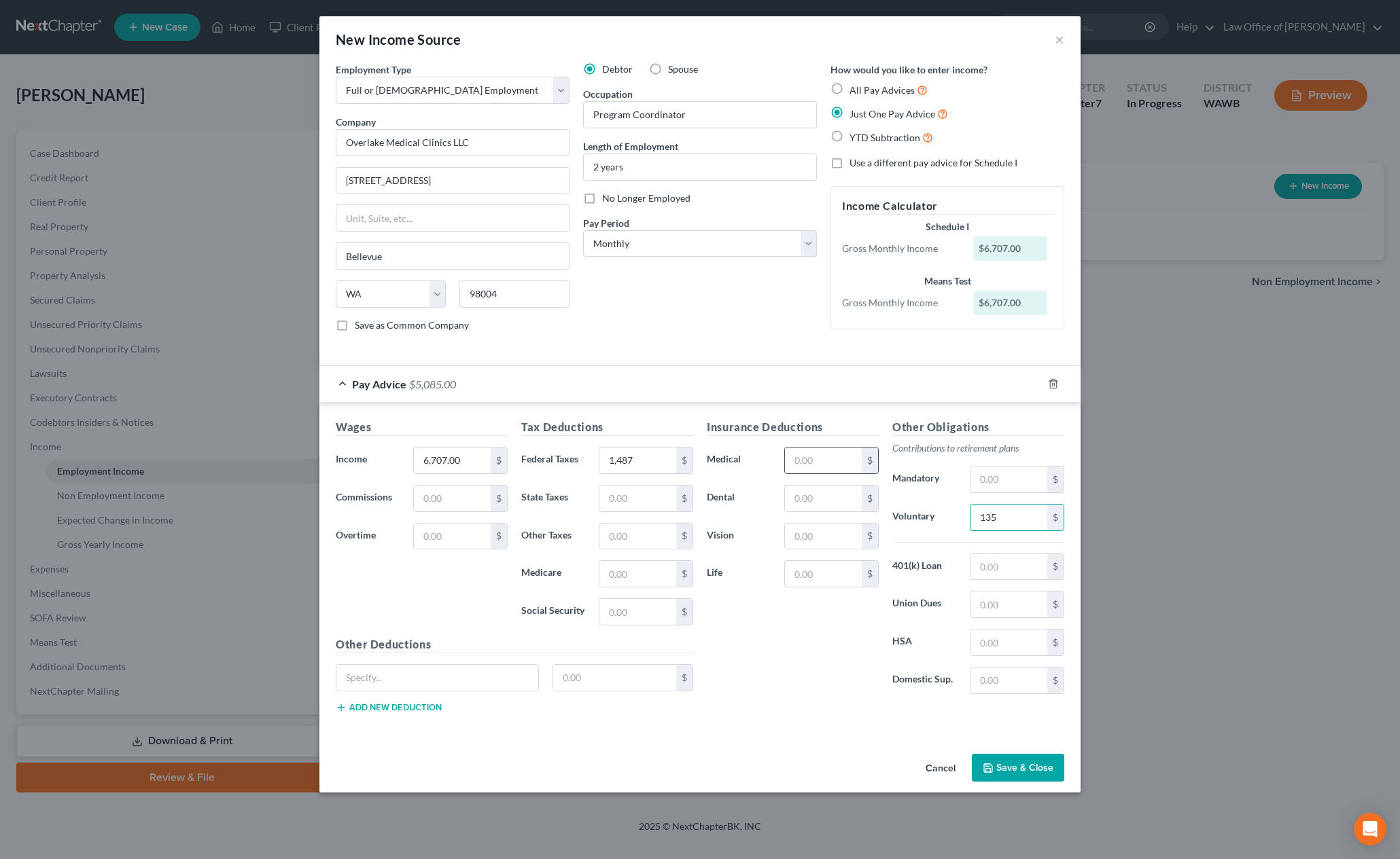
type input "135"
click at [827, 457] on input "text" at bounding box center [822, 460] width 77 height 25
type input "252"
click at [1024, 754] on button "Save & Close" at bounding box center [1017, 768] width 92 height 28
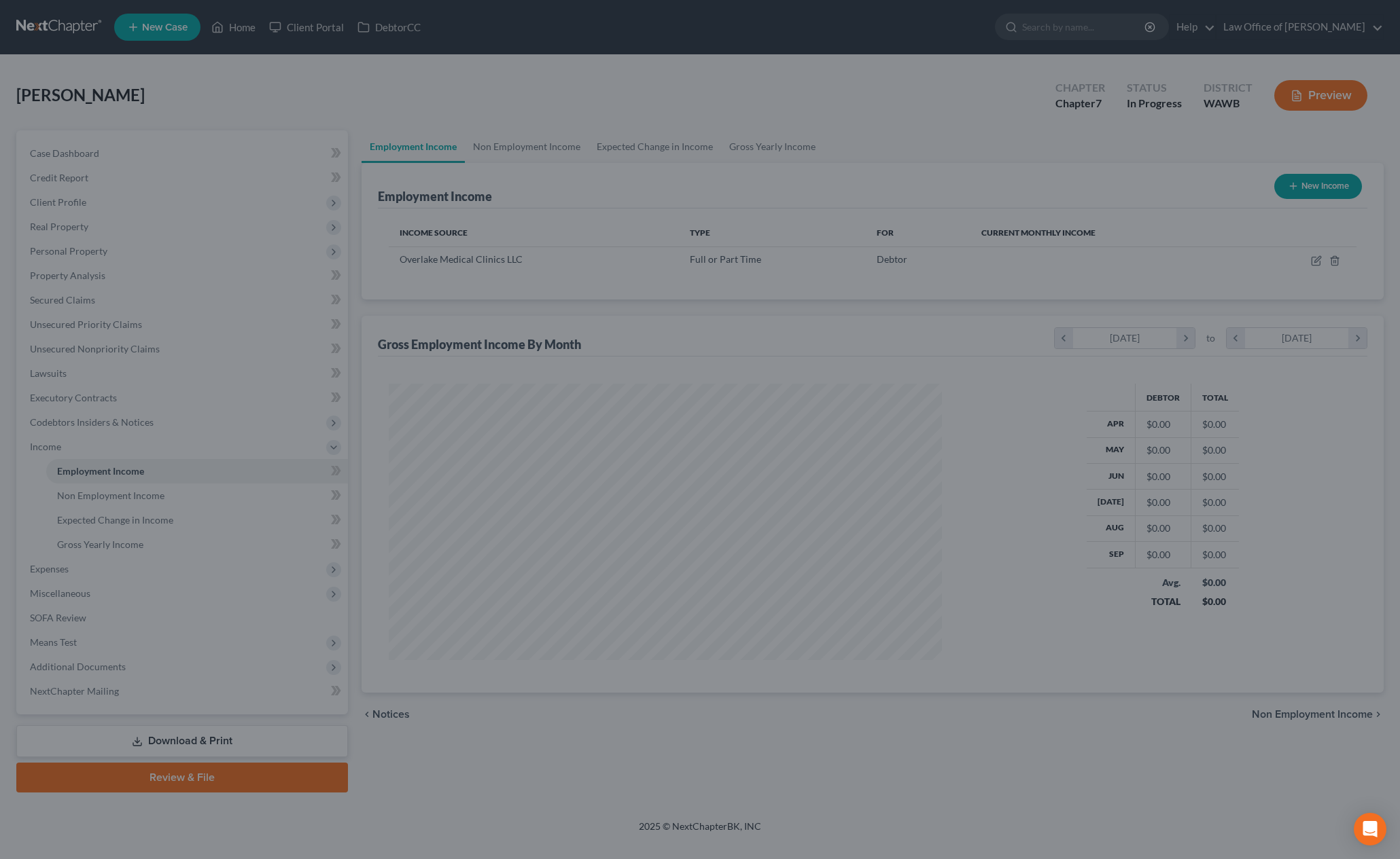
scroll to position [276, 580]
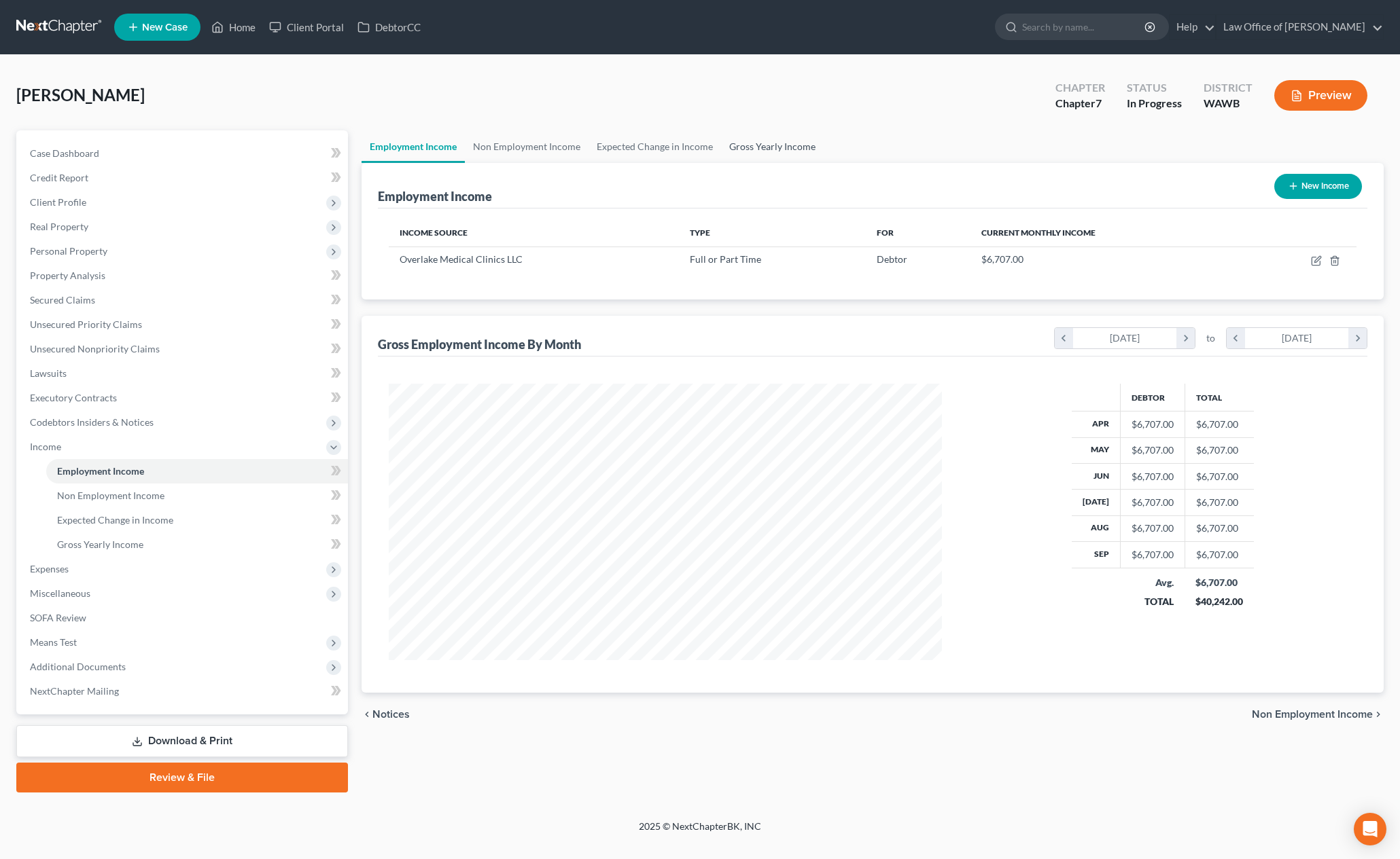
click at [766, 140] on link "Gross Yearly Income" at bounding box center [772, 146] width 103 height 33
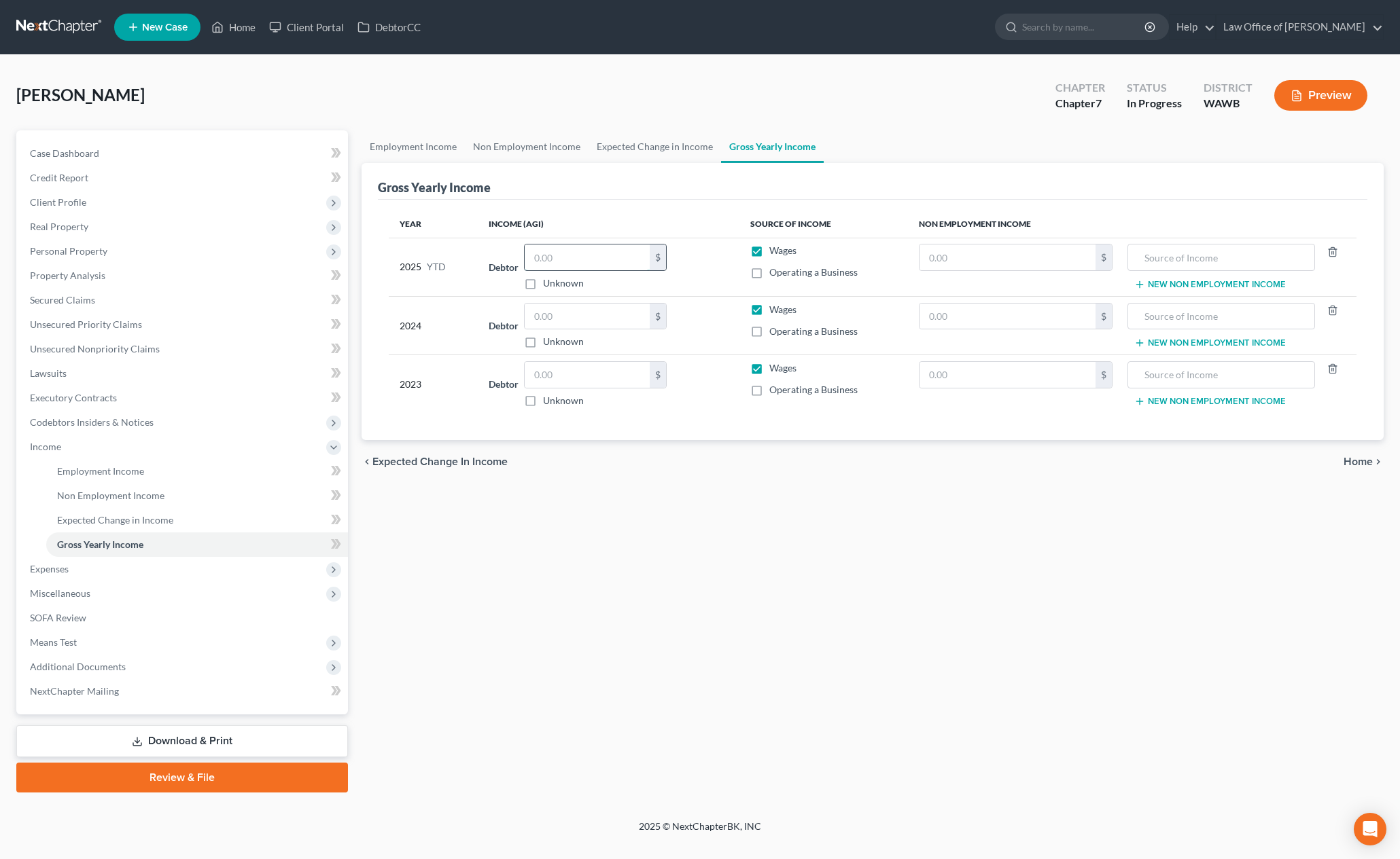
click at [576, 261] on input "text" at bounding box center [587, 257] width 125 height 25
type input "60,363.00"
click at [586, 318] on input "text" at bounding box center [587, 316] width 125 height 25
type input "73,473"
click at [579, 373] on input "text" at bounding box center [587, 375] width 125 height 25
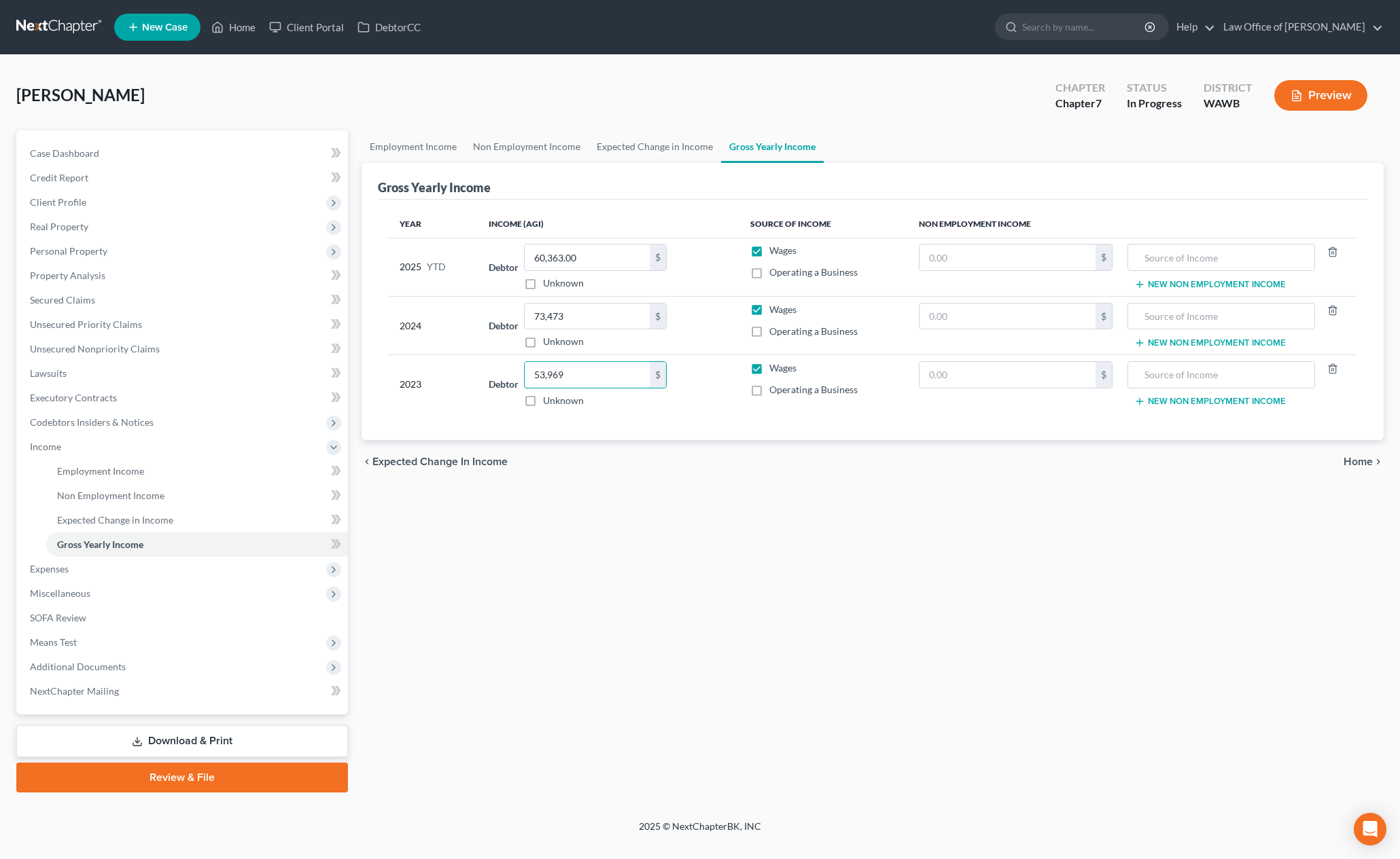
type input "53,969"
click at [235, 592] on span "Miscellaneous" at bounding box center [184, 593] width 329 height 25
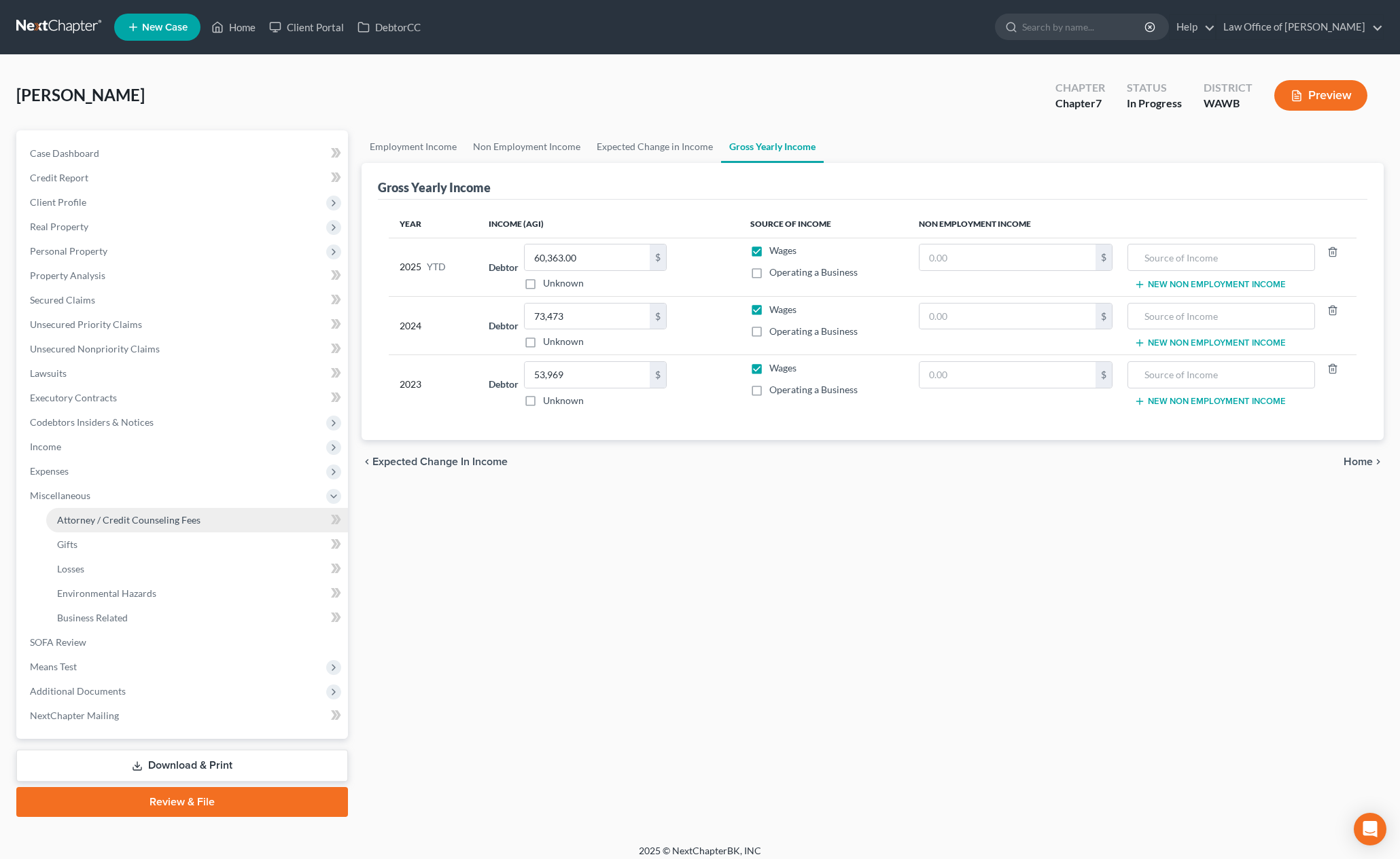
click at [187, 519] on span "Attorney / Credit Counseling Fees" at bounding box center [128, 520] width 143 height 11
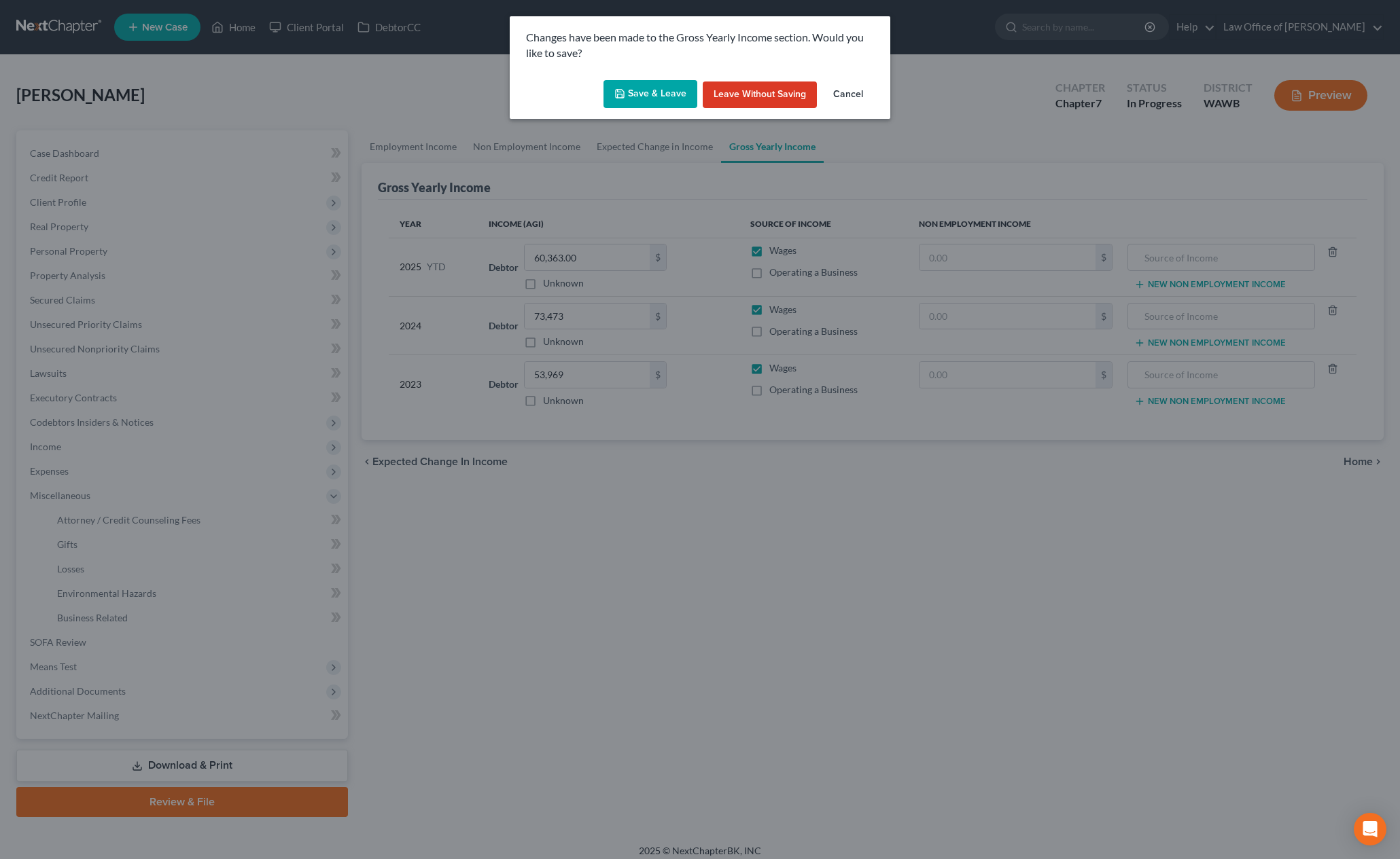
click at [665, 105] on button "Save & Leave" at bounding box center [650, 94] width 94 height 28
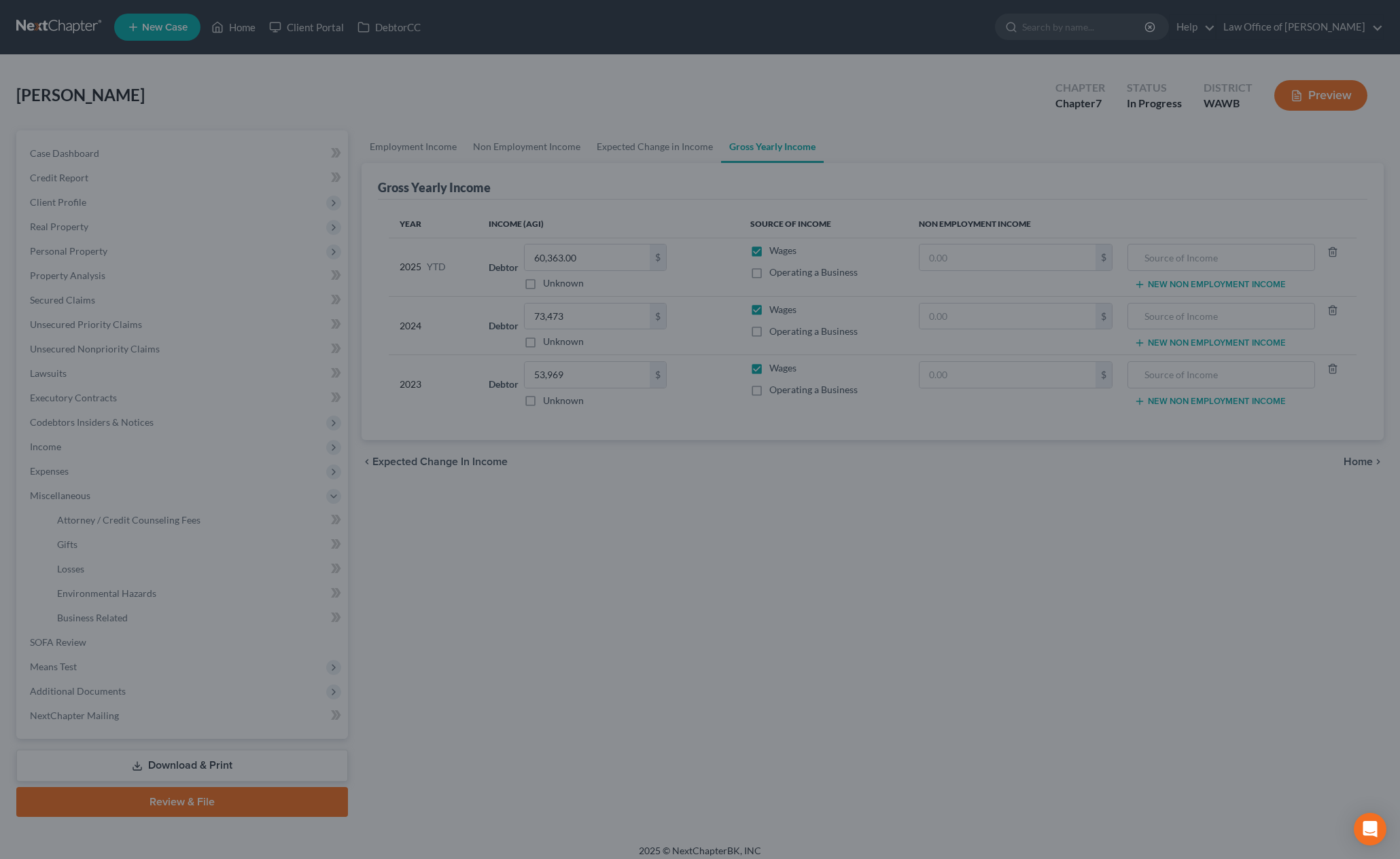
select select "0"
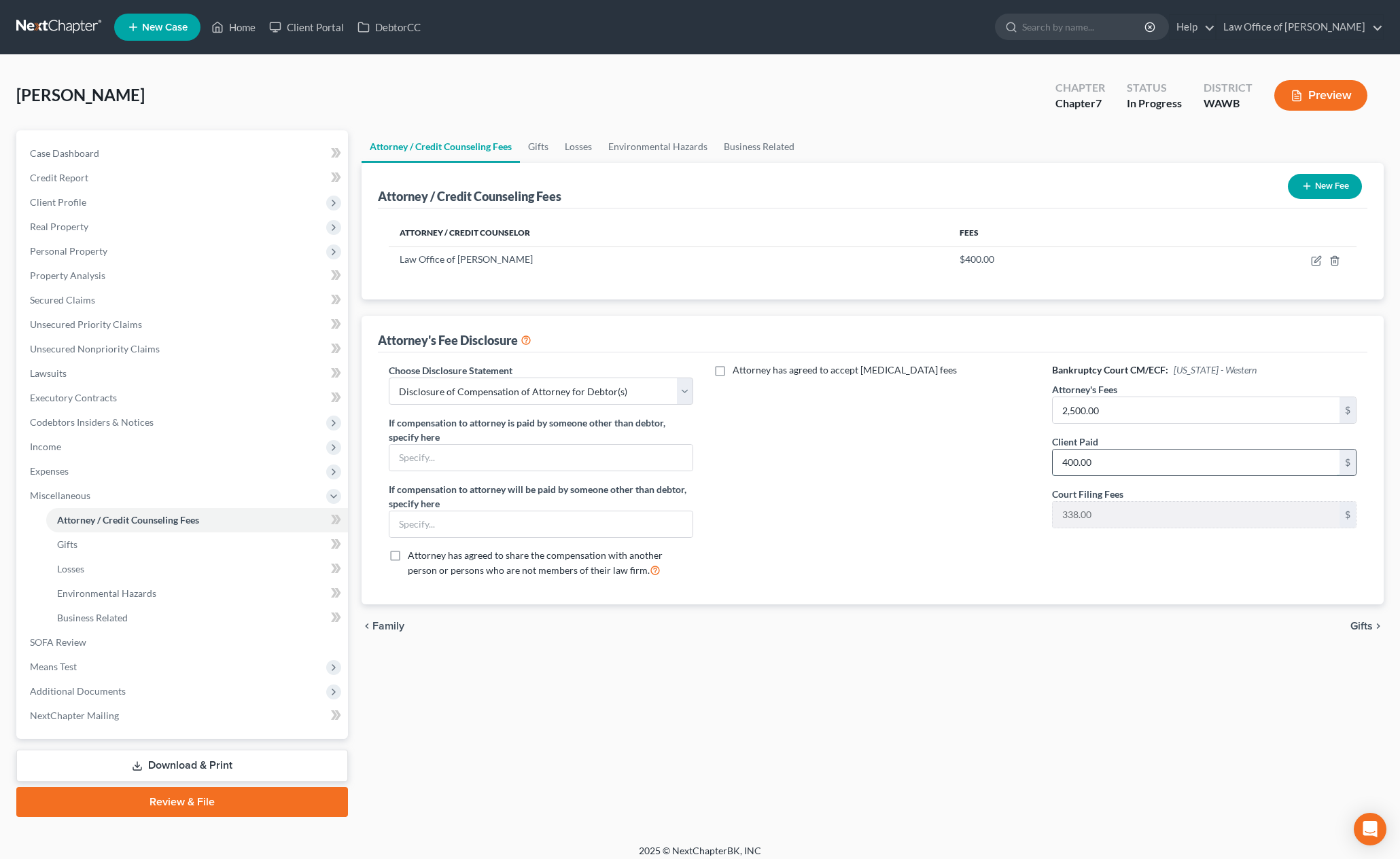
click at [1123, 468] on input "400.00" at bounding box center [1196, 462] width 287 height 25
type input "2,500.00"
click at [1318, 259] on icon "button" at bounding box center [1316, 258] width 6 height 6
select select "50"
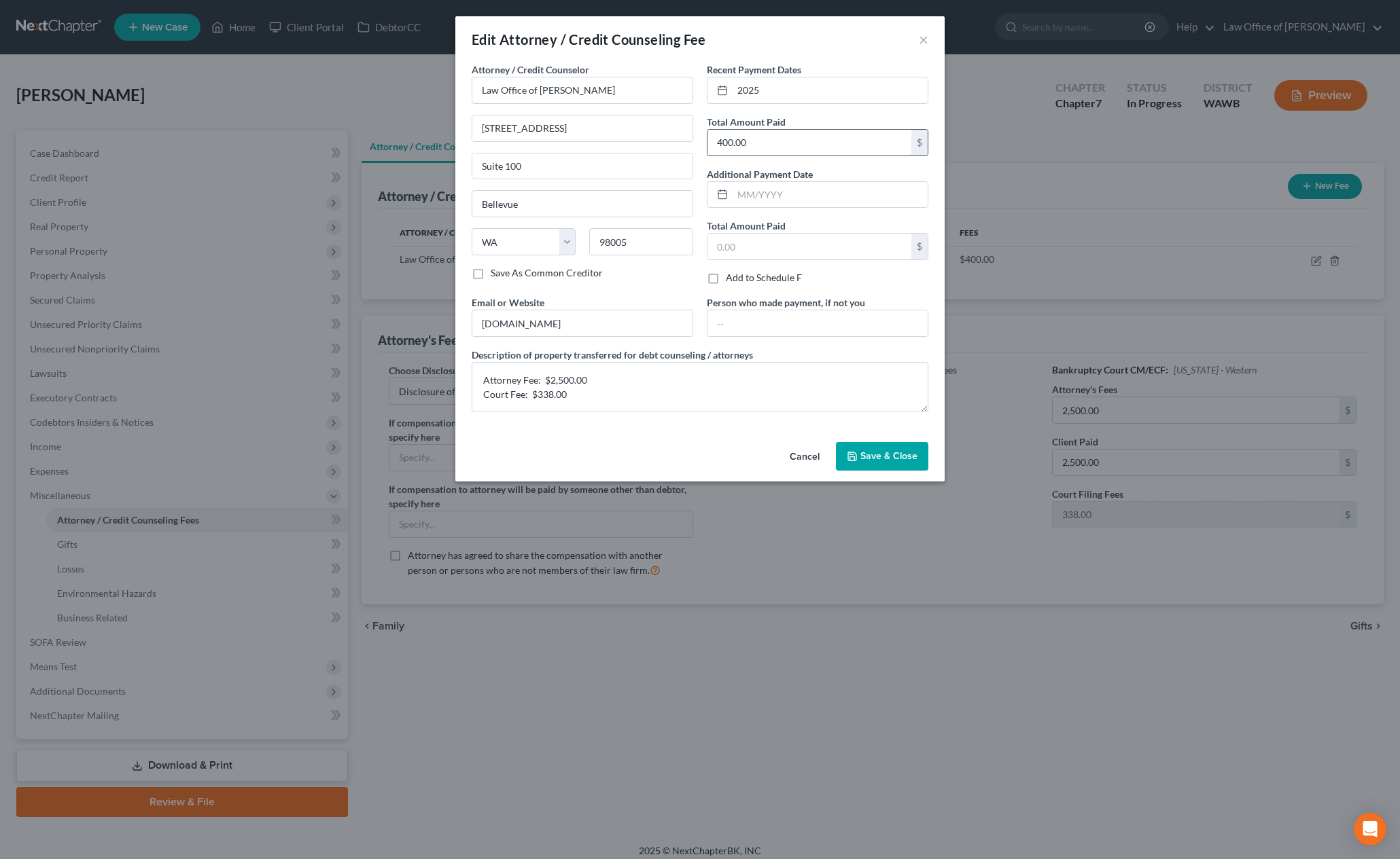
click at [769, 146] on input "400.00" at bounding box center [809, 142] width 204 height 25
type input "2"
type input "2,838.00"
click at [558, 91] on input "Law Office of [PERSON_NAME]" at bounding box center [582, 90] width 222 height 27
type input "Law Office of [PERSON_NAME]"
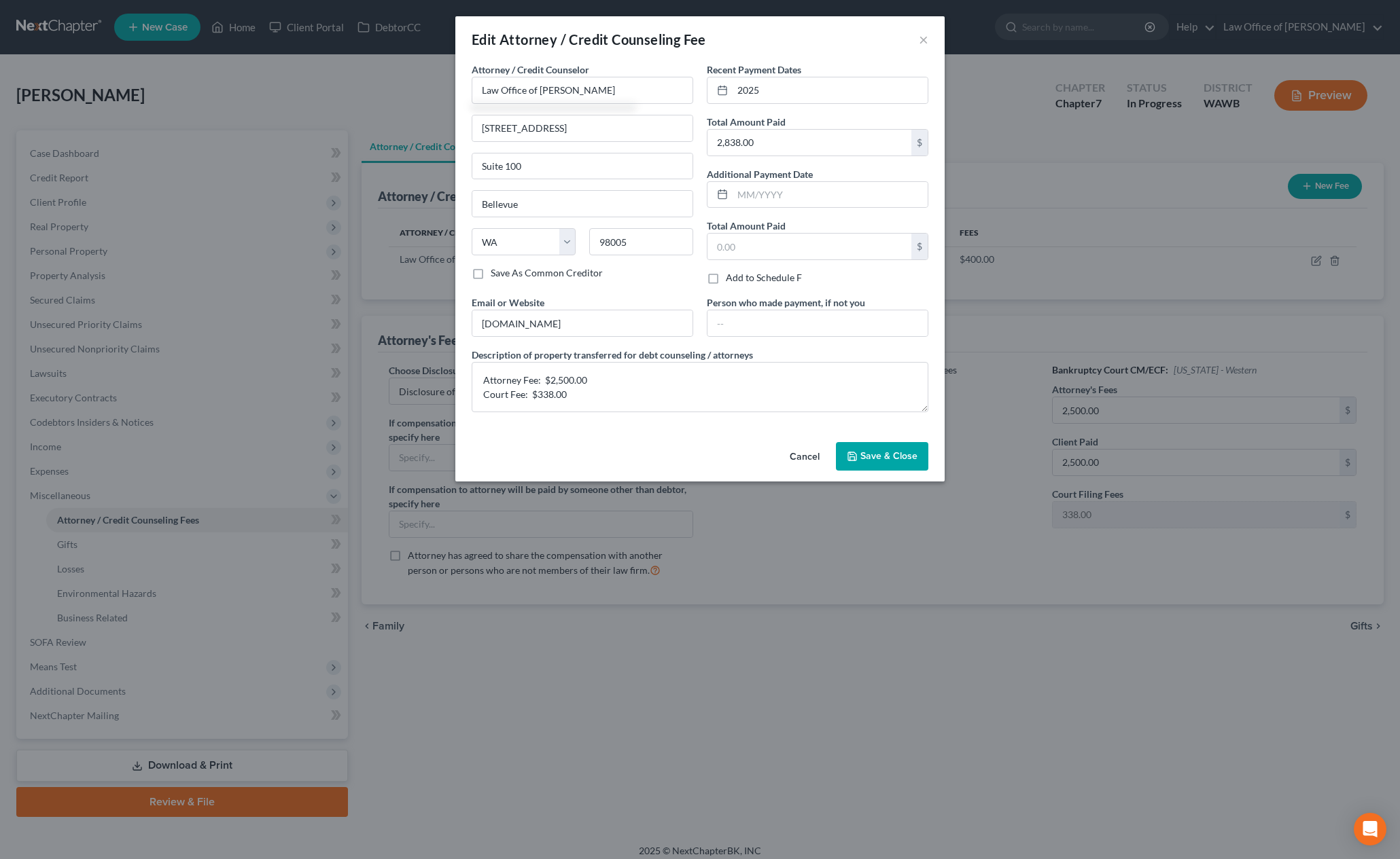
click at [889, 455] on span "Save & Close" at bounding box center [888, 455] width 57 height 11
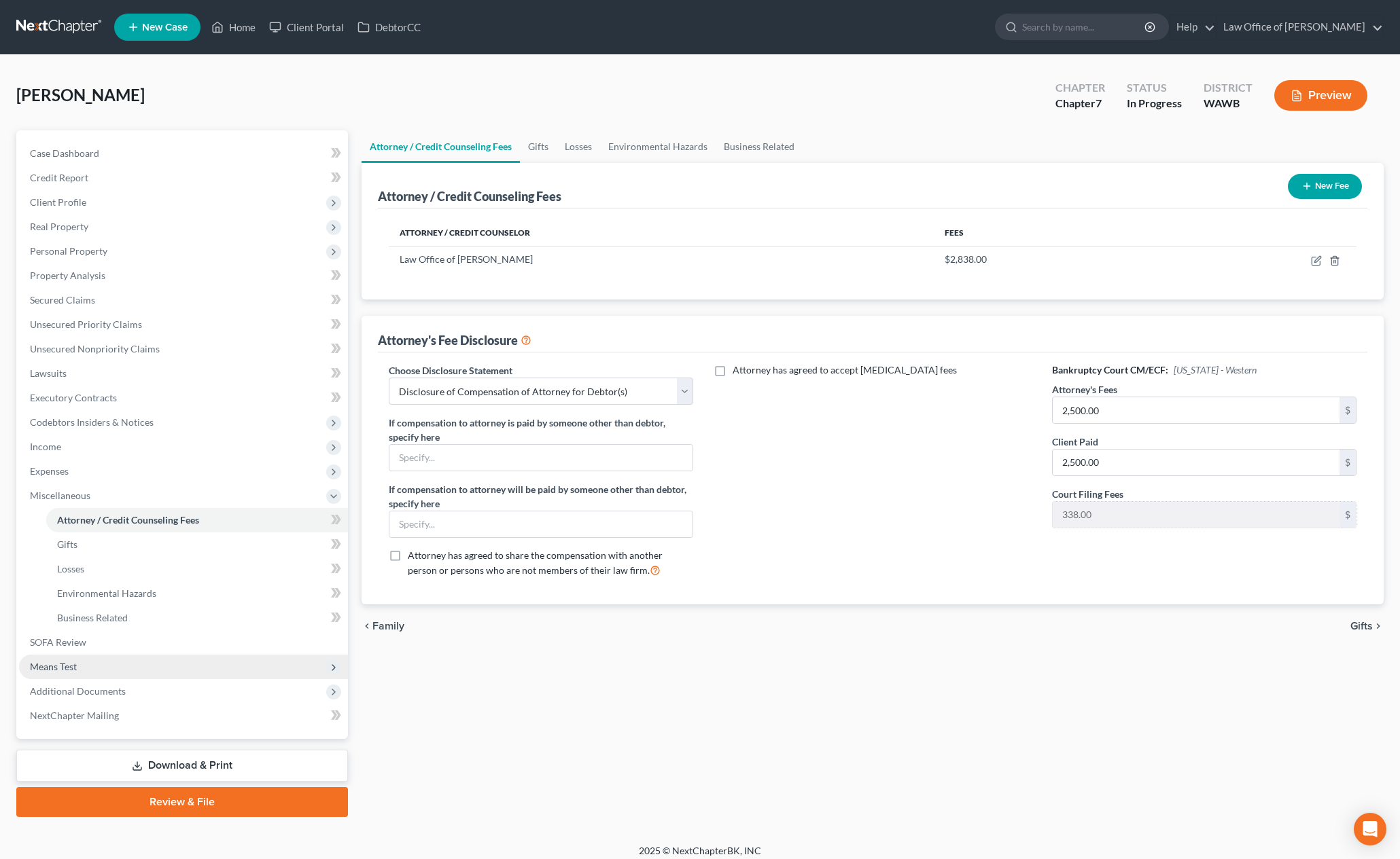
click at [120, 655] on span "Means Test" at bounding box center [184, 667] width 329 height 25
click at [130, 527] on link "SOFA Review" at bounding box center [184, 520] width 329 height 25
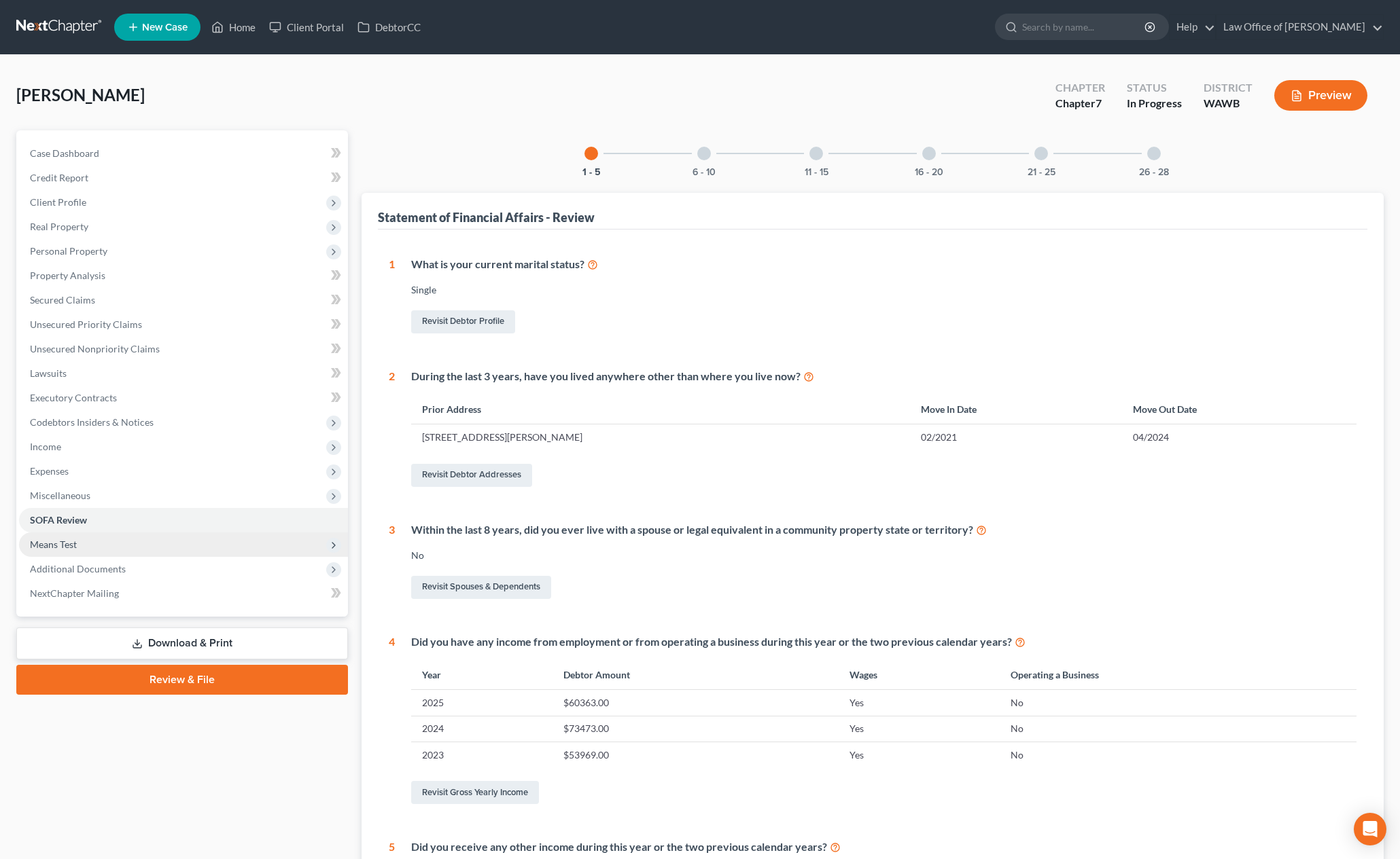
click at [133, 538] on span "Means Test" at bounding box center [184, 545] width 329 height 25
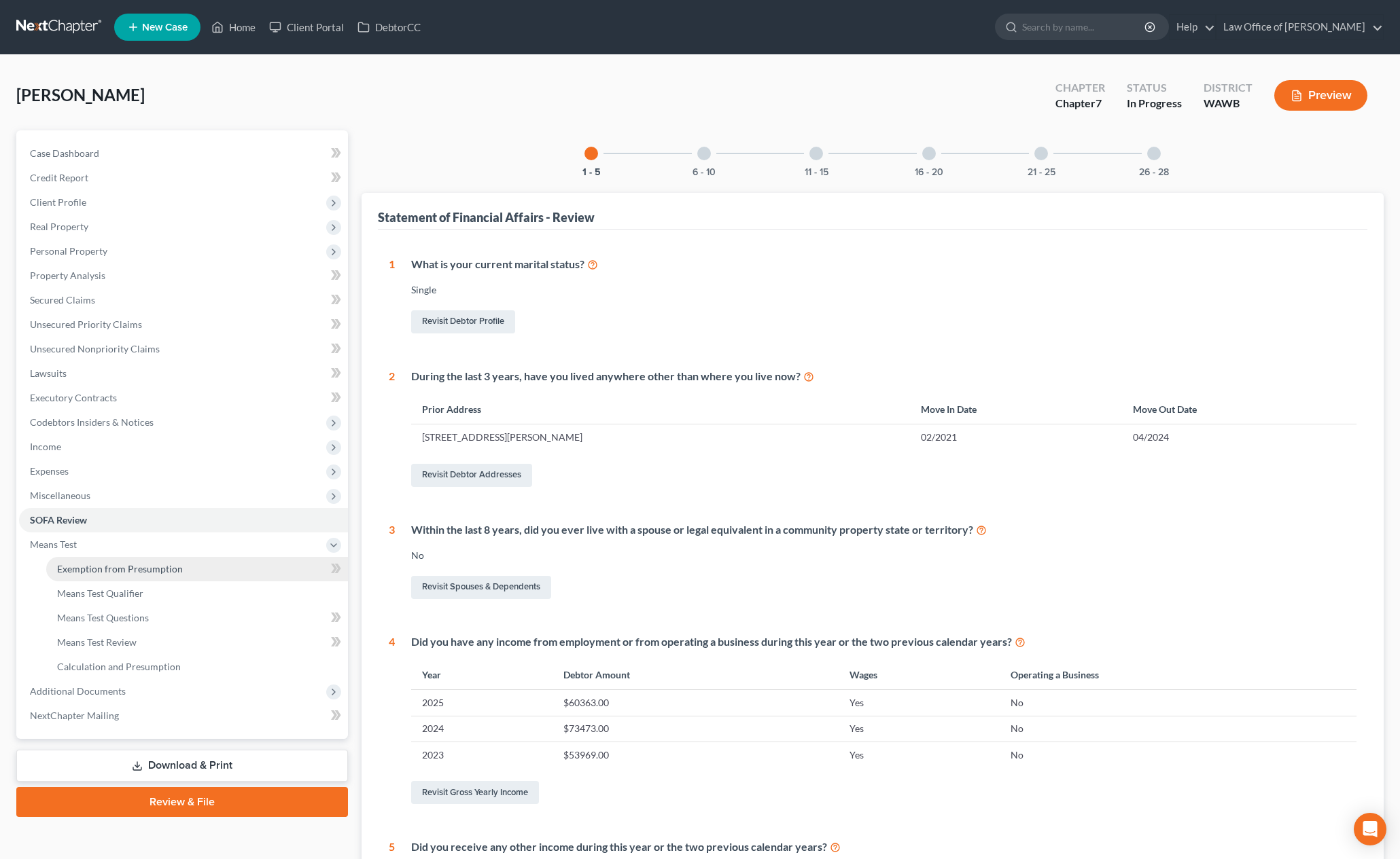
click at [135, 557] on li "Means Test Exemption from Presumption Means Test Qualifier Means Test Questions…" at bounding box center [184, 606] width 329 height 147
click at [135, 566] on span "Exemption from Presumption" at bounding box center [120, 569] width 126 height 11
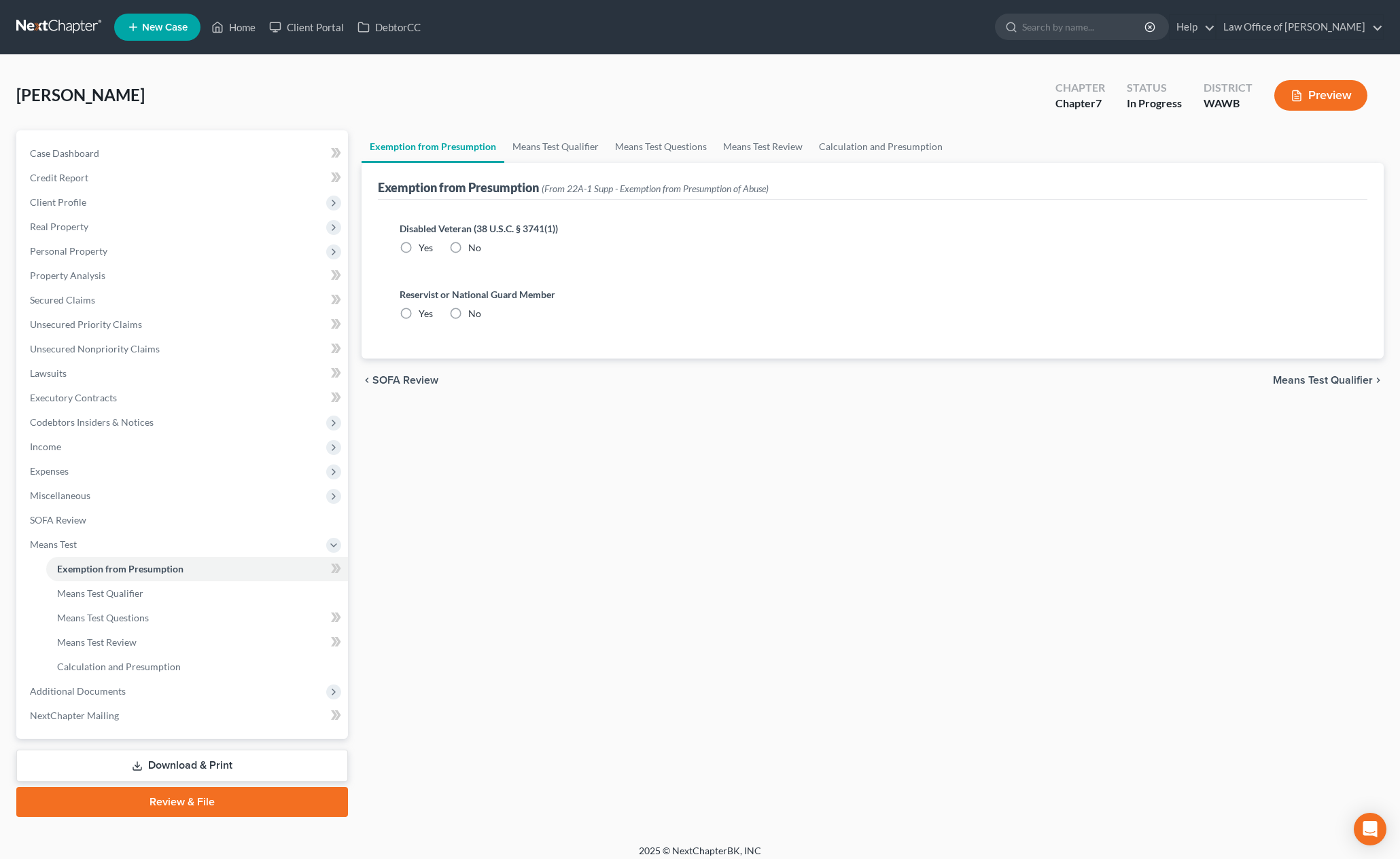
click at [468, 241] on label "No" at bounding box center [474, 247] width 13 height 13
click at [474, 241] on input "No" at bounding box center [478, 245] width 9 height 9
radio input "true"
click at [468, 321] on label "No" at bounding box center [474, 313] width 13 height 13
click at [474, 316] on input "No" at bounding box center [478, 311] width 9 height 9
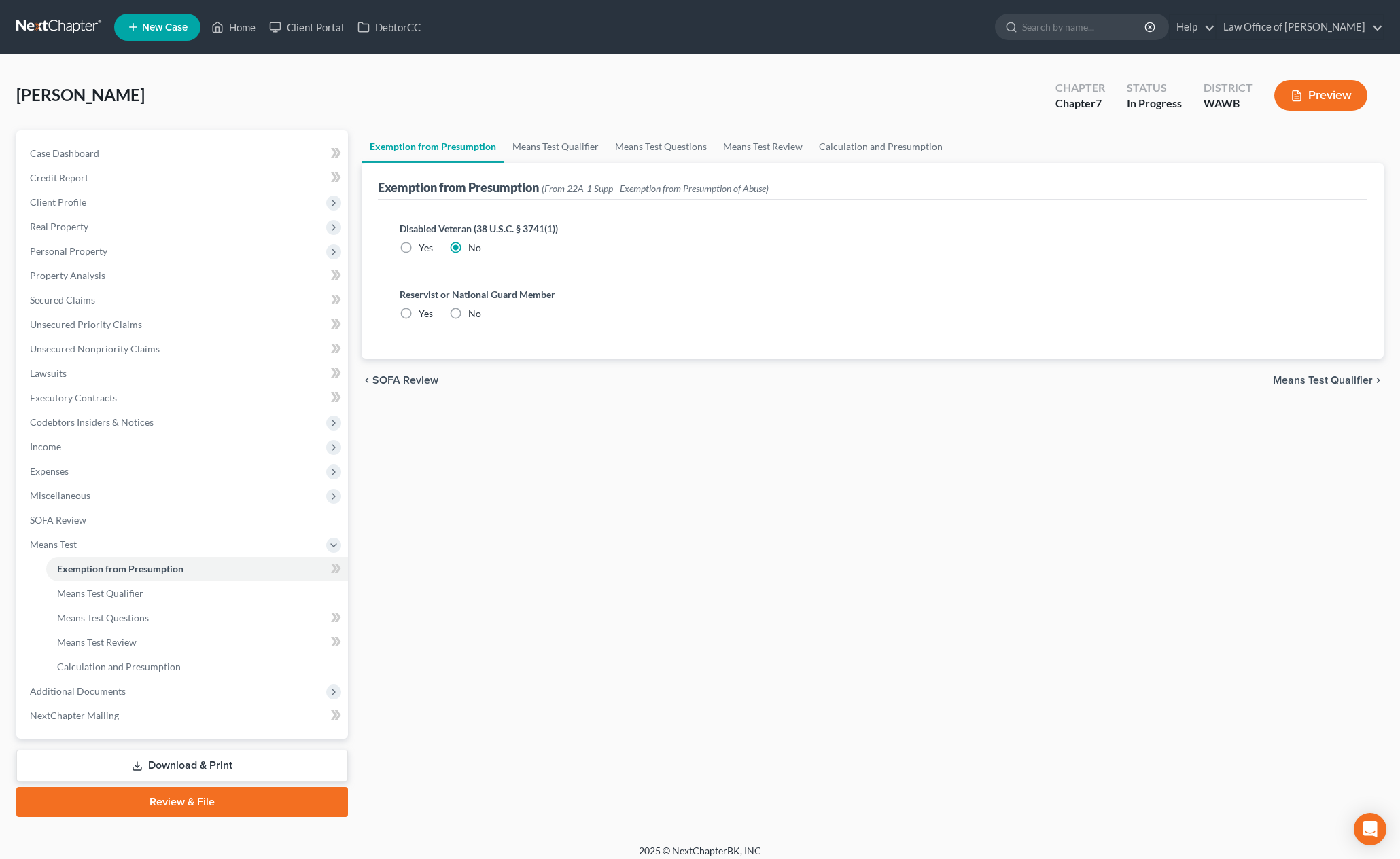
radio input "true"
click at [541, 160] on link "Means Test Qualifier" at bounding box center [555, 146] width 103 height 33
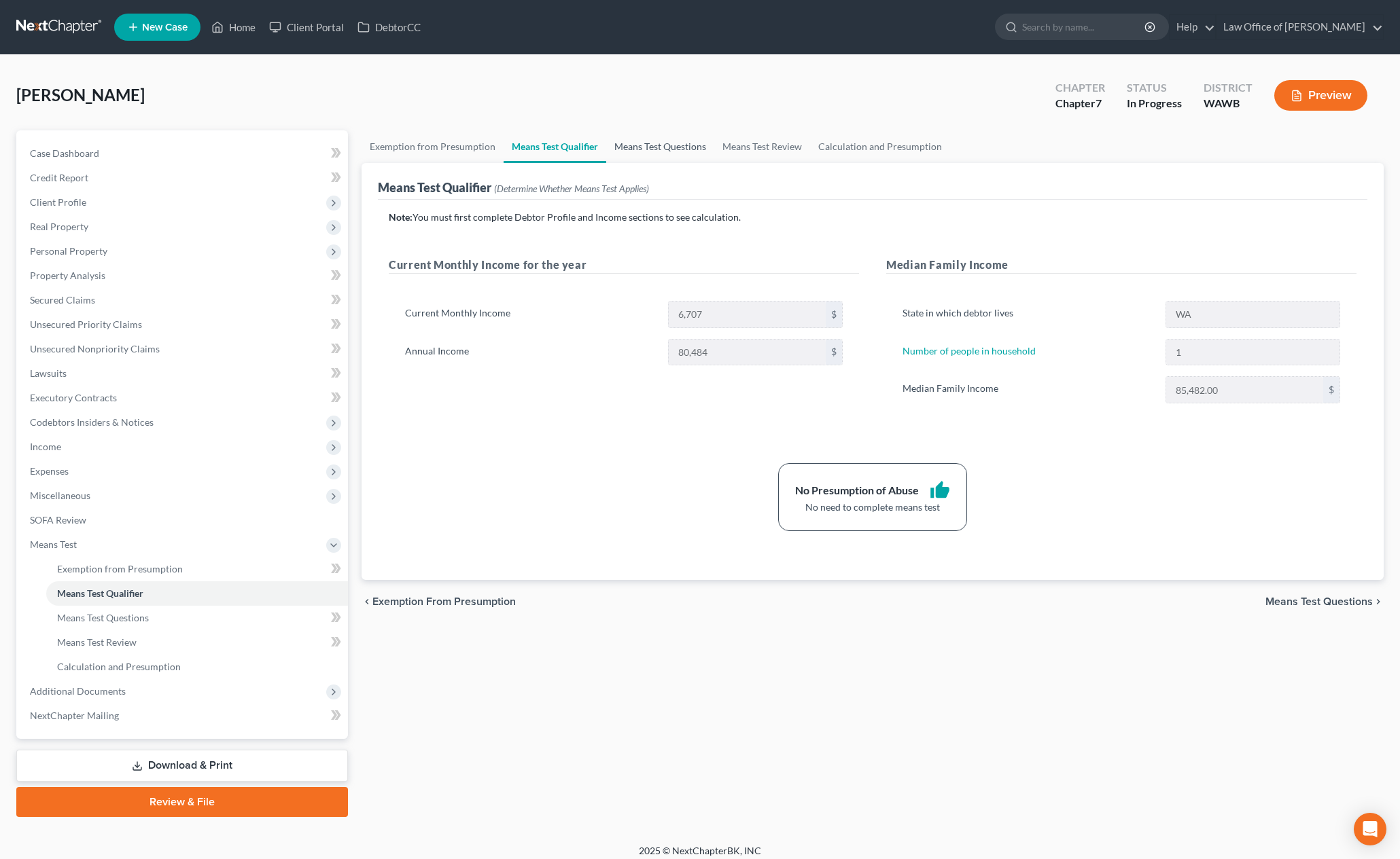
click at [650, 151] on link "Means Test Questions" at bounding box center [660, 146] width 108 height 33
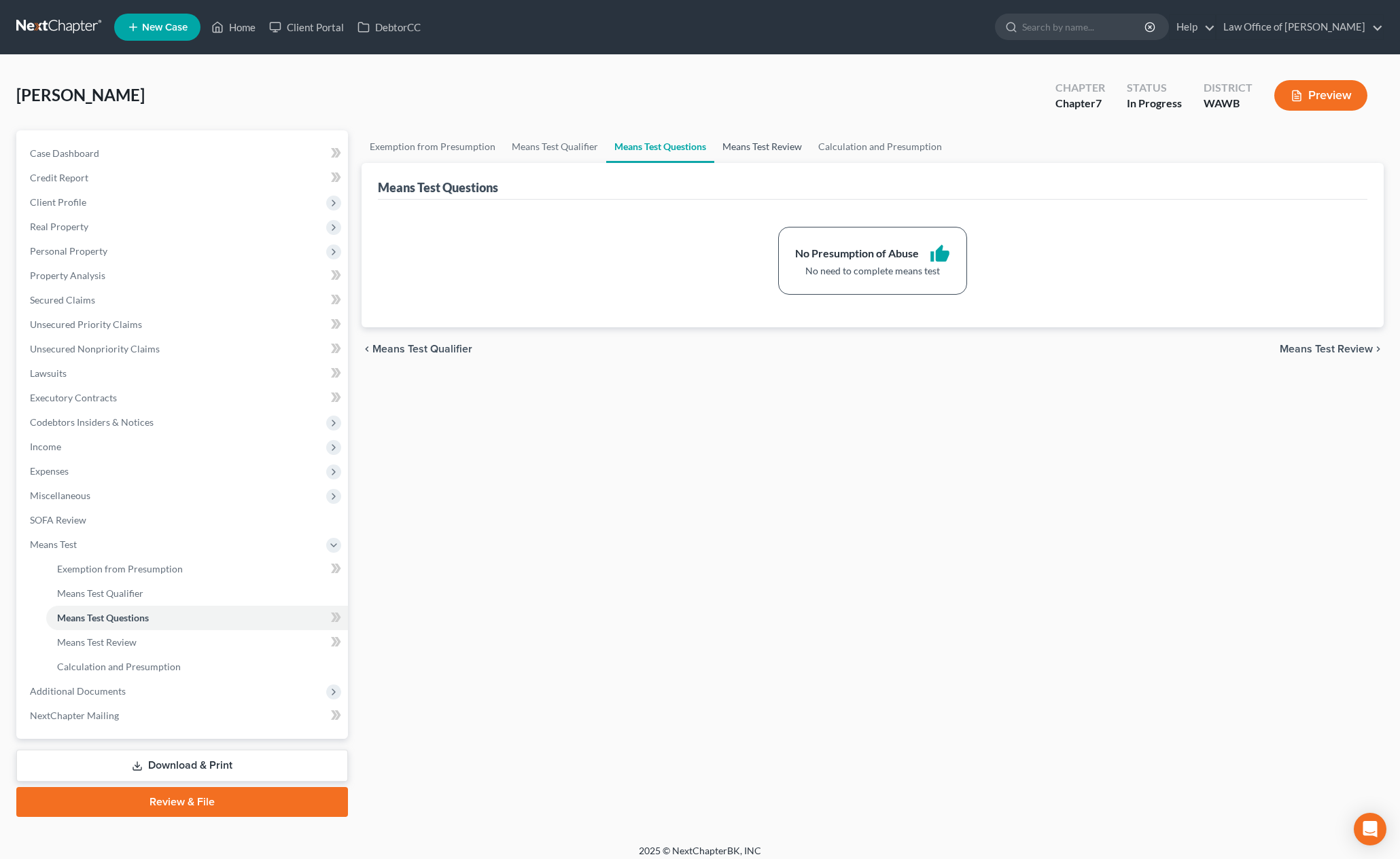
click at [758, 153] on link "Means Test Review" at bounding box center [762, 146] width 96 height 33
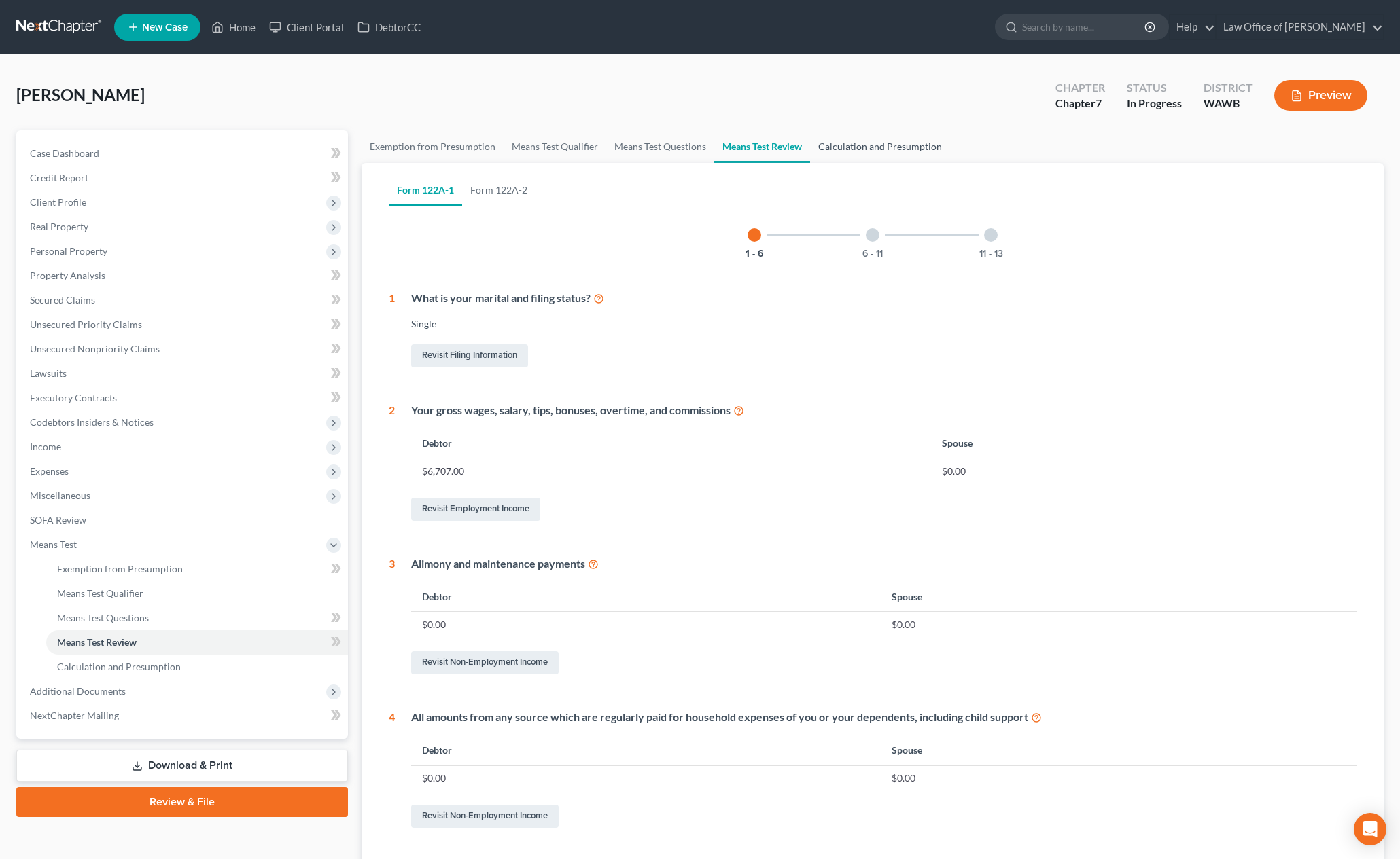
click at [865, 148] on link "Calculation and Presumption" at bounding box center [879, 146] width 140 height 33
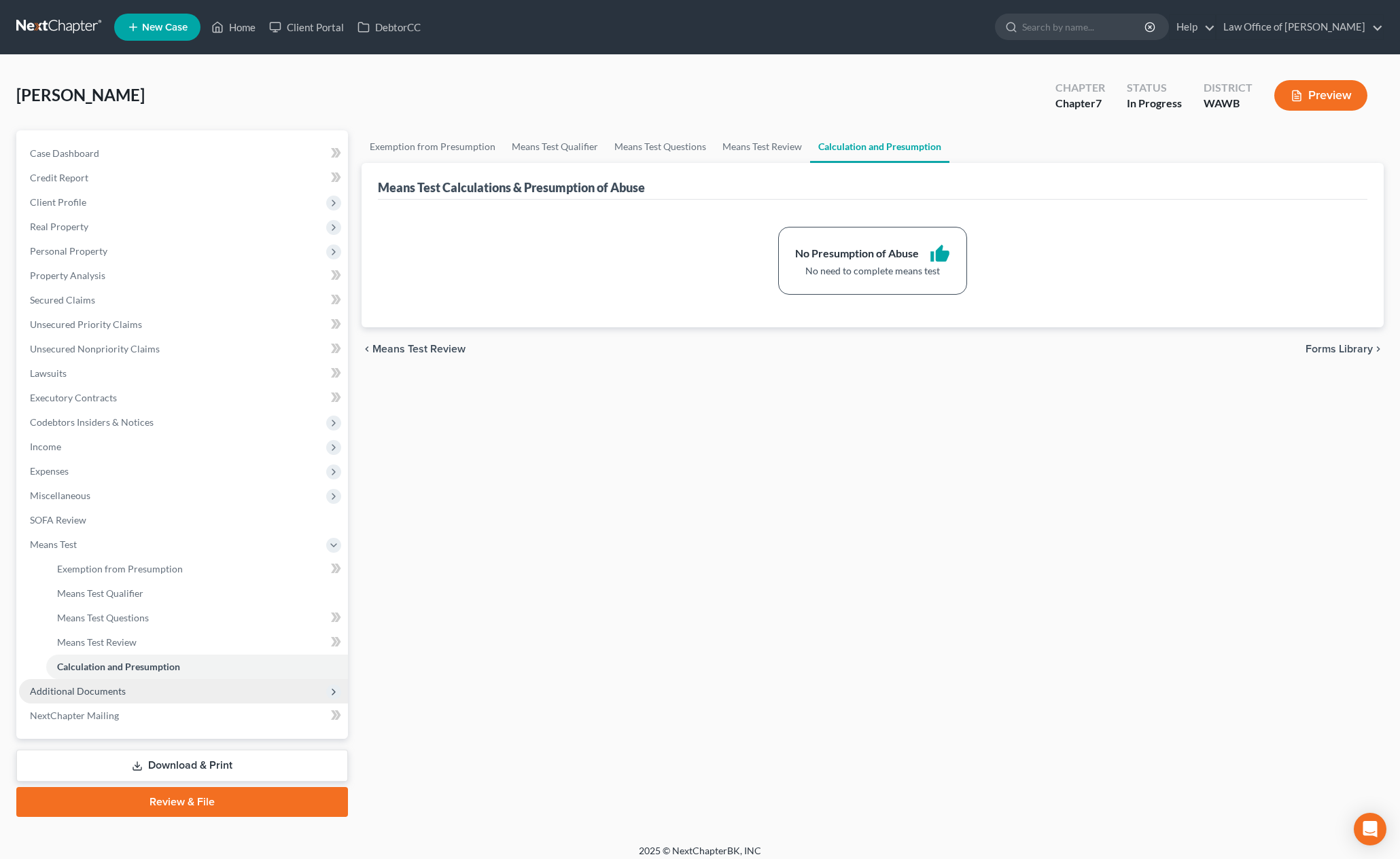
click at [154, 692] on span "Additional Documents" at bounding box center [184, 692] width 329 height 25
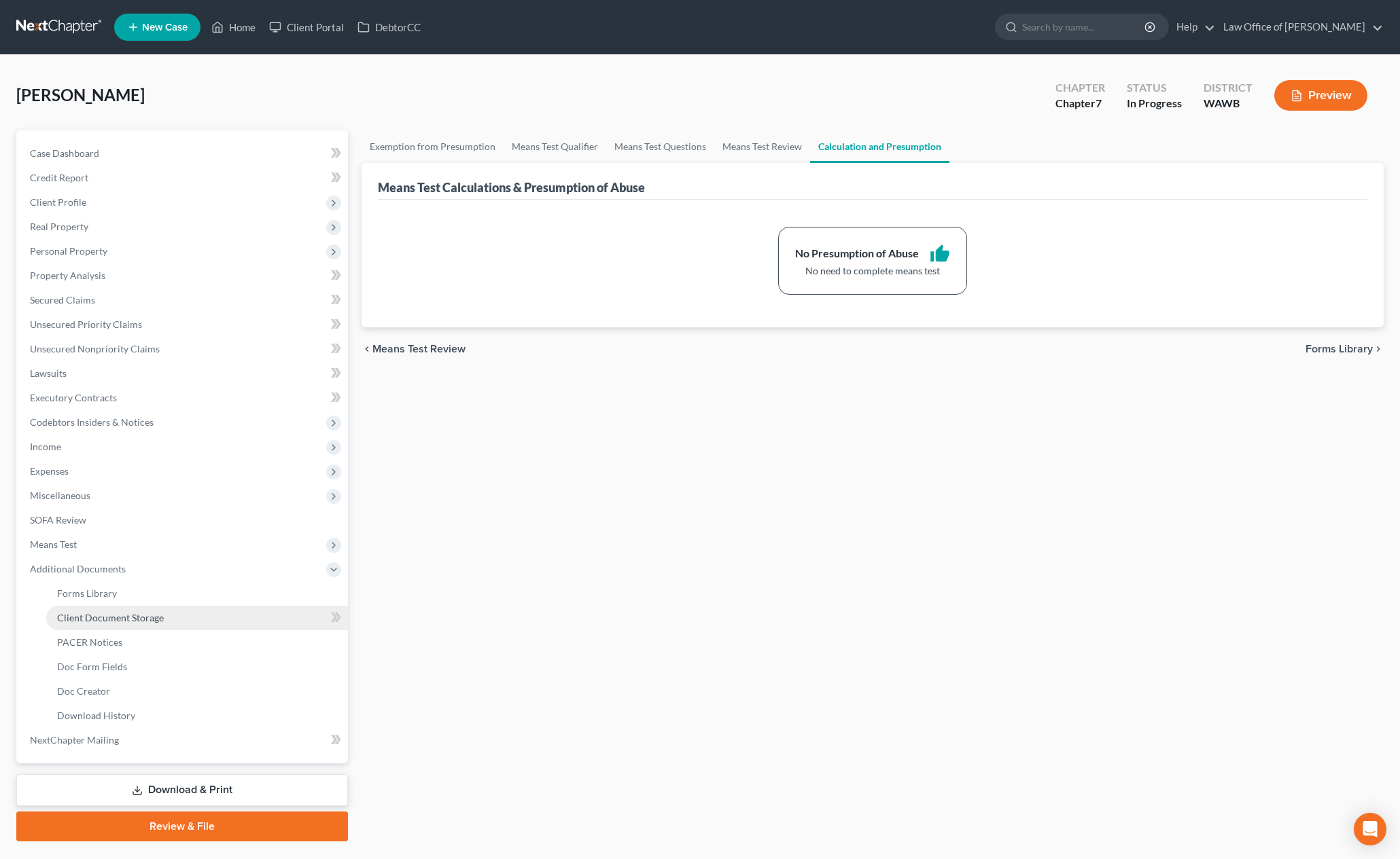
click at [143, 620] on span "Client Document Storage" at bounding box center [110, 617] width 106 height 11
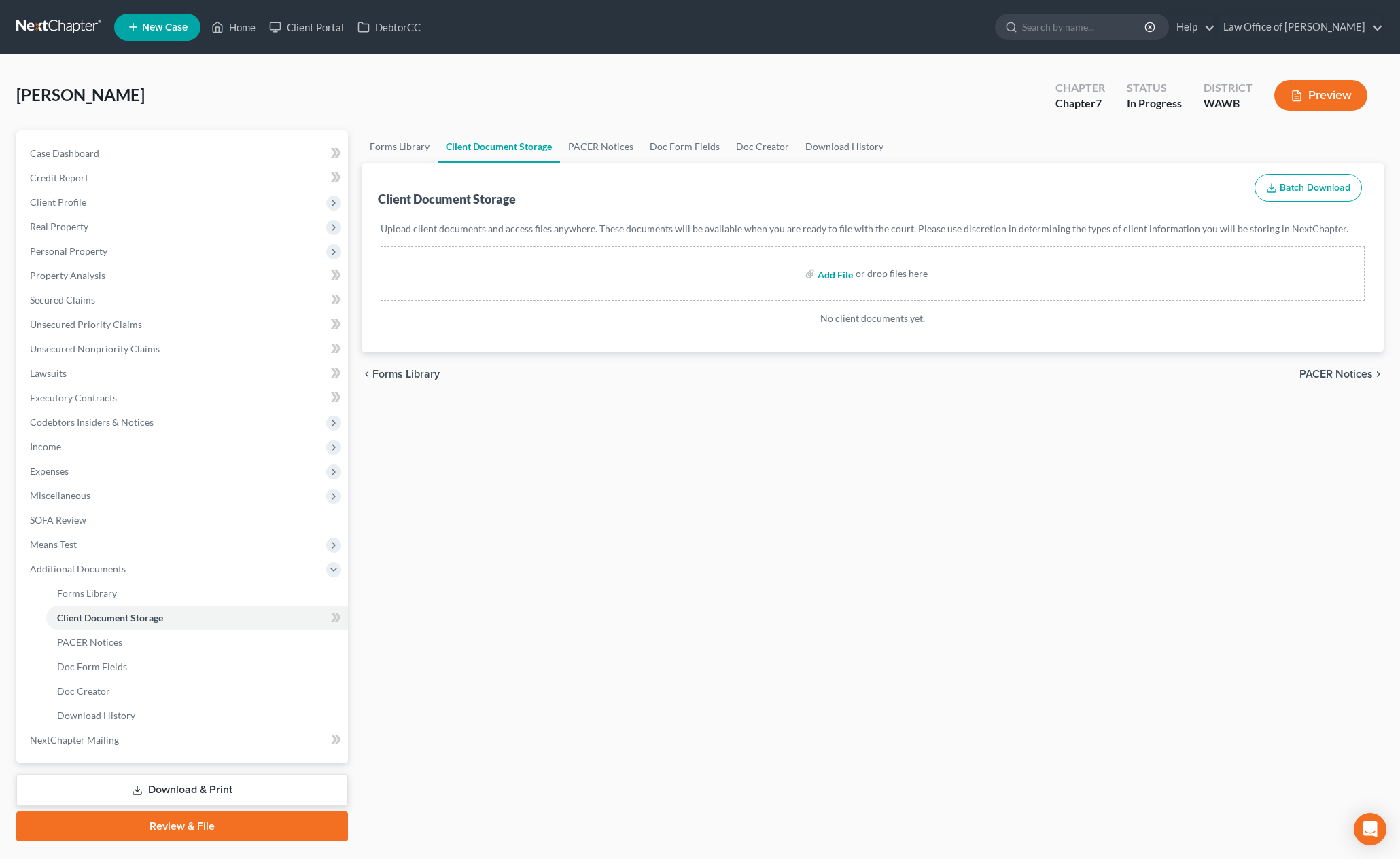
click at [835, 278] on input "file" at bounding box center [834, 273] width 33 height 25
type input "C:\fakepath\CCC1 - [PERSON_NAME].pdf"
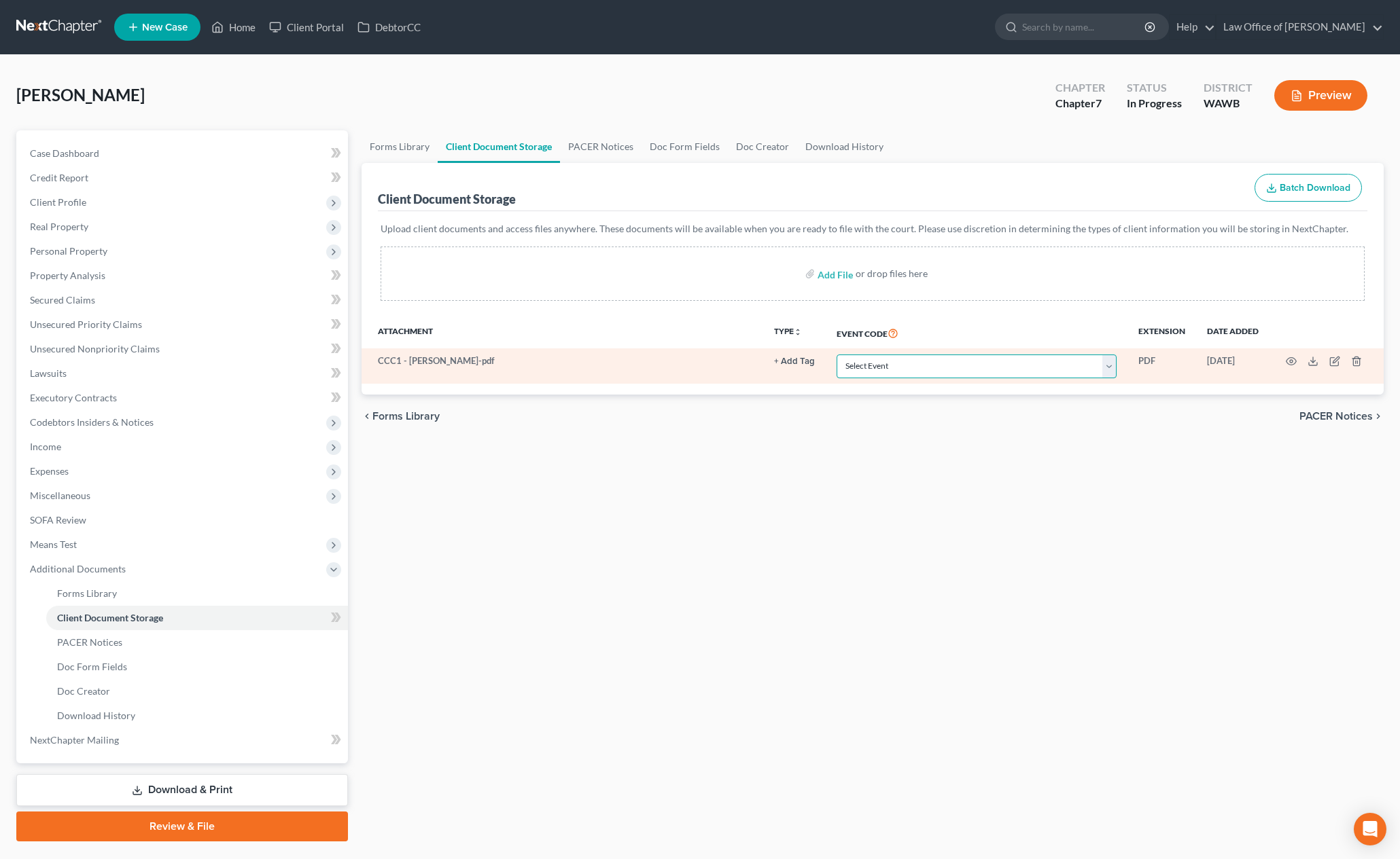
click at [970, 363] on select "Select Event Certificate of Credit Counseling for Debtor Certificate of Credit …" at bounding box center [976, 366] width 280 height 24
select select "0"
click at [838, 354] on select "Select Event Certificate of Credit Counseling for Debtor Certificate of Credit …" at bounding box center [976, 366] width 280 height 24
click at [1293, 361] on icon "button" at bounding box center [1291, 361] width 11 height 11
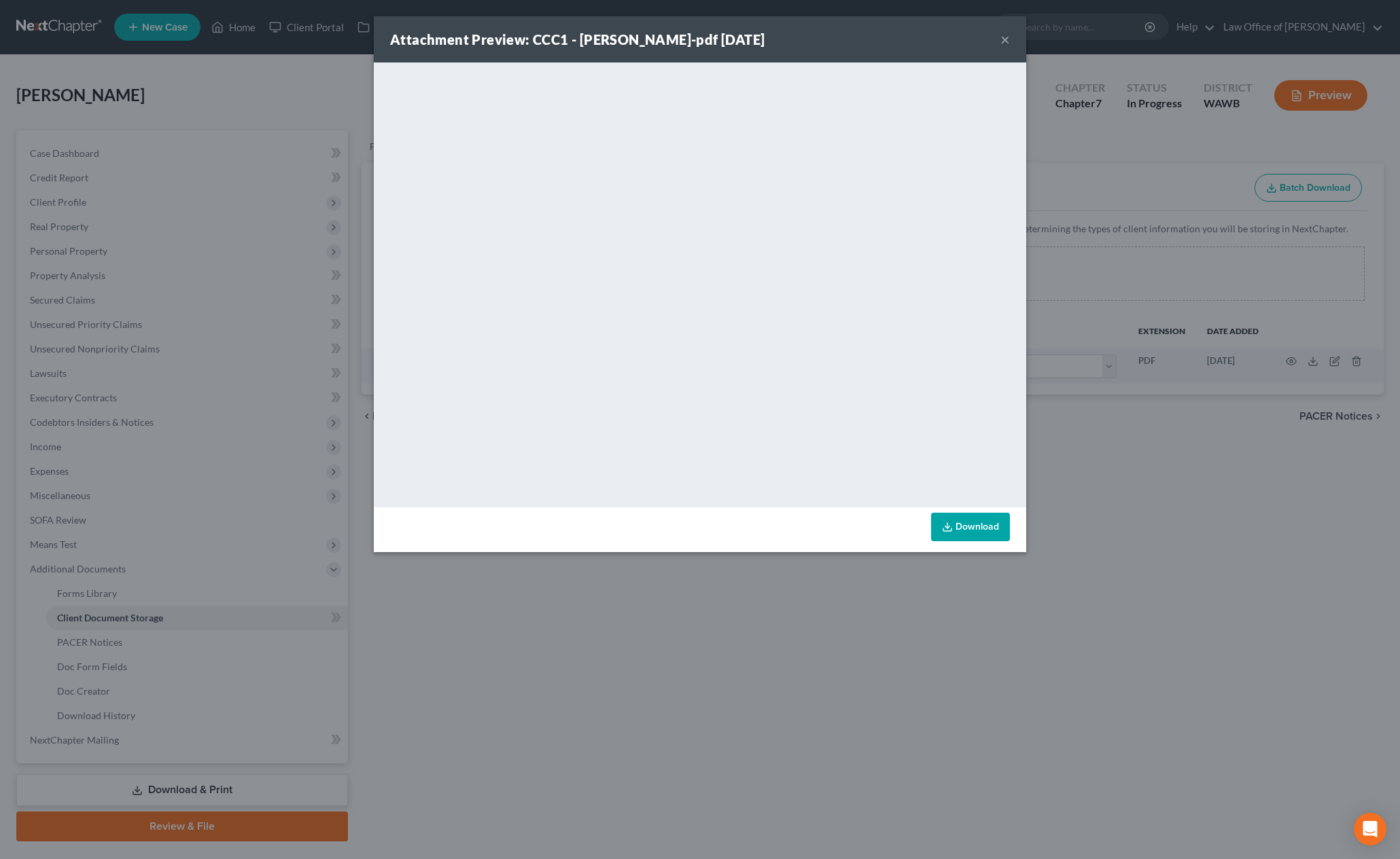
click at [1004, 40] on button "×" at bounding box center [1004, 40] width 10 height 17
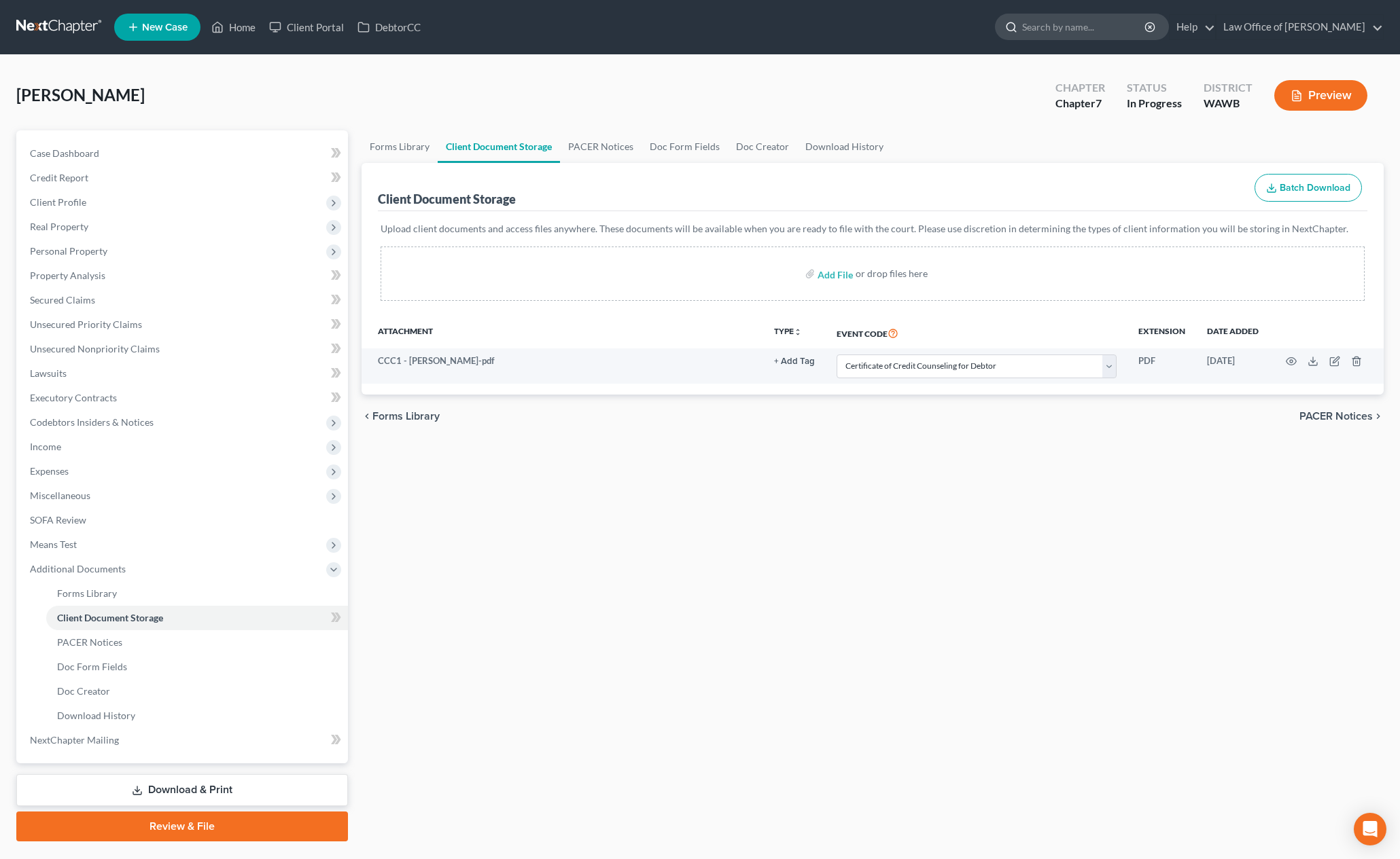
click at [1106, 24] on input "search" at bounding box center [1083, 26] width 124 height 25
type input "g"
type input "[PERSON_NAME]"
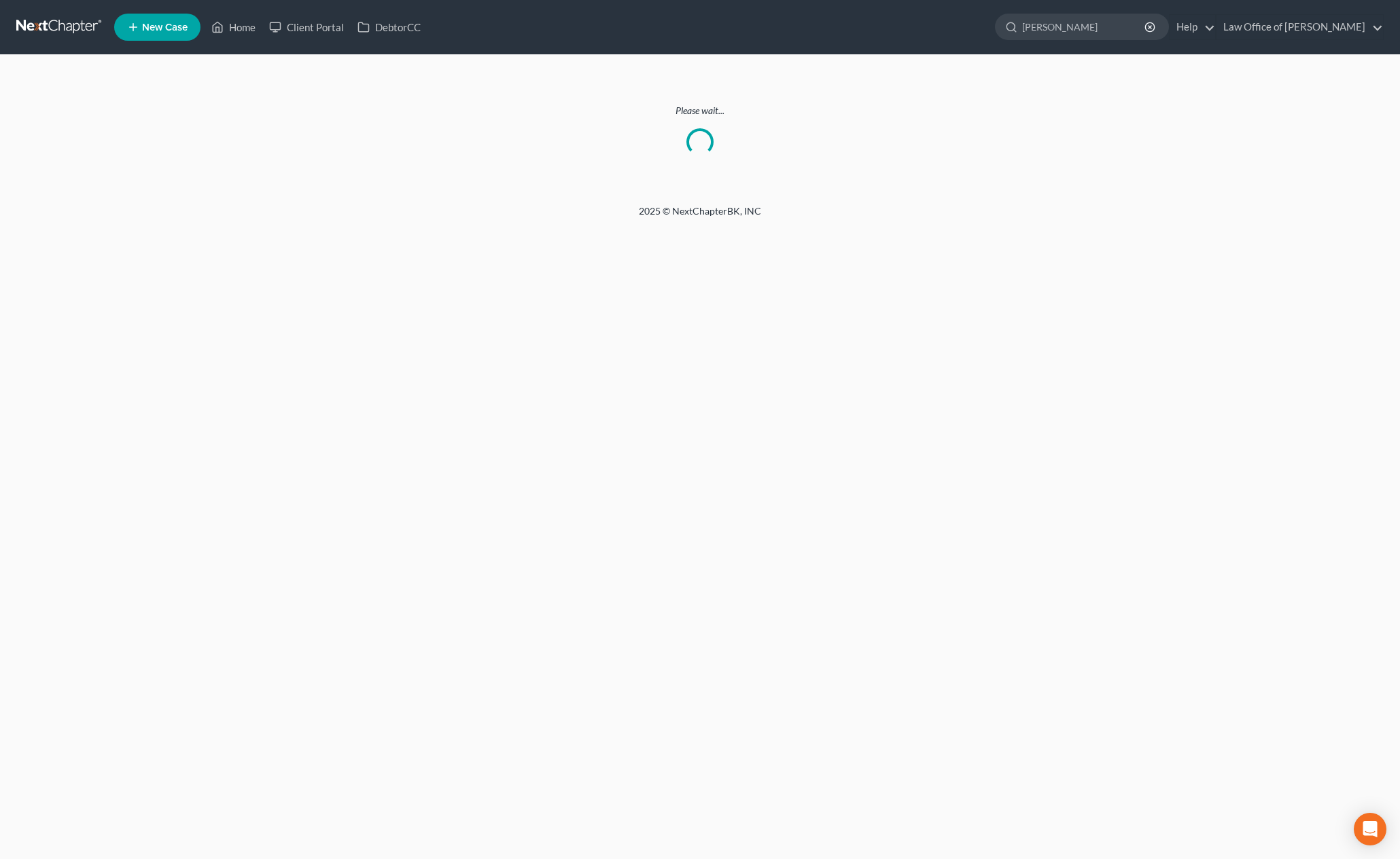
click at [57, 36] on link at bounding box center [60, 27] width 87 height 25
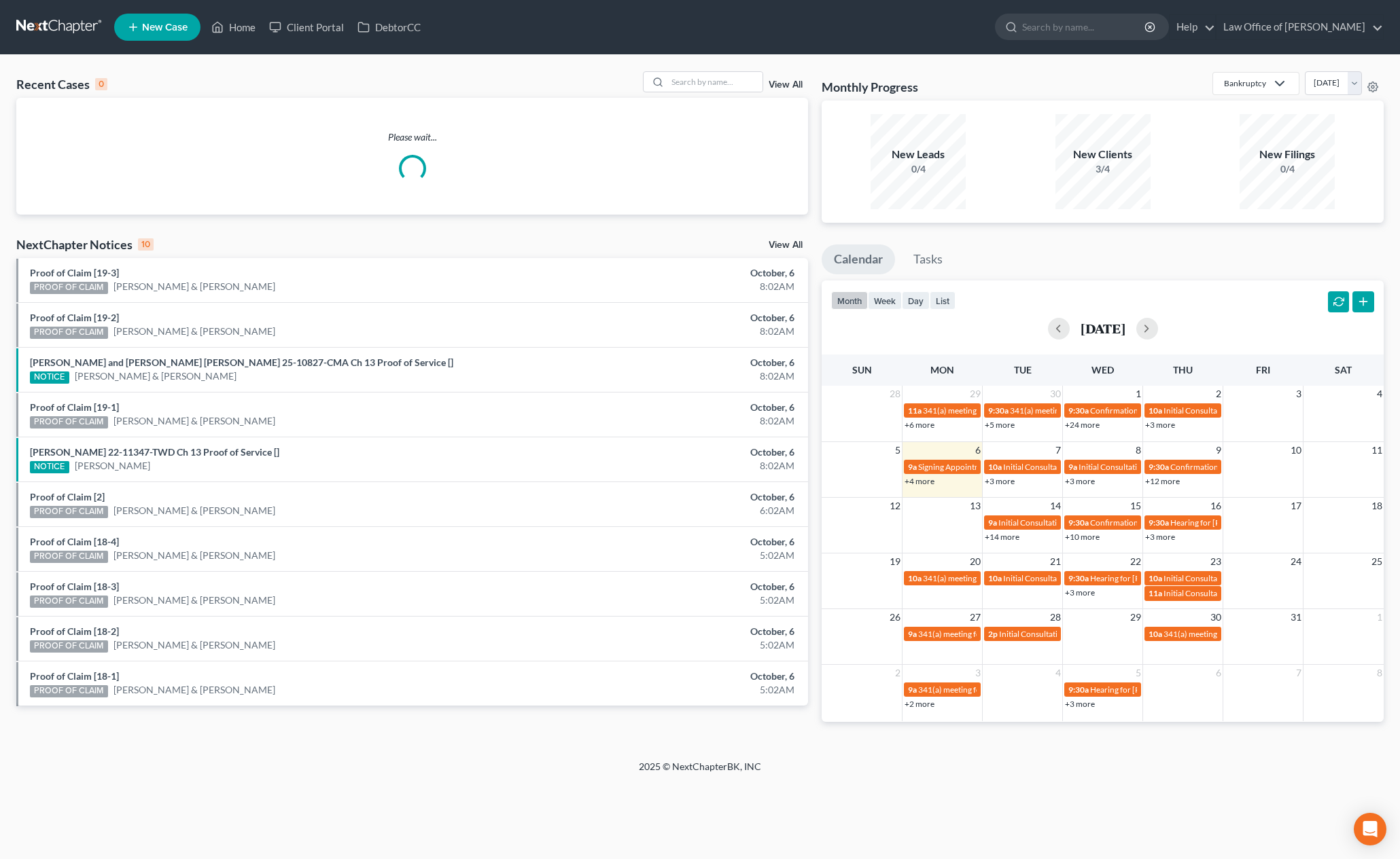
click at [1096, 25] on input "search" at bounding box center [1083, 26] width 124 height 25
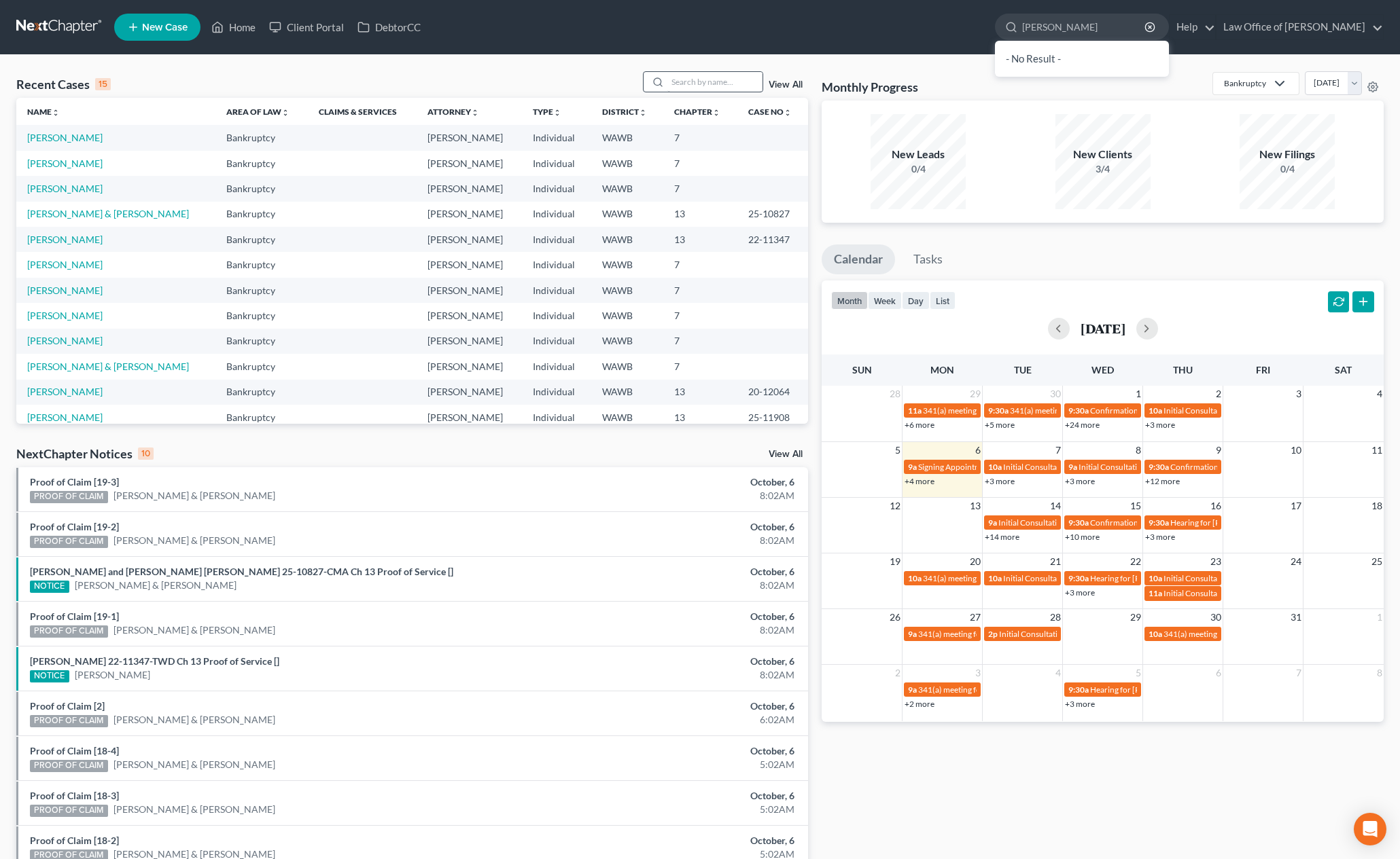
type input "[PERSON_NAME]"
click at [698, 82] on input "search" at bounding box center [715, 82] width 95 height 19
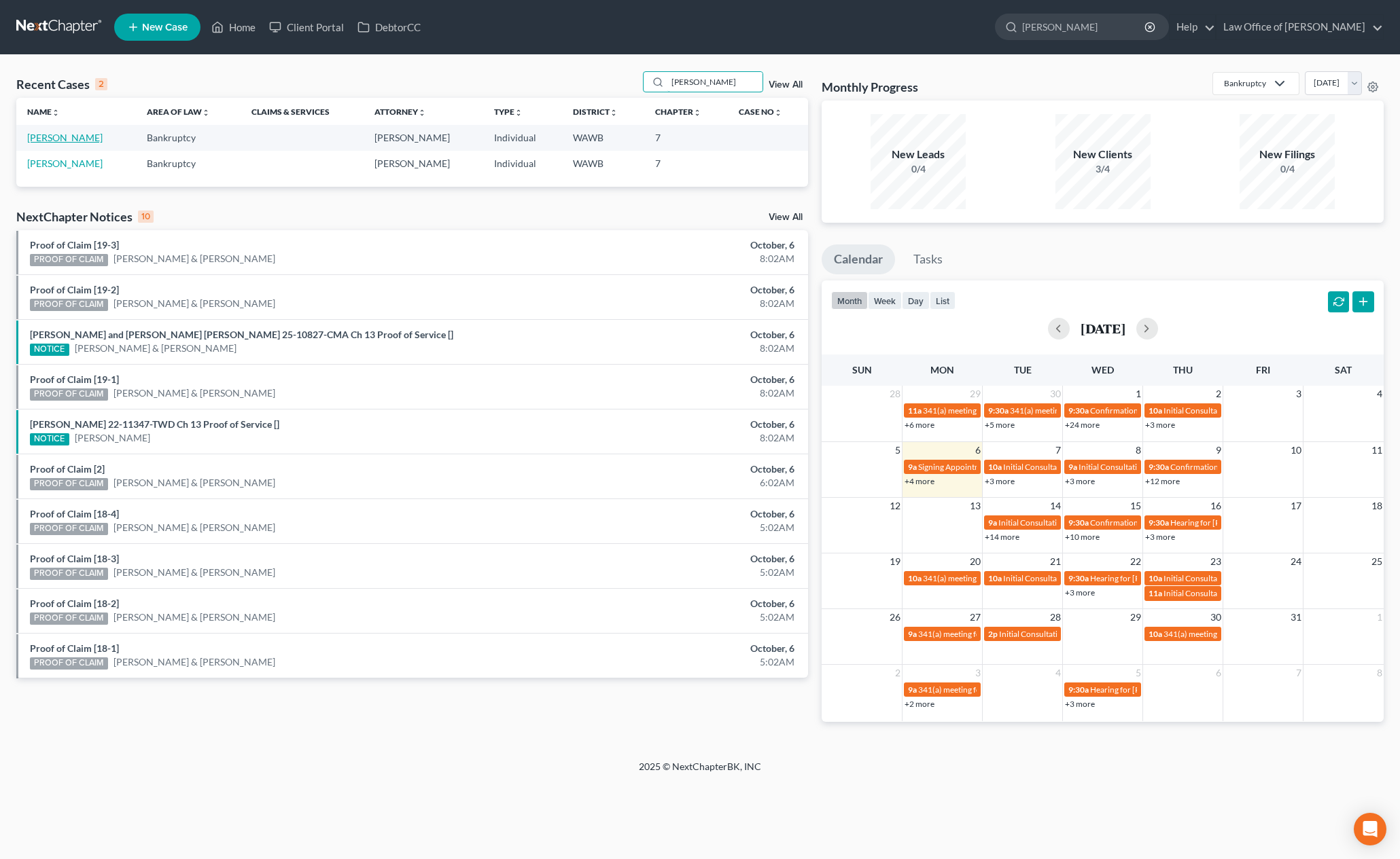
type input "[PERSON_NAME]"
click at [35, 136] on link "Gee, Karen" at bounding box center [65, 137] width 76 height 11
select select "6"
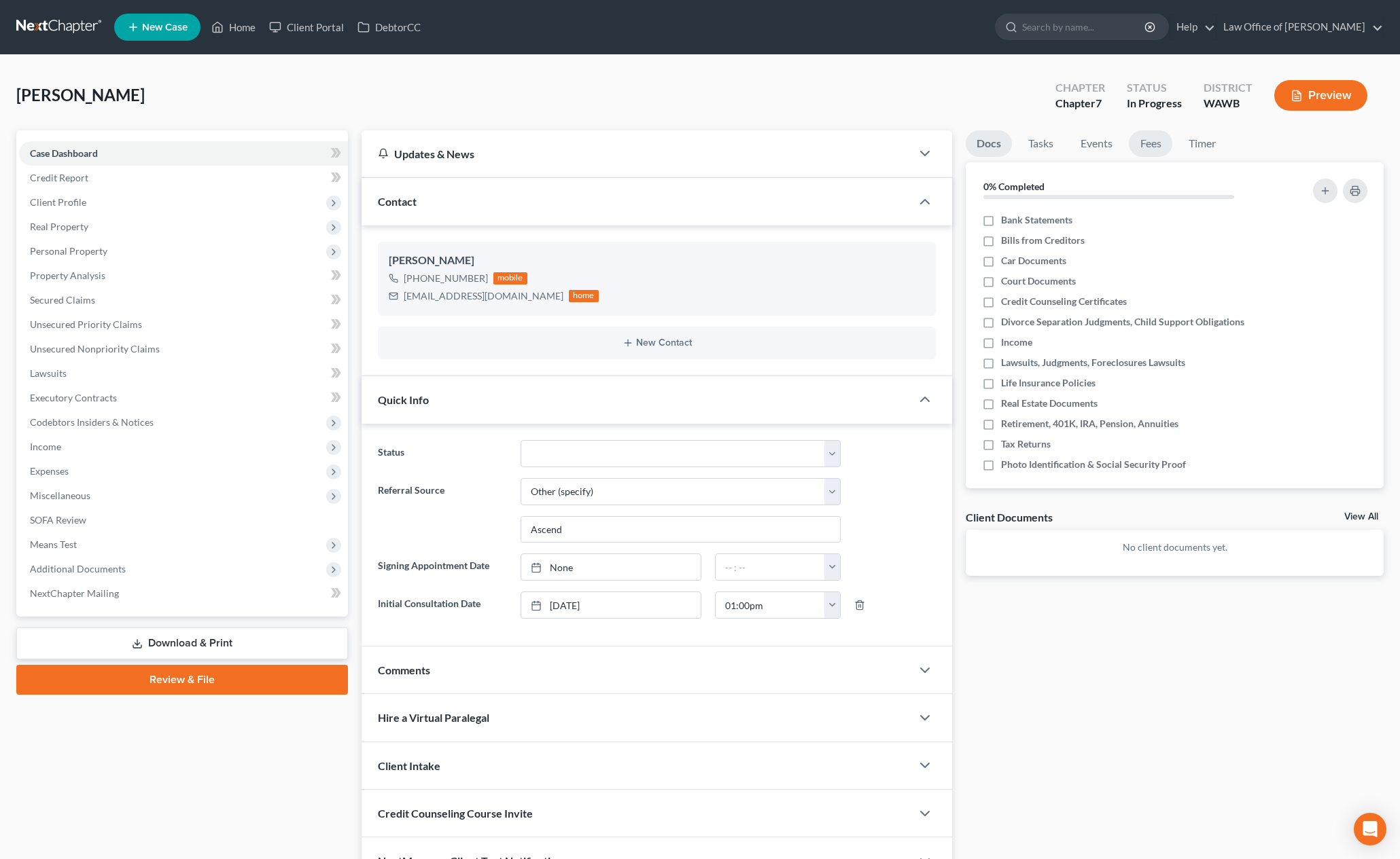
click at [1153, 146] on link "Fees" at bounding box center [1149, 143] width 43 height 26
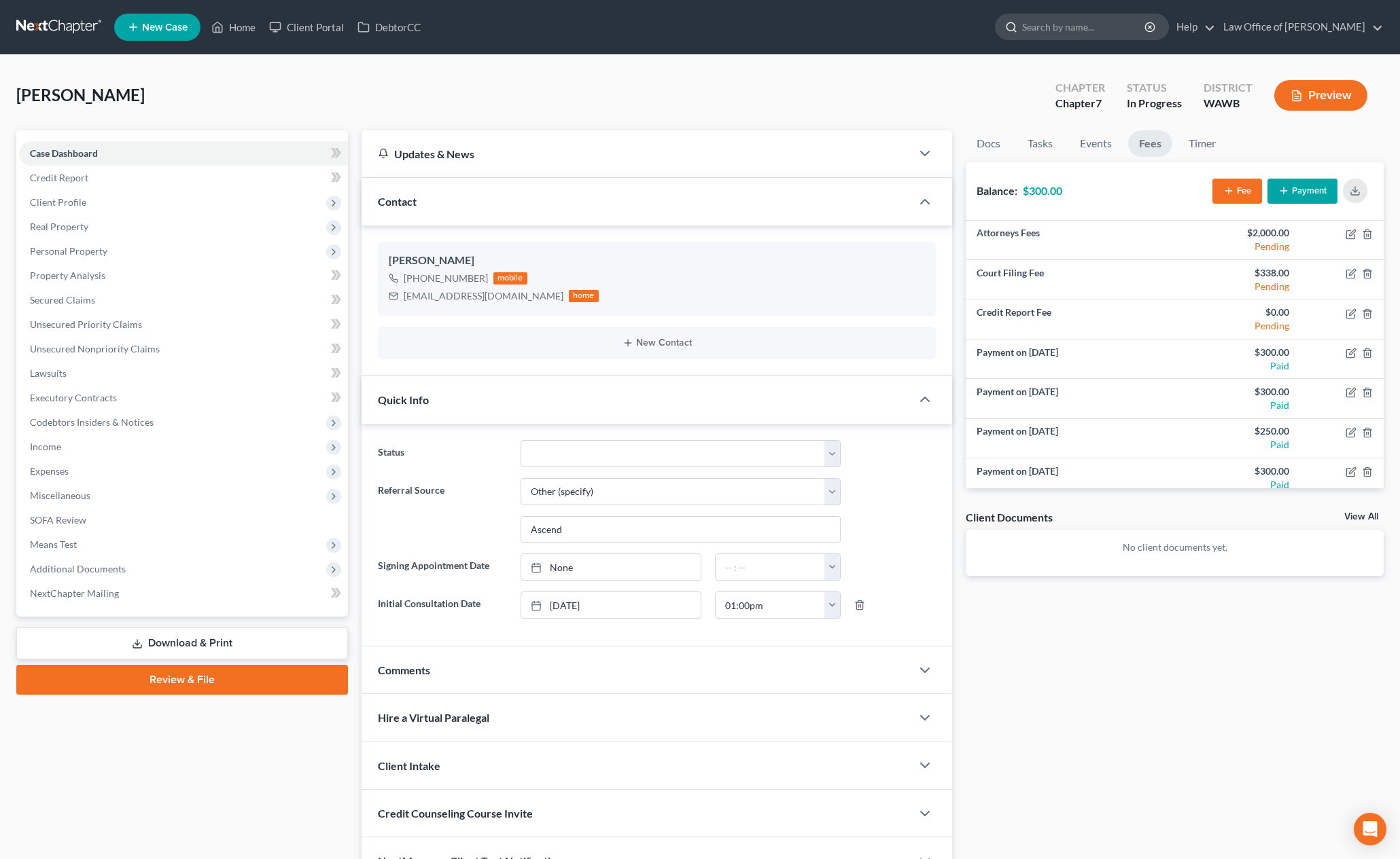
click at [1105, 25] on input "search" at bounding box center [1083, 26] width 124 height 25
type input "davis"
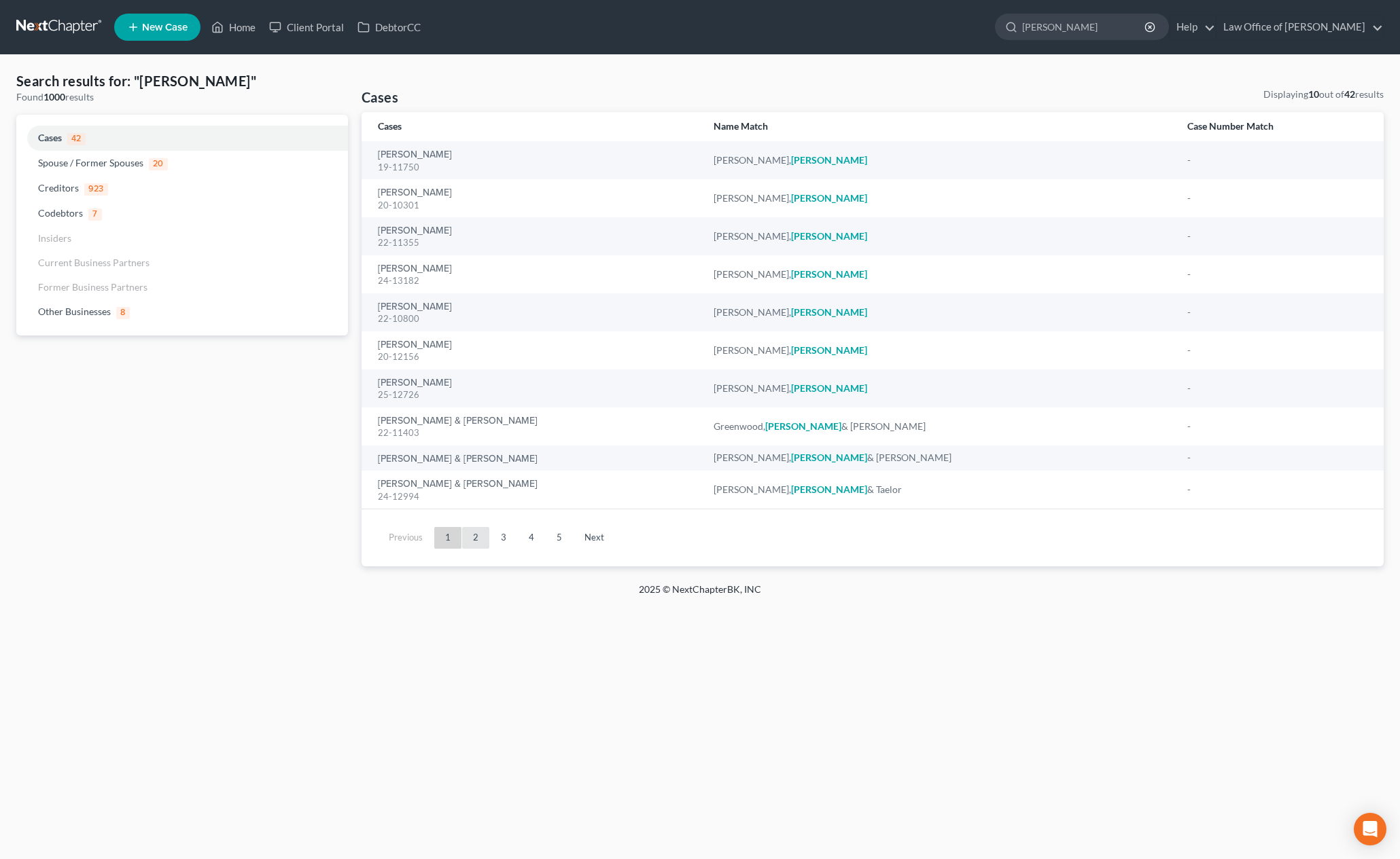
click at [475, 534] on link "2" at bounding box center [475, 538] width 27 height 22
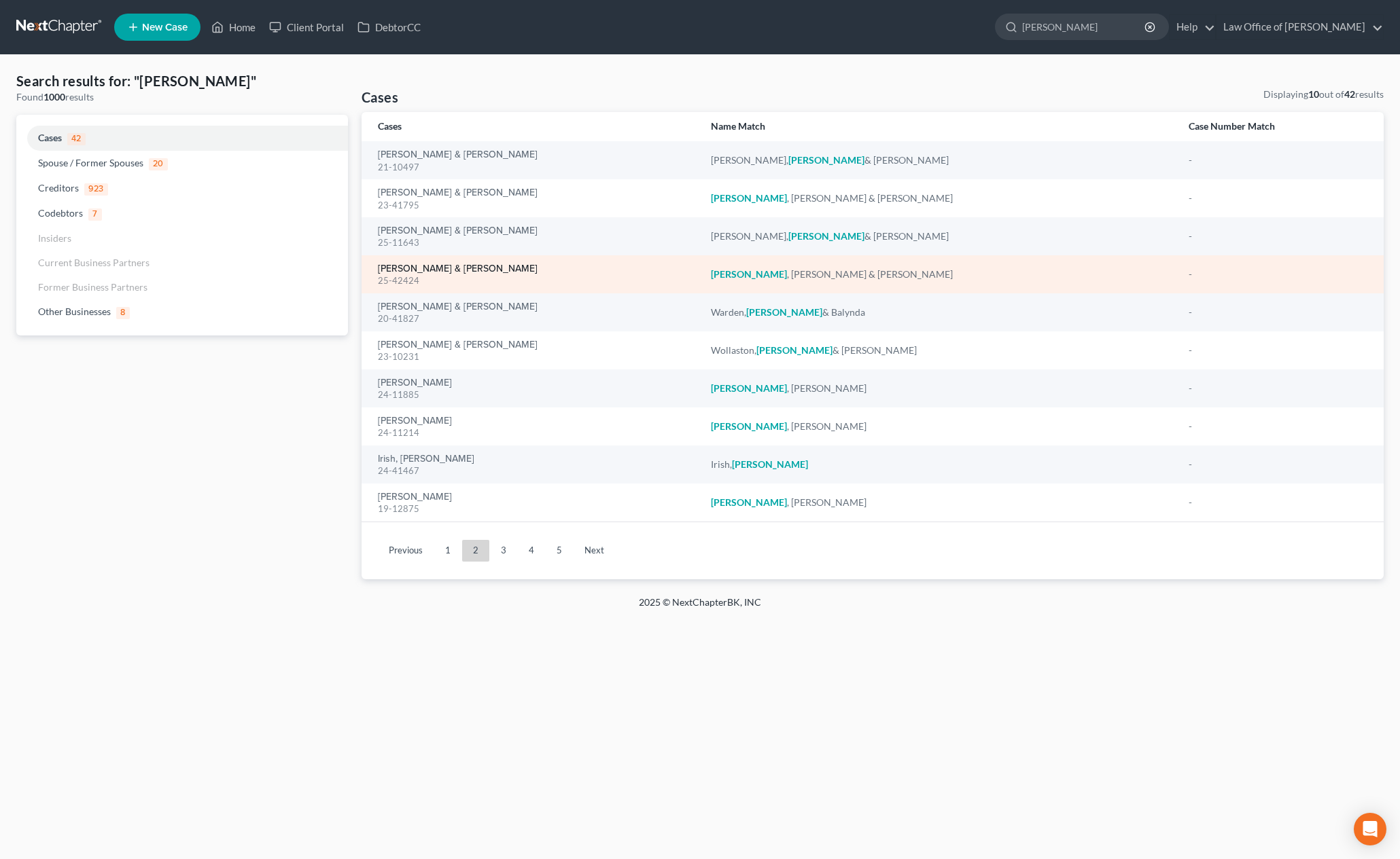
click at [448, 263] on div "Davis, Thomas & Janna 25-42424" at bounding box center [534, 274] width 311 height 26
click at [448, 269] on link "Davis, Thomas & Janna" at bounding box center [458, 269] width 160 height 10
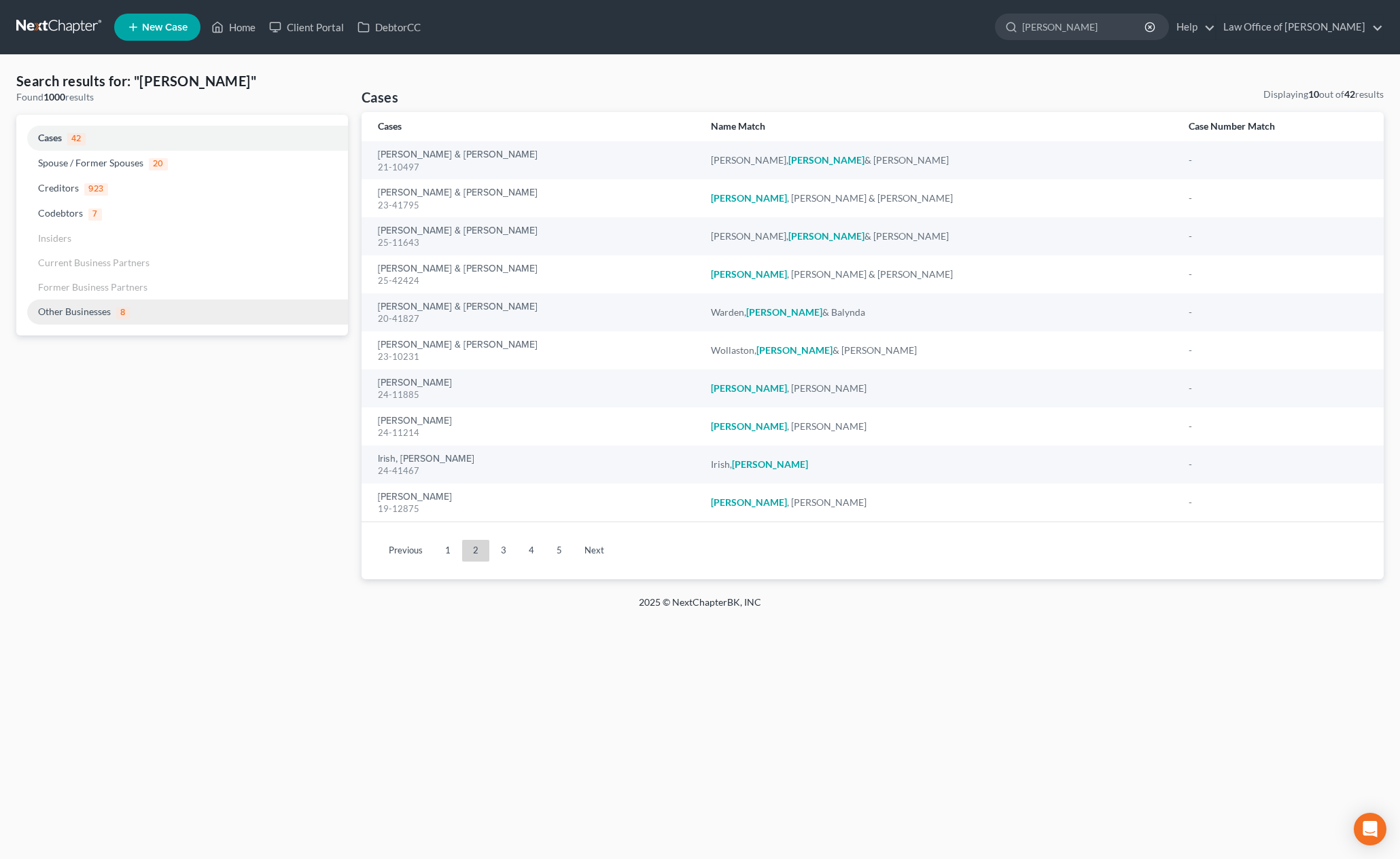
select select "6"
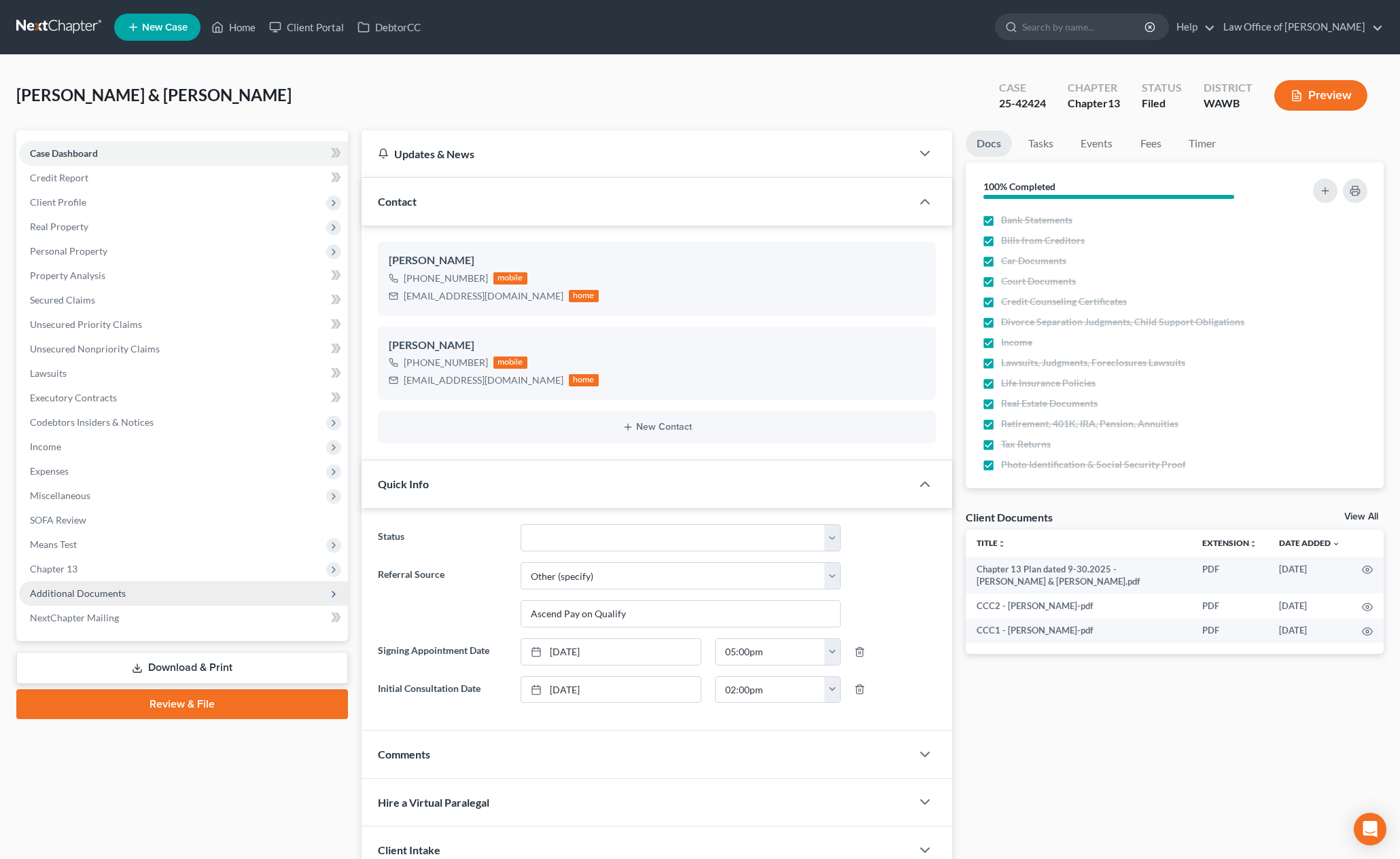
click at [158, 593] on span "Additional Documents" at bounding box center [184, 593] width 329 height 25
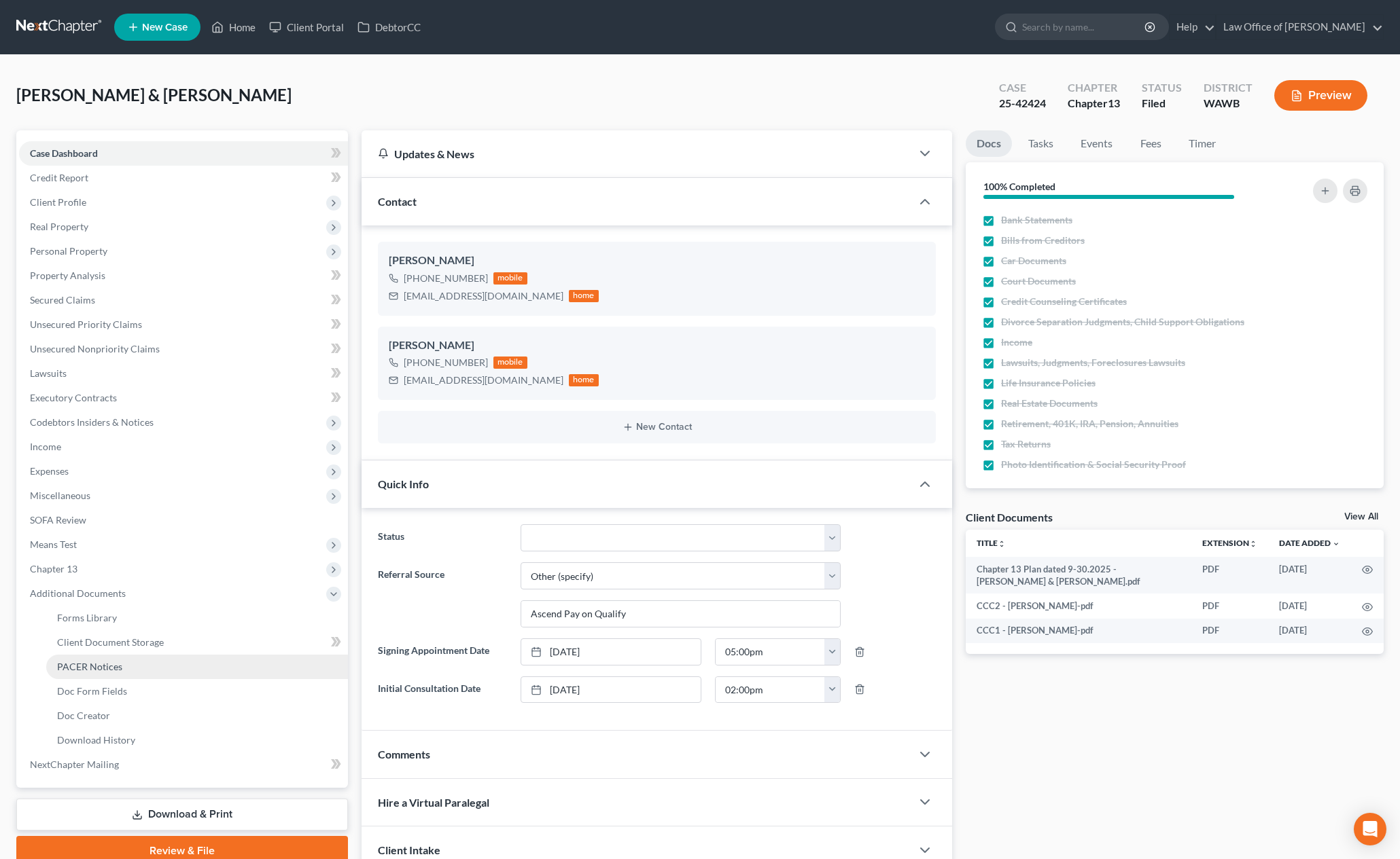
click at [136, 659] on link "PACER Notices" at bounding box center [197, 667] width 302 height 25
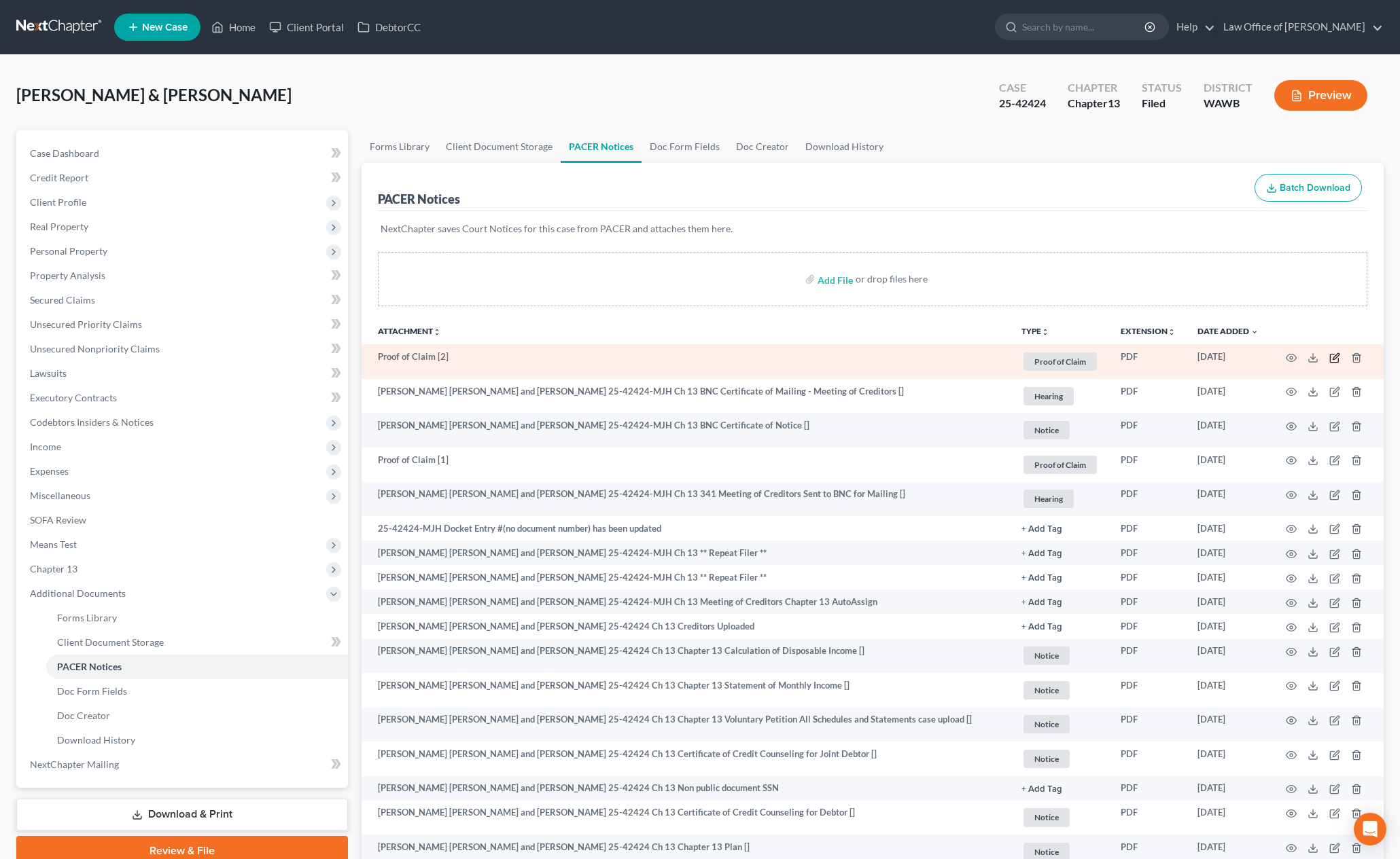
click at [1331, 359] on icon "button" at bounding box center [1334, 358] width 11 height 11
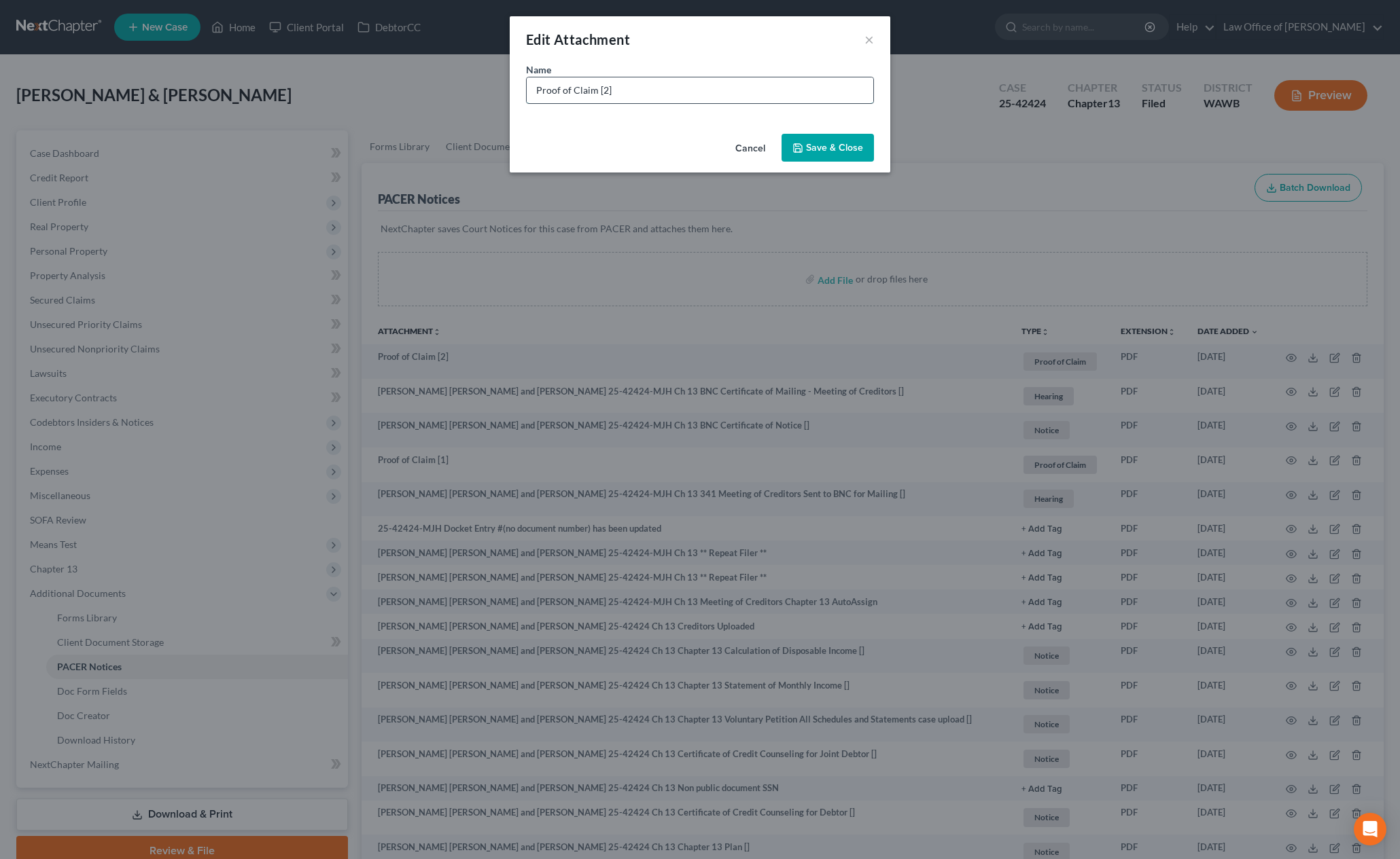
click at [721, 85] on input "Proof of Claim [2]" at bounding box center [700, 90] width 346 height 25
type input "Proof of Claim [2] - IRS"
click at [823, 151] on span "Save & Close" at bounding box center [834, 147] width 57 height 11
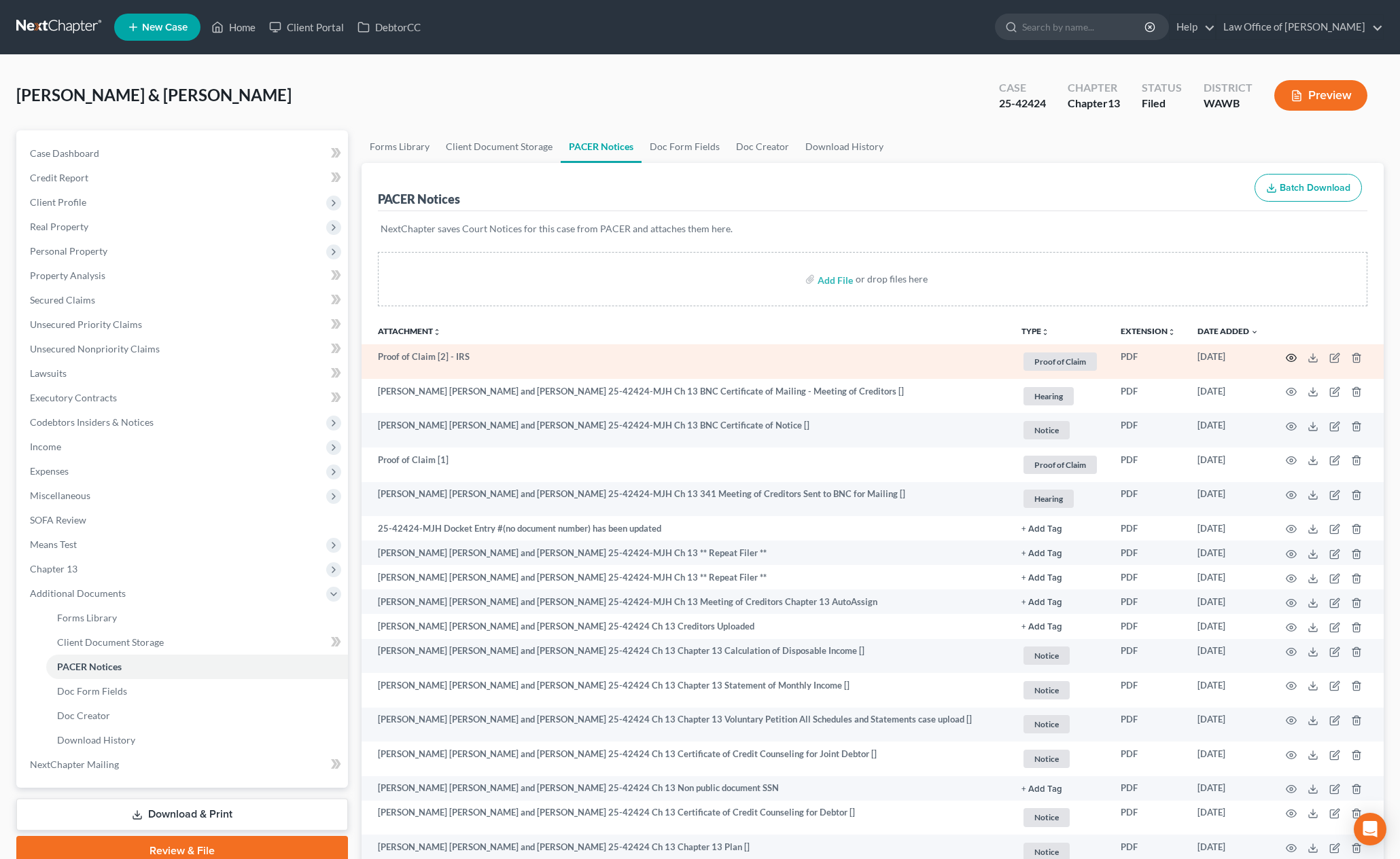
click at [1287, 357] on icon "button" at bounding box center [1291, 358] width 11 height 11
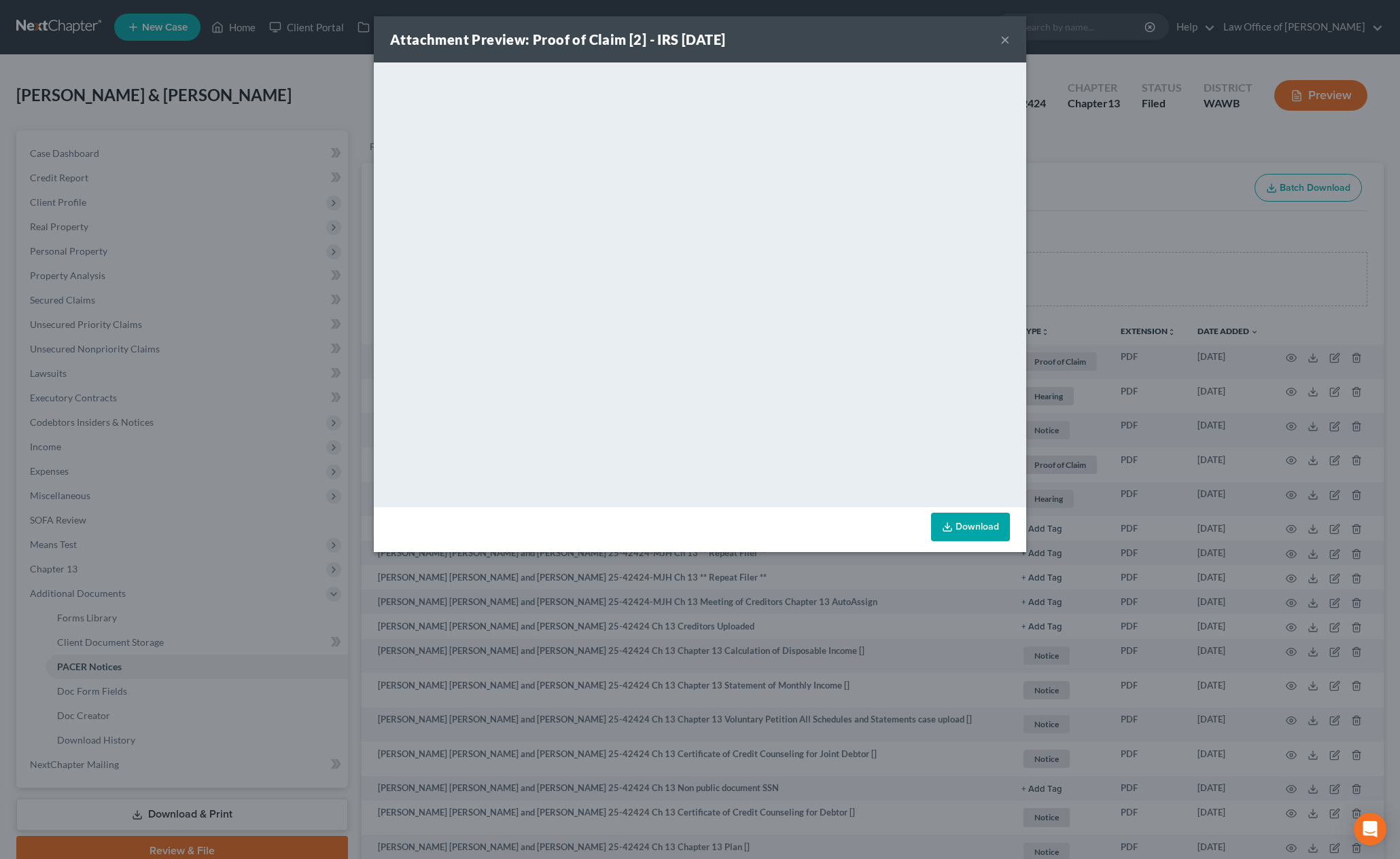
click at [184, 227] on div "Attachment Preview: Proof of Claim [2] - IRS 10/06/2025 × <object ng-attr-data=…" at bounding box center [700, 429] width 1400 height 859
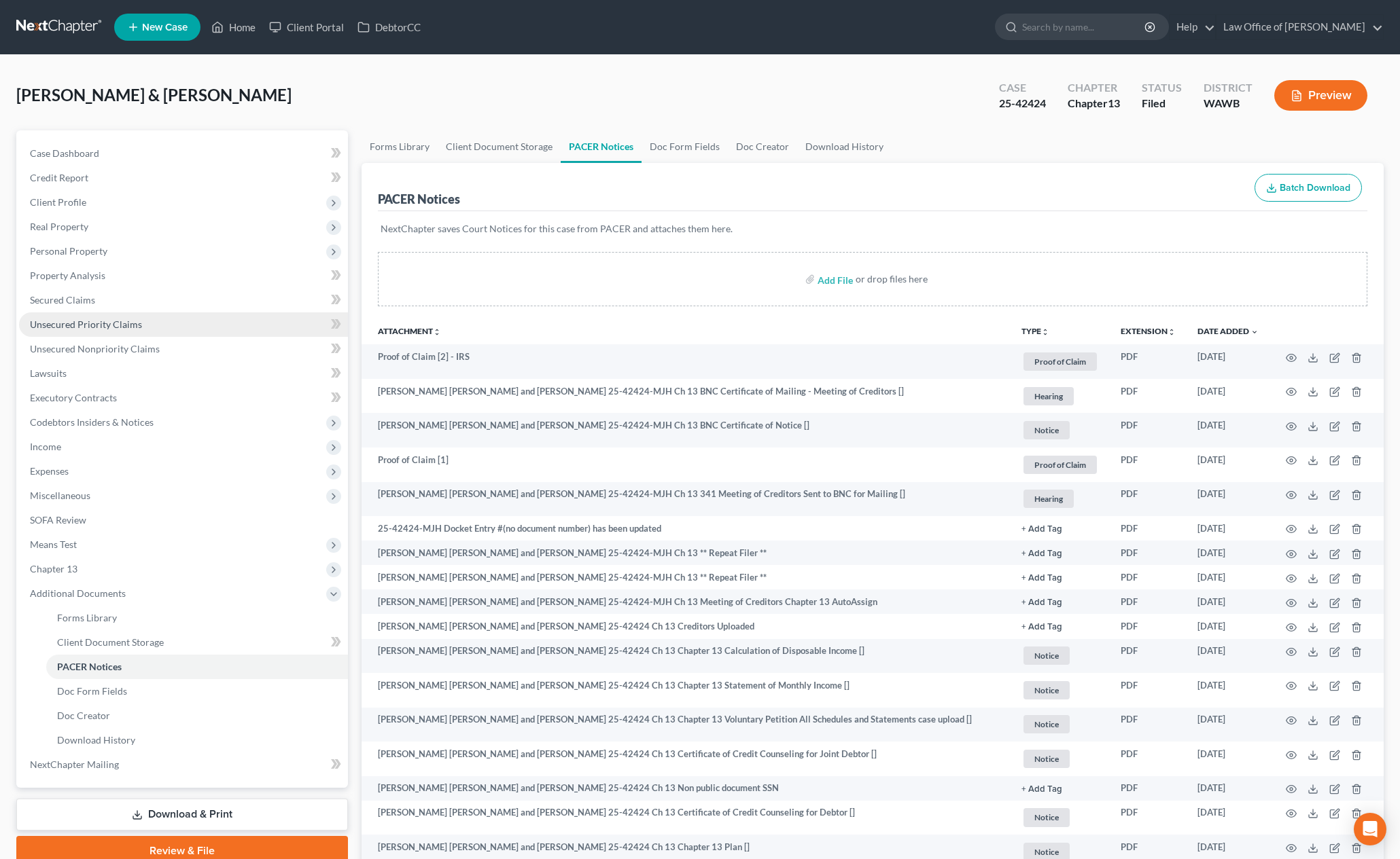
click at [128, 332] on link "Unsecured Priority Claims" at bounding box center [184, 324] width 329 height 25
